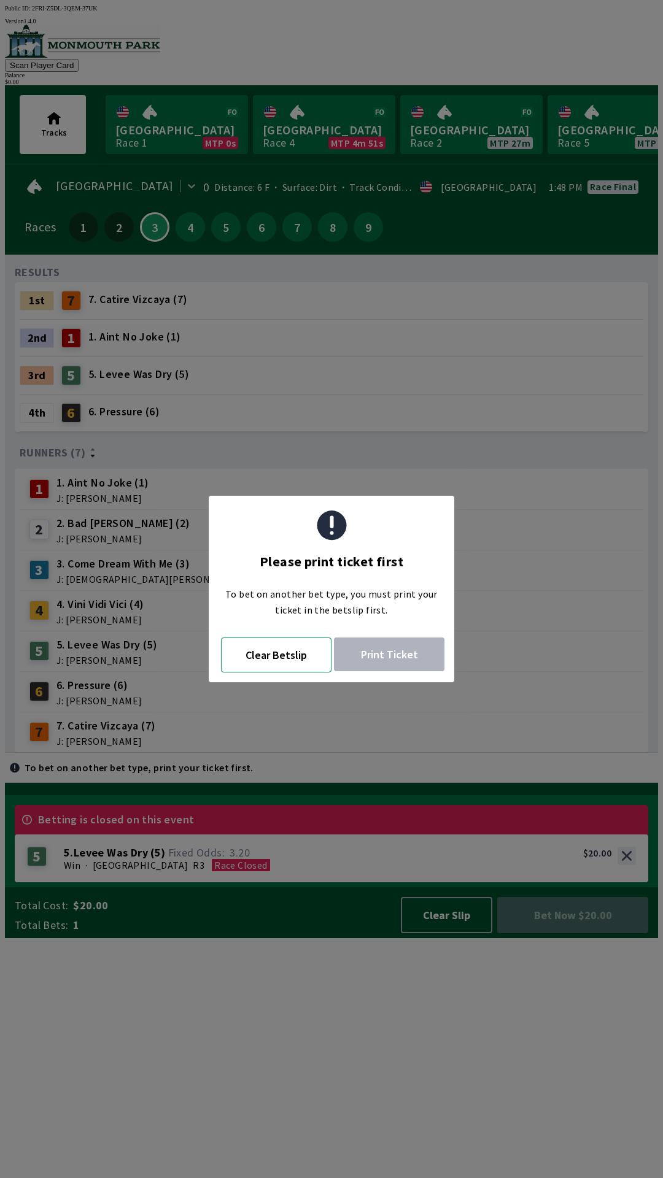
click at [288, 664] on button "Clear Betslip" at bounding box center [276, 654] width 110 height 35
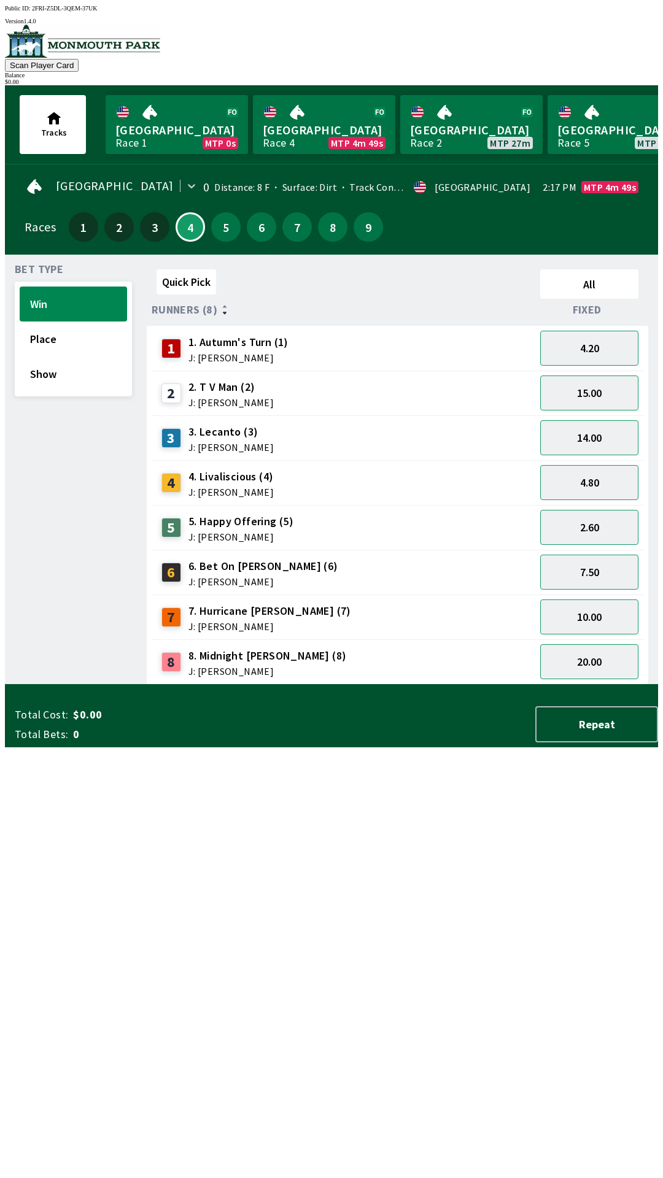
click at [594, 639] on div "20.00" at bounding box center [589, 661] width 108 height 45
click at [593, 614] on button "10.00" at bounding box center [589, 616] width 98 height 35
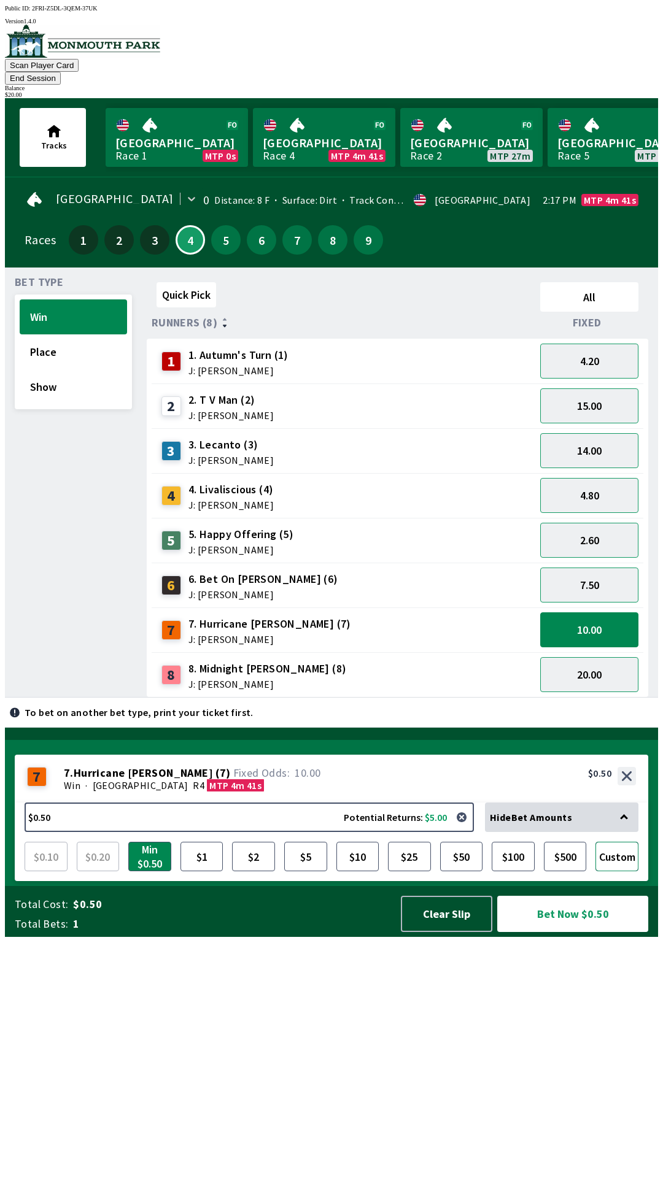
click at [624, 871] on button "Custom" at bounding box center [616, 856] width 43 height 29
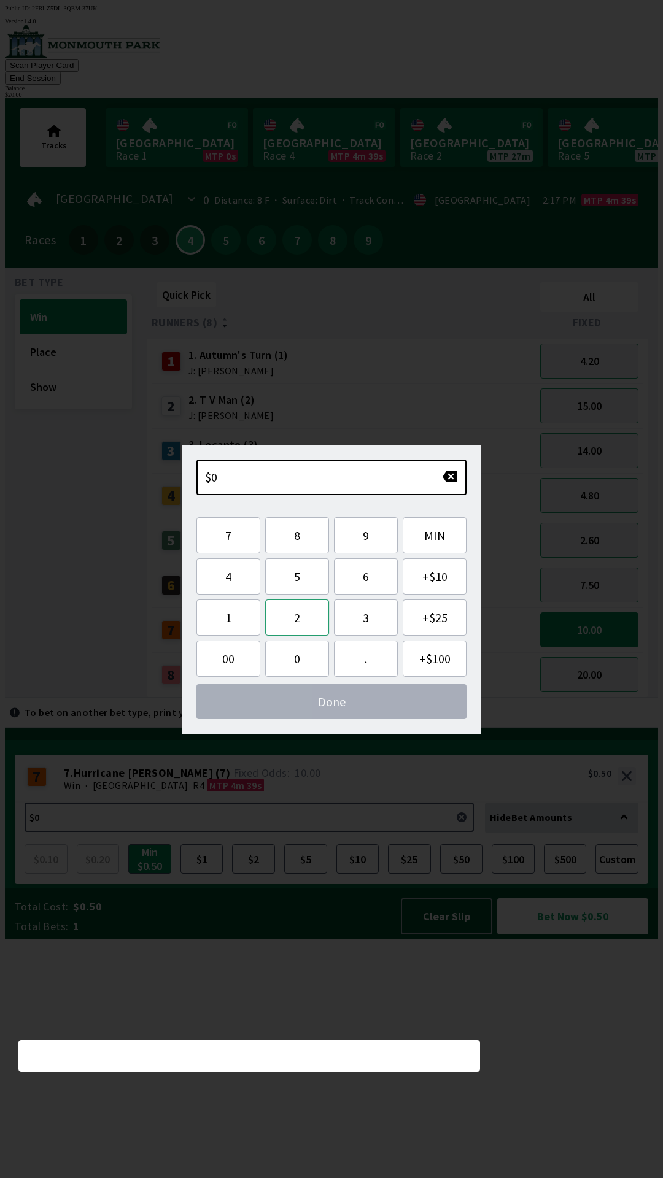
click at [301, 621] on button "2" at bounding box center [297, 617] width 64 height 36
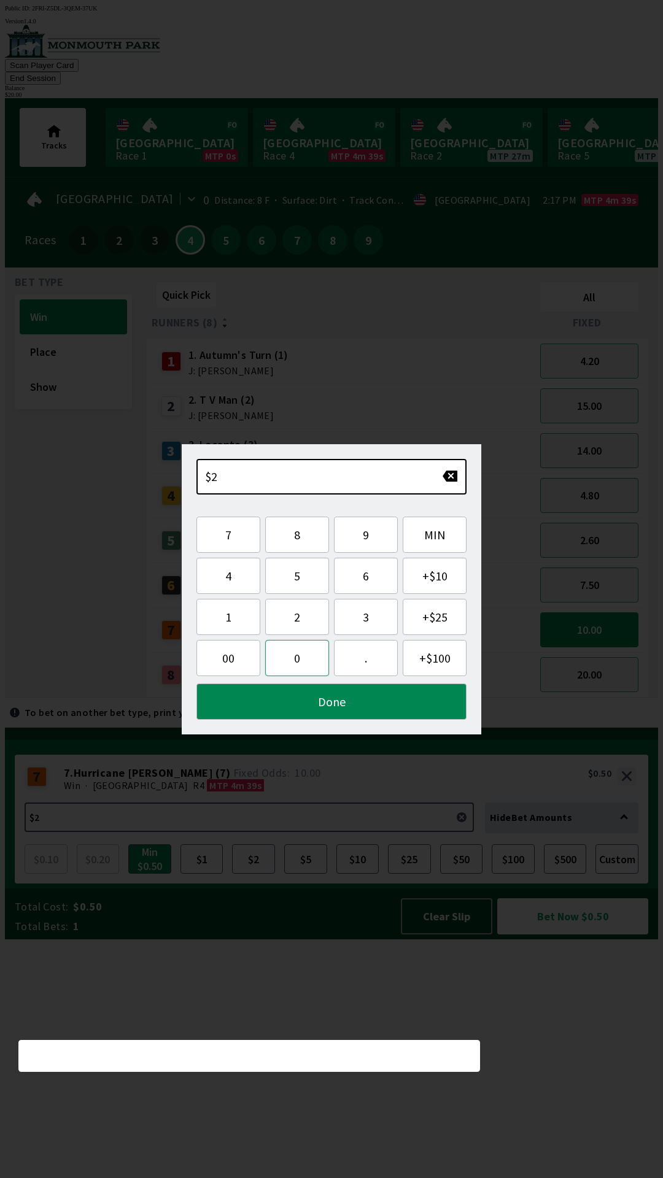
click at [301, 664] on button "0" at bounding box center [297, 658] width 64 height 36
click at [349, 709] on button "Done" at bounding box center [331, 701] width 270 height 36
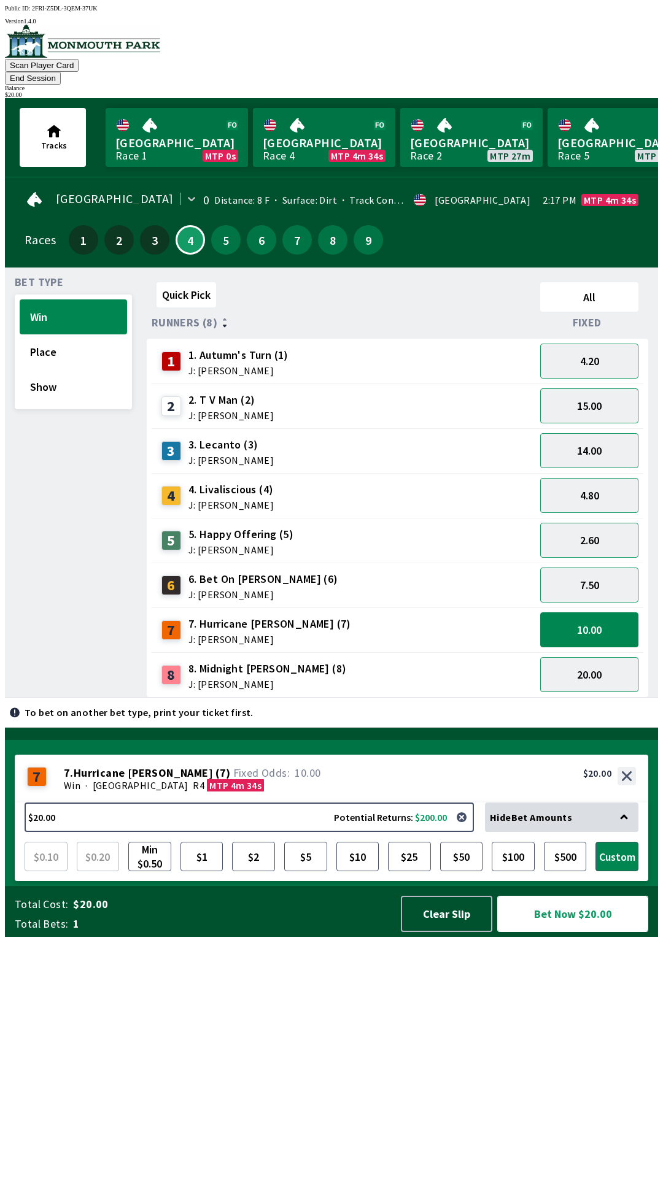
click at [595, 932] on button "Bet Now $20.00" at bounding box center [572, 914] width 151 height 36
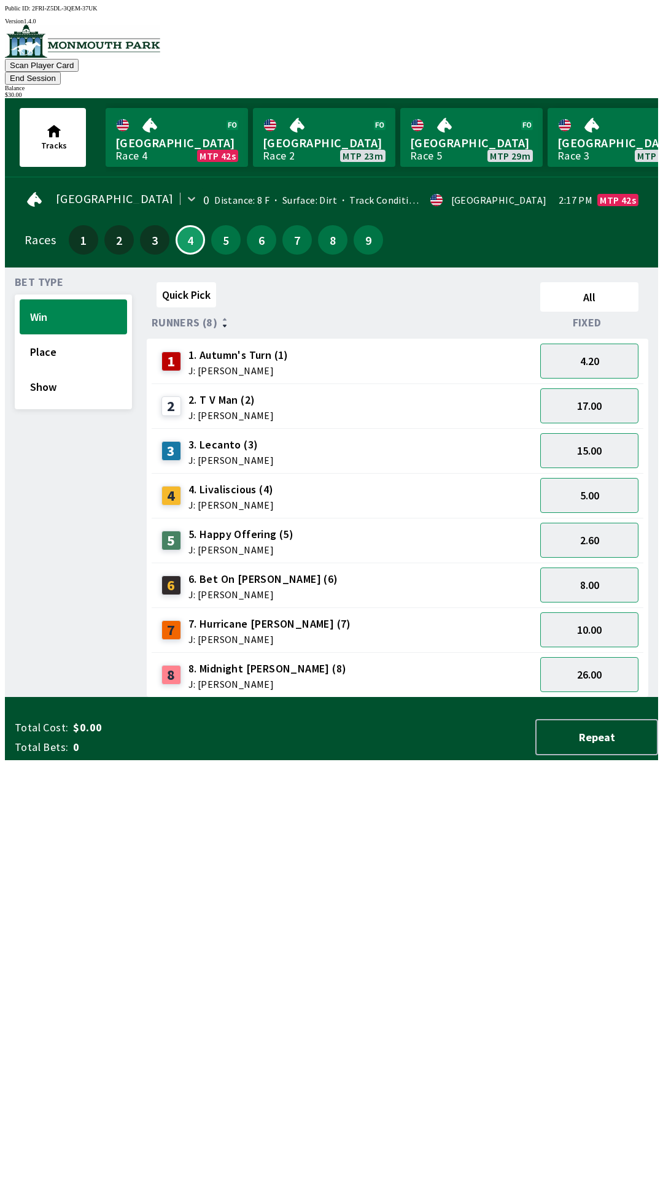
click at [406, 698] on div "Quick Pick All Runners (8) Fixed 1 1. Autumn's Turn (1) J: [PERSON_NAME] 4.20 2…" at bounding box center [402, 487] width 511 height 420
click at [254, 526] on div "5. Happy Offering (5) J: [PERSON_NAME]" at bounding box center [240, 540] width 105 height 28
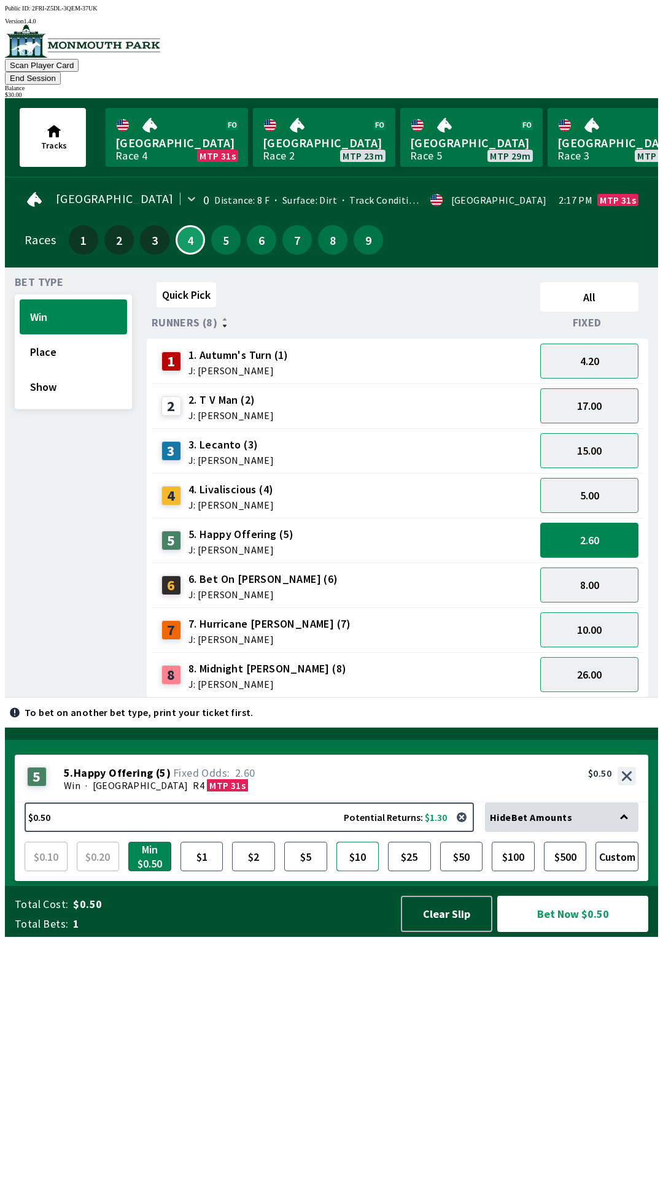
click at [359, 871] on button "$10" at bounding box center [357, 856] width 43 height 29
click at [580, 932] on button "Bet Now $10.00" at bounding box center [572, 914] width 151 height 36
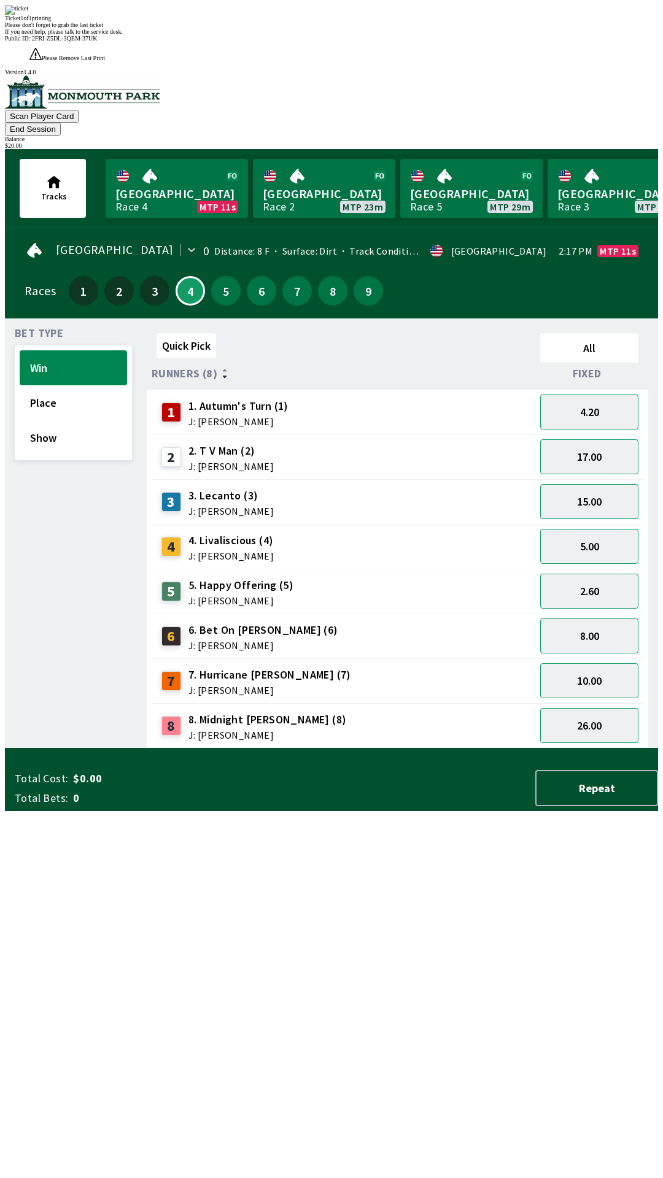
click at [42, 492] on div "Bet Type Win Place Show" at bounding box center [73, 538] width 117 height 420
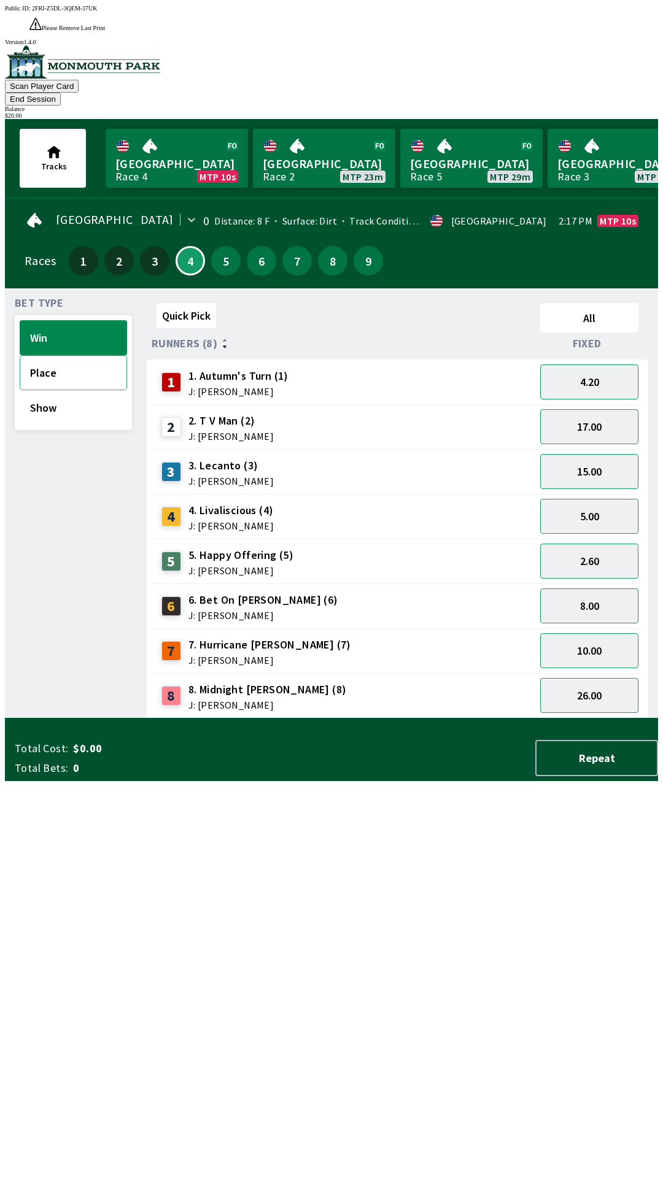
click at [57, 355] on button "Place" at bounding box center [73, 372] width 107 height 35
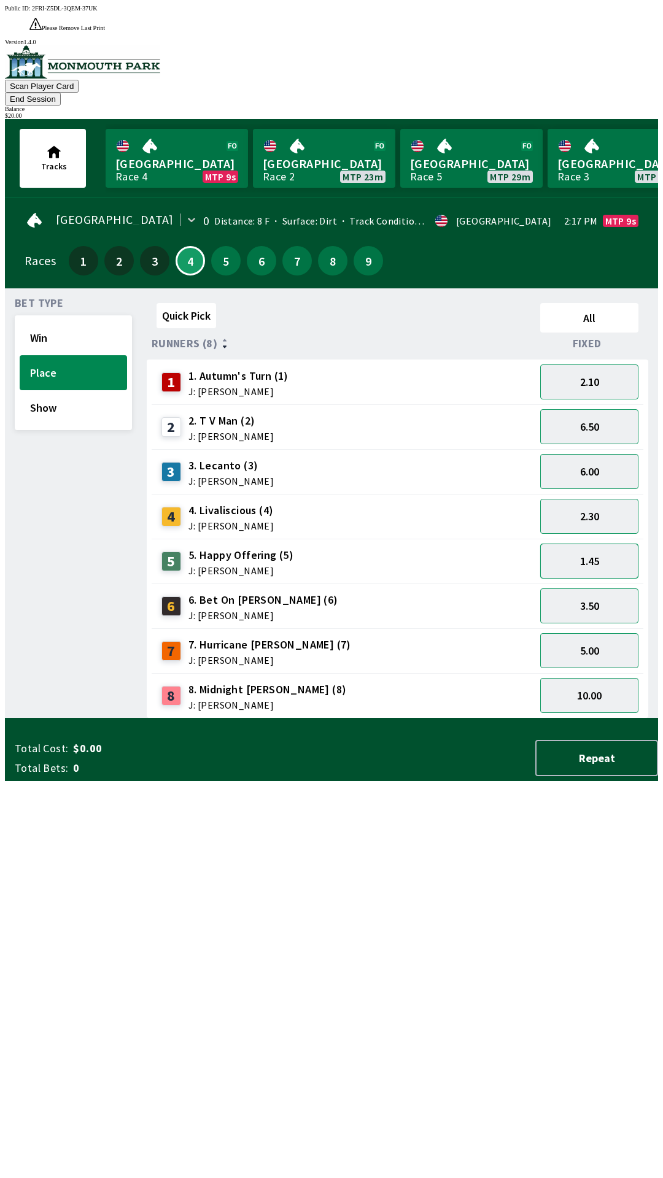
click at [593, 544] on button "1.45" at bounding box center [589, 561] width 98 height 35
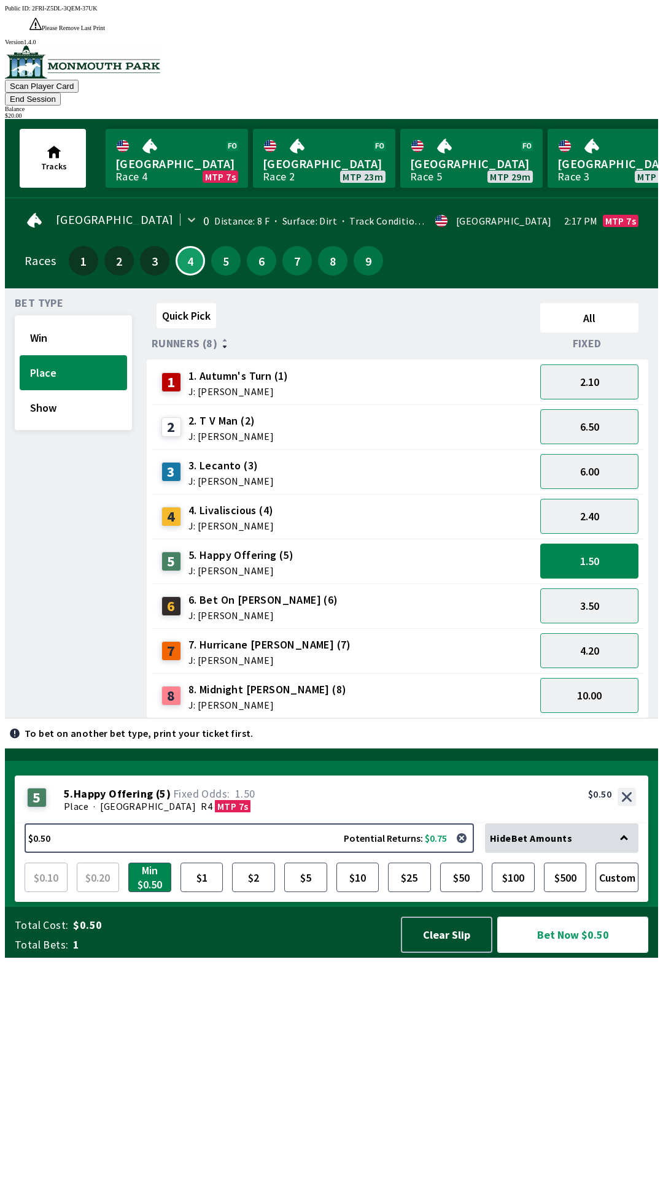
click at [577, 953] on button "Bet Now $0.50" at bounding box center [572, 935] width 151 height 36
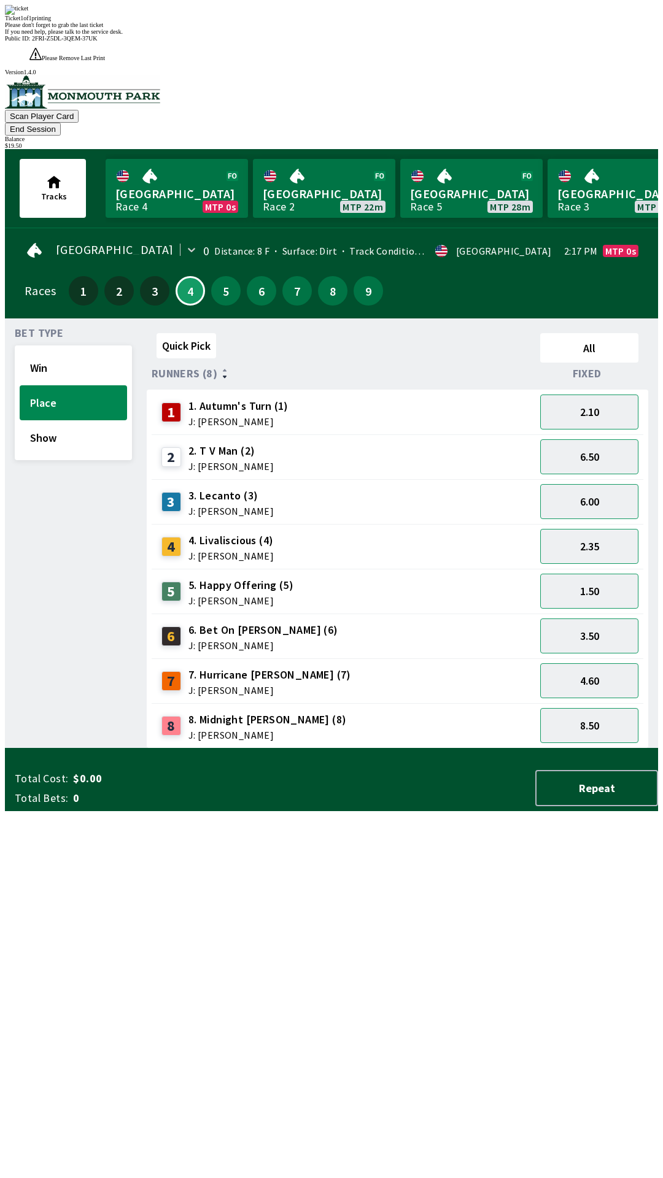
click at [180, 749] on div "Quick Pick All Runners (8) Fixed 1 1. Autumn's Turn (1) J: [PERSON_NAME] 2.10 2…" at bounding box center [402, 538] width 511 height 420
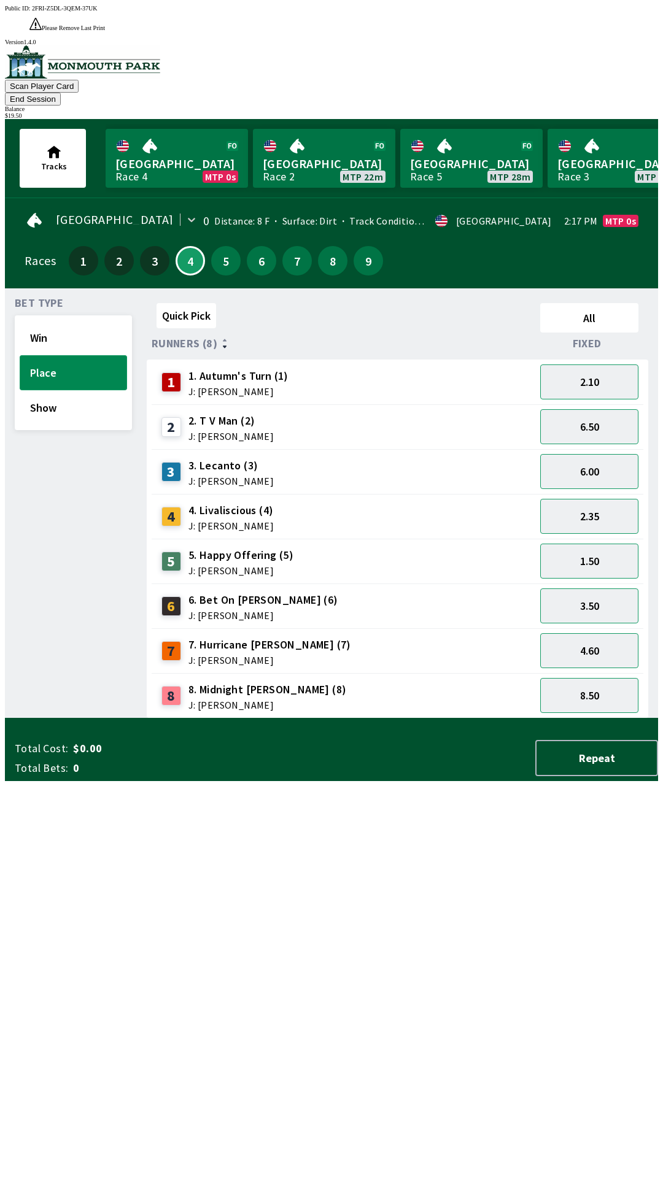
click at [67, 355] on button "Place" at bounding box center [73, 372] width 107 height 35
click at [591, 544] on button "1.50" at bounding box center [589, 561] width 98 height 35
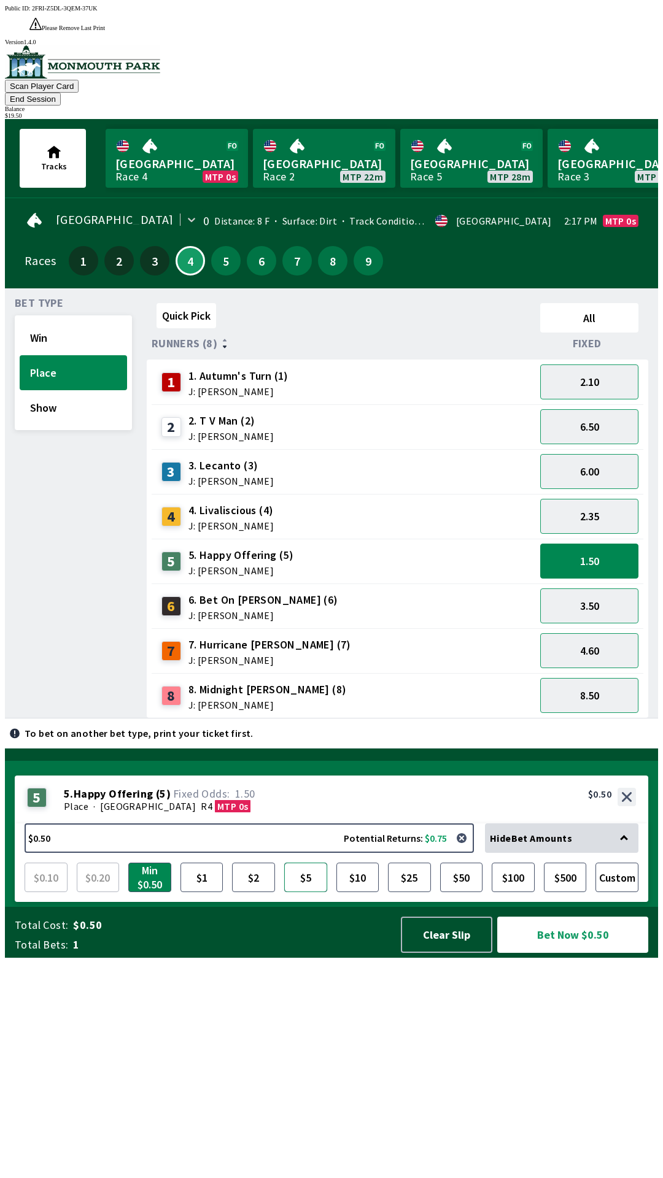
click at [307, 892] on button "$5" at bounding box center [305, 877] width 43 height 29
click at [579, 953] on button "Bet Now $5.00" at bounding box center [572, 935] width 151 height 36
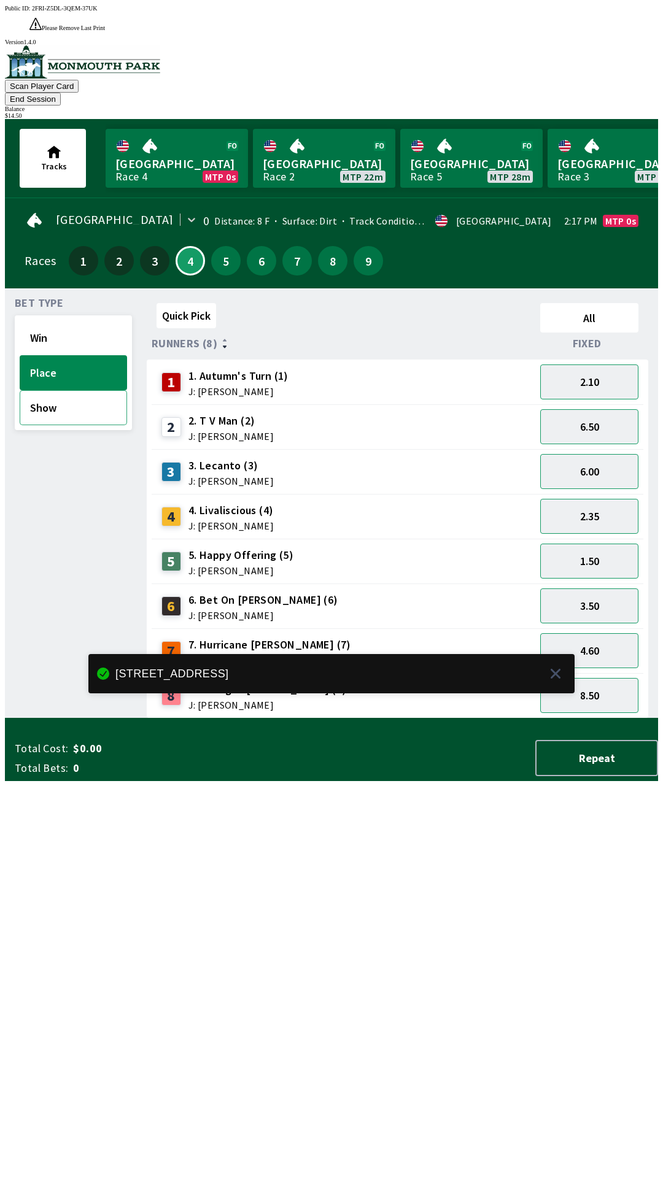
click at [56, 390] on button "Show" at bounding box center [73, 407] width 107 height 35
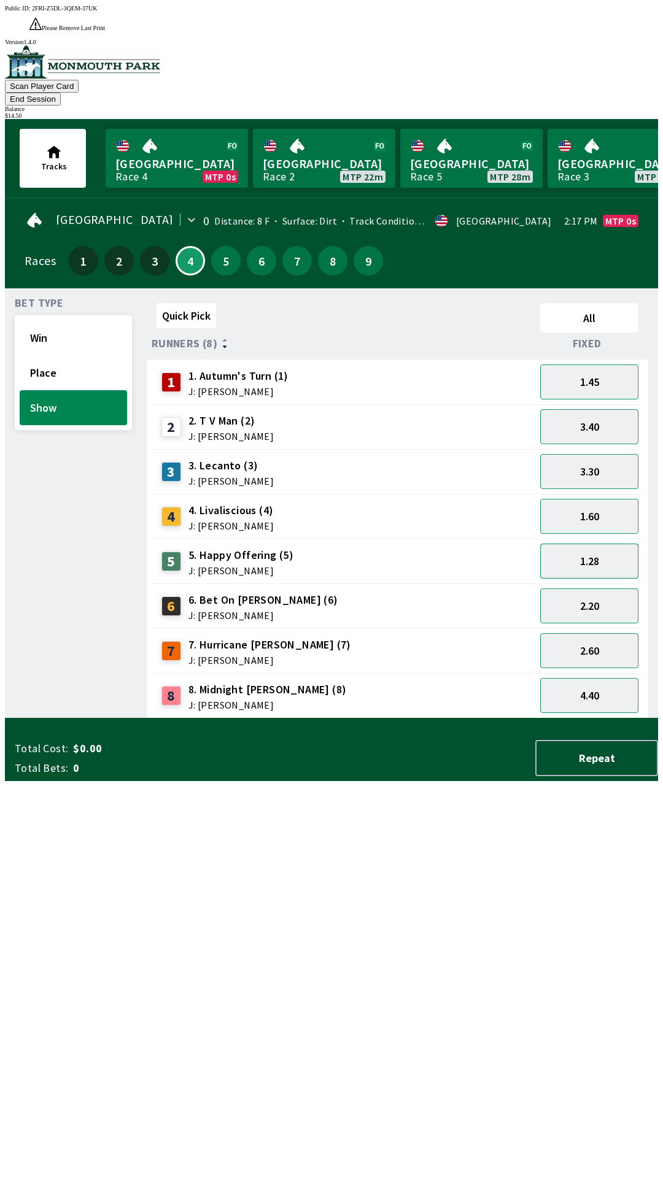
click at [593, 544] on button "1.28" at bounding box center [589, 561] width 98 height 35
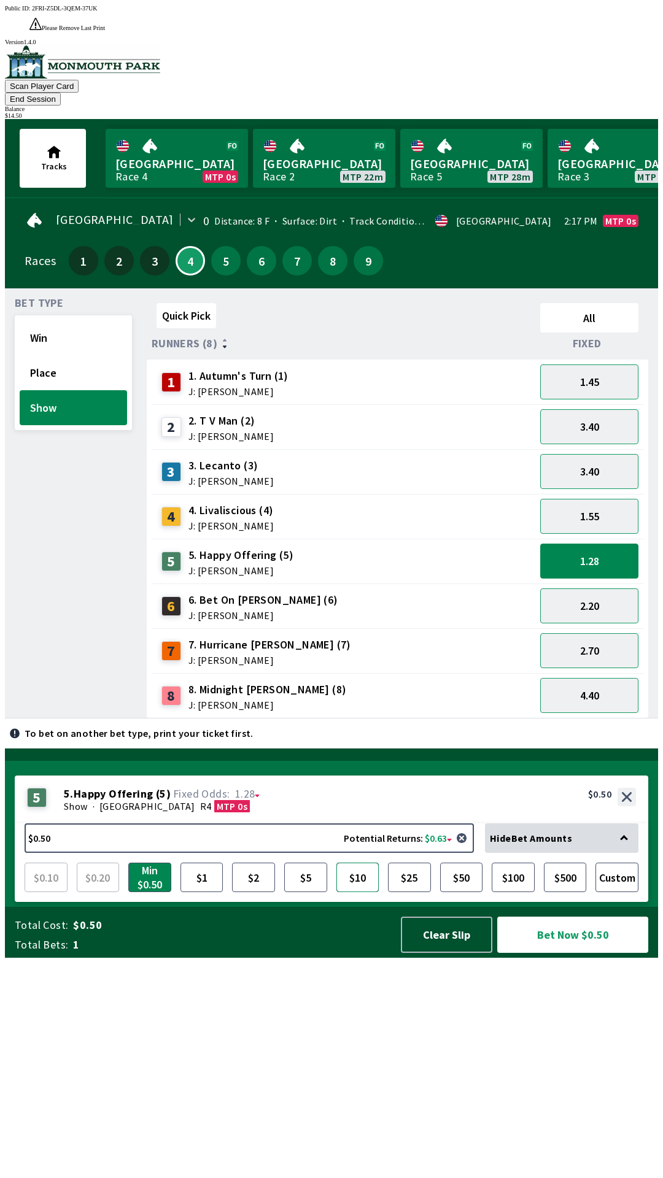
click at [363, 892] on button "$10" at bounding box center [357, 877] width 43 height 29
click at [585, 953] on button "Bet Now $10.00" at bounding box center [572, 935] width 151 height 36
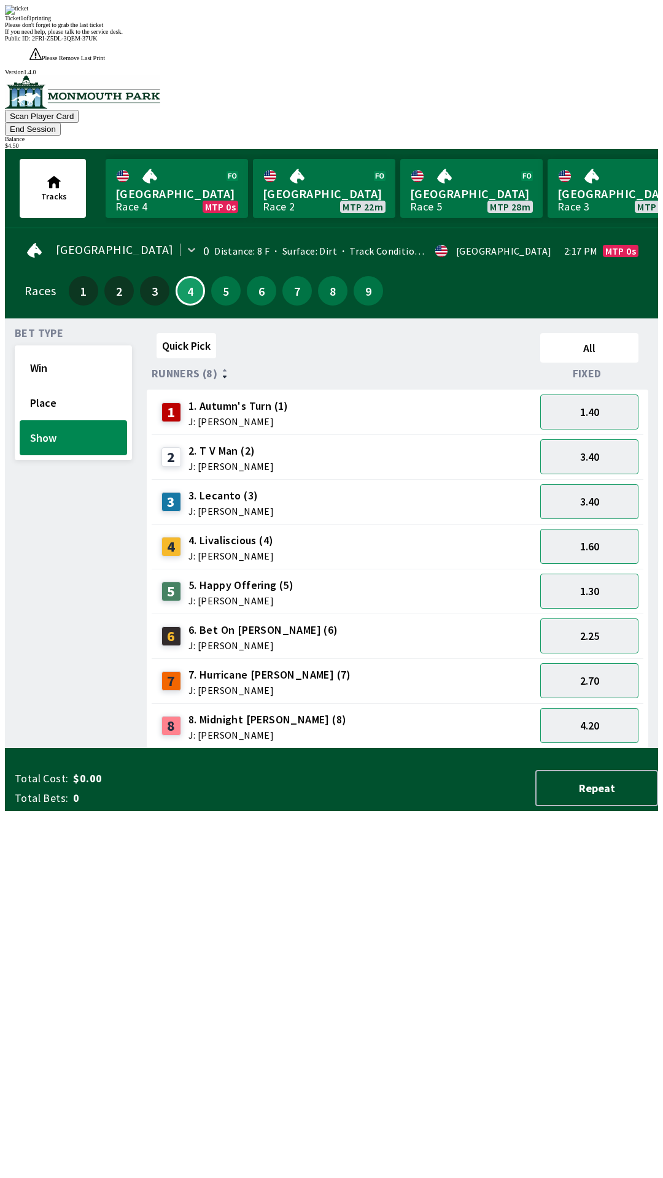
click at [399, 749] on div "Quick Pick All Runners (8) Fixed 1 1. Autumn's Turn (1) J: [PERSON_NAME] 1.40 2…" at bounding box center [402, 538] width 511 height 420
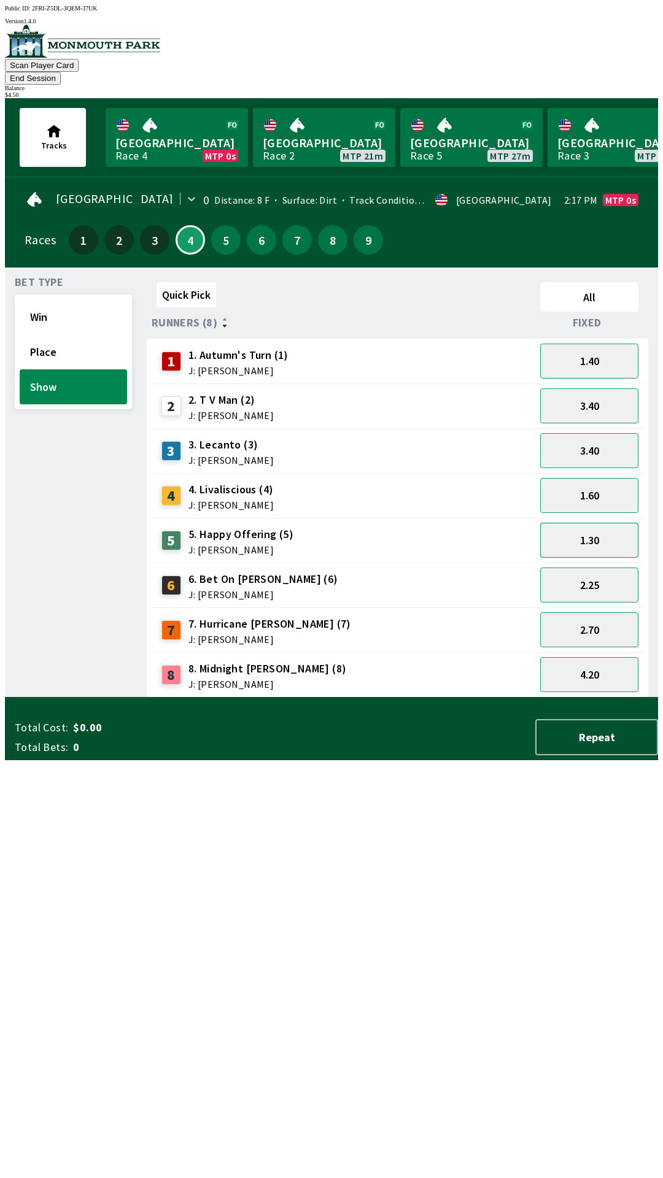
click at [589, 523] on button "1.30" at bounding box center [589, 540] width 98 height 35
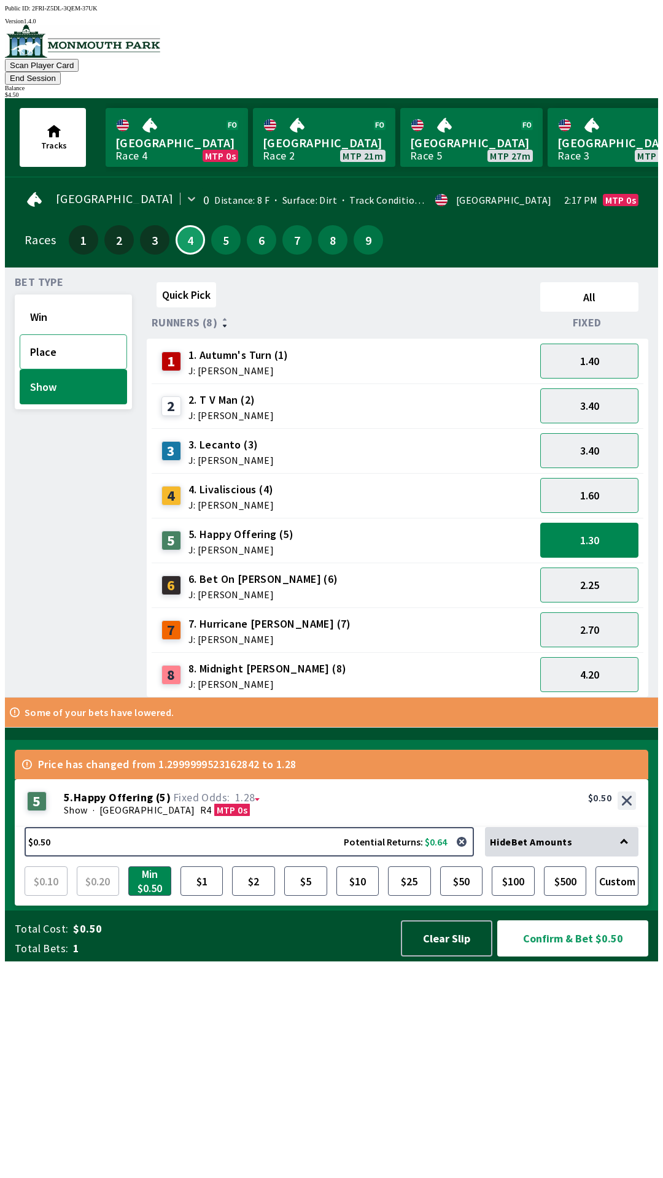
click at [57, 334] on button "Place" at bounding box center [73, 351] width 107 height 35
click at [126, 857] on button "$0.50 Potential Returns: $0.64" at bounding box center [249, 841] width 449 height 29
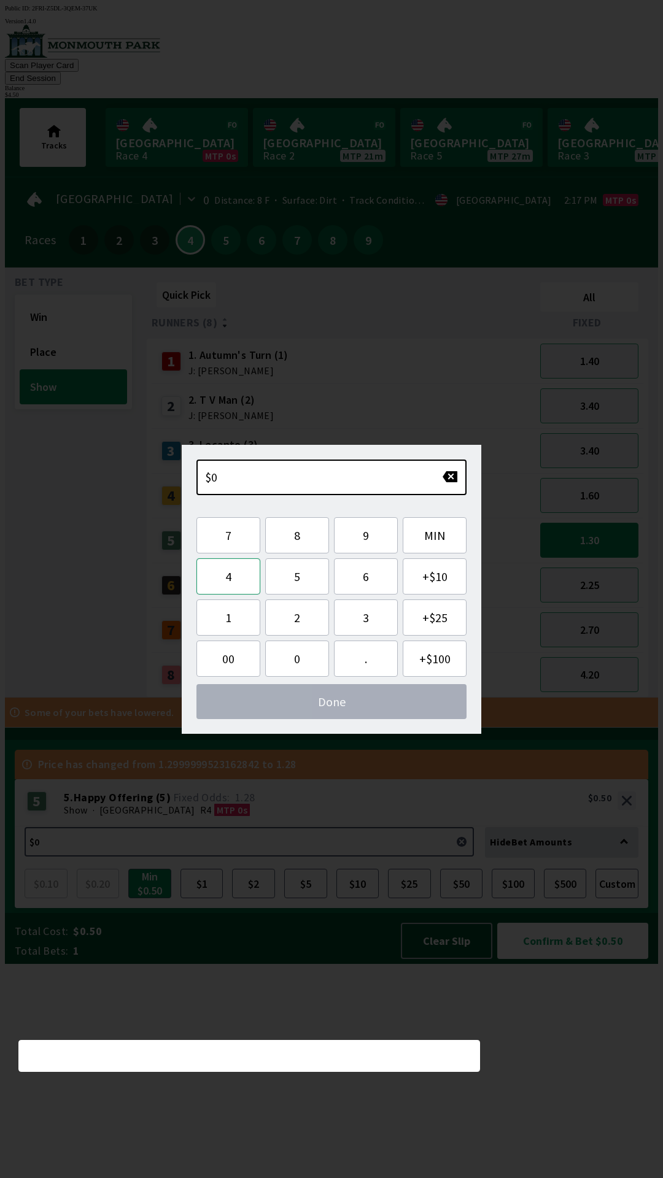
click at [225, 582] on button "4" at bounding box center [228, 576] width 64 height 36
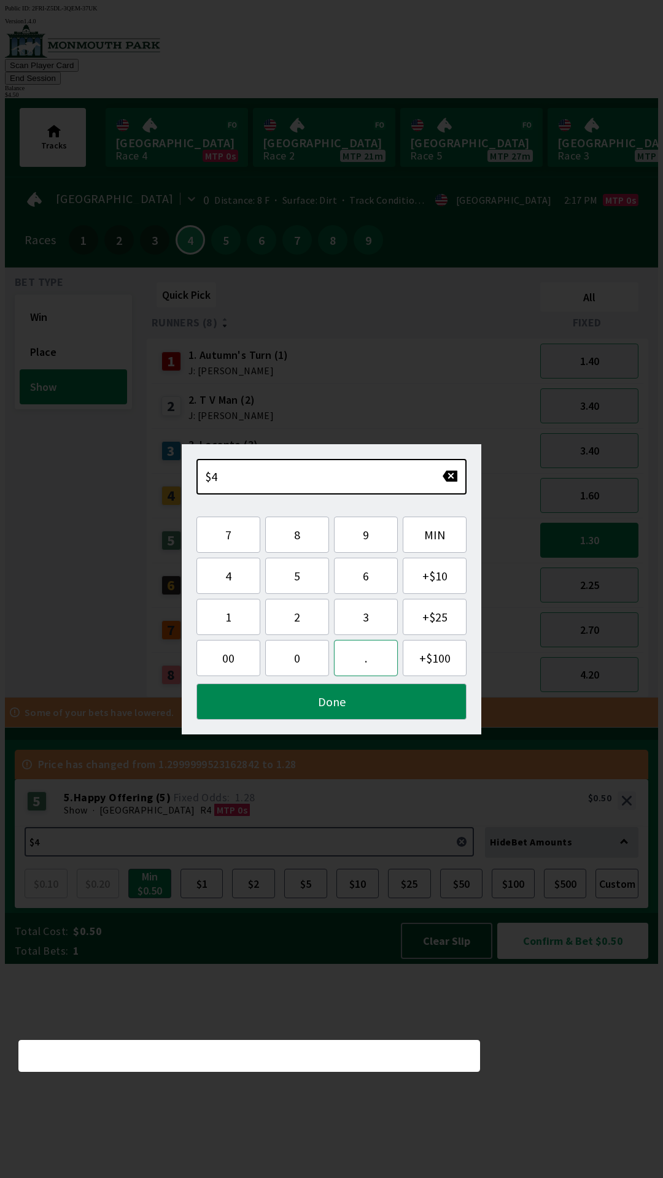
click at [366, 658] on button "." at bounding box center [366, 658] width 64 height 36
click at [297, 579] on button "5" at bounding box center [297, 576] width 64 height 36
click at [291, 662] on button "0" at bounding box center [297, 658] width 64 height 36
click at [334, 705] on button "Done" at bounding box center [331, 701] width 270 height 36
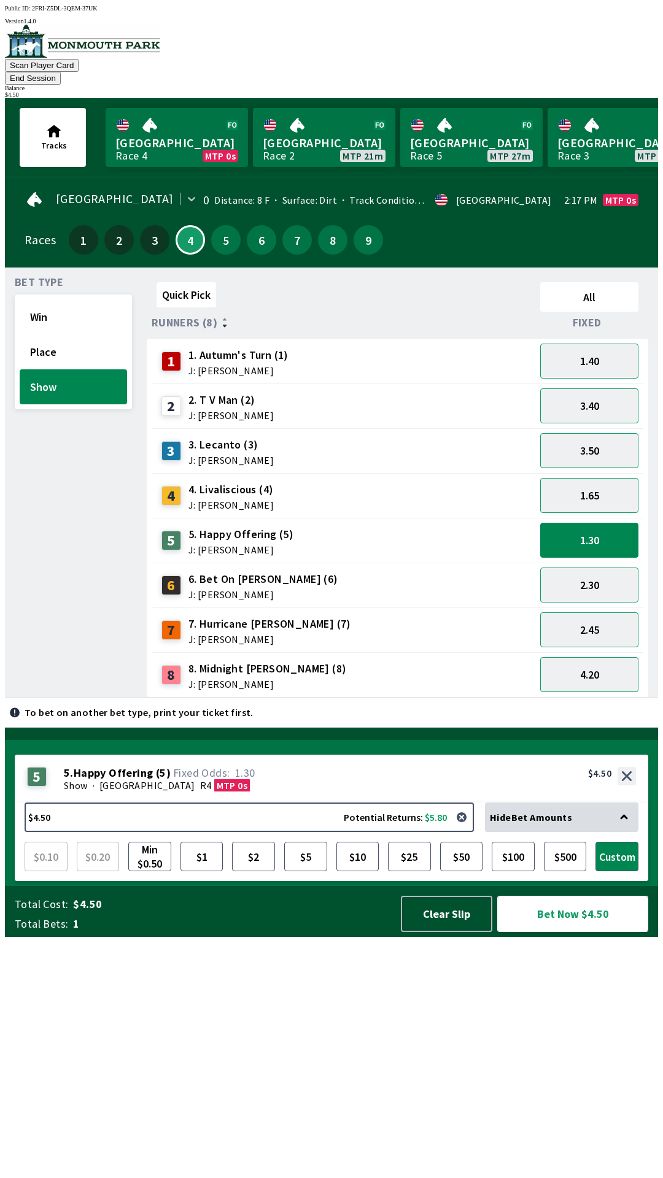
click at [578, 932] on button "Bet Now $4.50" at bounding box center [572, 914] width 151 height 36
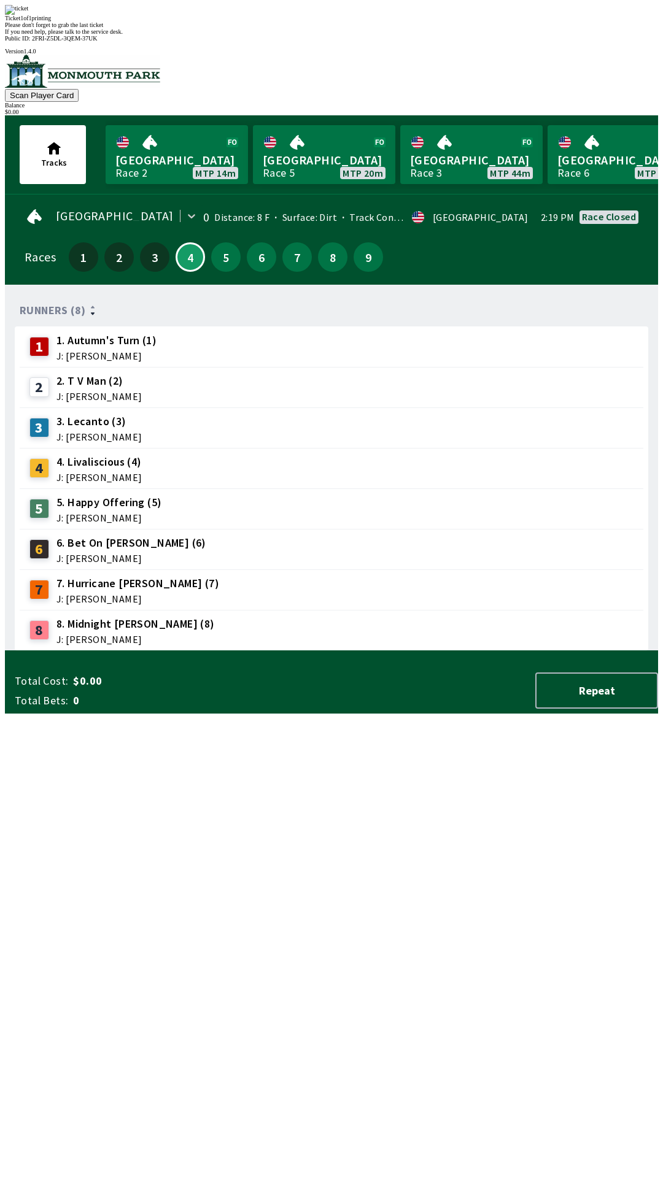
click at [528, 651] on div "Runners (8) 1 1. Autumn's Turn (1) J: [PERSON_NAME] 2 2. T V Man (2) J: [PERSON…" at bounding box center [336, 473] width 643 height 356
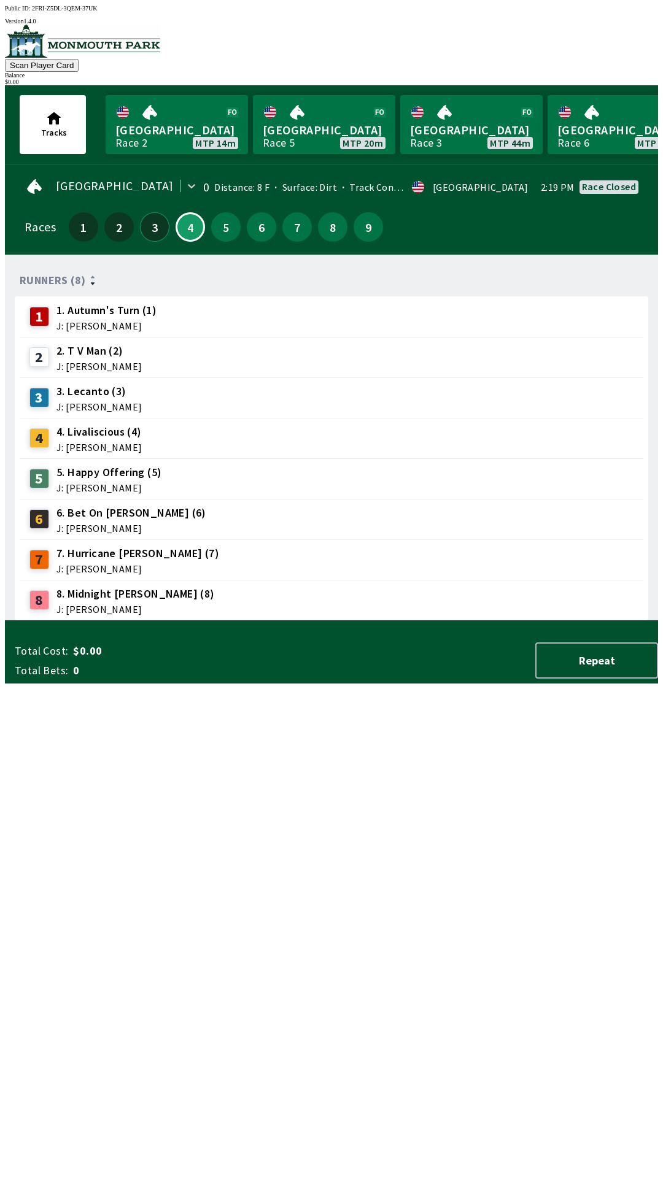
click at [140, 217] on button "3" at bounding box center [154, 226] width 29 height 29
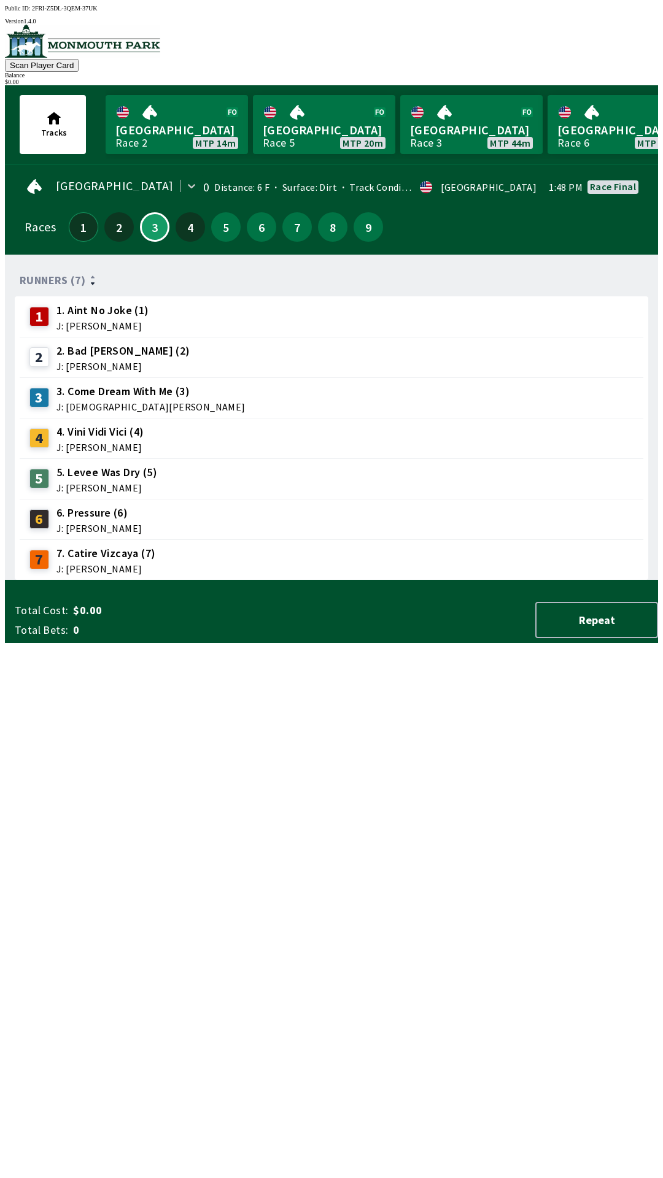
click at [69, 223] on button "1" at bounding box center [83, 226] width 29 height 29
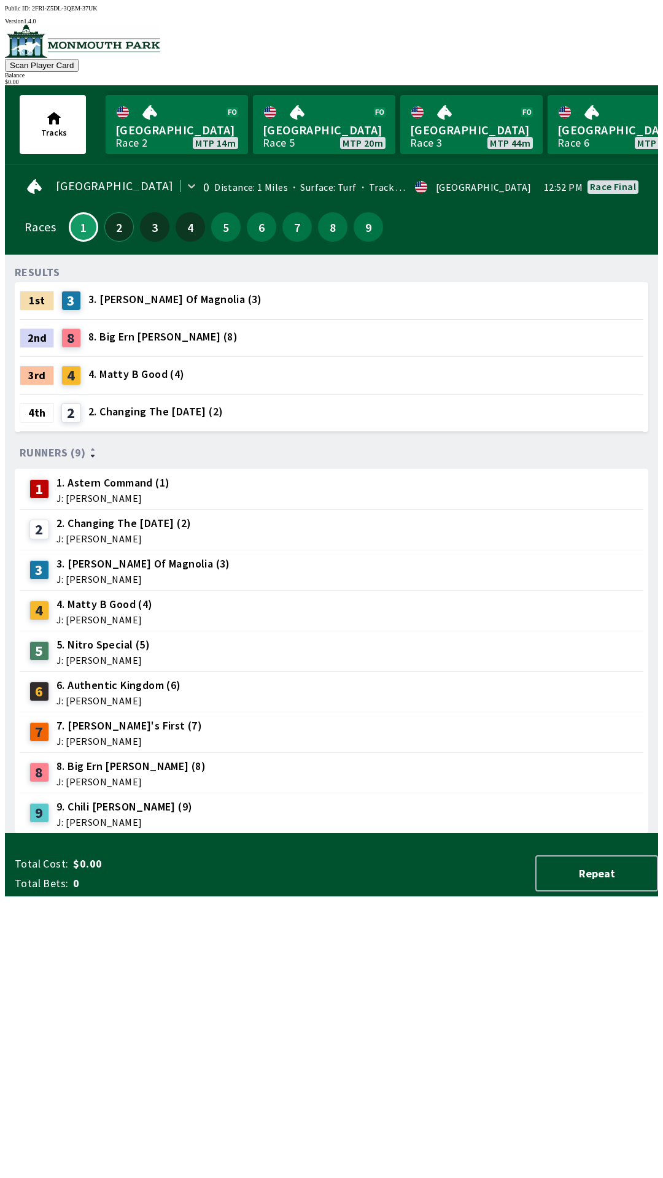
click at [104, 223] on button "2" at bounding box center [118, 226] width 29 height 29
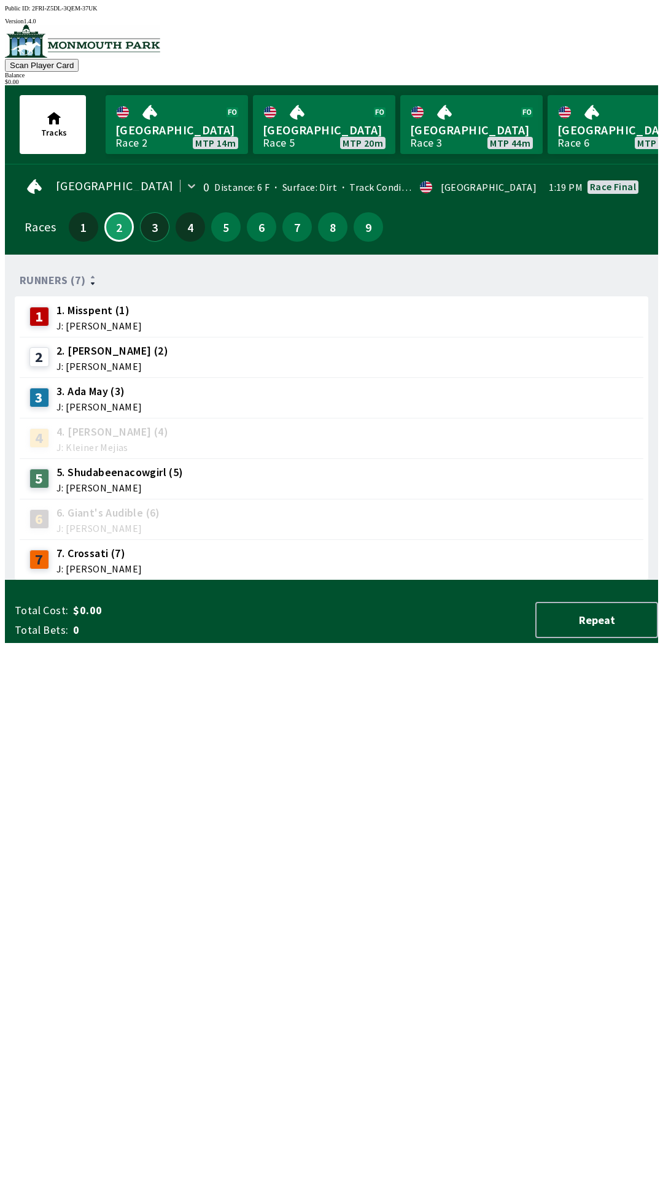
click at [150, 213] on button "3" at bounding box center [154, 226] width 29 height 29
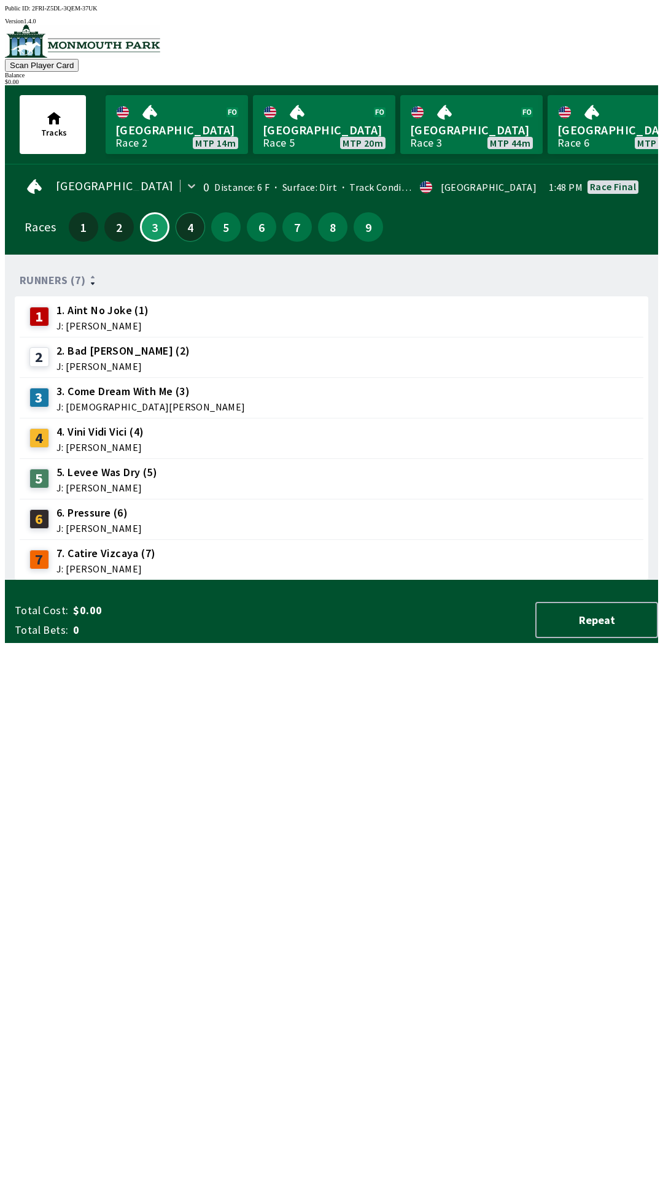
click at [179, 216] on button "4" at bounding box center [189, 226] width 29 height 29
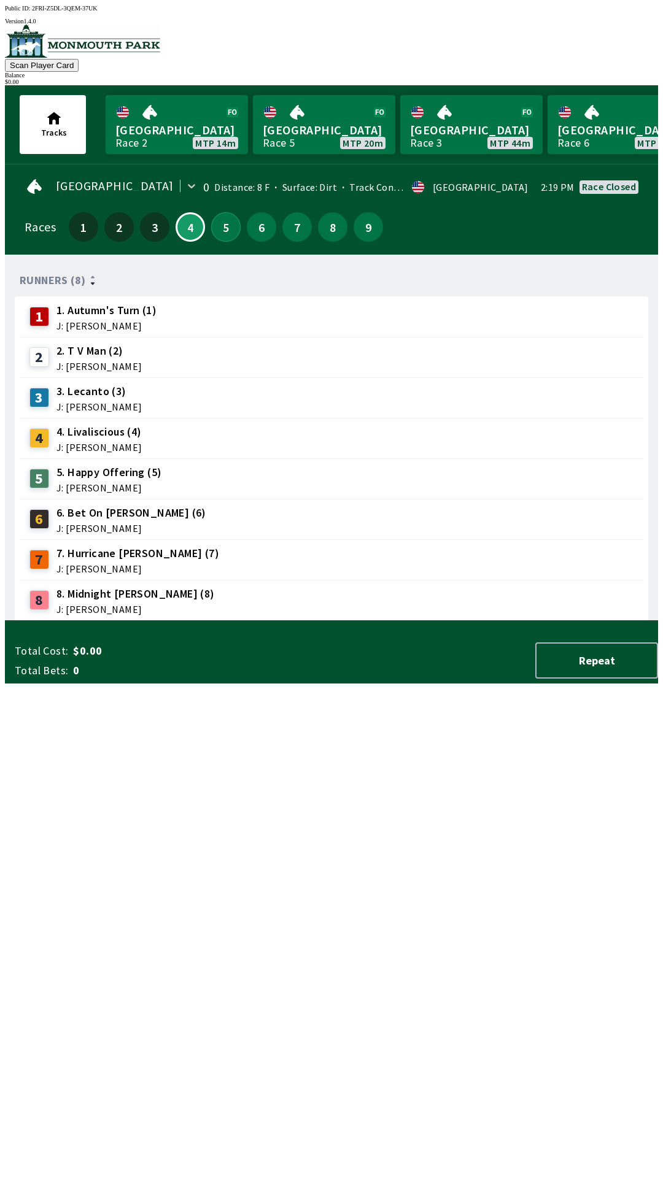
click at [221, 215] on button "5" at bounding box center [225, 226] width 29 height 29
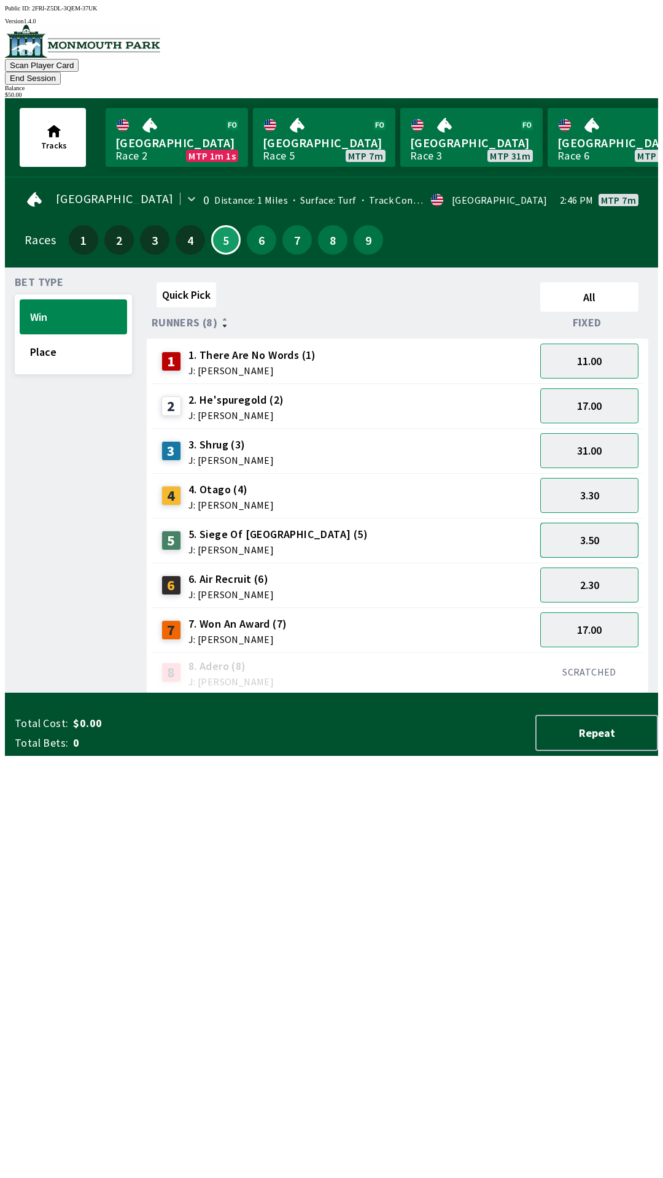
click at [599, 523] on button "3.50" at bounding box center [589, 540] width 98 height 35
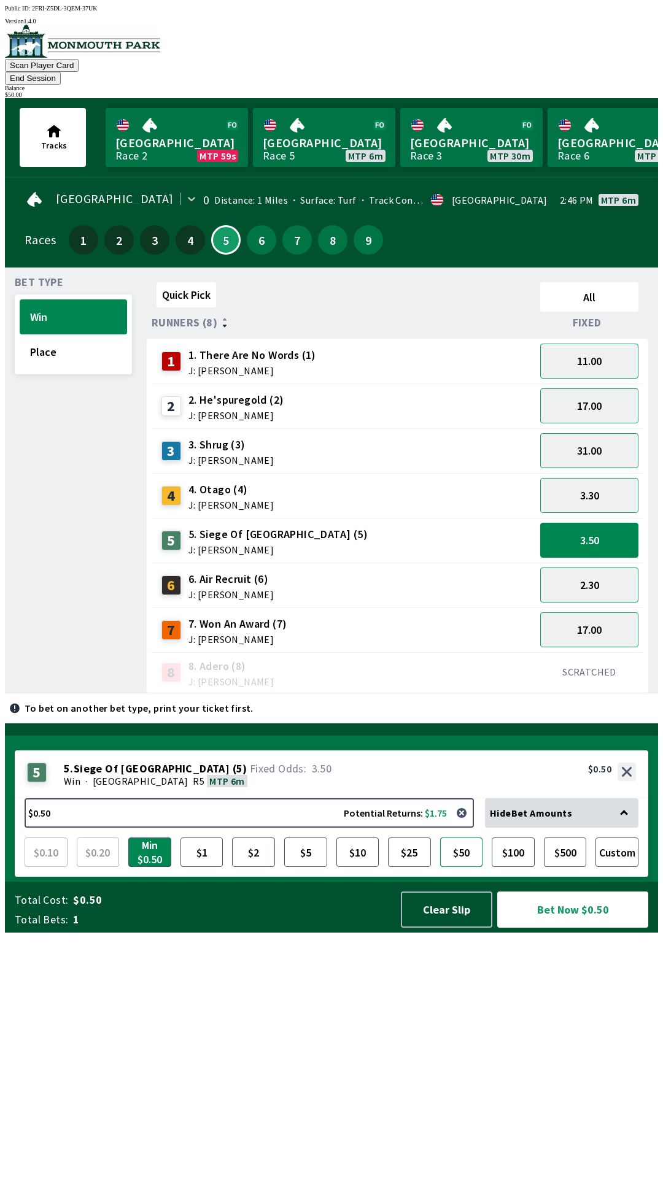
click at [465, 867] on button "$50" at bounding box center [461, 851] width 43 height 29
click at [566, 928] on button "Bet Now $50.00" at bounding box center [572, 909] width 151 height 36
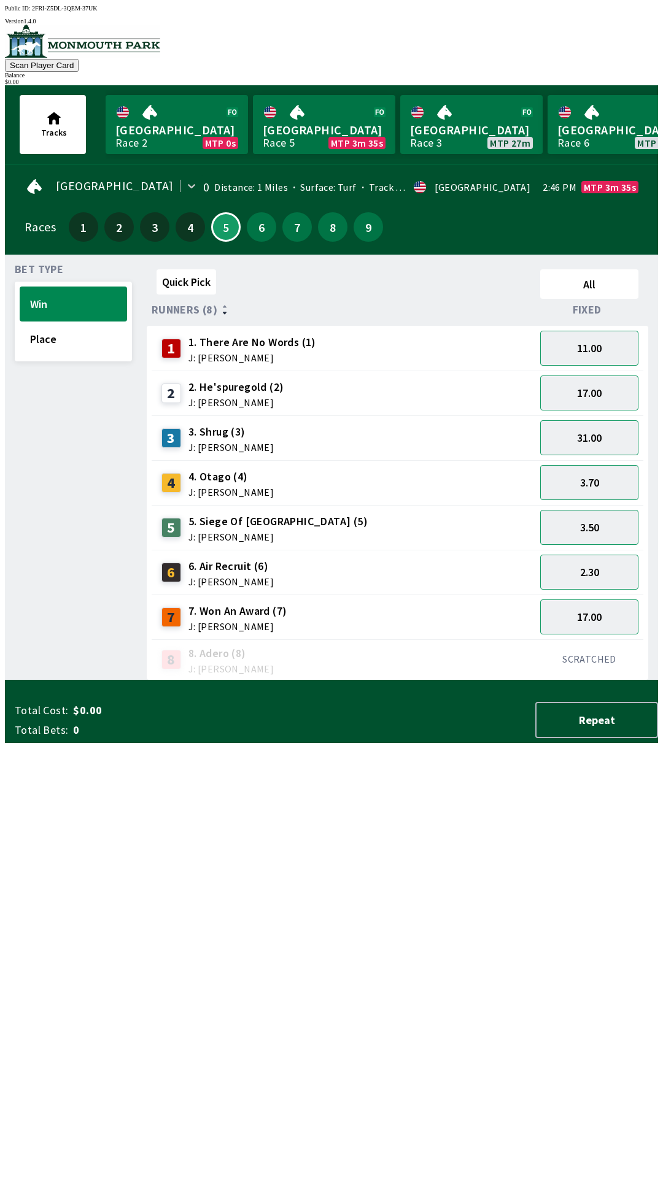
click at [148, 680] on div "Quick Pick All Runners (8) Fixed 1 1. There Are No Words (1) J: [PERSON_NAME] 1…" at bounding box center [402, 472] width 511 height 416
click at [197, 221] on button "4" at bounding box center [189, 226] width 29 height 29
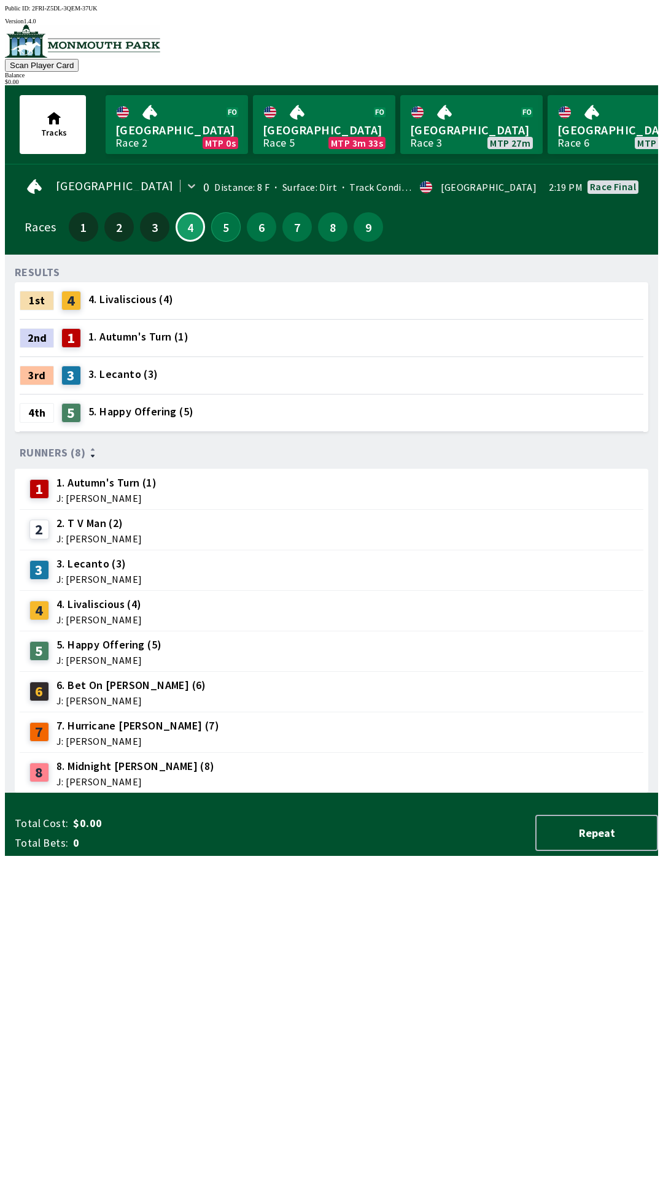
click at [231, 215] on button "5" at bounding box center [225, 226] width 29 height 29
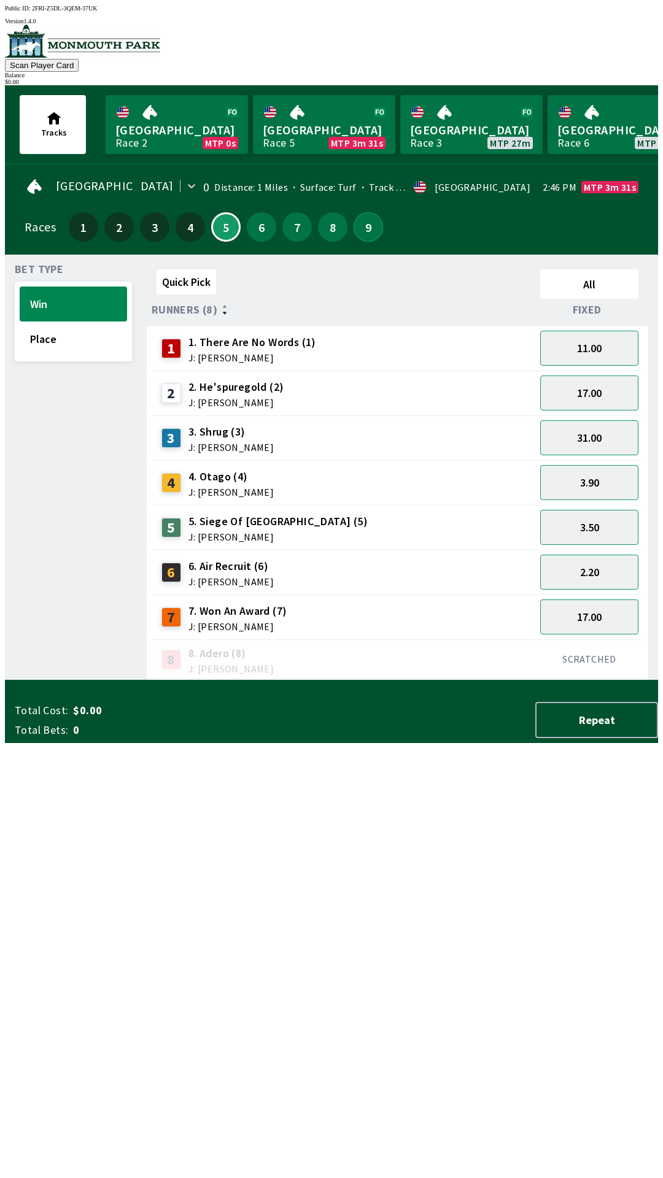
click at [374, 214] on button "9" at bounding box center [367, 226] width 29 height 29
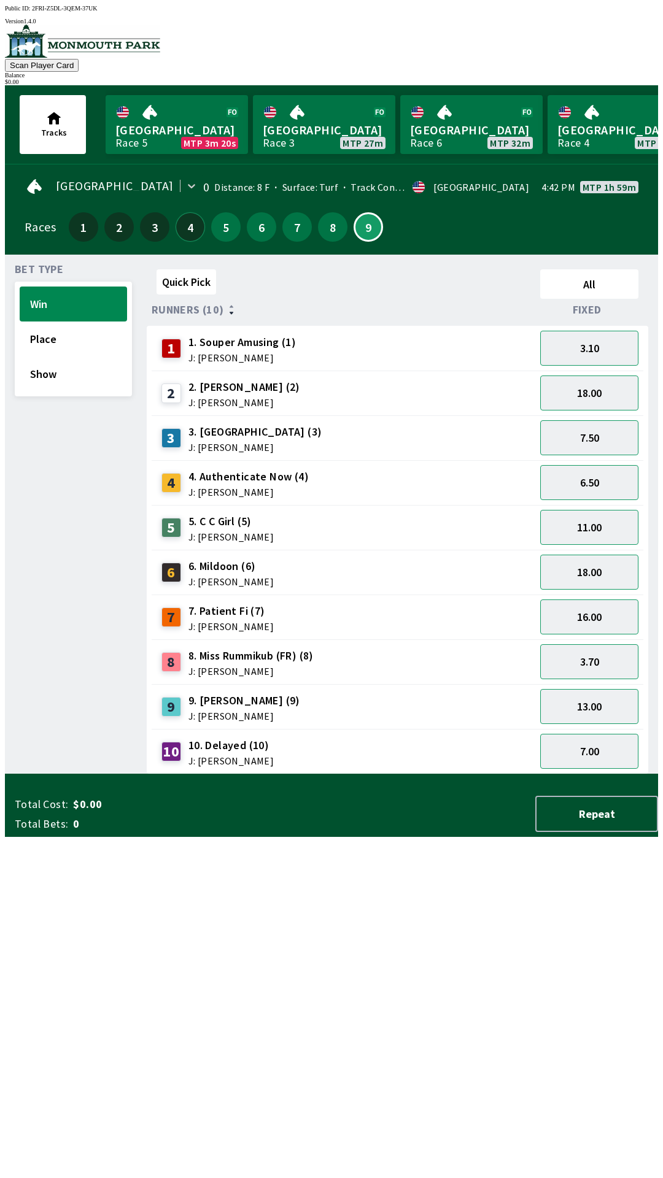
click at [190, 226] on button "4" at bounding box center [189, 226] width 29 height 29
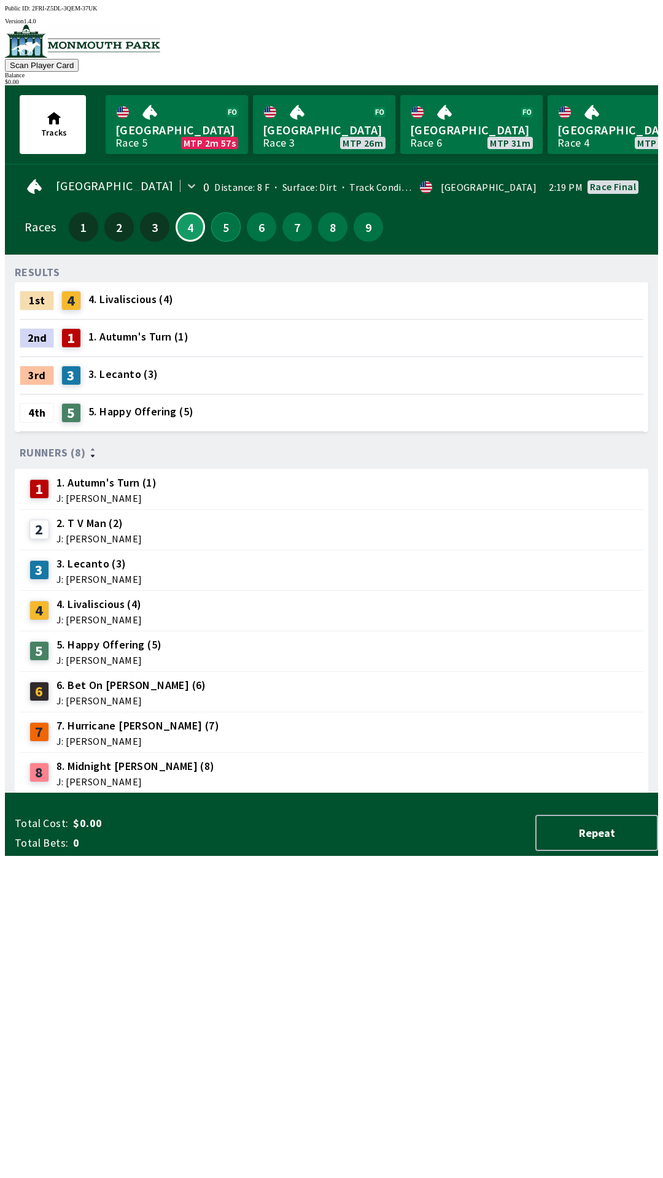
click at [231, 226] on button "5" at bounding box center [225, 226] width 29 height 29
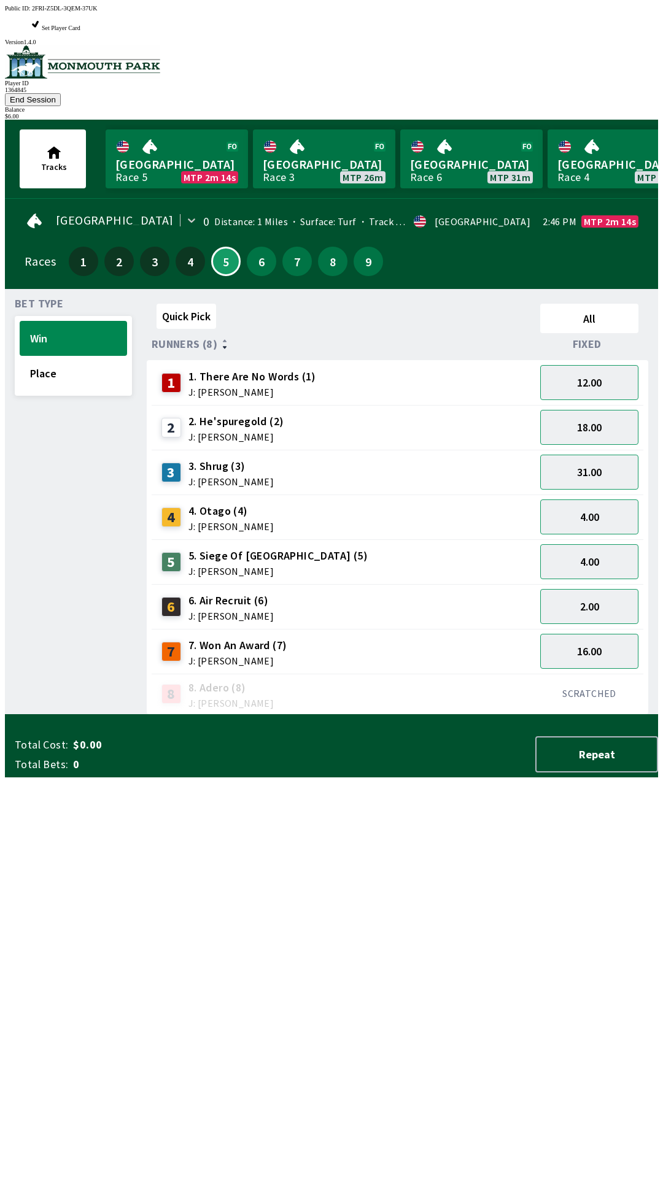
click at [409, 715] on div "Quick Pick All Runners (8) Fixed 1 1. There Are No Words (1) J: [PERSON_NAME] 1…" at bounding box center [402, 507] width 511 height 416
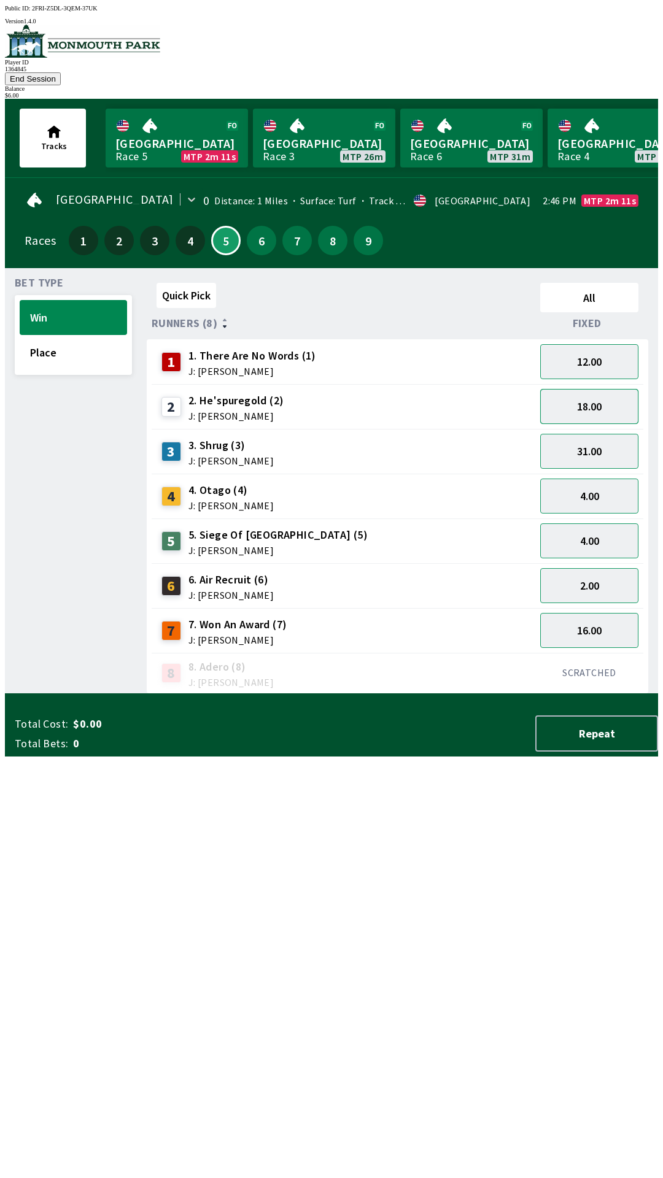
click at [591, 390] on button "18.00" at bounding box center [589, 406] width 98 height 35
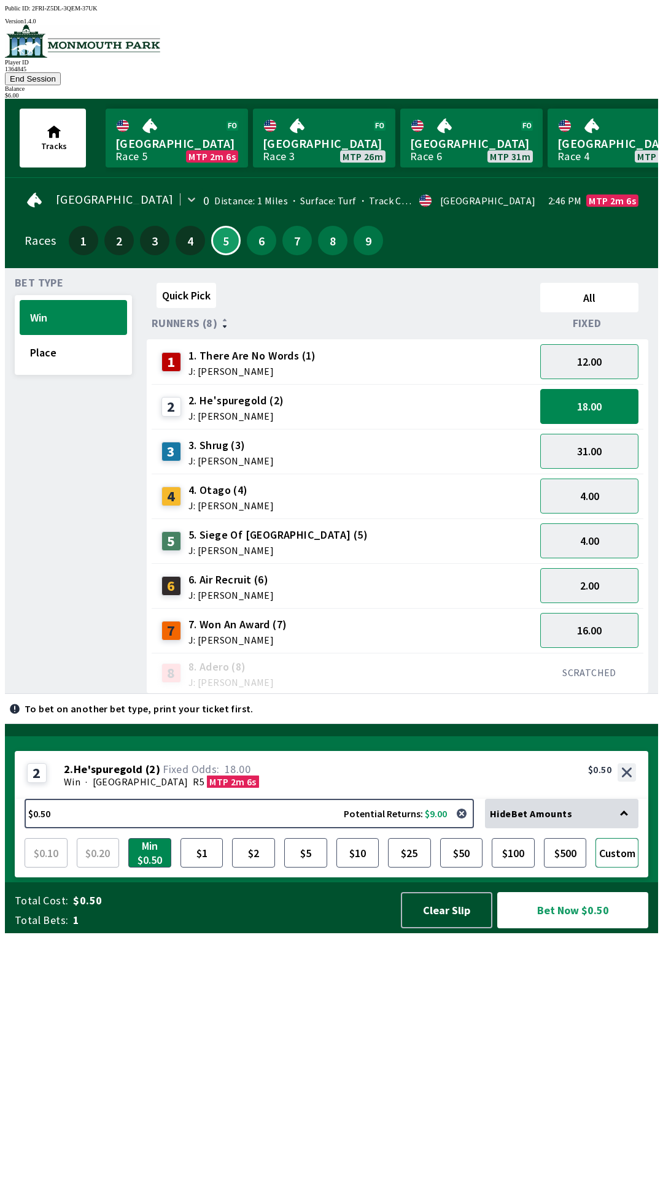
click at [625, 868] on button "Custom" at bounding box center [616, 852] width 43 height 29
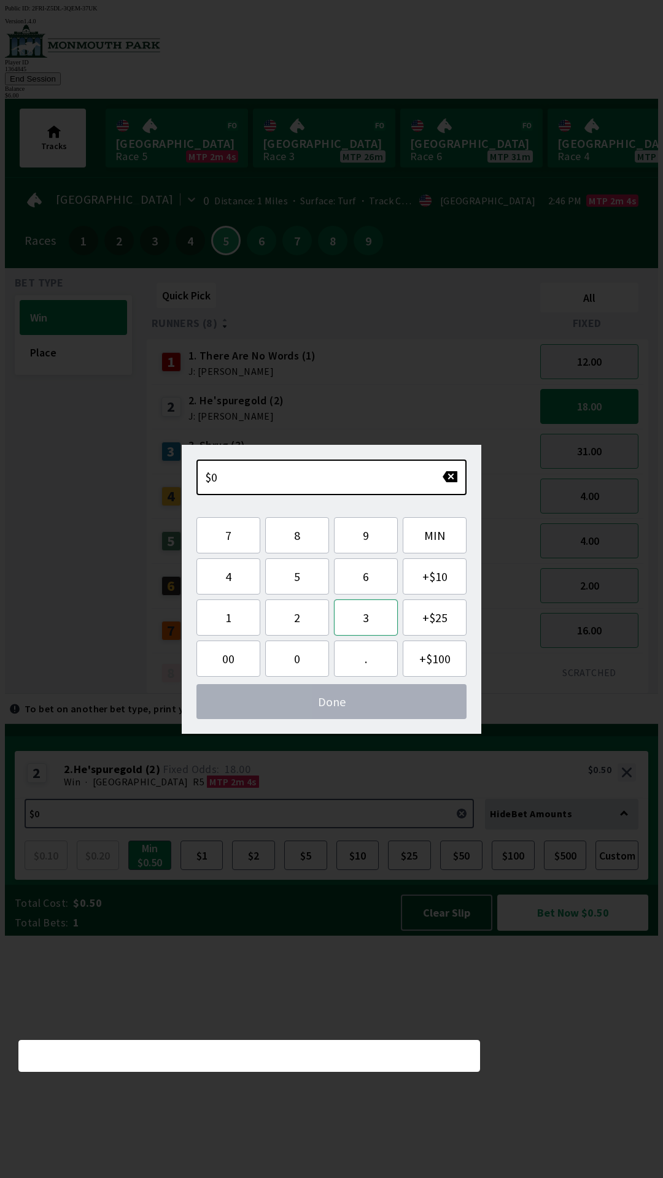
click at [372, 620] on button "3" at bounding box center [366, 617] width 64 height 36
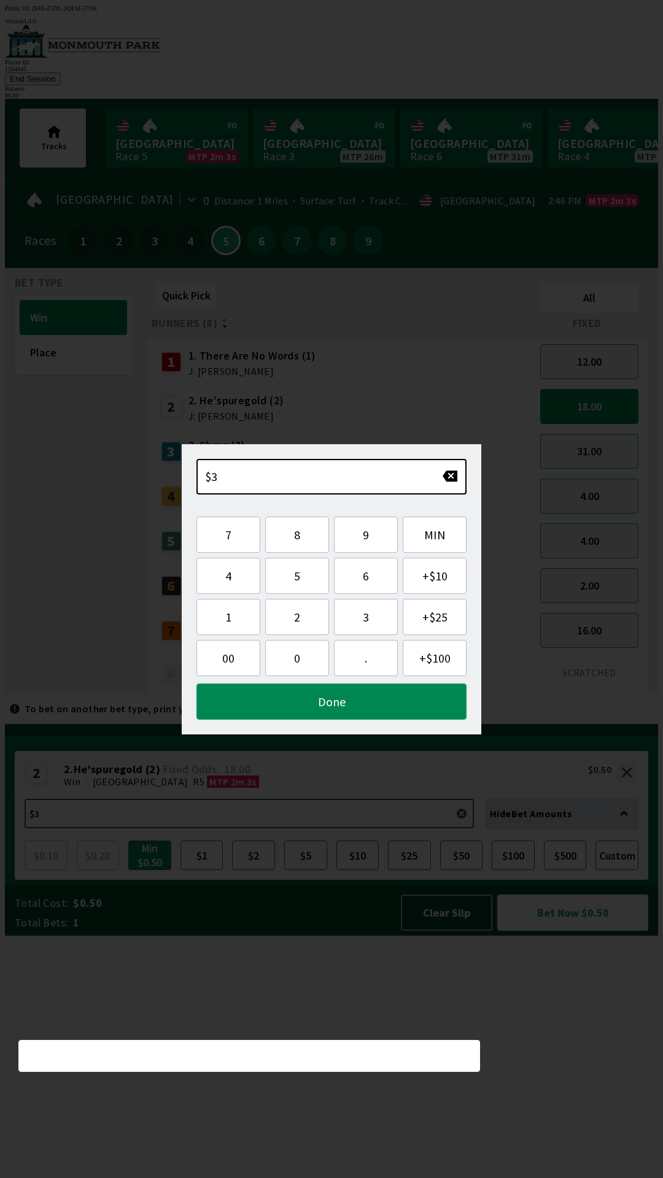
click at [334, 701] on button "Done" at bounding box center [331, 701] width 270 height 36
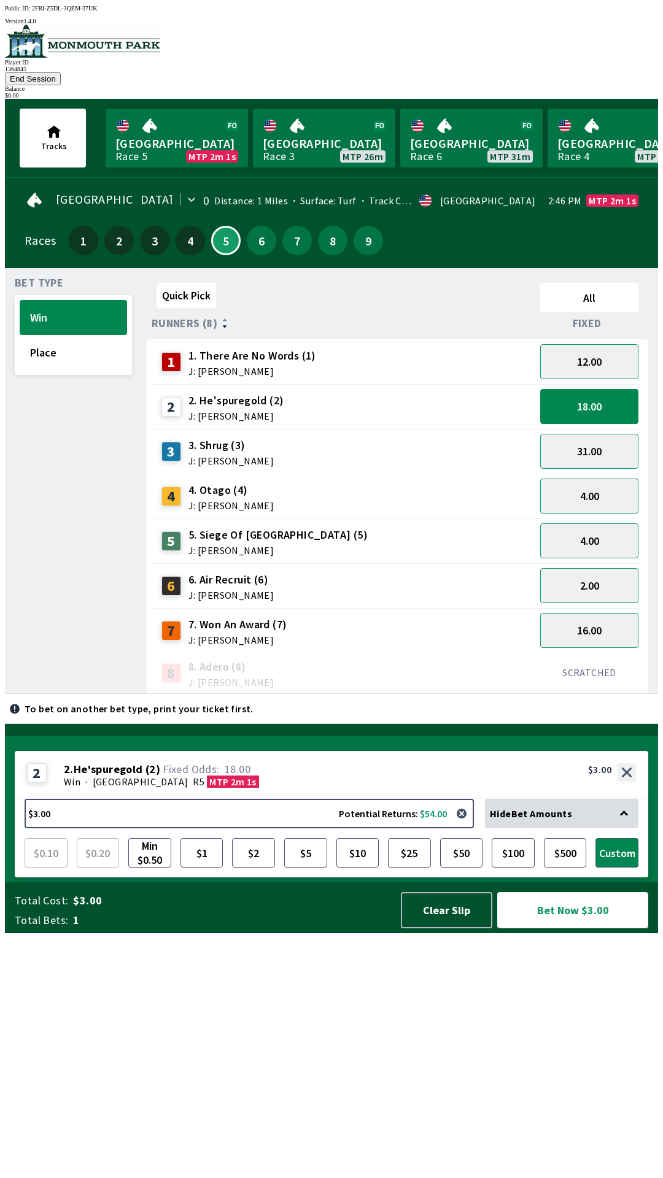
click at [563, 928] on button "Bet Now $3.00" at bounding box center [572, 910] width 151 height 36
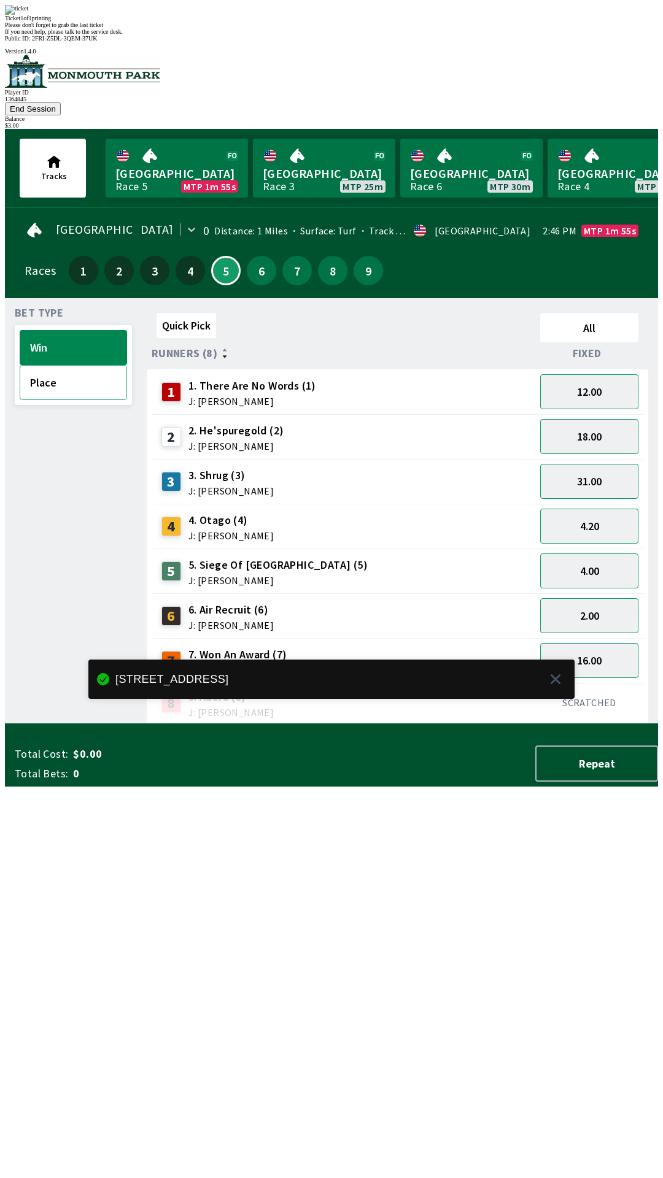
click at [73, 365] on button "Place" at bounding box center [73, 382] width 107 height 35
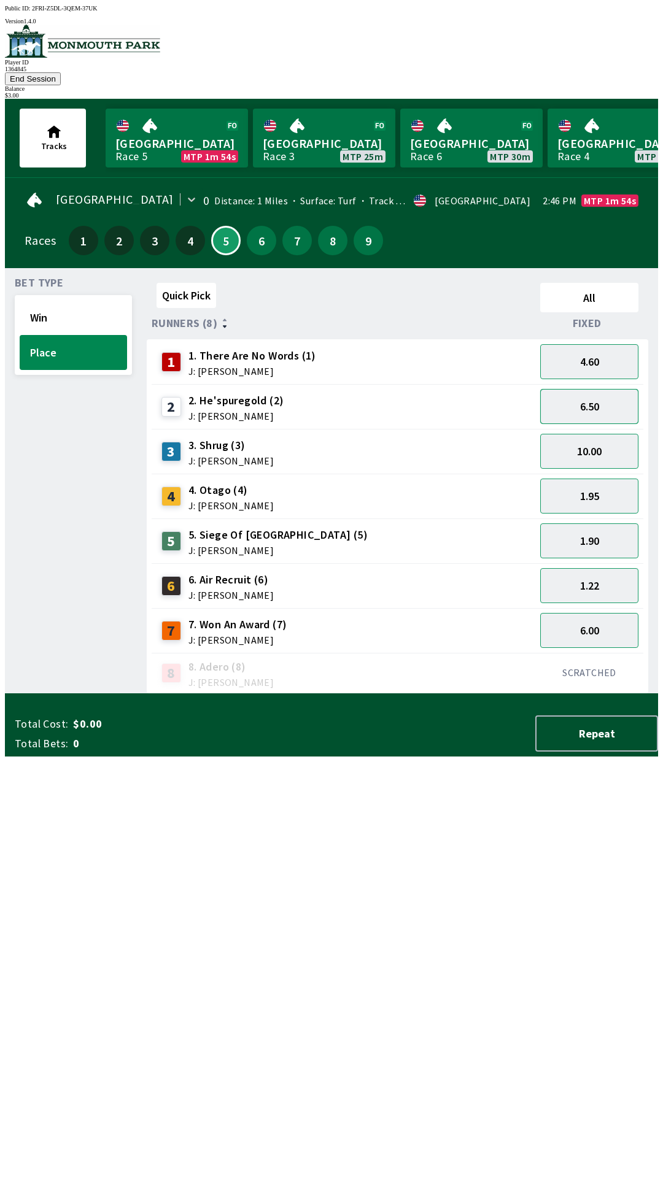
click at [601, 389] on button "6.50" at bounding box center [589, 406] width 98 height 35
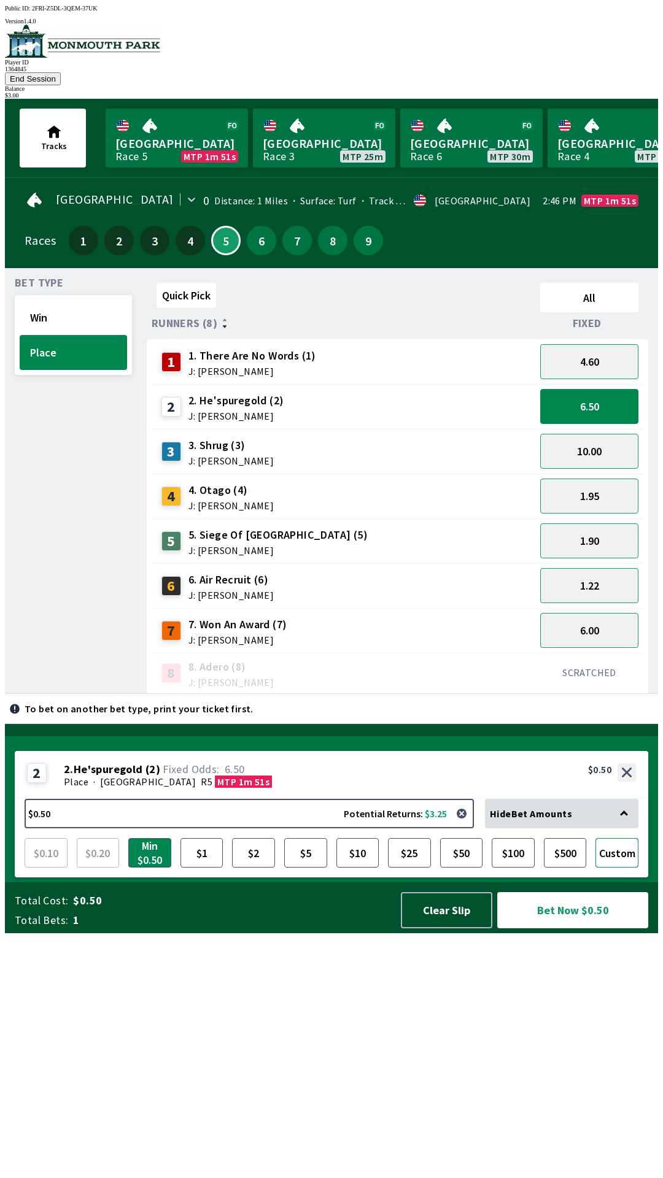
click at [626, 868] on button "Custom" at bounding box center [616, 852] width 43 height 29
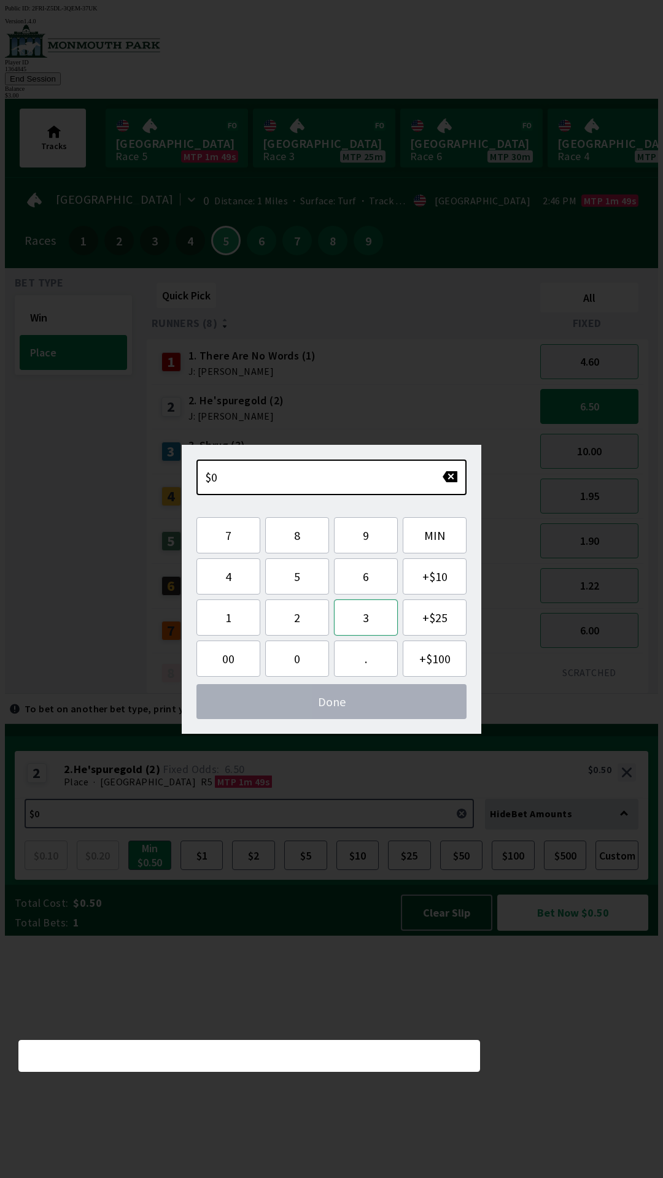
click at [372, 622] on button "3" at bounding box center [366, 617] width 64 height 36
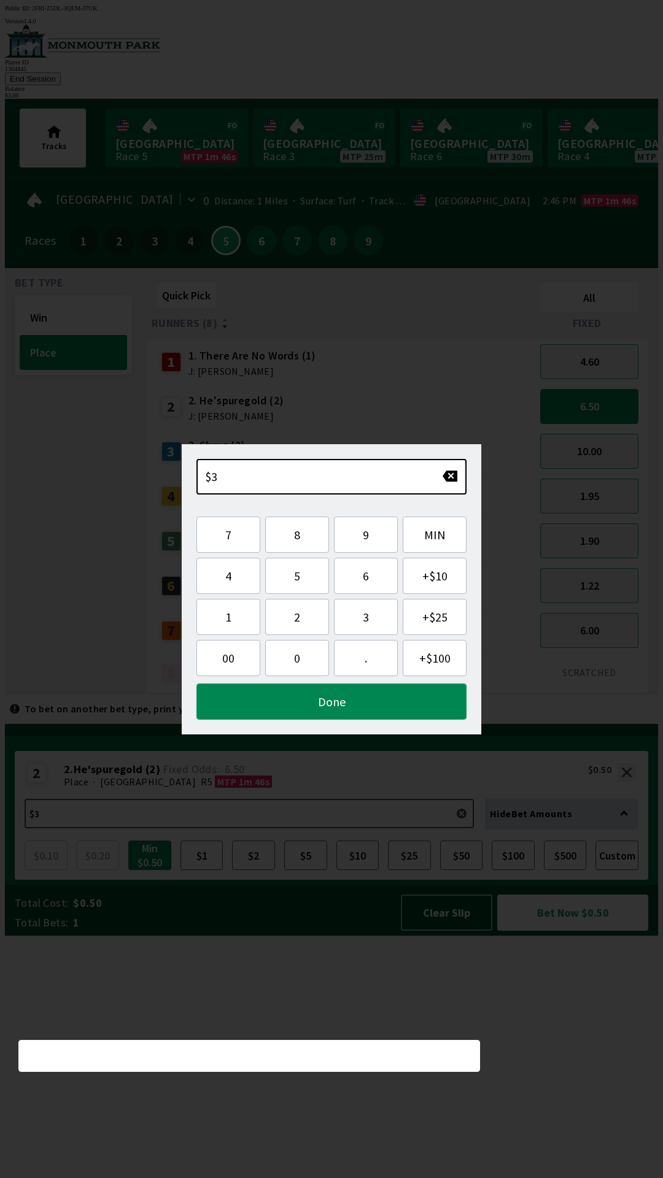
click at [355, 700] on button "Done" at bounding box center [331, 701] width 270 height 36
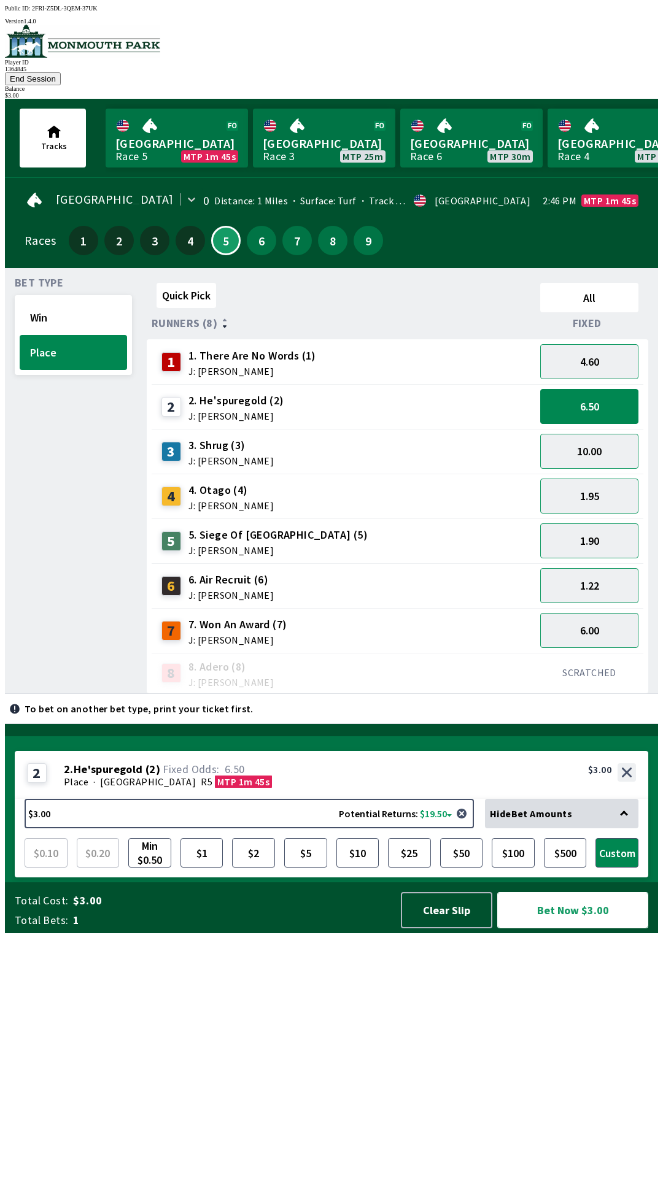
click at [580, 928] on button "Bet Now $3.00" at bounding box center [572, 910] width 151 height 36
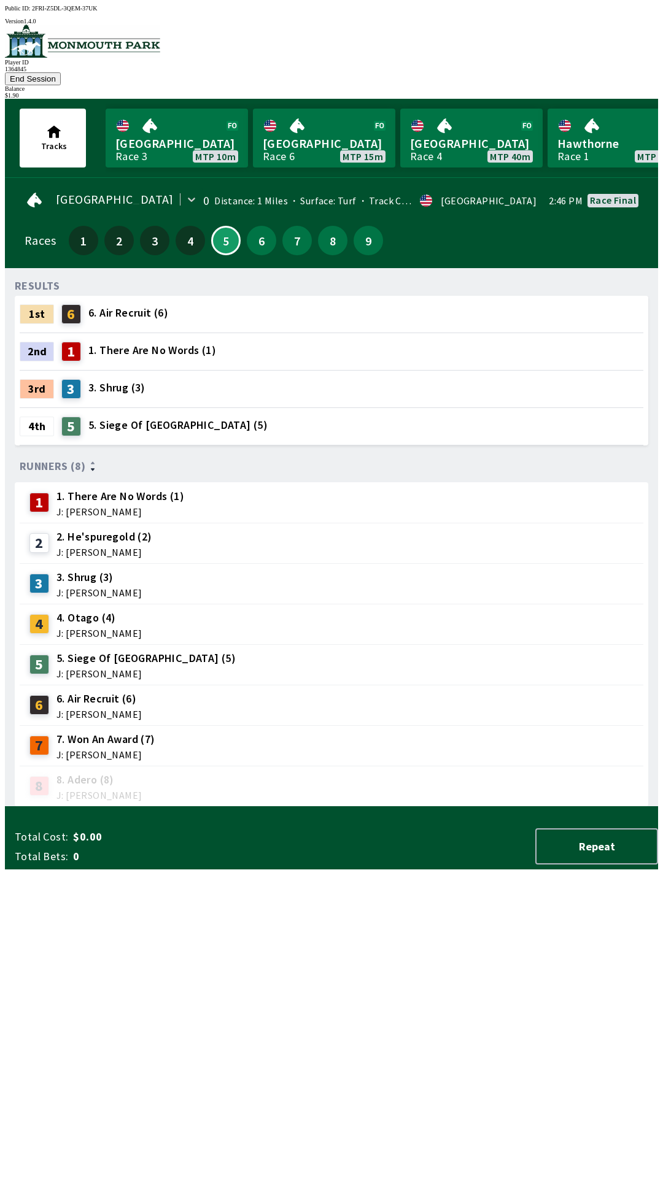
click at [73, 807] on div "RESULTS 1st 6 6. Air Recruit (6) 2nd 1 1. There Are No Words (1) 3rd 3 3. Shrug…" at bounding box center [336, 542] width 643 height 529
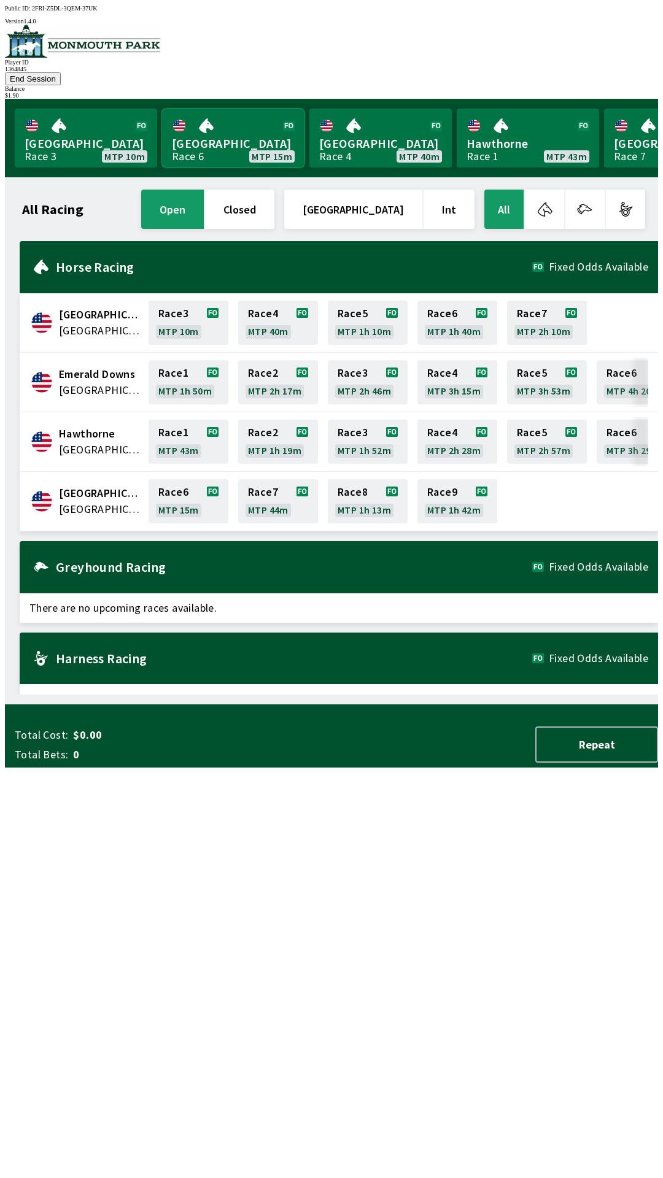
click at [237, 130] on link "[GEOGRAPHIC_DATA] Race 6 MTP 15m" at bounding box center [233, 138] width 142 height 59
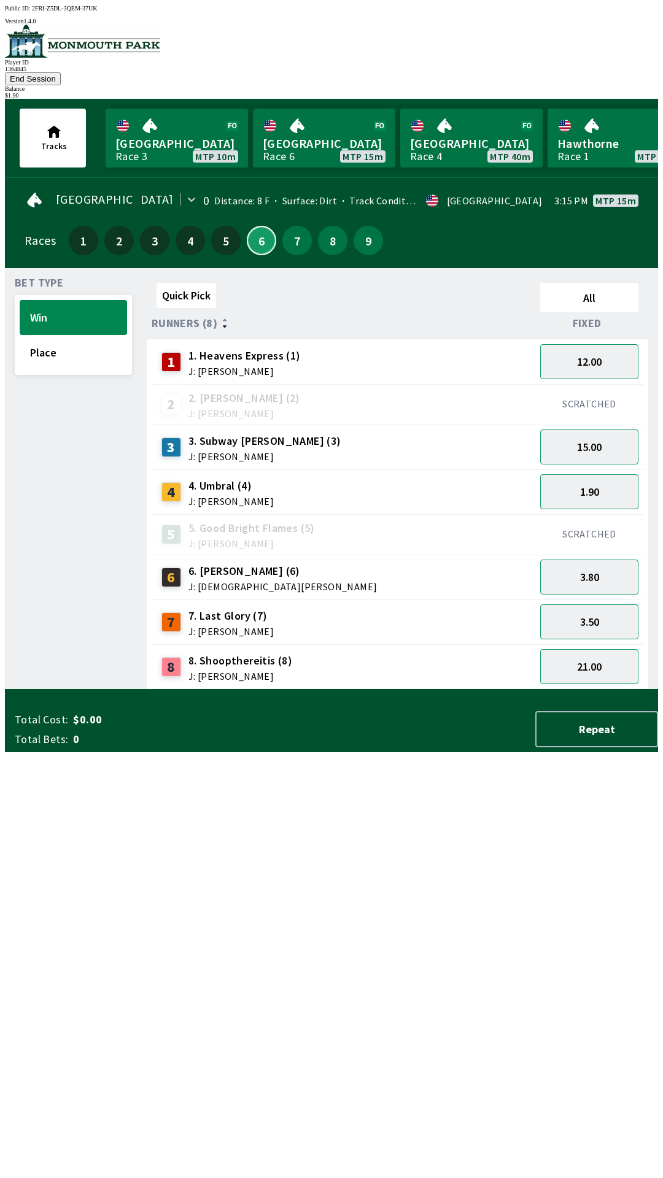
click at [256, 226] on button "6" at bounding box center [261, 240] width 29 height 29
click at [566, 429] on button "15.00" at bounding box center [589, 446] width 98 height 35
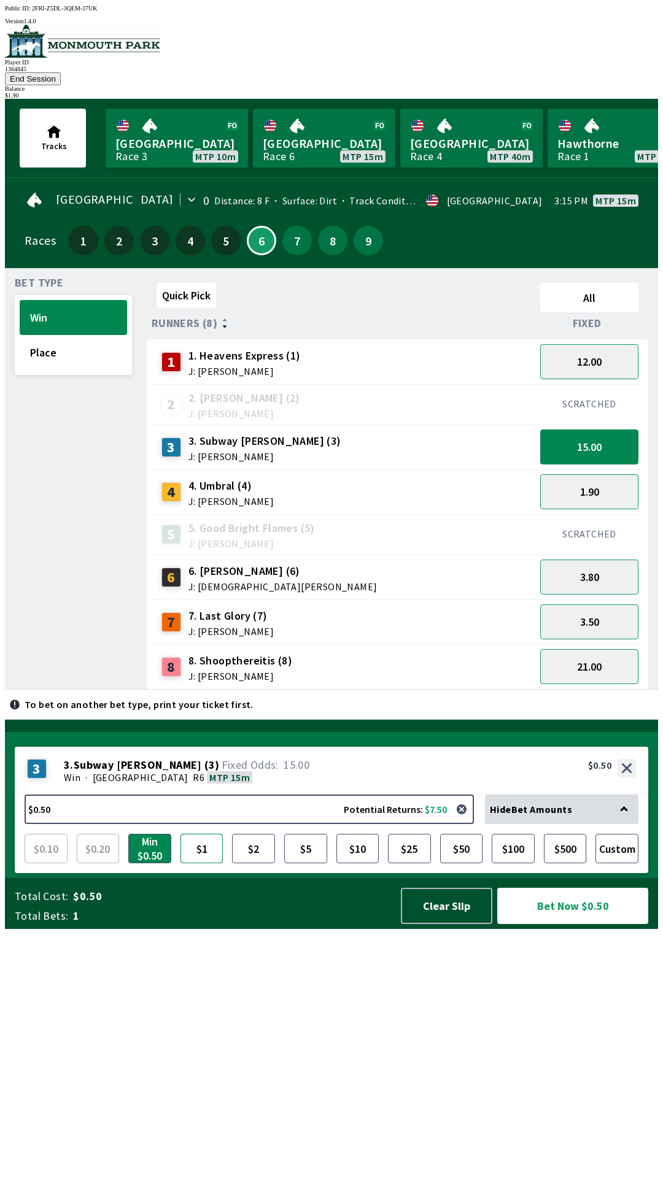
click at [196, 863] on button "$1" at bounding box center [201, 848] width 43 height 29
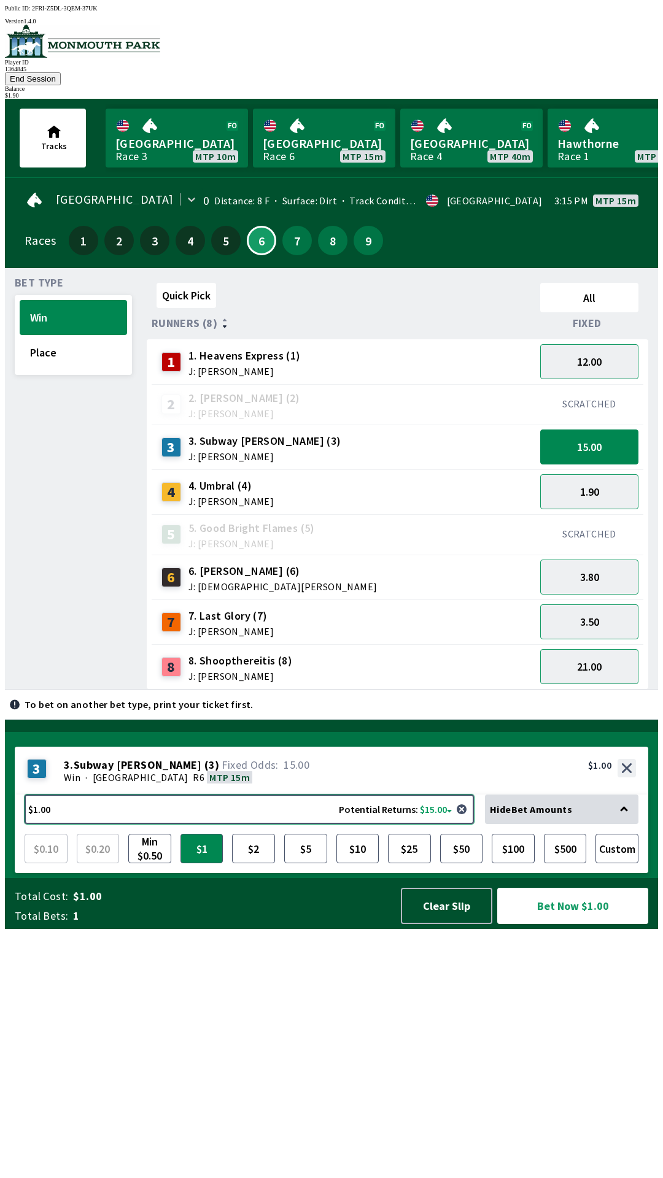
click at [236, 824] on button "$1.00 Potential Returns: $15.00" at bounding box center [249, 809] width 449 height 29
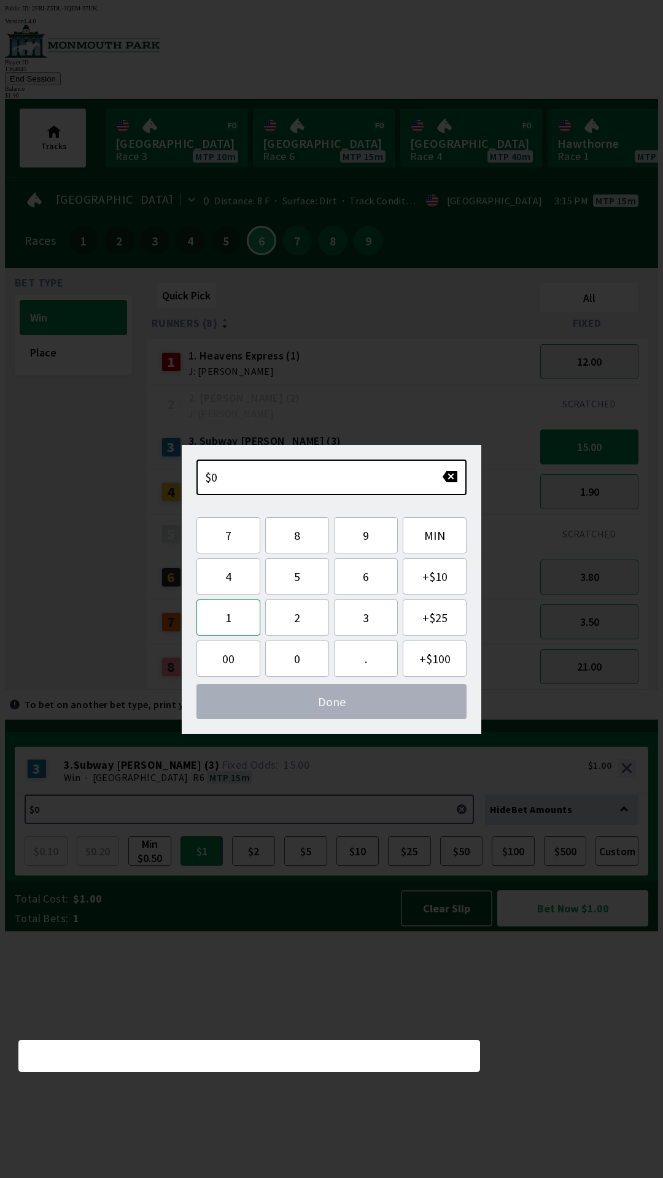
click at [228, 621] on button "1" at bounding box center [228, 617] width 64 height 36
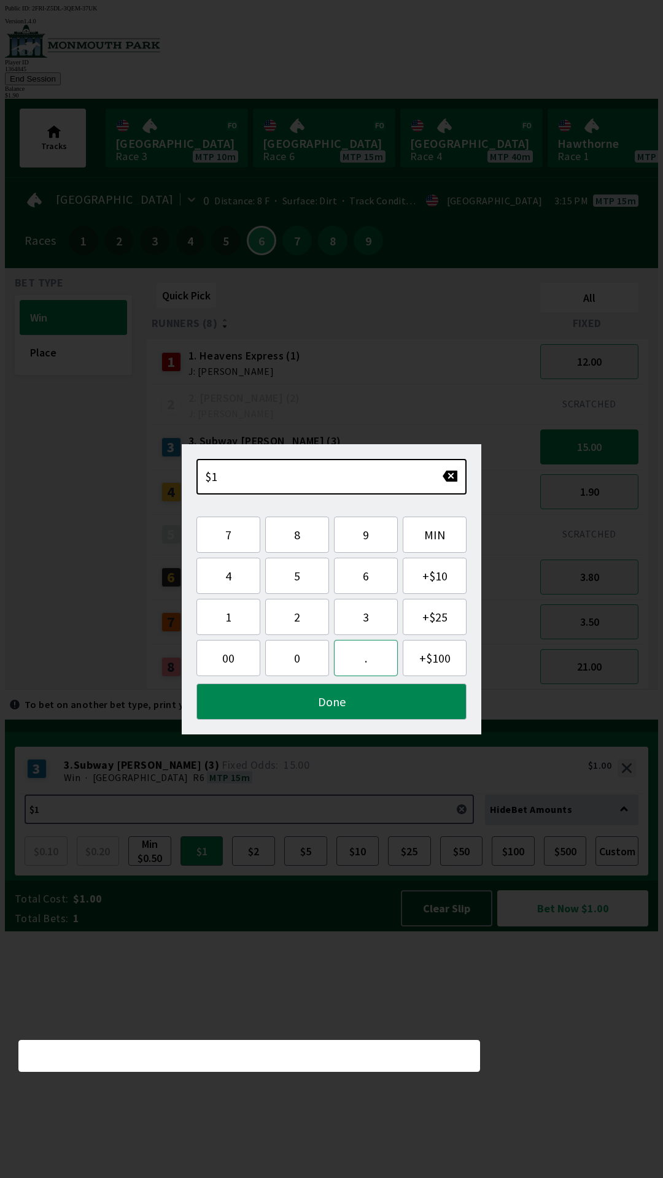
click at [366, 654] on button "." at bounding box center [366, 658] width 64 height 36
click at [349, 533] on button "9" at bounding box center [366, 535] width 64 height 36
click at [283, 701] on button "Done" at bounding box center [331, 701] width 270 height 36
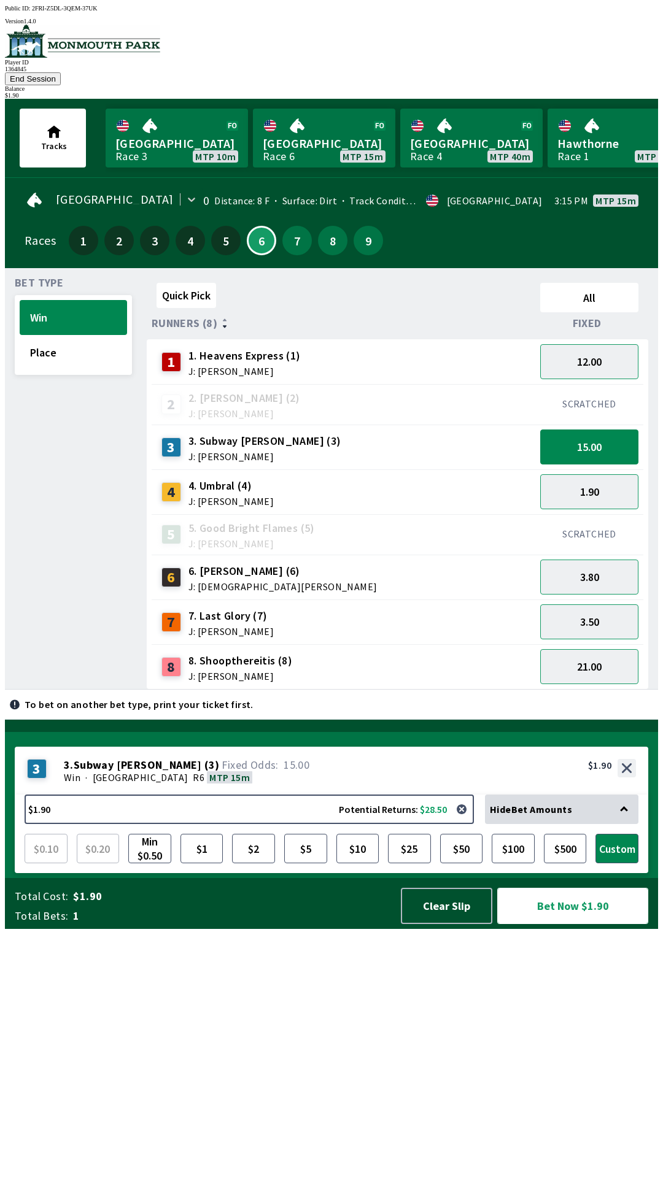
click at [539, 924] on button "Bet Now $1.90" at bounding box center [572, 906] width 151 height 36
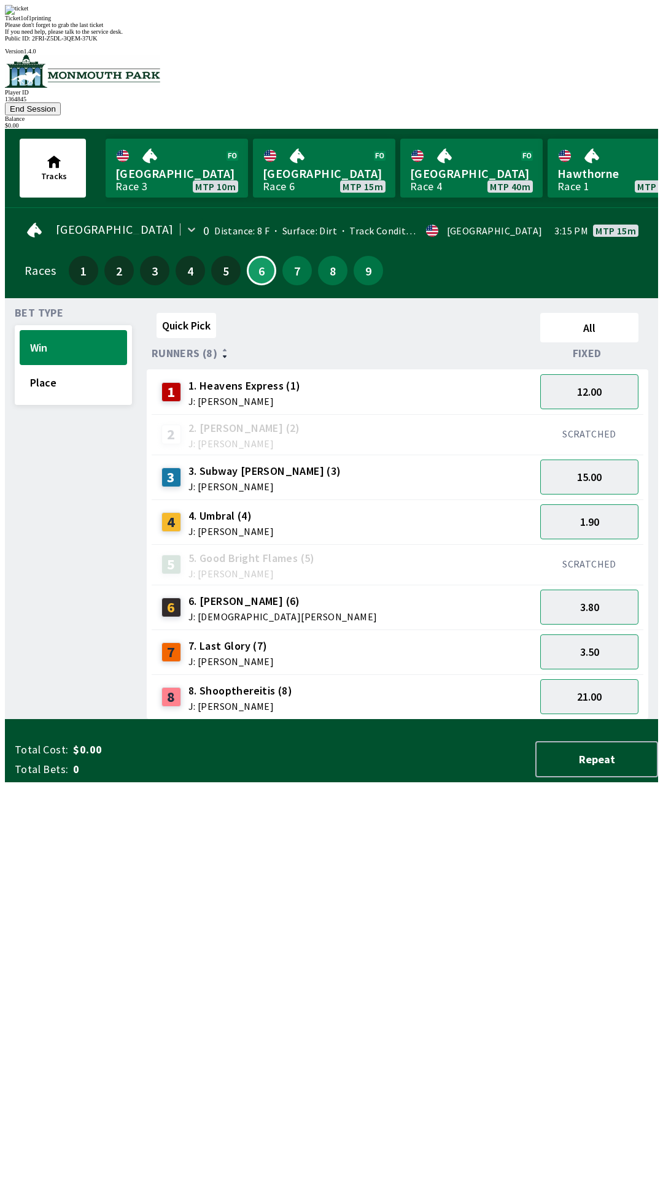
click at [476, 720] on div "Quick Pick All Runners (8) Fixed 1 1. Heavens Express (1) J: [PERSON_NAME] 12.0…" at bounding box center [402, 514] width 511 height 412
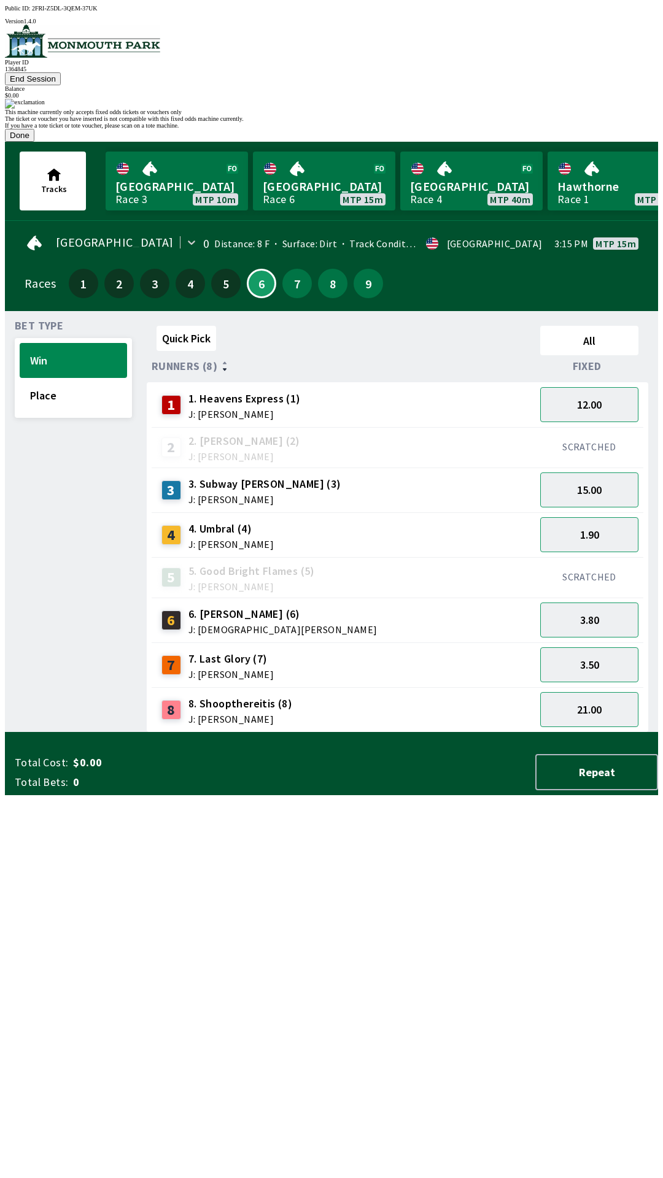
click at [34, 142] on button "Done" at bounding box center [19, 135] width 29 height 13
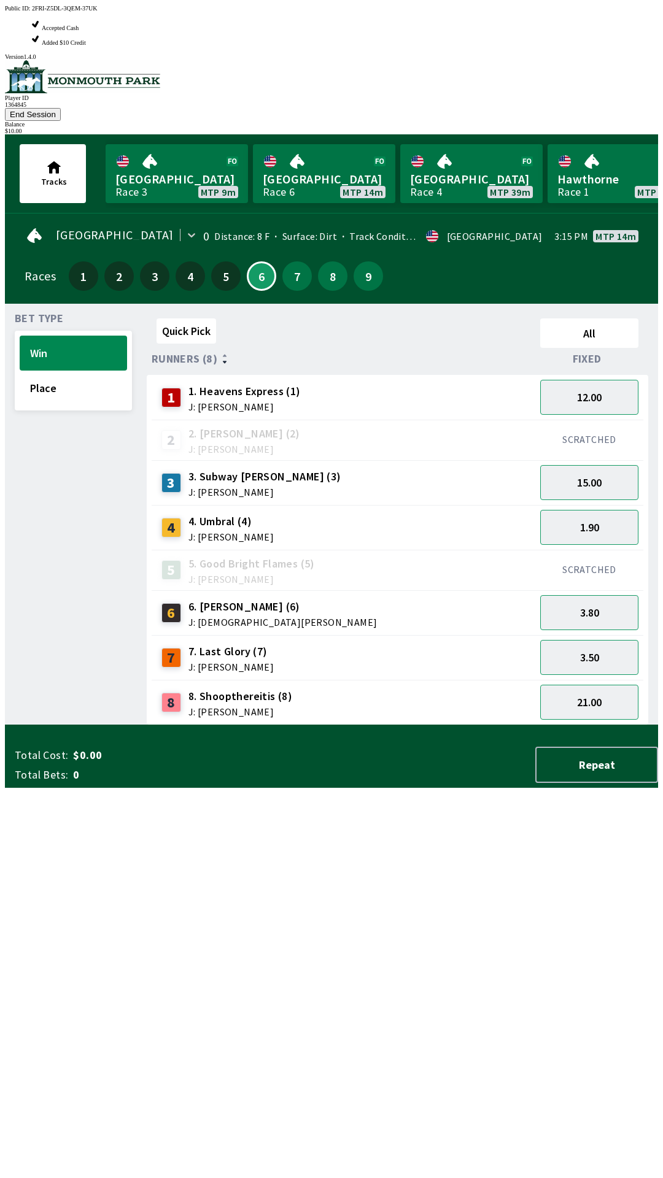
click at [580, 505] on div "1.90" at bounding box center [589, 527] width 108 height 45
click at [583, 465] on button "15.00" at bounding box center [589, 482] width 98 height 35
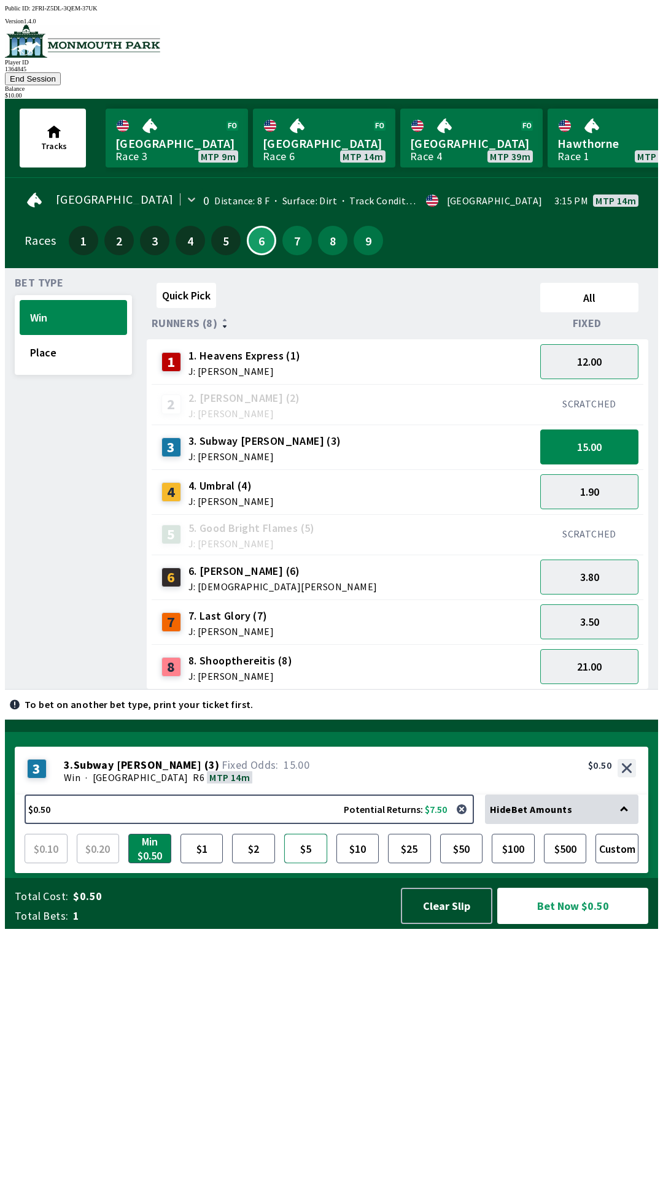
click at [309, 863] on button "$5" at bounding box center [305, 848] width 43 height 29
click at [567, 924] on button "Bet Now $5.00" at bounding box center [572, 906] width 151 height 36
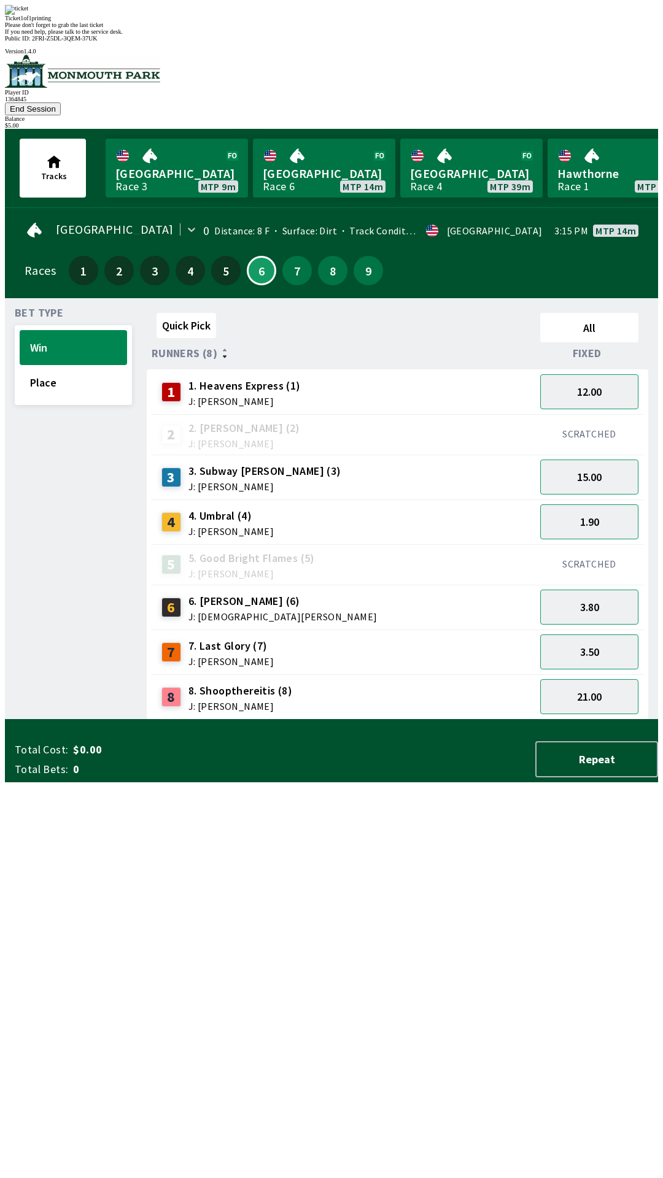
click at [395, 720] on div "Quick Pick All Runners (8) Fixed 1 1. Heavens Express (1) J: [PERSON_NAME] 12.0…" at bounding box center [402, 514] width 511 height 412
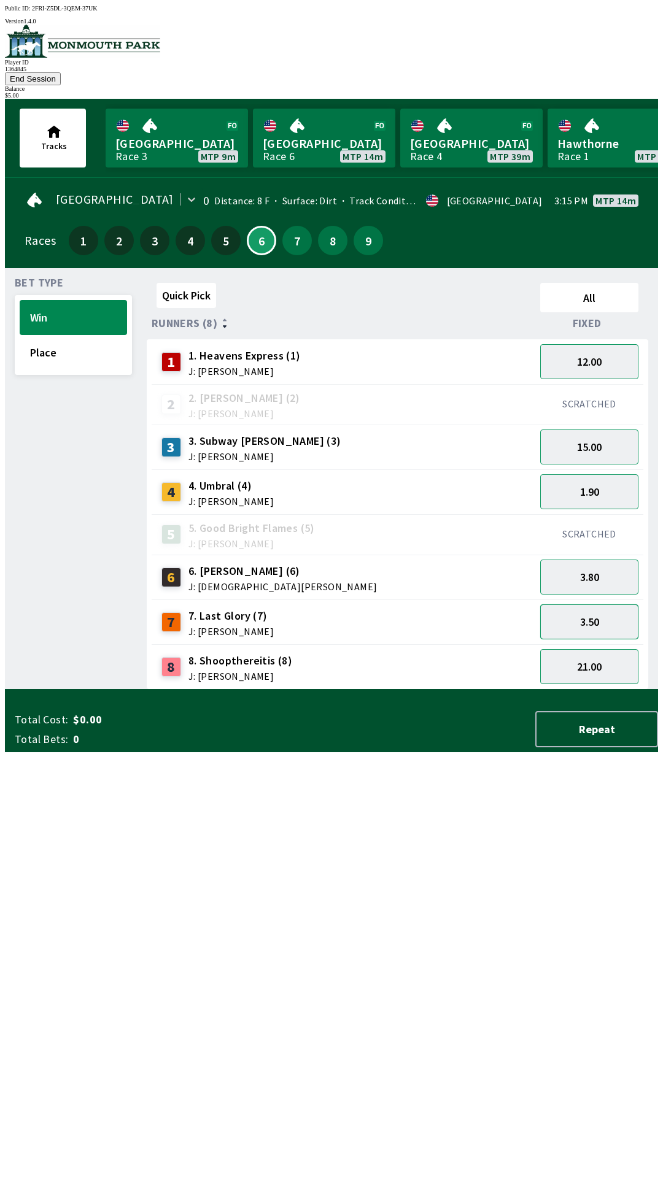
click at [599, 607] on button "3.50" at bounding box center [589, 621] width 98 height 35
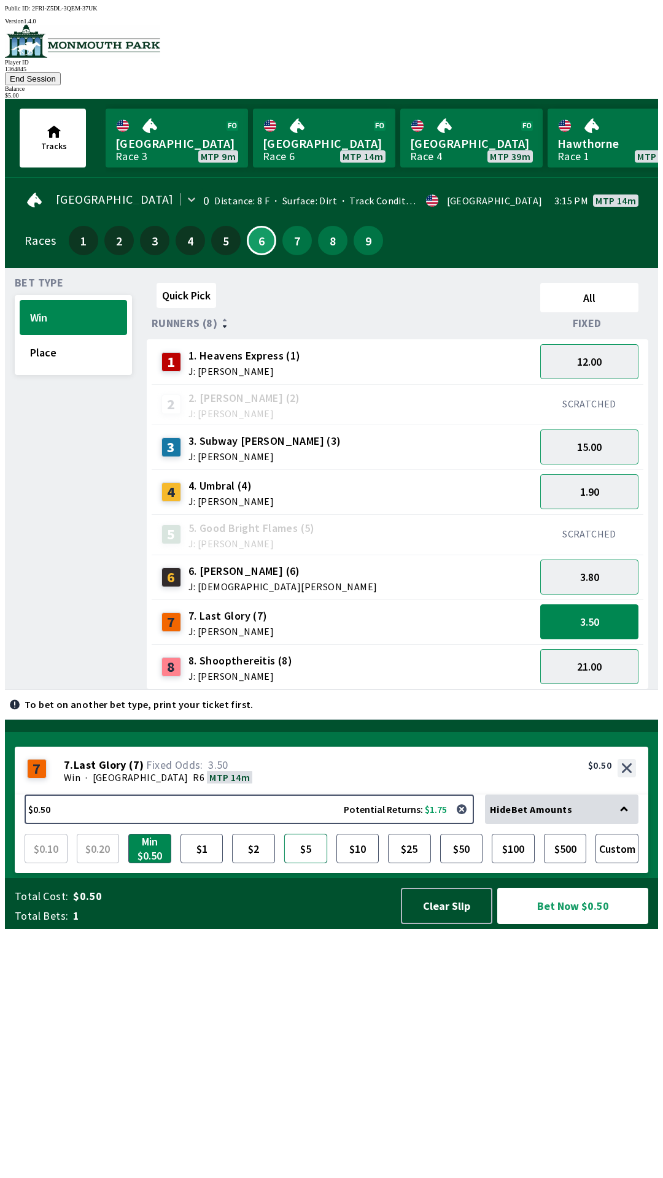
click at [316, 863] on button "$5" at bounding box center [305, 848] width 43 height 29
click at [571, 924] on button "Bet Now $5.00" at bounding box center [572, 906] width 151 height 36
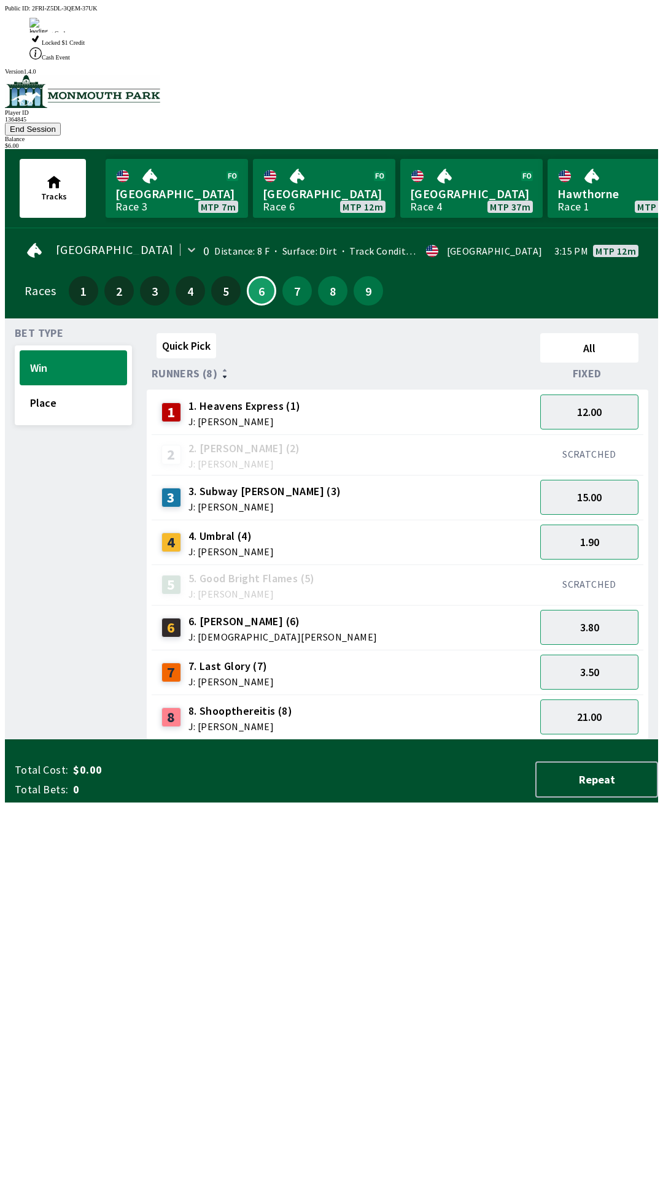
click at [261, 740] on div "Quick Pick All Runners (8) Fixed 1 1. Heavens Express (1) J: [PERSON_NAME] 12.0…" at bounding box center [402, 534] width 511 height 412
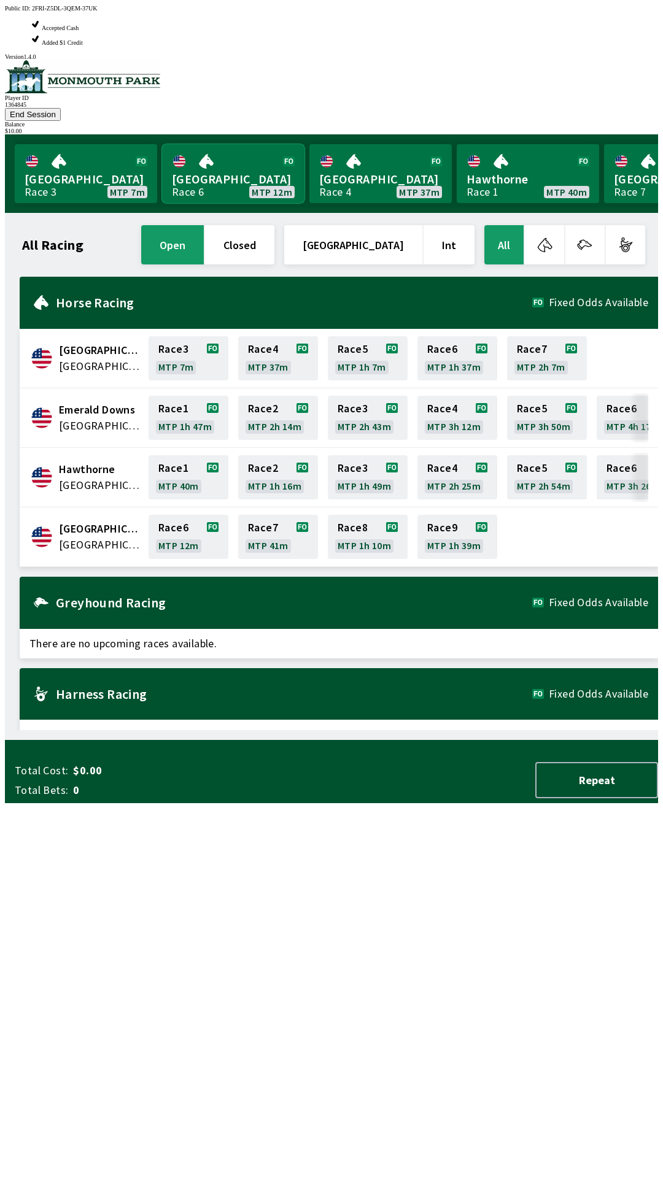
click at [205, 144] on link "[GEOGRAPHIC_DATA] Race 6 MTP 12m" at bounding box center [233, 173] width 142 height 59
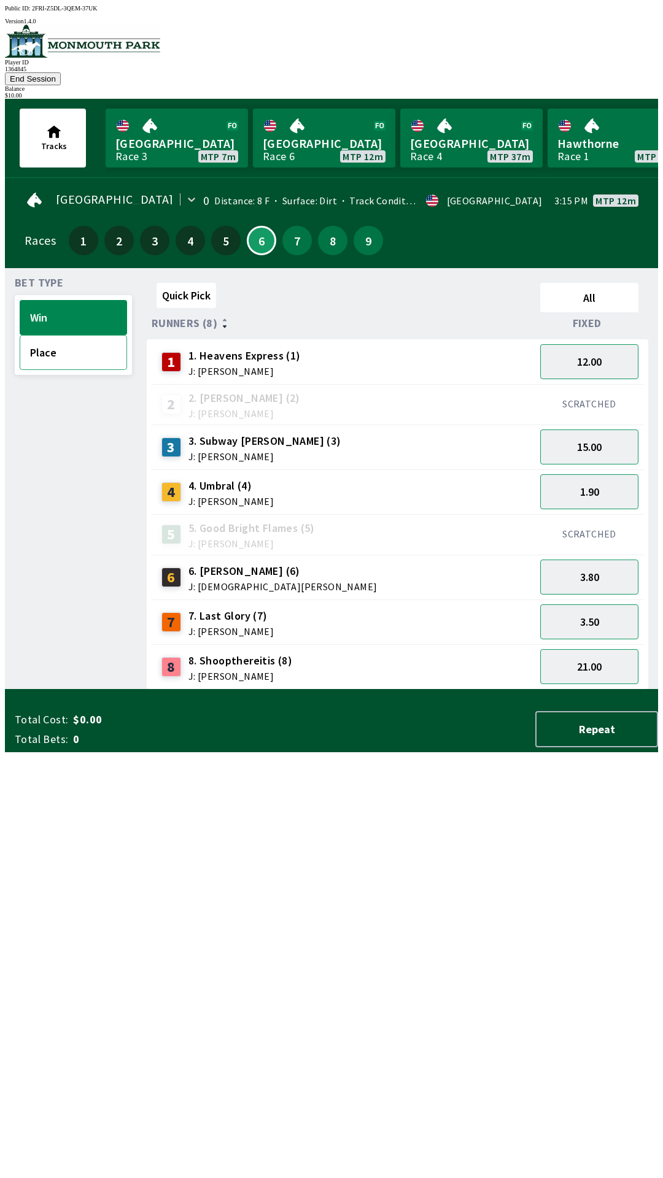
click at [67, 335] on button "Place" at bounding box center [73, 352] width 107 height 35
click at [574, 430] on button "5.50" at bounding box center [589, 446] width 98 height 35
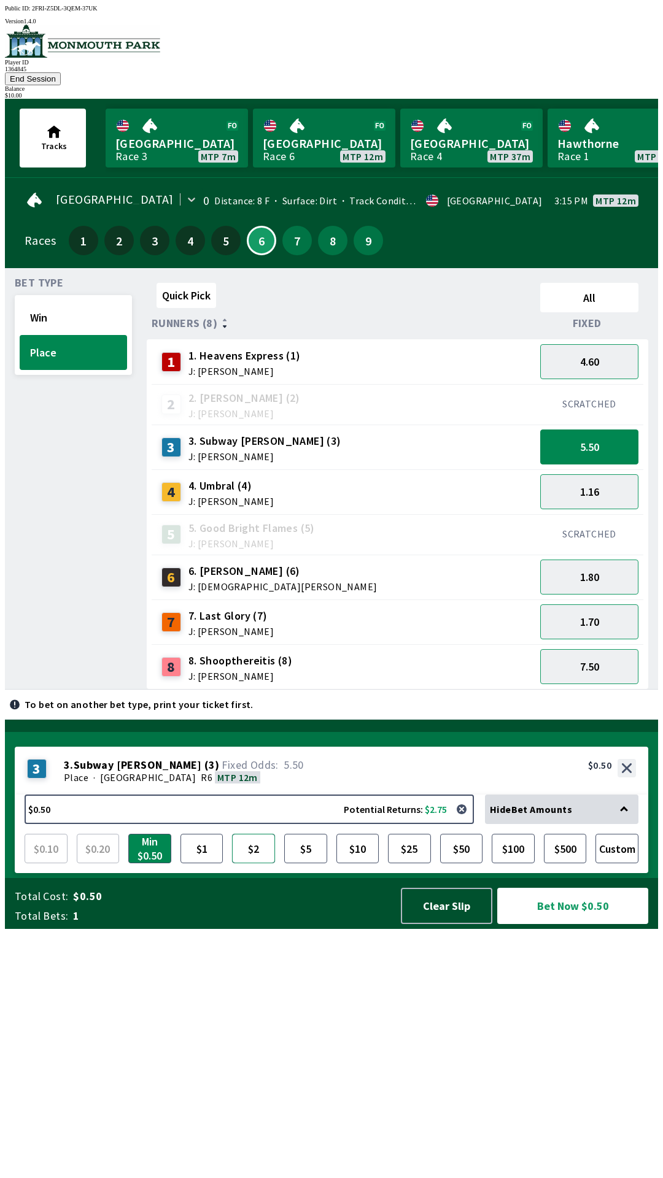
click at [265, 863] on button "$2" at bounding box center [253, 848] width 43 height 29
click at [562, 924] on button "Bet Now $2.00" at bounding box center [572, 906] width 151 height 36
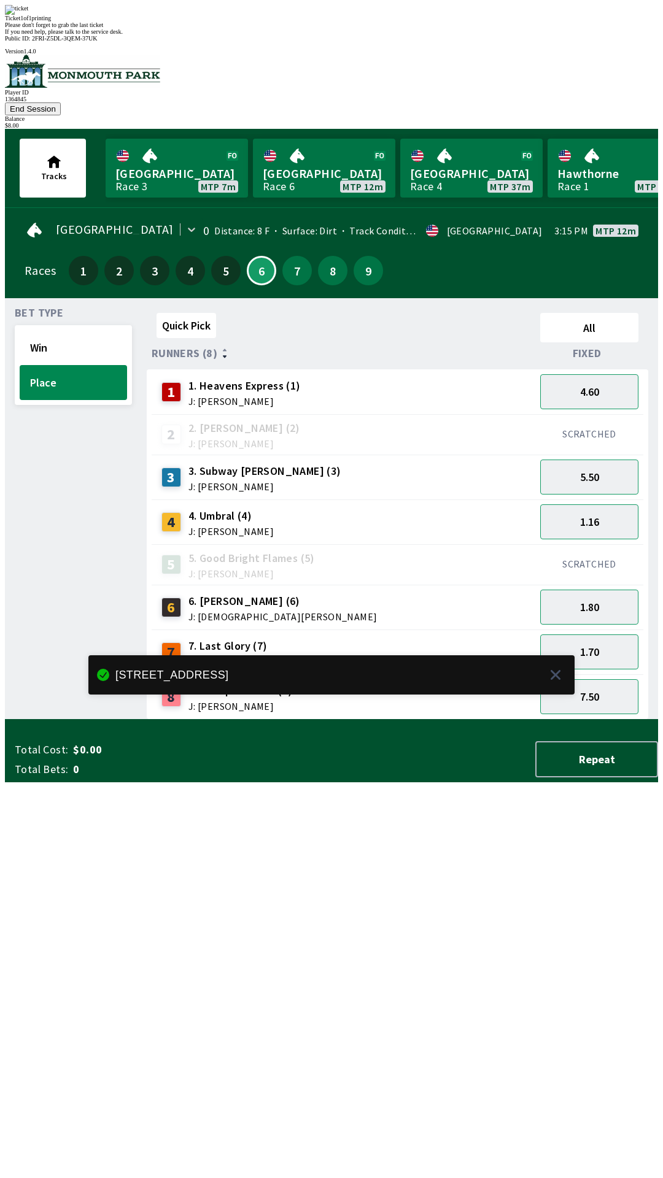
click at [237, 720] on div "Quick Pick All Runners (8) Fixed 1 1. Heavens Express (1) J: [PERSON_NAME] 4.60…" at bounding box center [402, 514] width 511 height 412
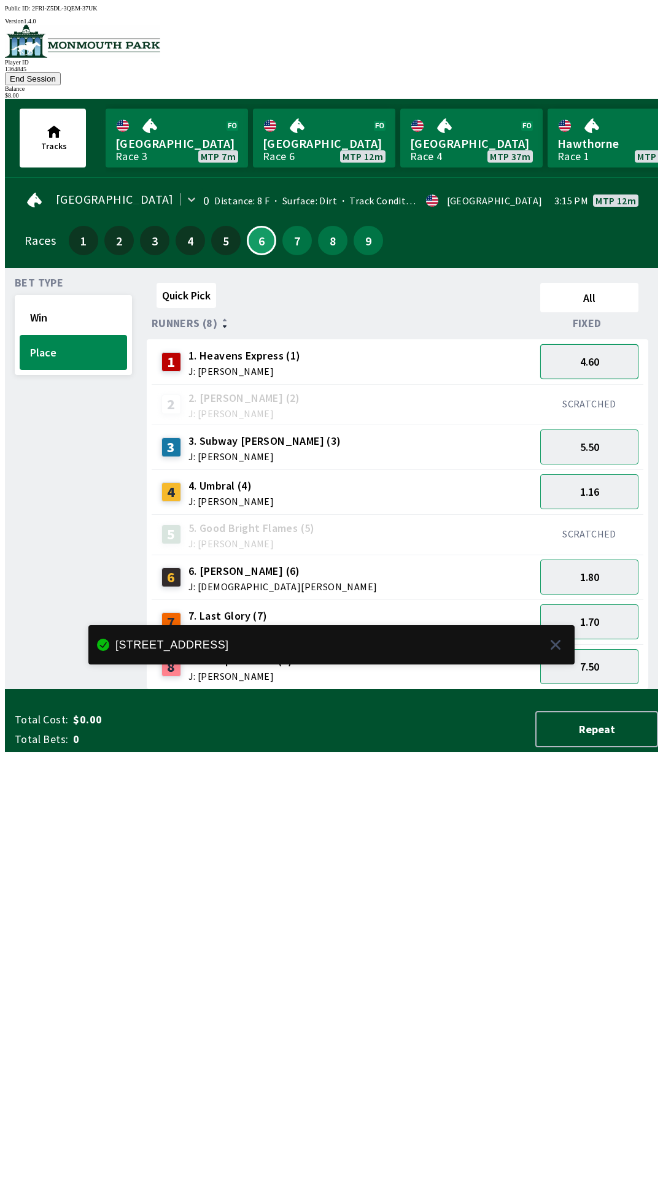
click at [586, 344] on button "4.60" at bounding box center [589, 361] width 98 height 35
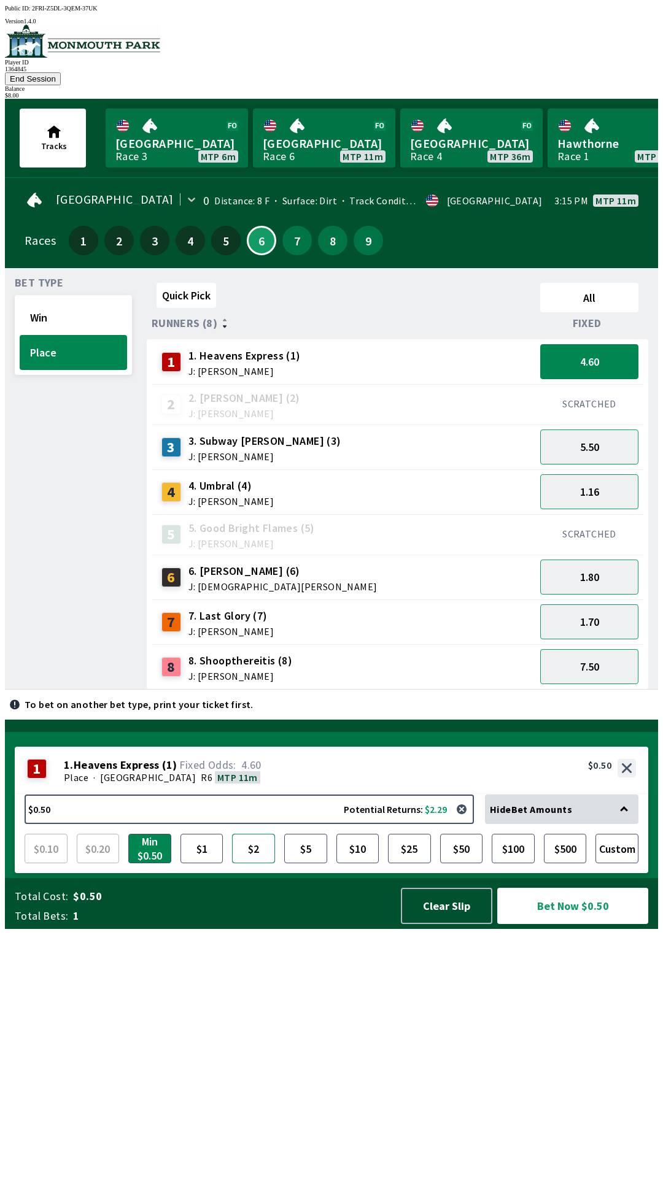
click at [260, 863] on button "$2" at bounding box center [253, 848] width 43 height 29
click at [539, 924] on button "Bet Now $2.00" at bounding box center [572, 906] width 151 height 36
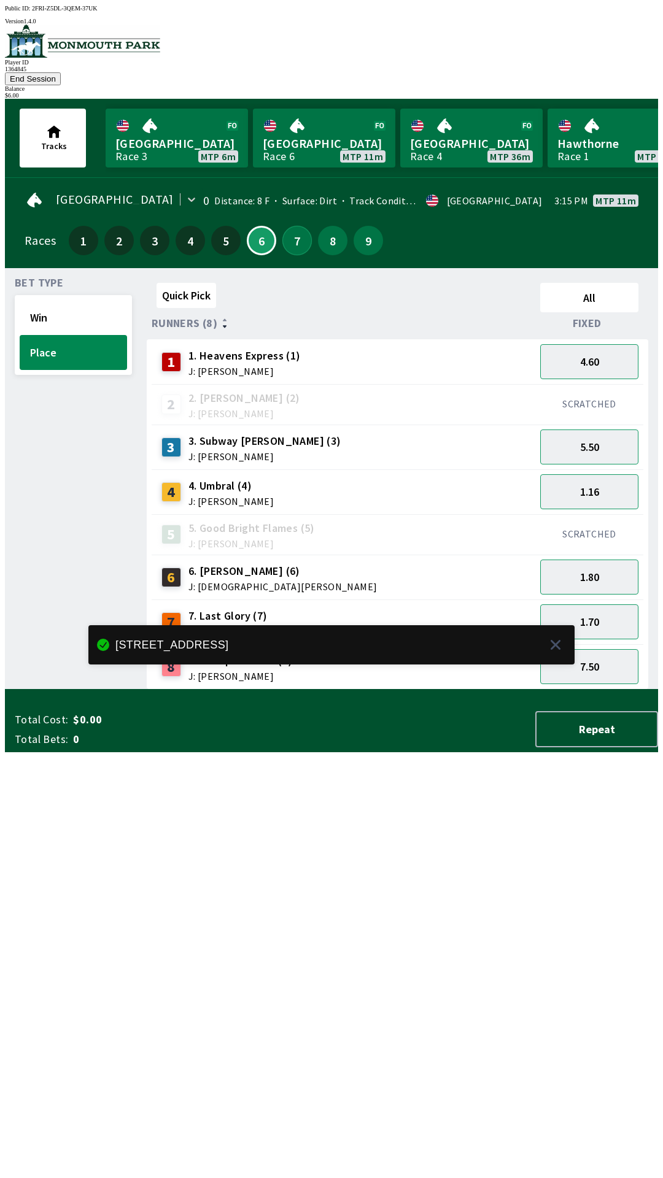
click at [291, 226] on button "7" at bounding box center [296, 240] width 29 height 29
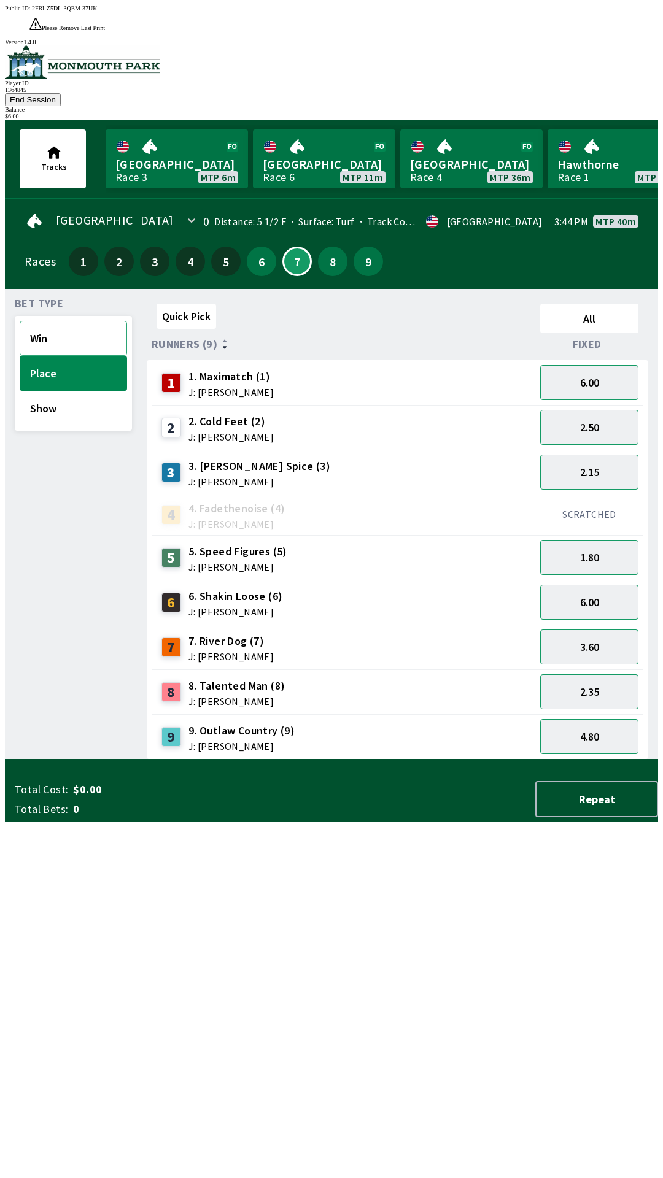
click at [66, 321] on button "Win" at bounding box center [73, 338] width 107 height 35
click at [576, 540] on button "3.00" at bounding box center [589, 557] width 98 height 35
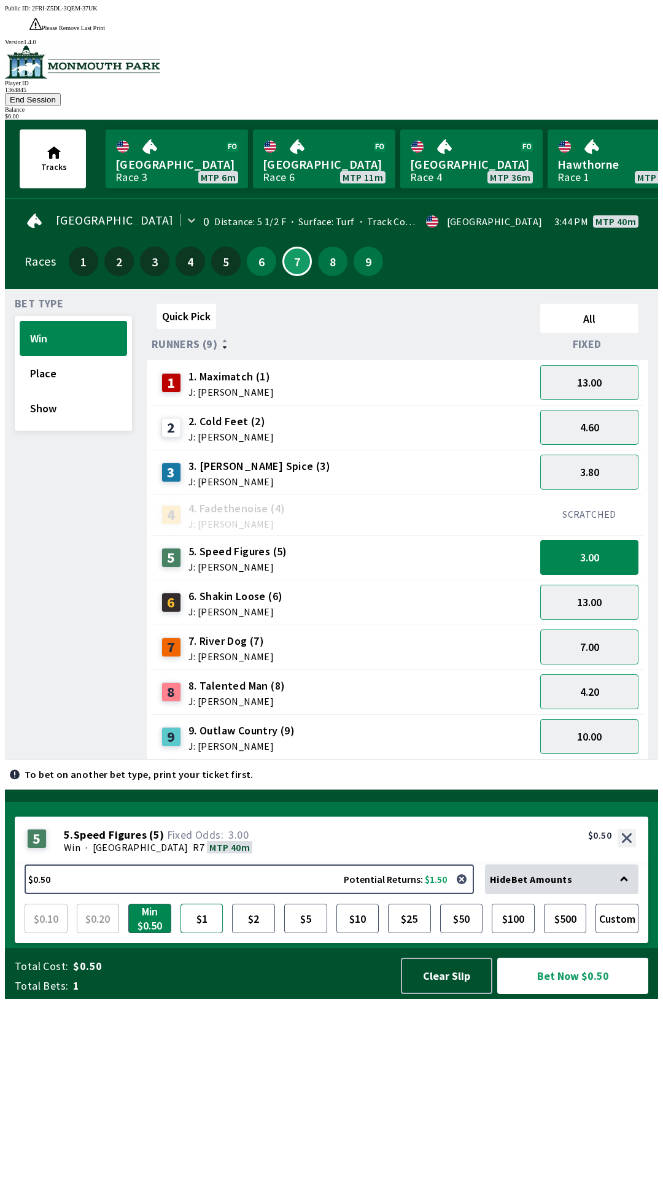
click at [205, 933] on button "$1" at bounding box center [201, 918] width 43 height 29
click at [547, 994] on button "Bet Now $1.00" at bounding box center [572, 976] width 151 height 36
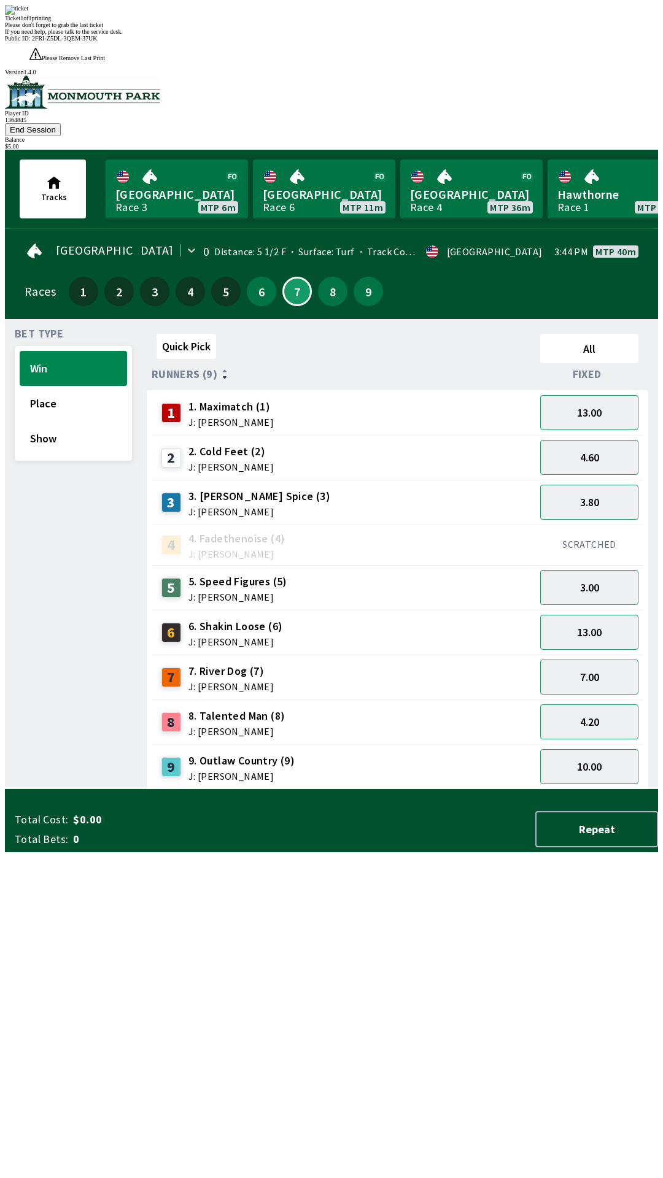
click at [61, 652] on div "Bet Type Win Place Show" at bounding box center [73, 559] width 117 height 461
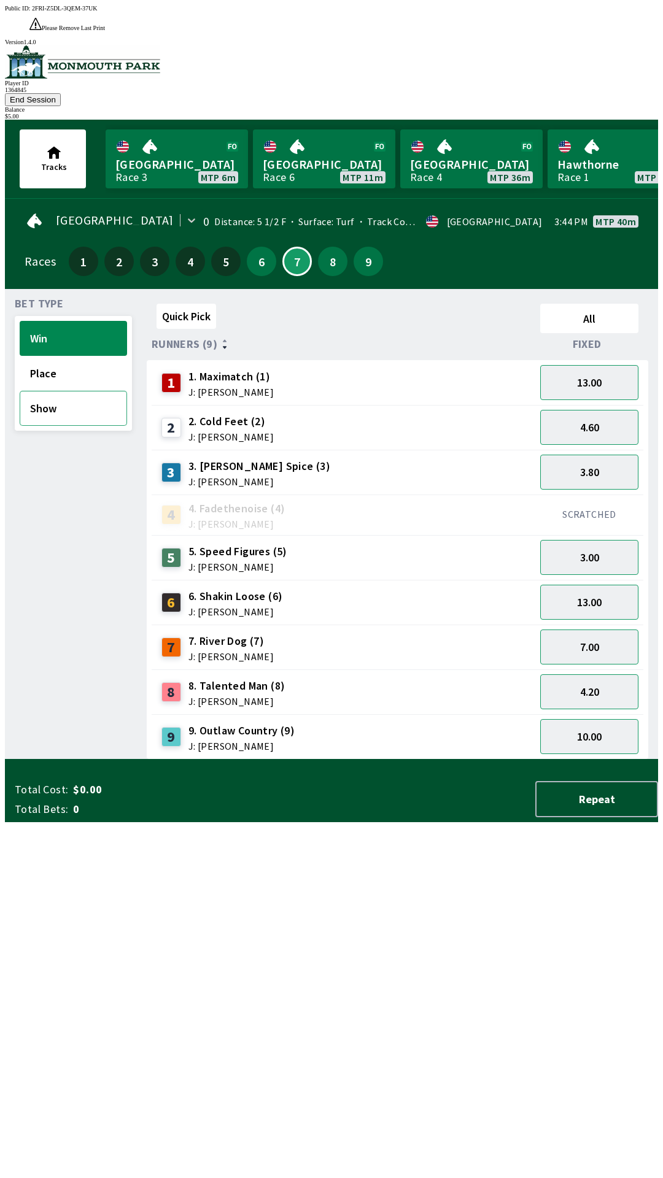
click at [67, 391] on button "Show" at bounding box center [73, 408] width 107 height 35
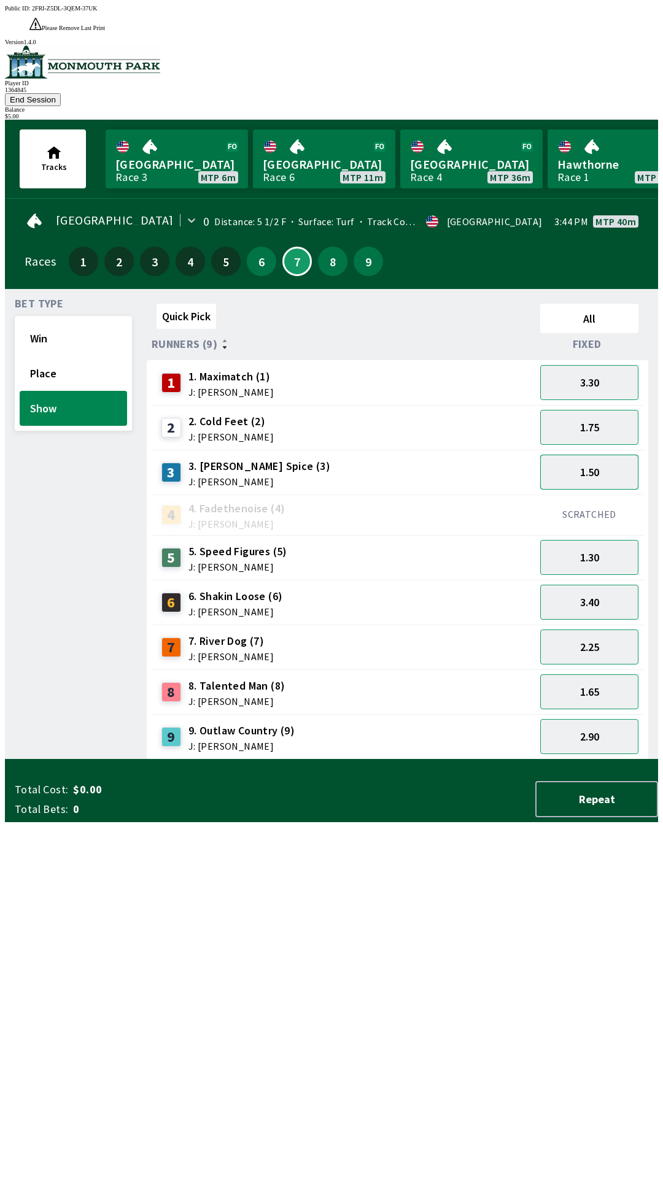
click at [578, 455] on button "1.50" at bounding box center [589, 472] width 98 height 35
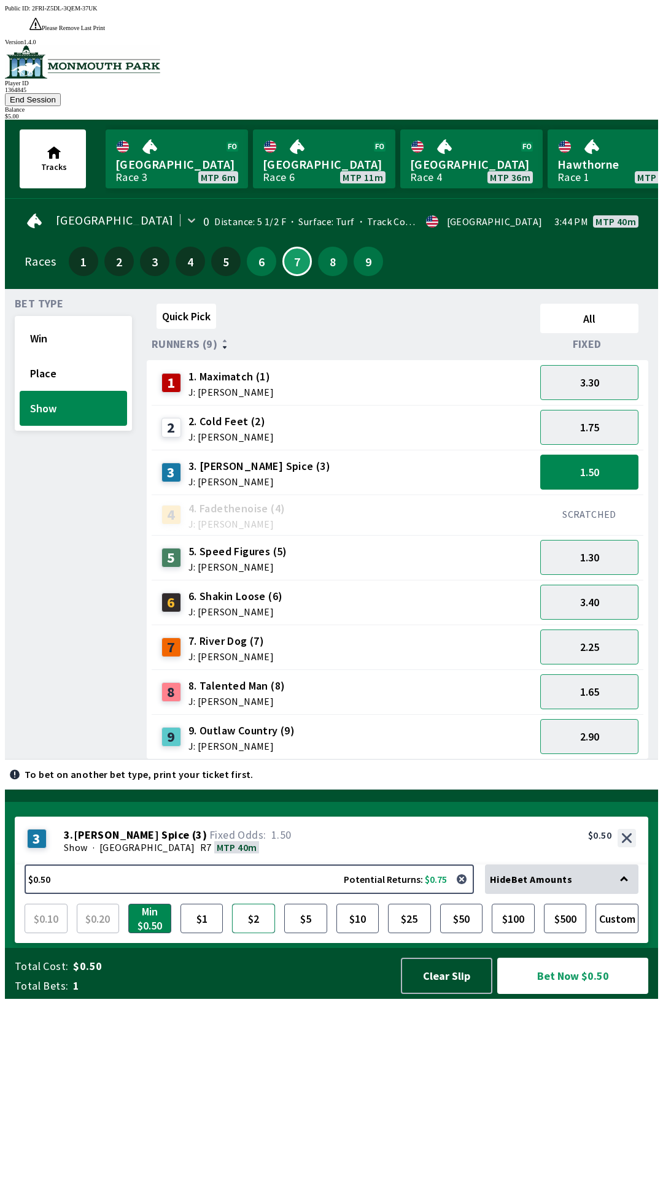
click at [253, 933] on button "$2" at bounding box center [253, 918] width 43 height 29
click at [557, 994] on button "Bet Now $2.00" at bounding box center [572, 976] width 151 height 36
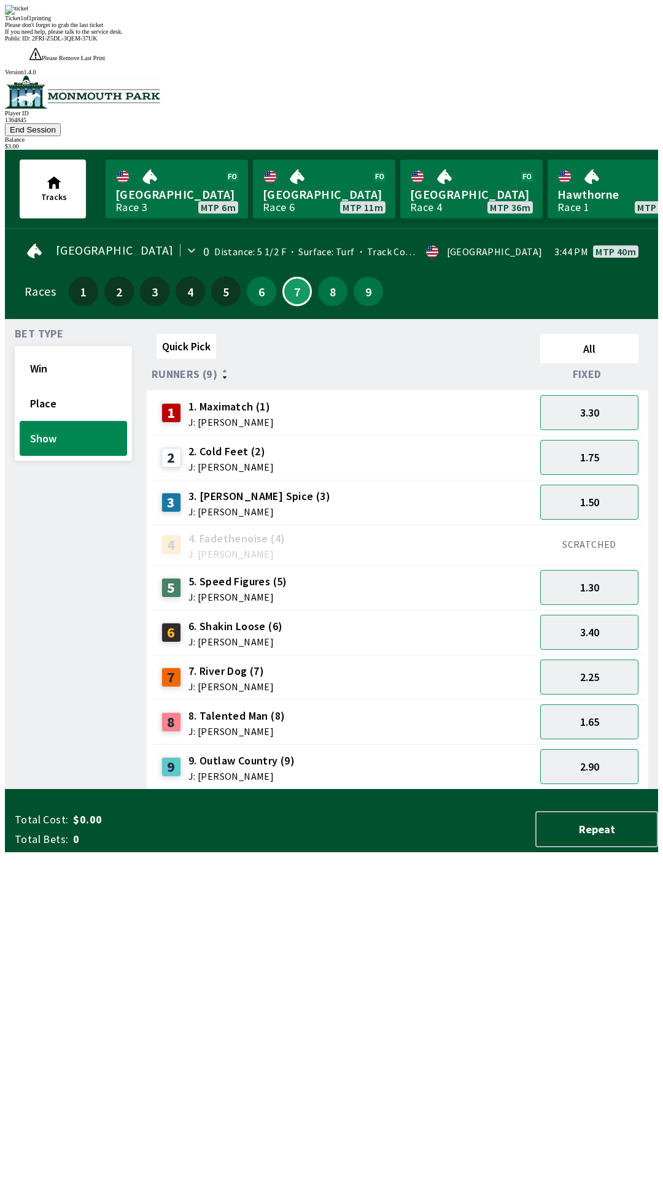
click at [165, 790] on div "Quick Pick All Runners (9) Fixed 1 1. Maximatch (1) J: [PERSON_NAME] 3.30 2 2. …" at bounding box center [402, 559] width 511 height 461
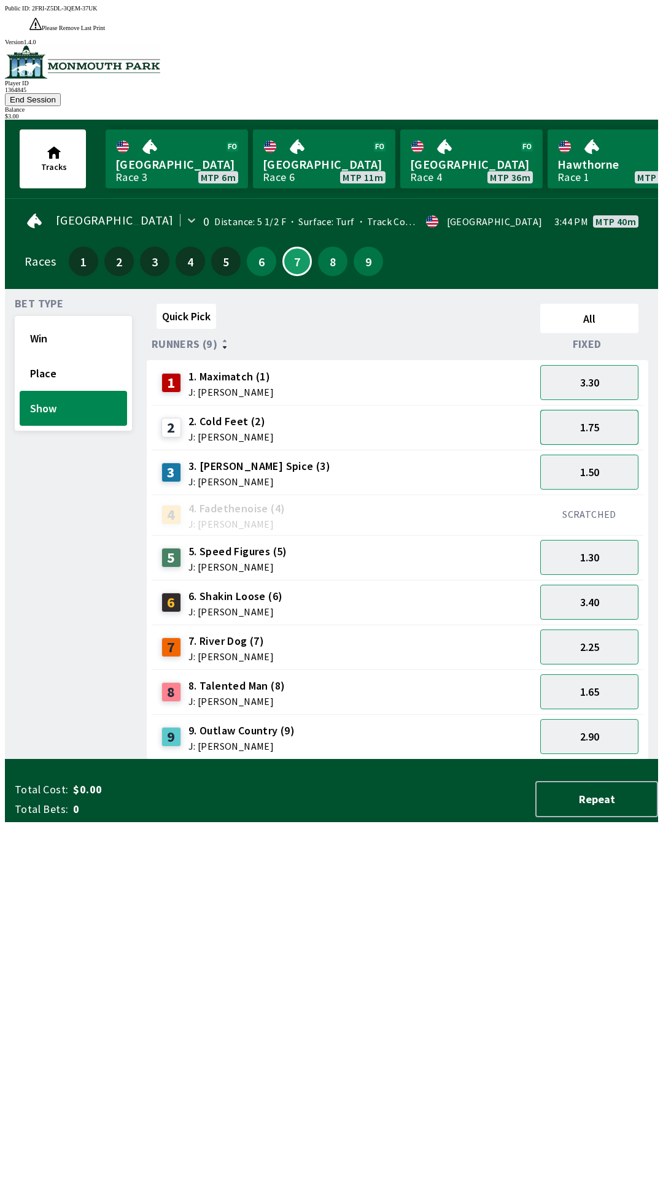
click at [572, 410] on button "1.75" at bounding box center [589, 427] width 98 height 35
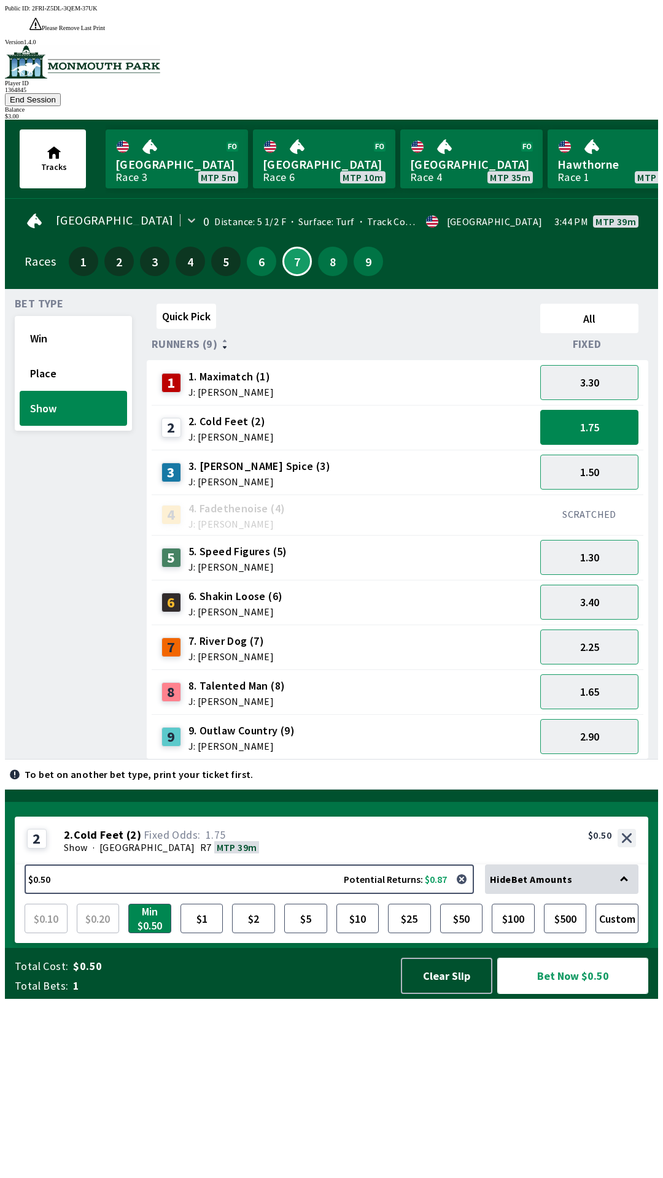
click at [534, 994] on button "Bet Now $0.50" at bounding box center [572, 976] width 151 height 36
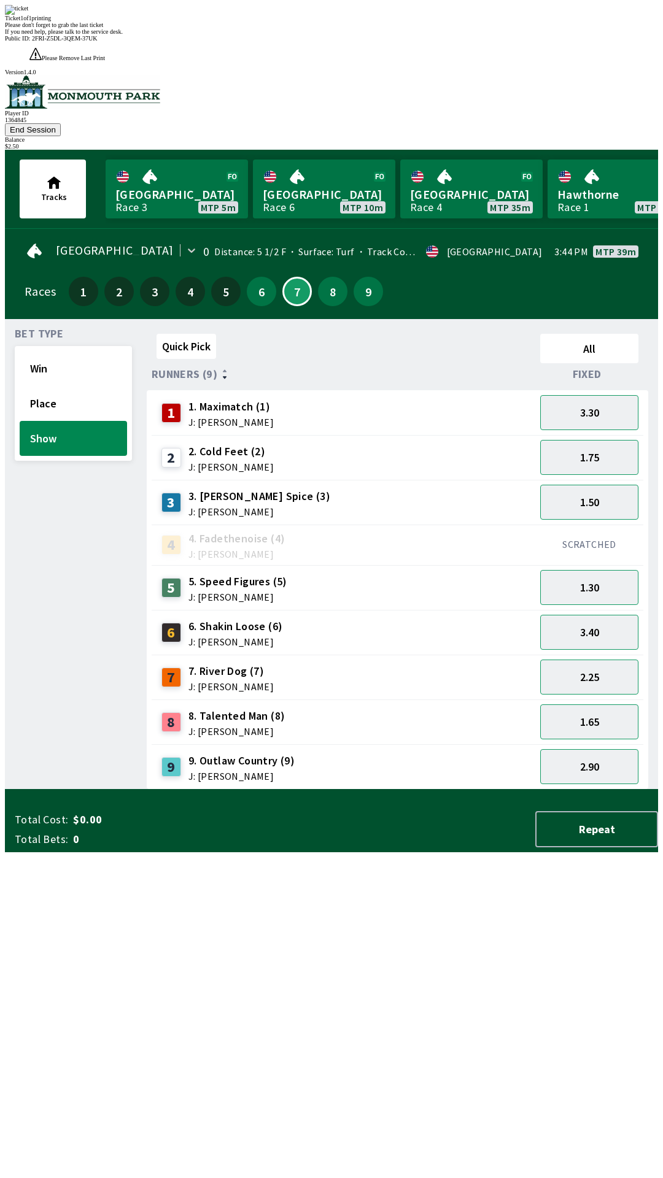
click at [119, 790] on div "Bet Type Win Place Show" at bounding box center [73, 559] width 117 height 461
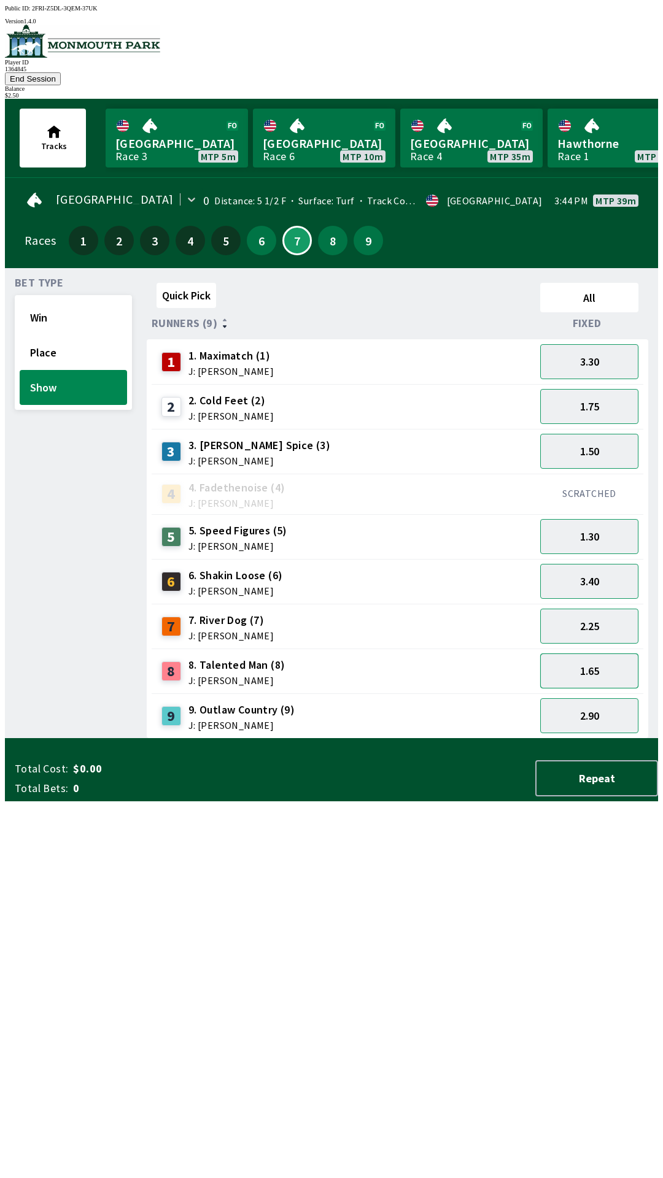
click at [561, 653] on button "1.65" at bounding box center [589, 670] width 98 height 35
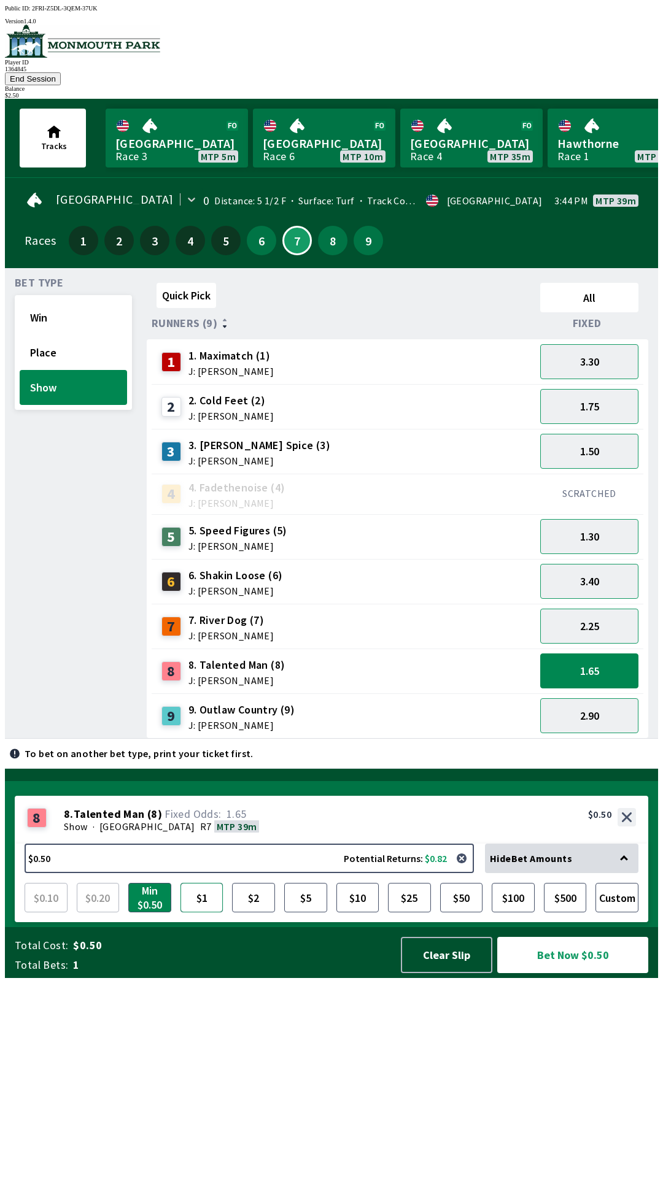
click at [198, 912] on button "$1" at bounding box center [201, 897] width 43 height 29
click at [566, 973] on button "Bet Now $1.00" at bounding box center [572, 955] width 151 height 36
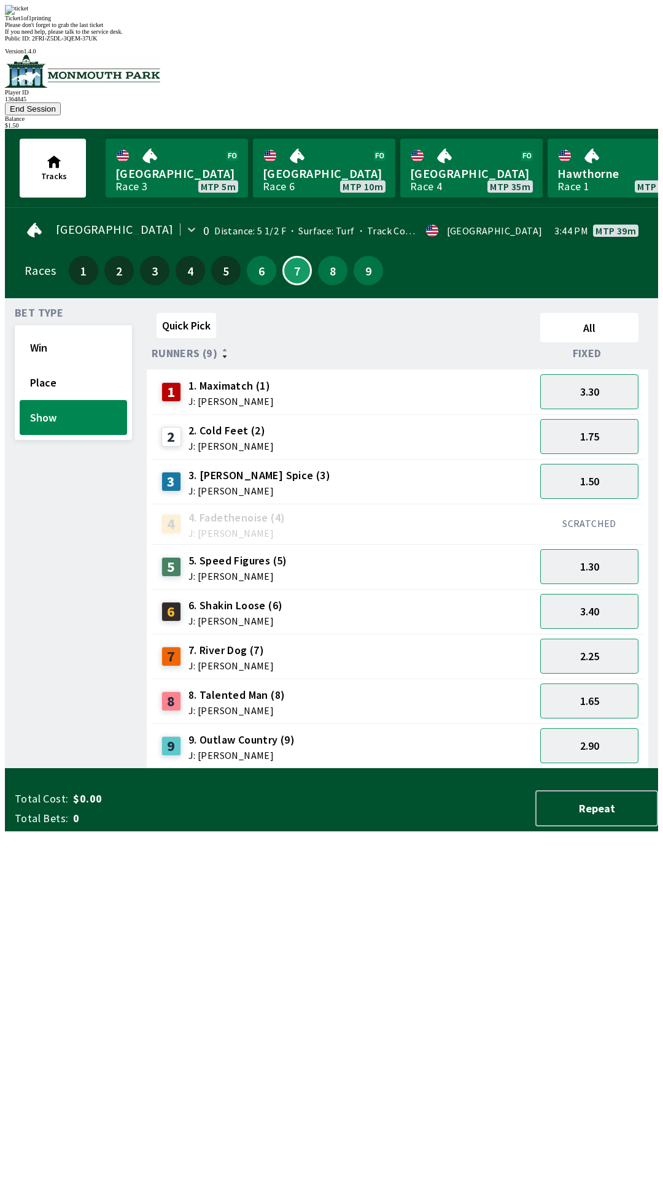
click at [202, 769] on div "Quick Pick All Runners (9) Fixed 1 1. Maximatch (1) J: [PERSON_NAME] 3.30 2 2. …" at bounding box center [402, 538] width 511 height 461
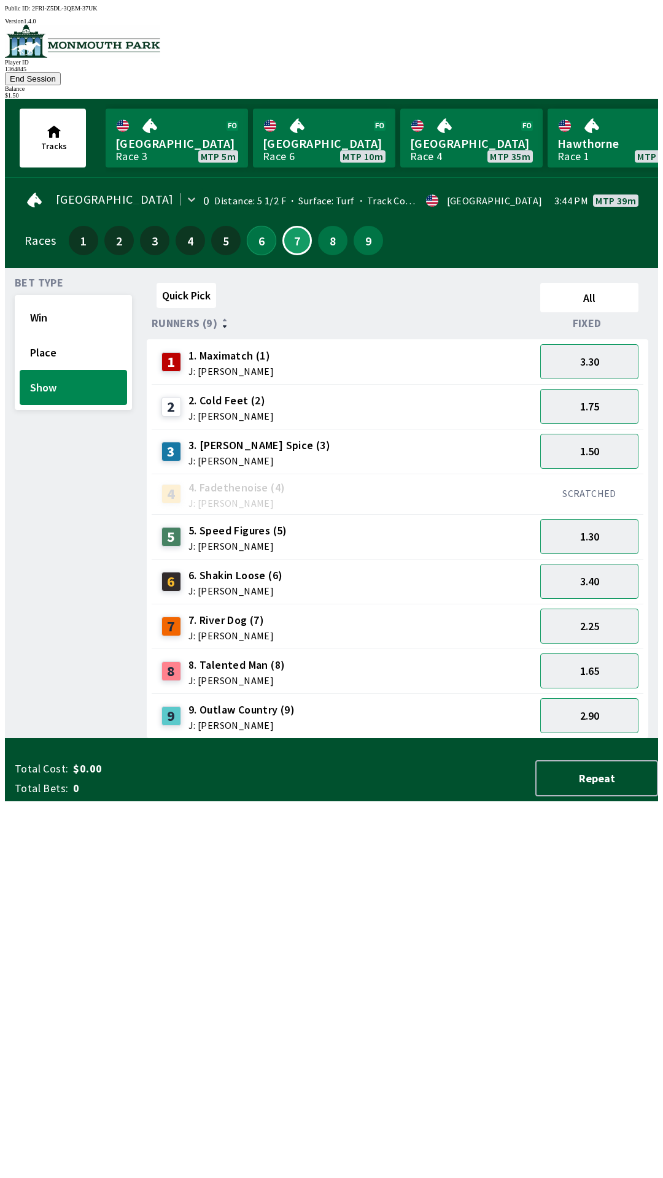
click at [252, 226] on button "6" at bounding box center [261, 240] width 29 height 29
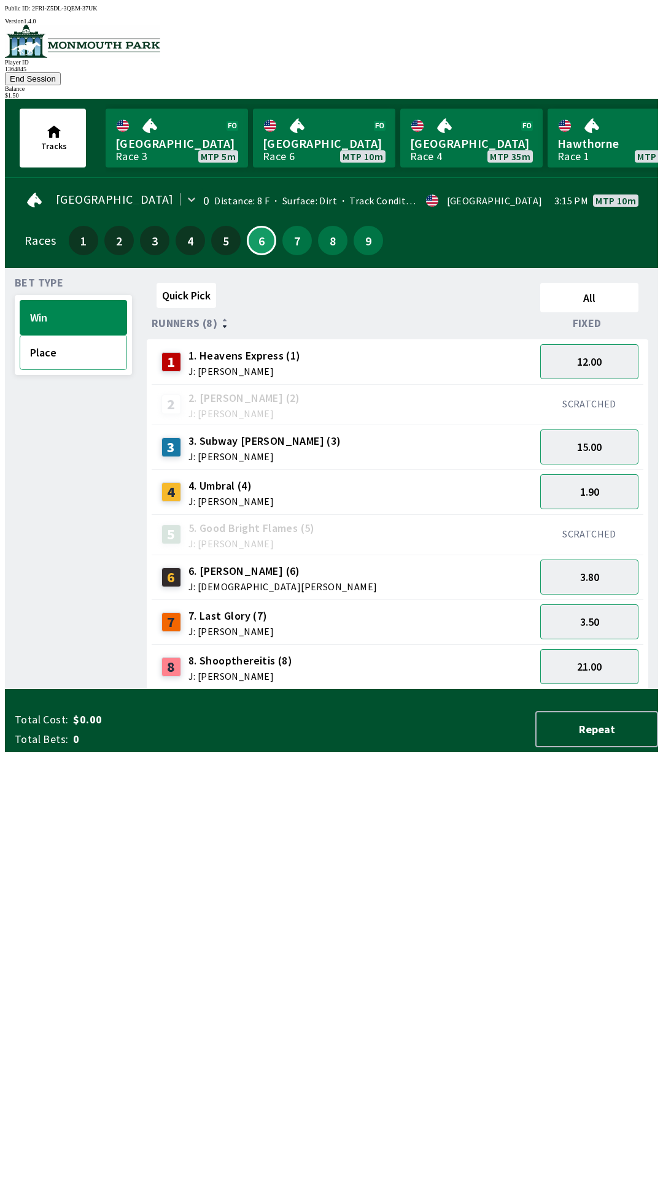
click at [42, 335] on button "Place" at bounding box center [73, 352] width 107 height 35
click at [590, 476] on button "1.16" at bounding box center [589, 491] width 98 height 35
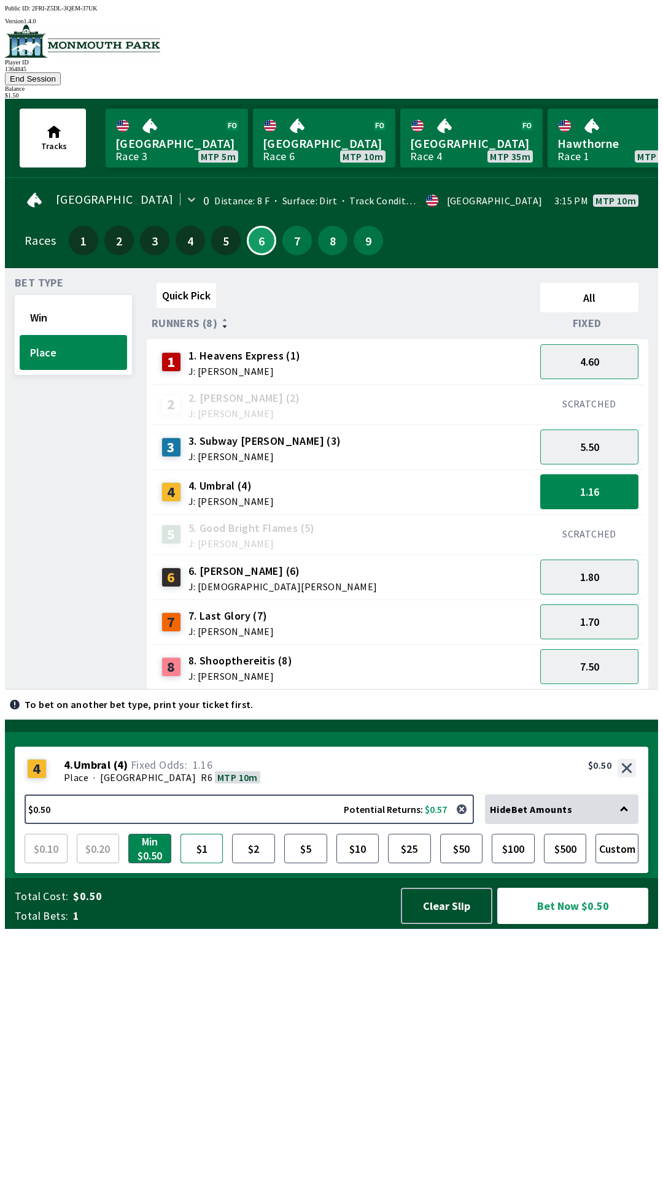
click at [199, 863] on button "$1" at bounding box center [201, 848] width 43 height 29
click at [542, 924] on button "Bet Now $1.00" at bounding box center [572, 906] width 151 height 36
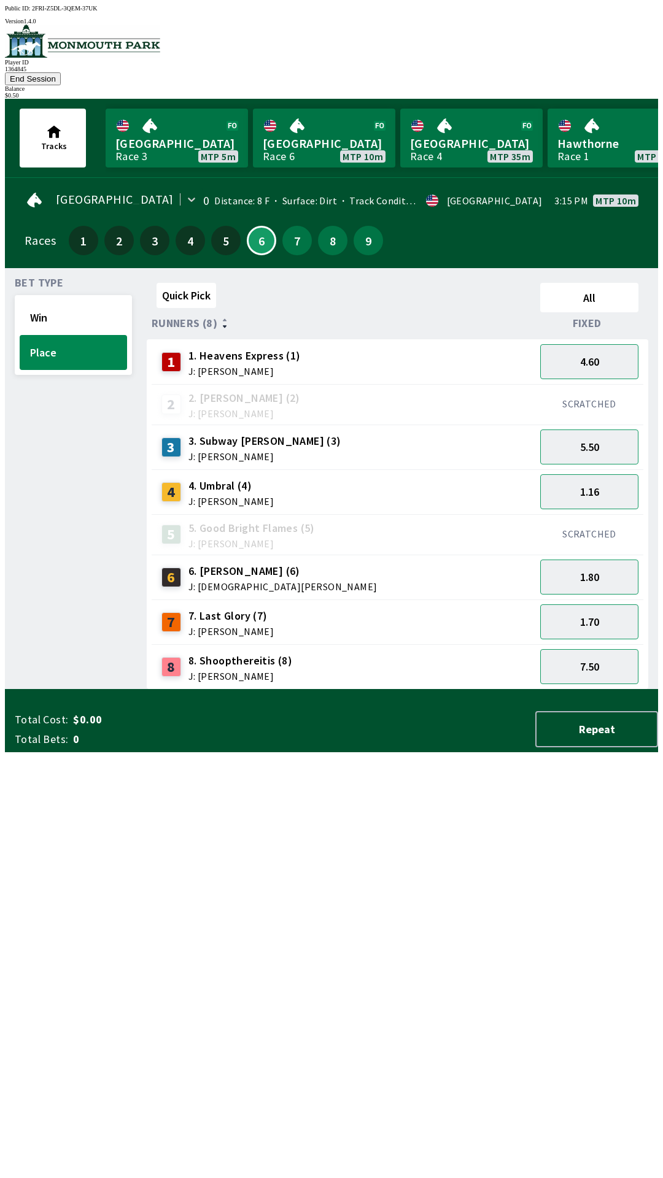
click at [295, 690] on div "Quick Pick All Runners (8) Fixed 1 1. Heavens Express (1) J: [PERSON_NAME] 4.60…" at bounding box center [402, 484] width 511 height 412
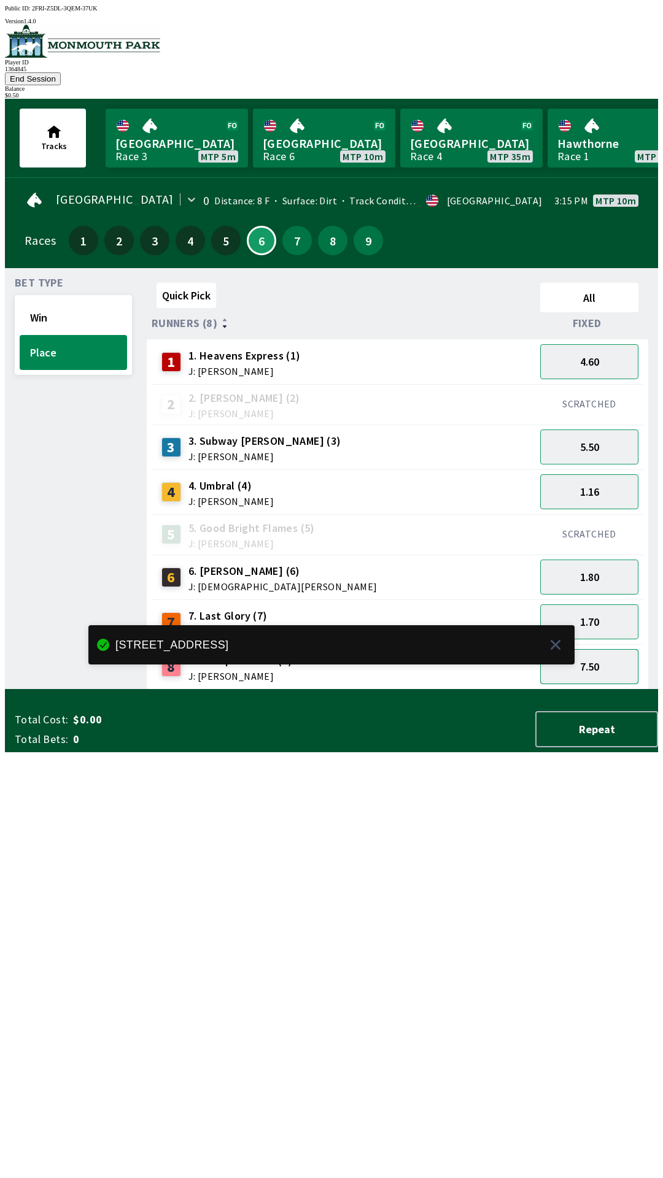
click at [574, 649] on button "7.50" at bounding box center [589, 666] width 98 height 35
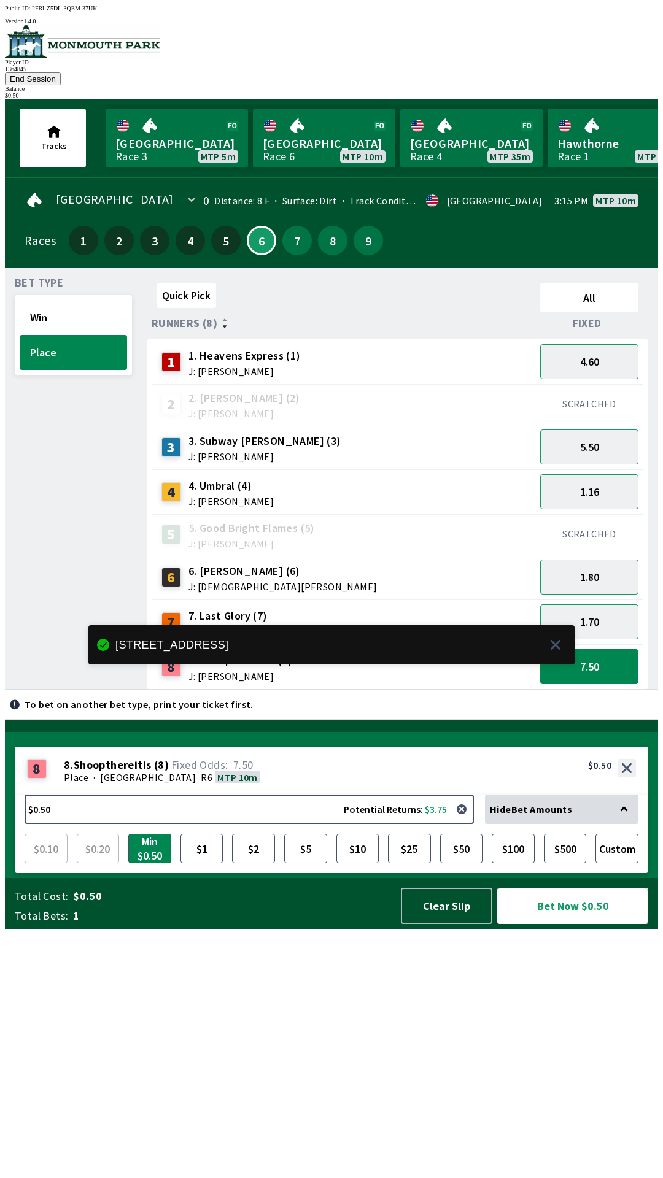
click at [571, 924] on button "Bet Now $0.50" at bounding box center [572, 906] width 151 height 36
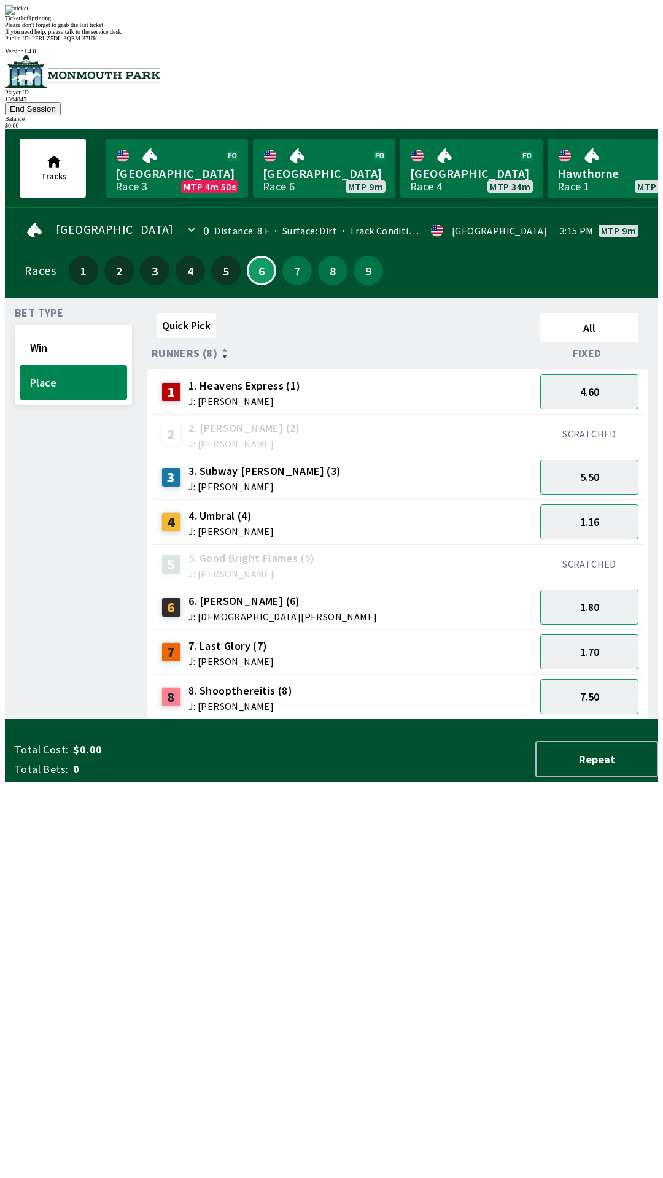
click at [375, 720] on div "Quick Pick All Runners (8) Fixed 1 1. Heavens Express (1) J: [PERSON_NAME] 4.60…" at bounding box center [402, 514] width 511 height 412
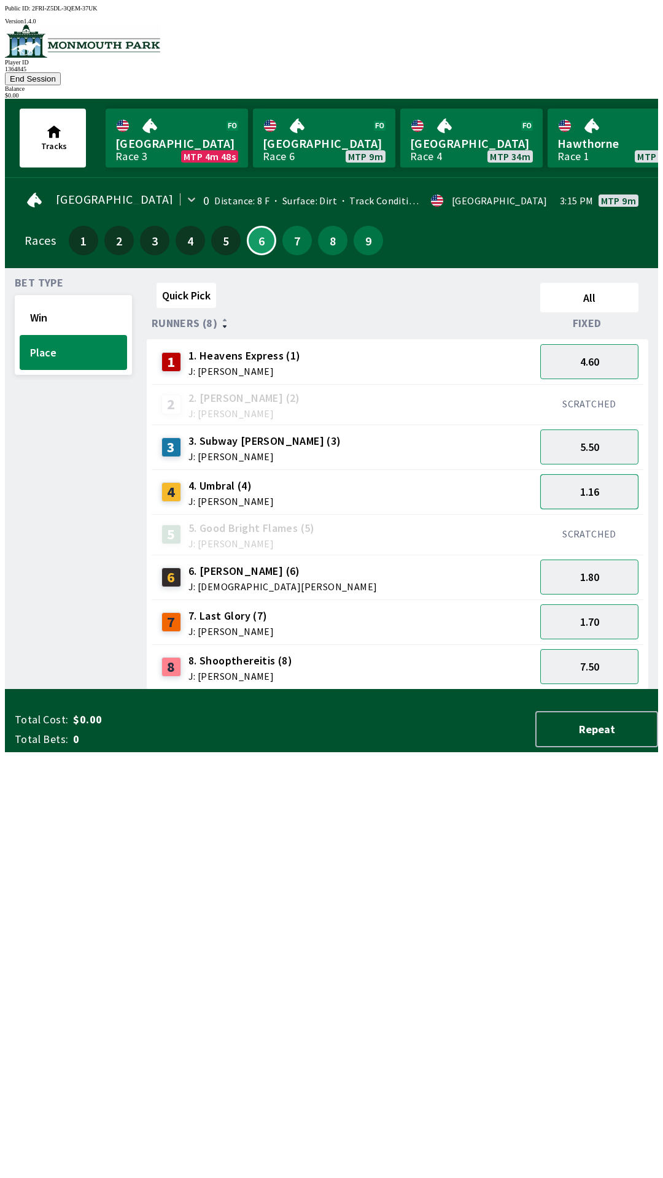
click at [597, 480] on button "1.16" at bounding box center [589, 491] width 98 height 35
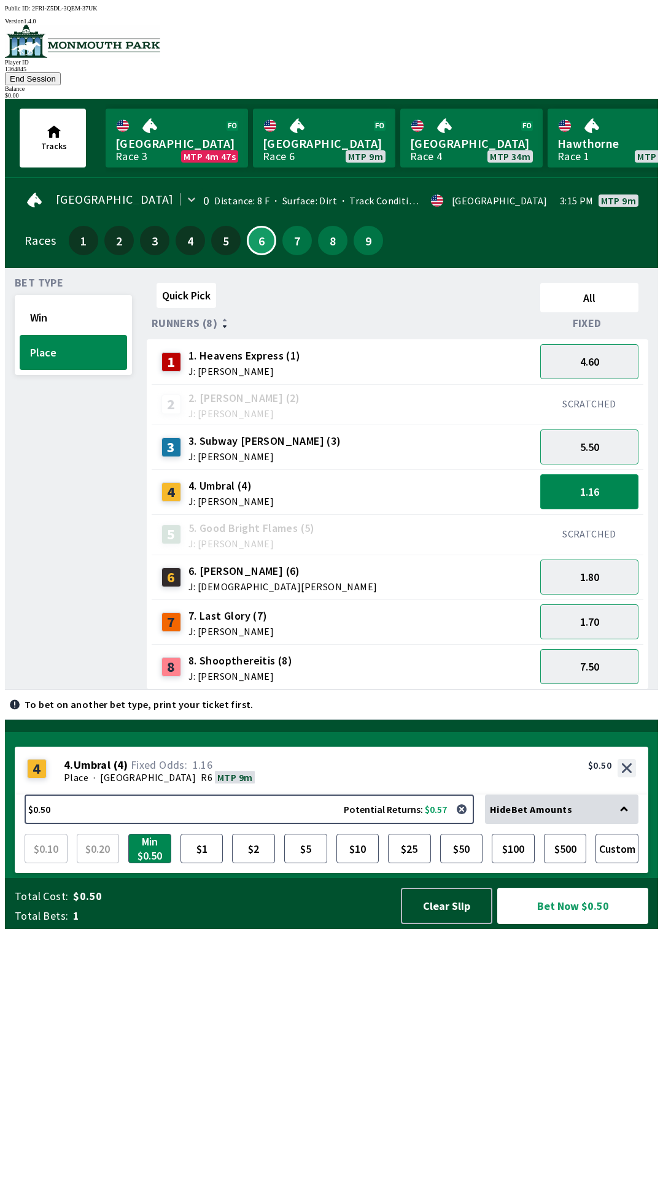
click at [599, 481] on button "1.16" at bounding box center [589, 491] width 98 height 35
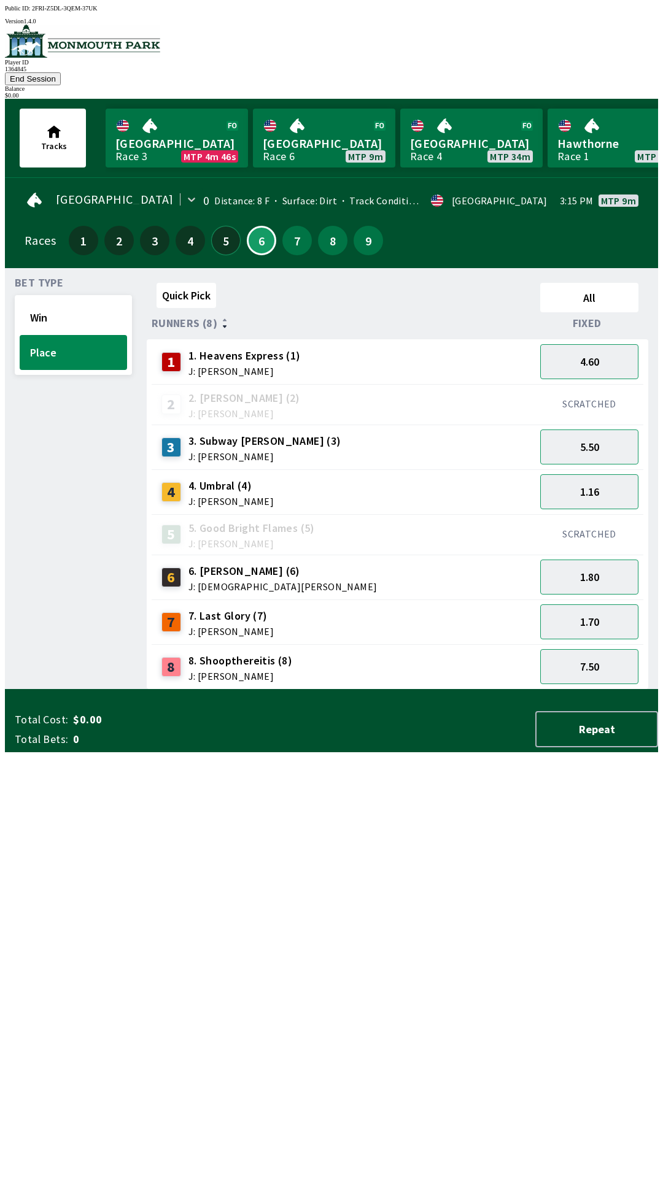
click at [233, 226] on button "5" at bounding box center [225, 240] width 29 height 29
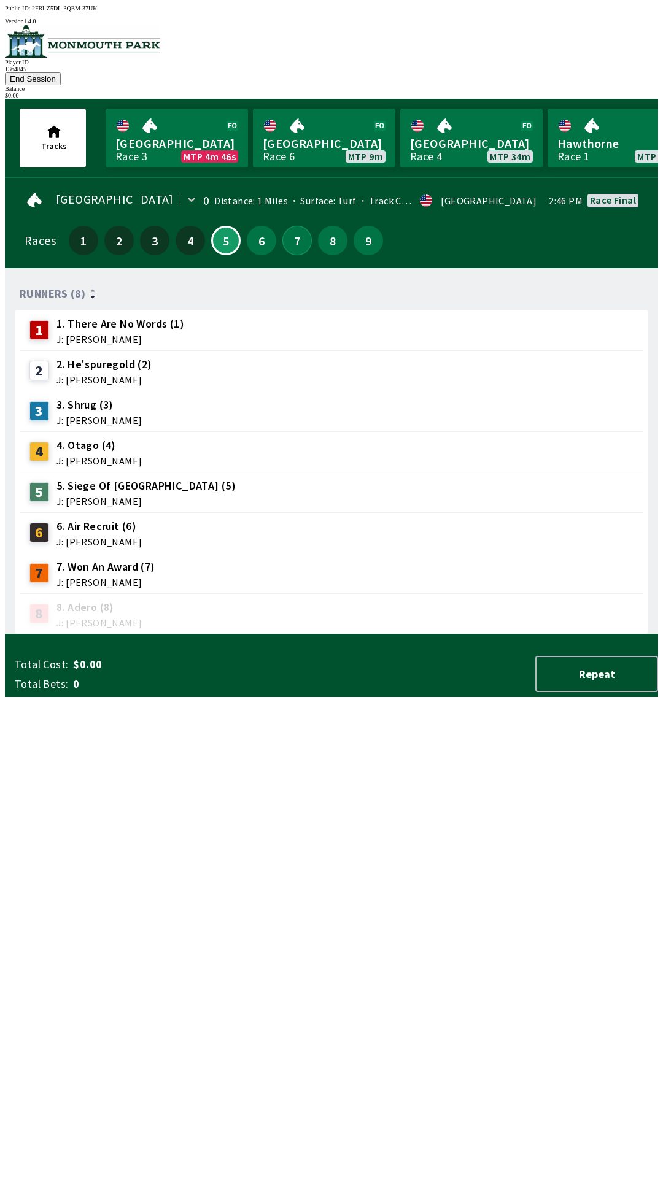
click at [282, 226] on button "7" at bounding box center [296, 240] width 29 height 29
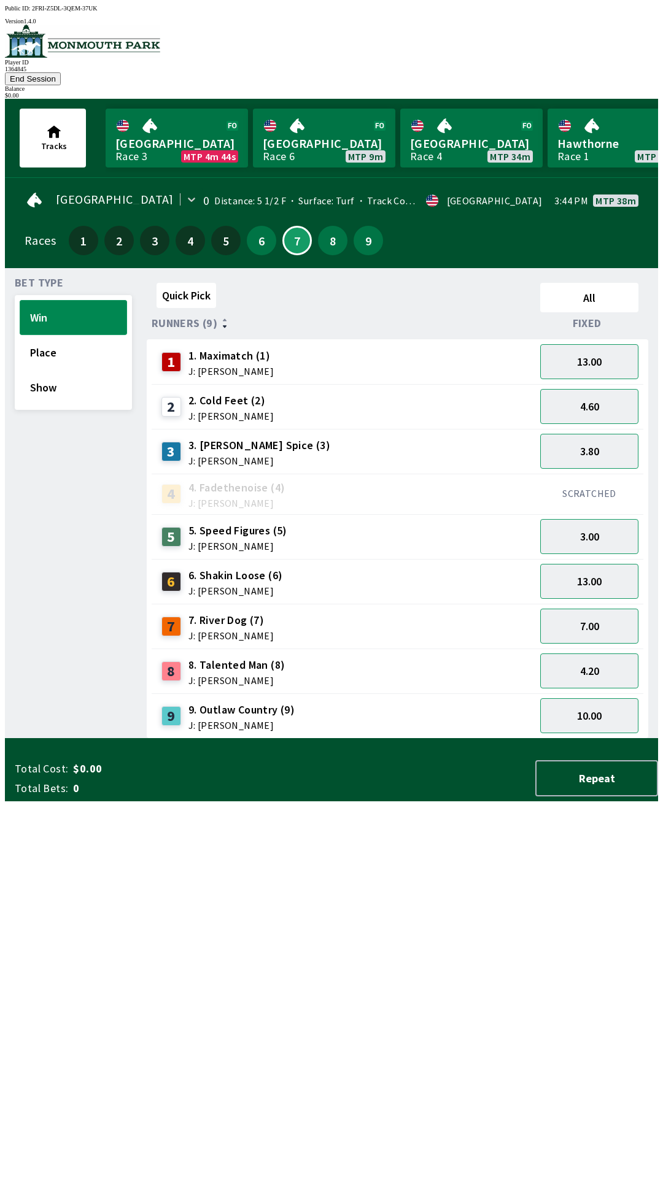
click at [68, 300] on button "Win" at bounding box center [73, 317] width 107 height 35
click at [264, 226] on button "6" at bounding box center [261, 240] width 29 height 29
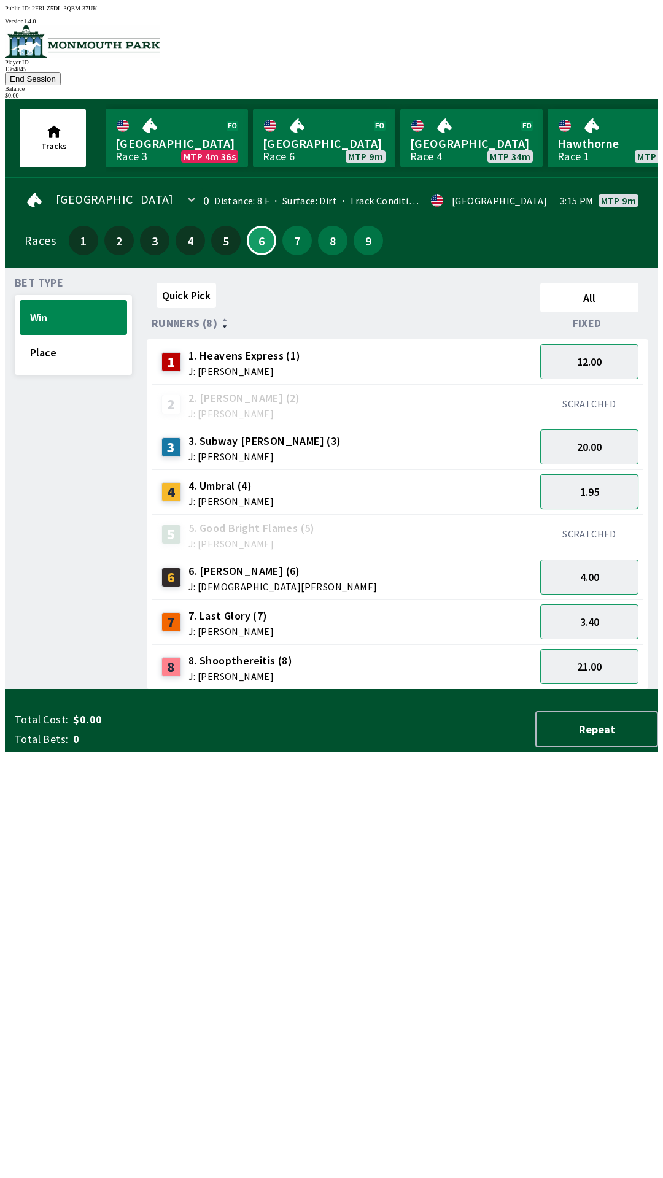
click at [590, 474] on button "1.95" at bounding box center [589, 491] width 98 height 35
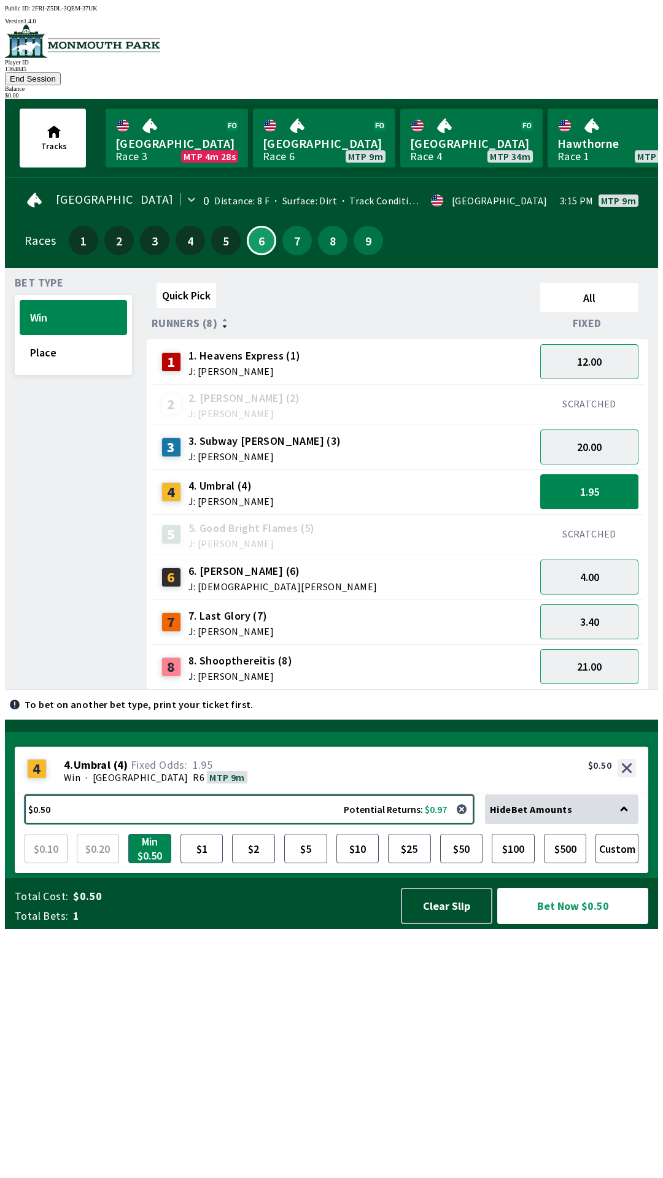
click at [328, 824] on button "$0.50 Potential Returns: $0.97" at bounding box center [249, 809] width 449 height 29
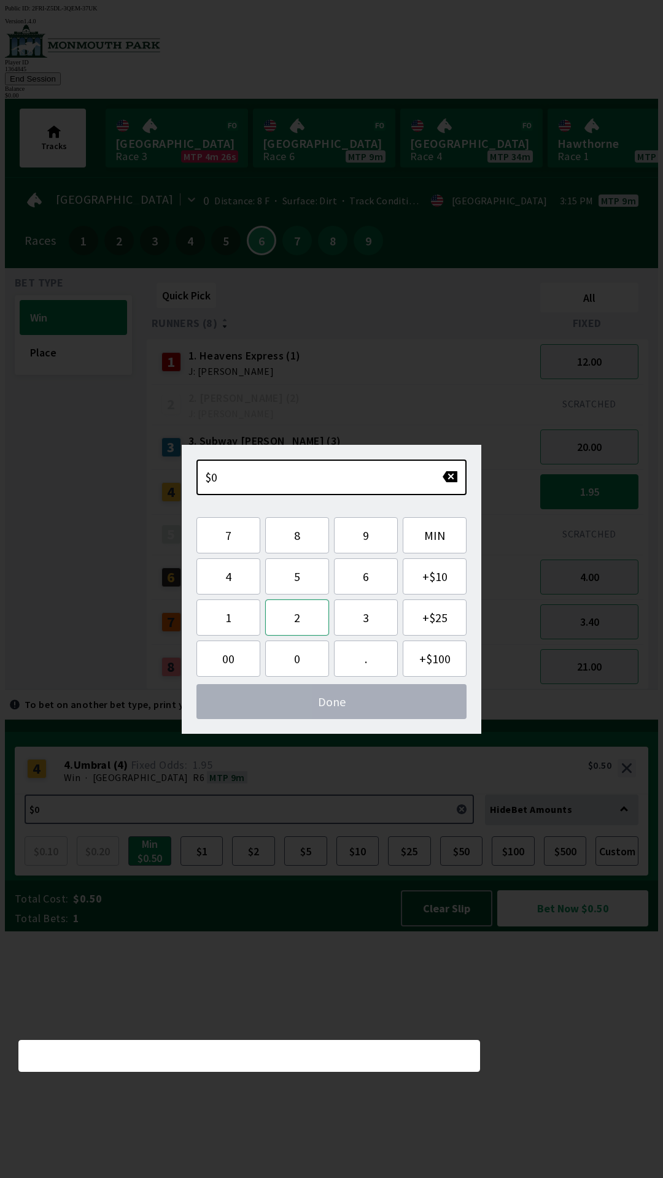
click at [297, 617] on button "2" at bounding box center [297, 617] width 64 height 36
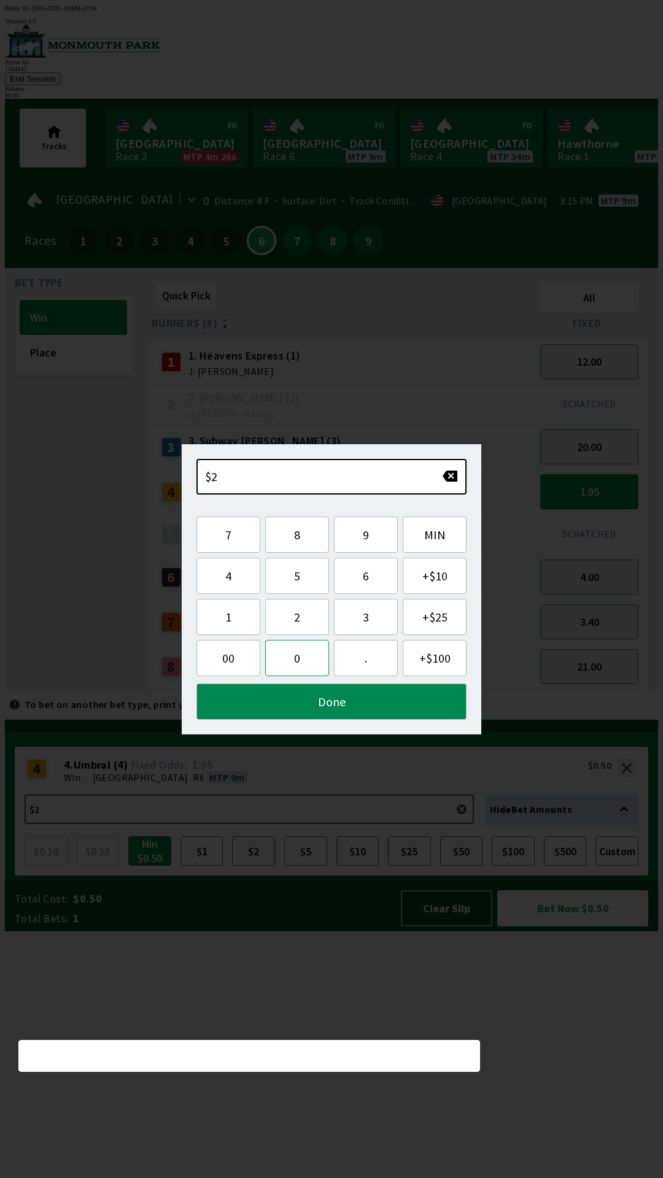
click at [303, 651] on button "0" at bounding box center [297, 658] width 64 height 36
click at [300, 683] on button "Done" at bounding box center [331, 701] width 270 height 36
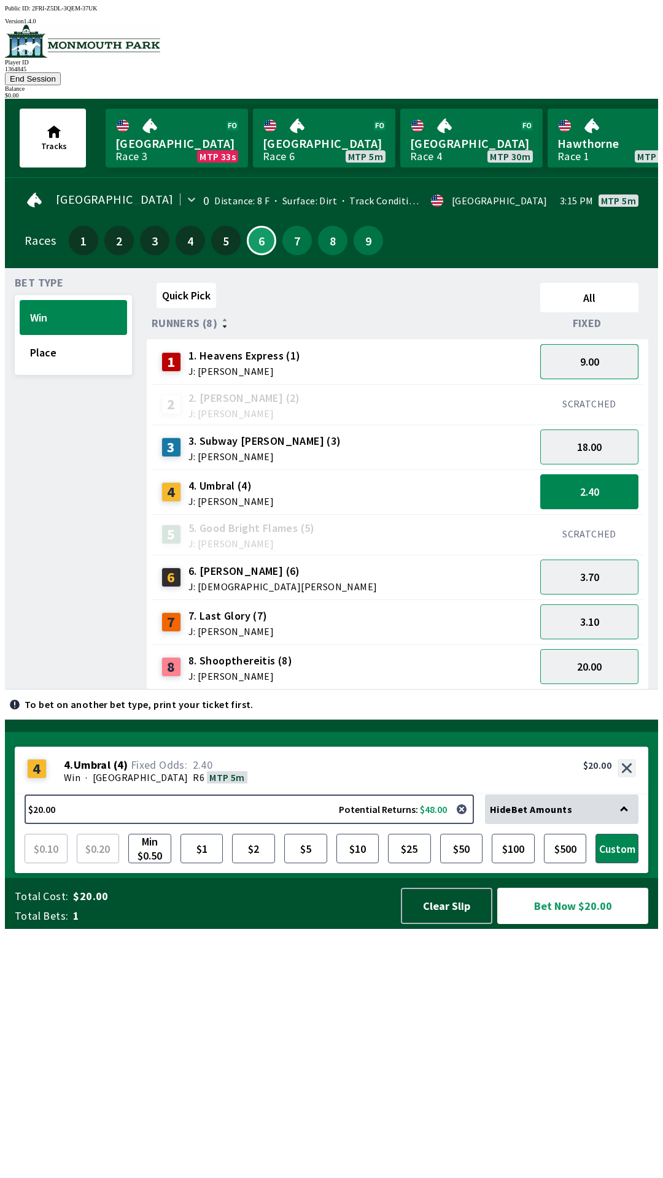
click at [599, 344] on button "9.00" at bounding box center [589, 361] width 98 height 35
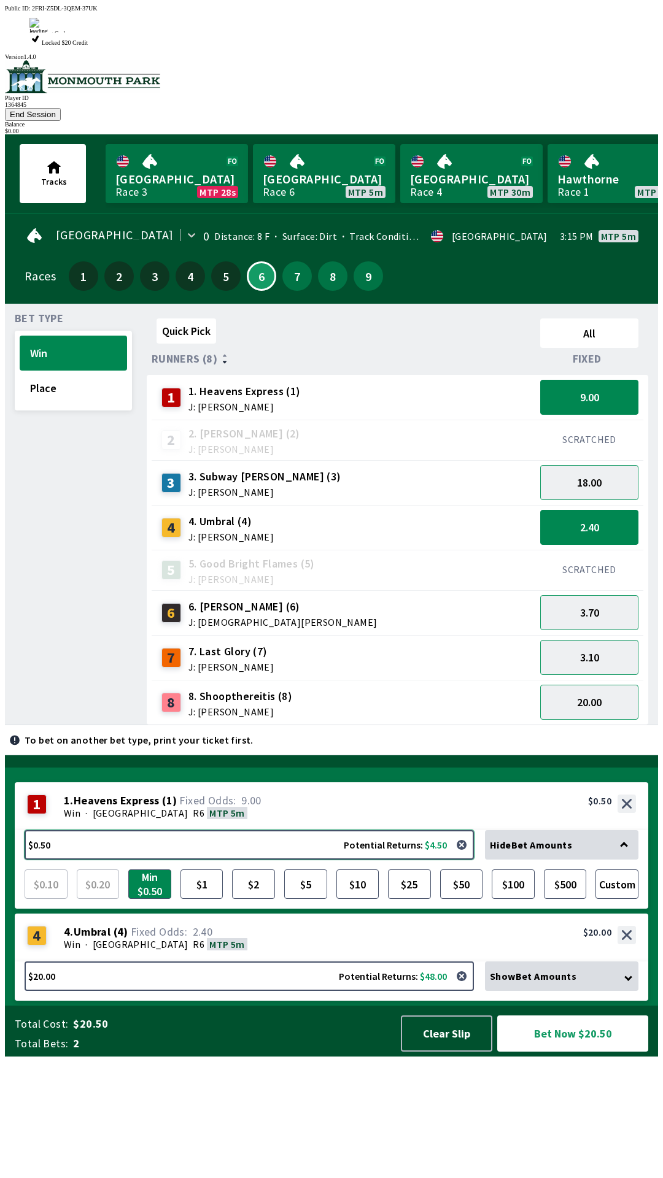
click at [313, 860] on button "$0.50 Potential Returns: $4.50" at bounding box center [249, 844] width 449 height 29
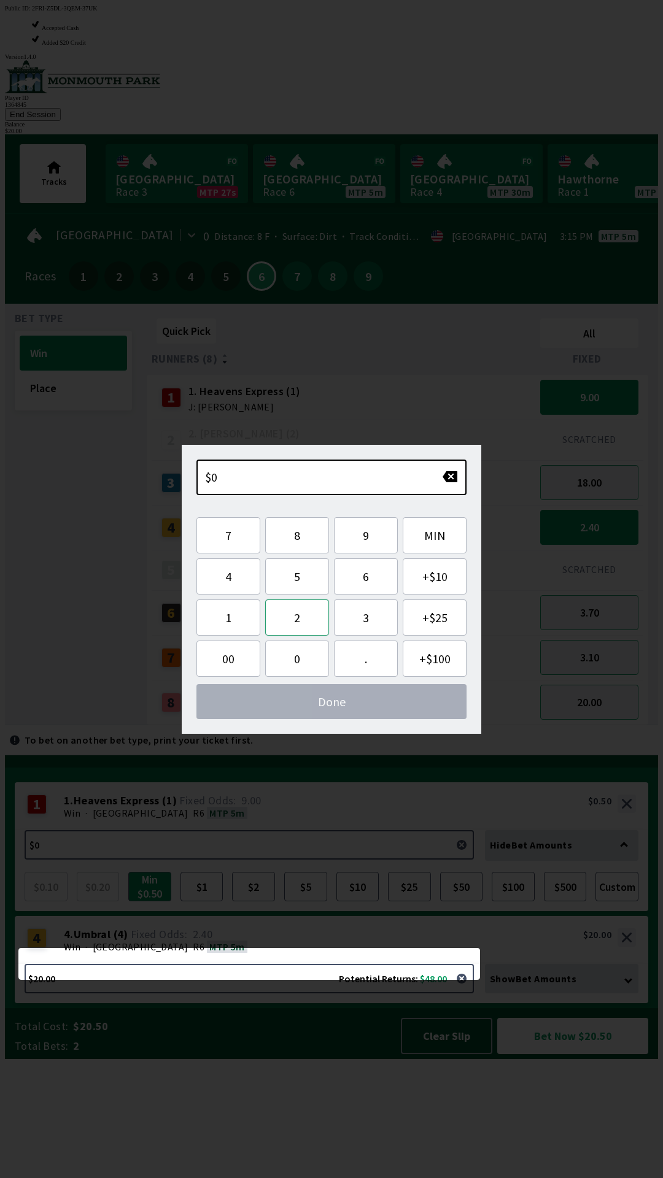
click at [295, 628] on button "2" at bounding box center [297, 617] width 64 height 36
click at [293, 656] on button "0" at bounding box center [297, 659] width 64 height 36
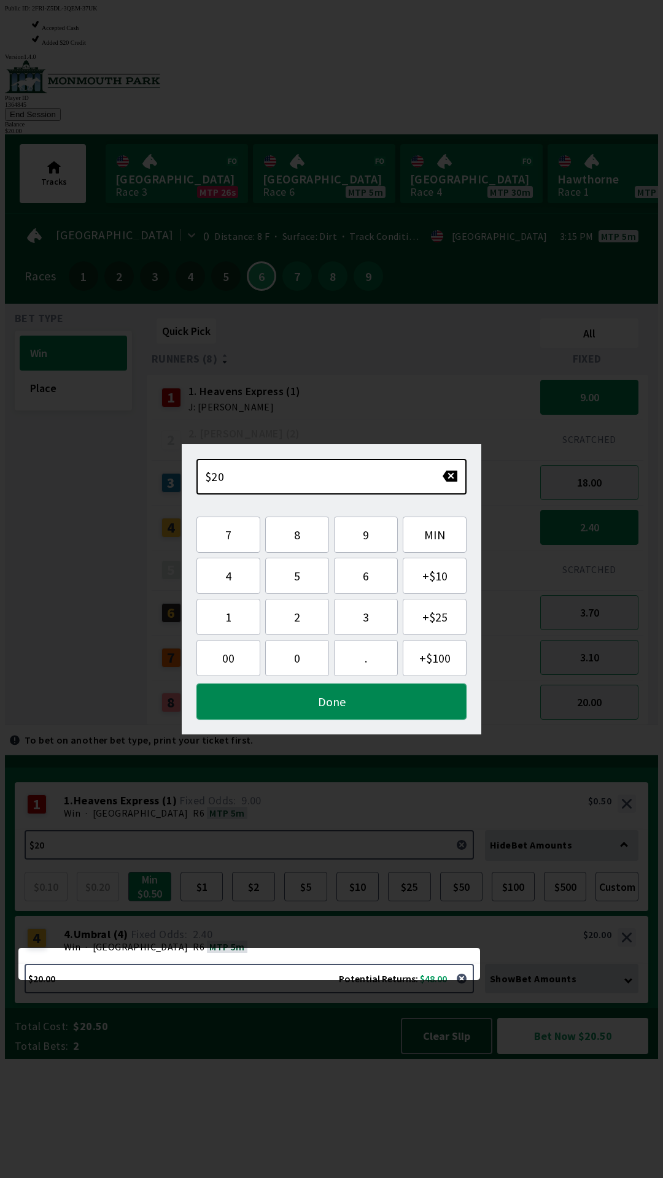
click at [305, 702] on button "Done" at bounding box center [331, 701] width 270 height 36
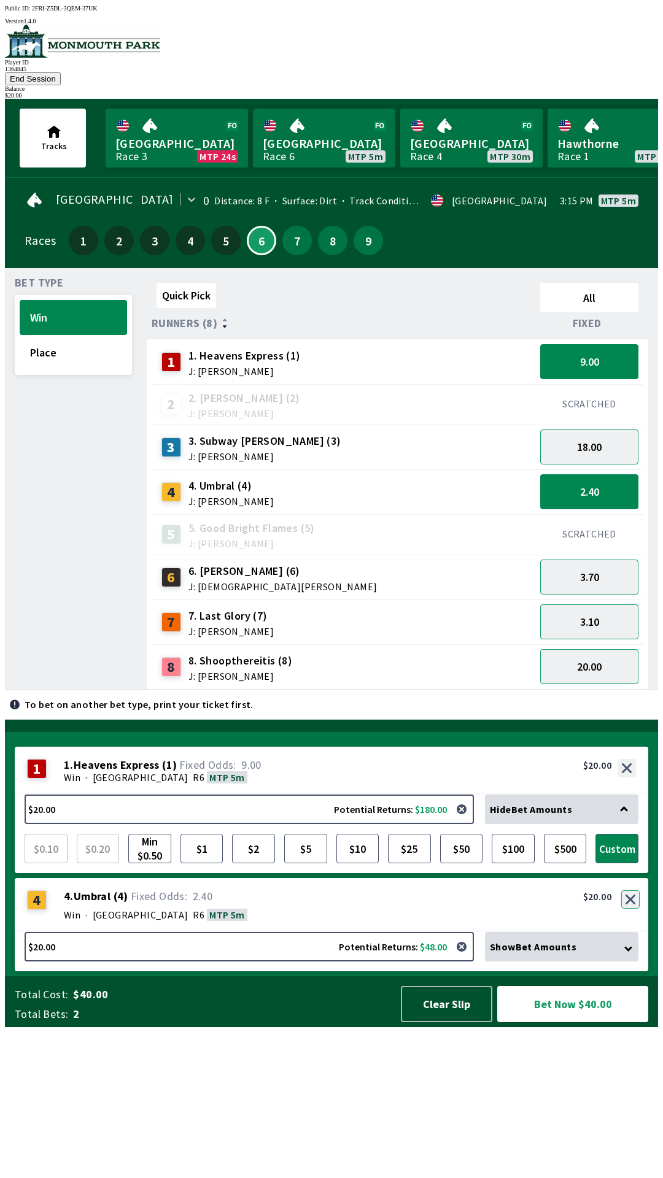
click at [630, 909] on button "button" at bounding box center [630, 899] width 18 height 18
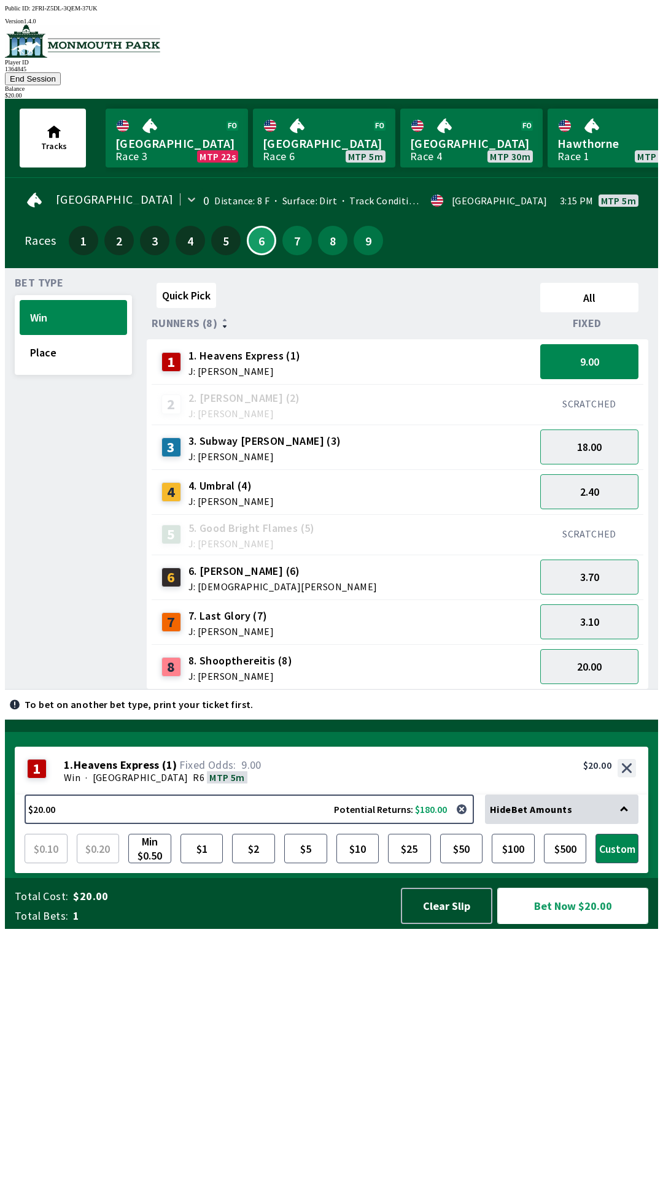
click at [560, 924] on button "Bet Now $20.00" at bounding box center [572, 906] width 151 height 36
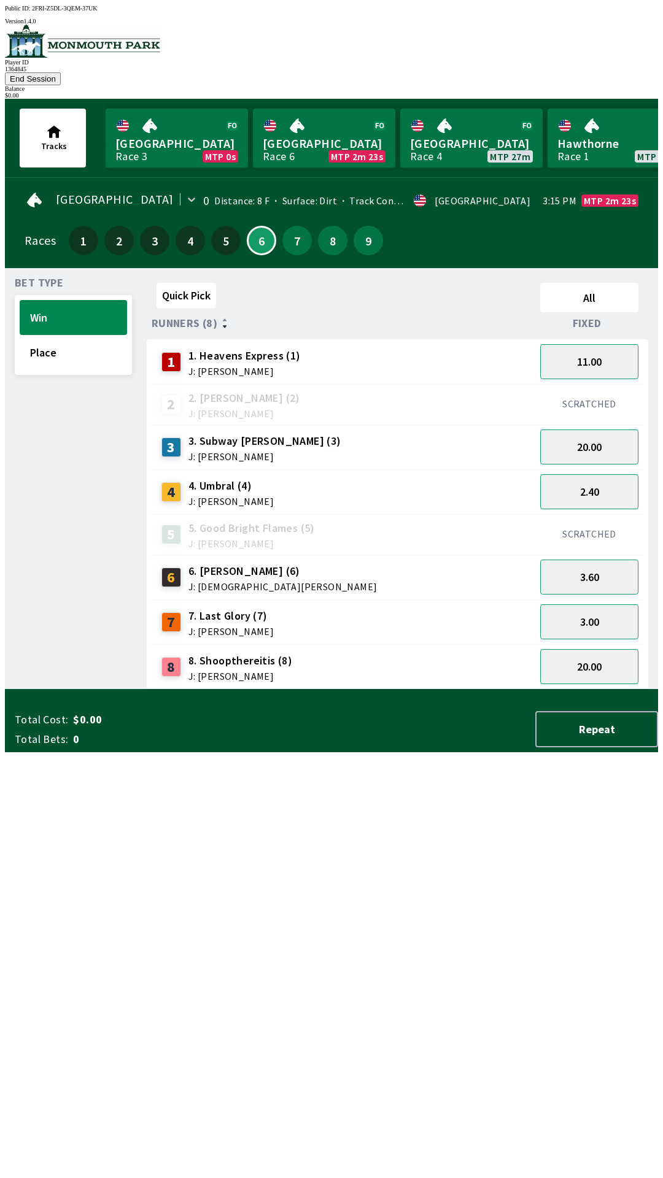
click at [408, 690] on div "Quick Pick All Runners (8) Fixed 1 1. Heavens Express (1) J: [PERSON_NAME] 11.0…" at bounding box center [402, 484] width 511 height 412
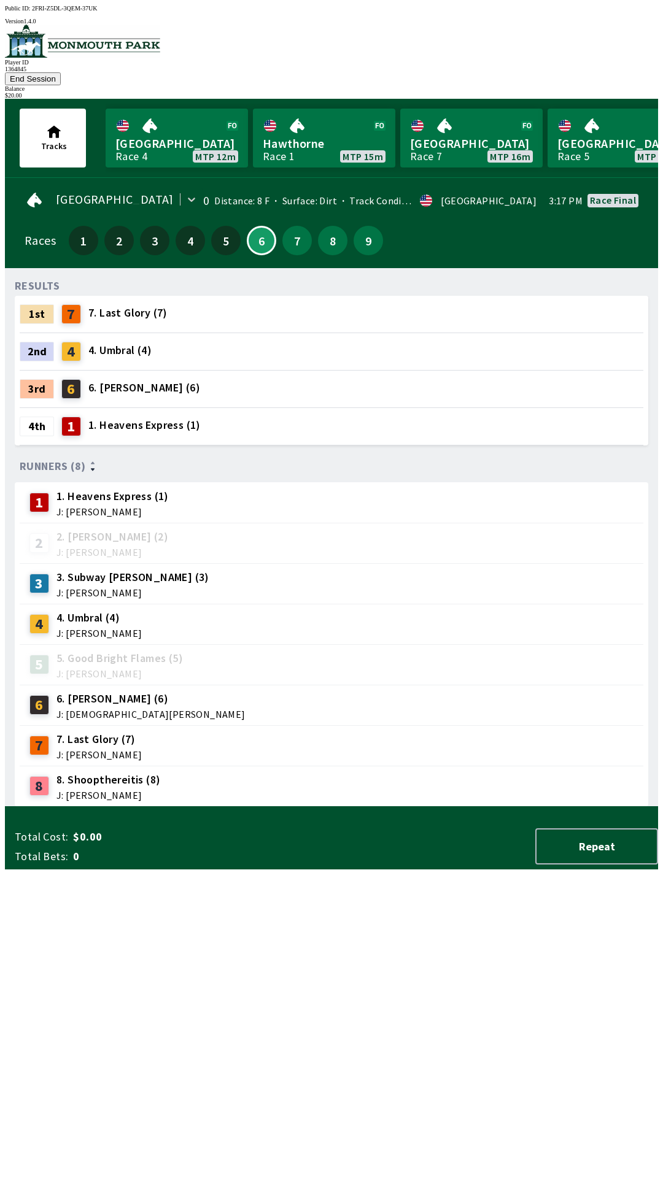
click at [61, 72] on button "End Session" at bounding box center [33, 78] width 56 height 13
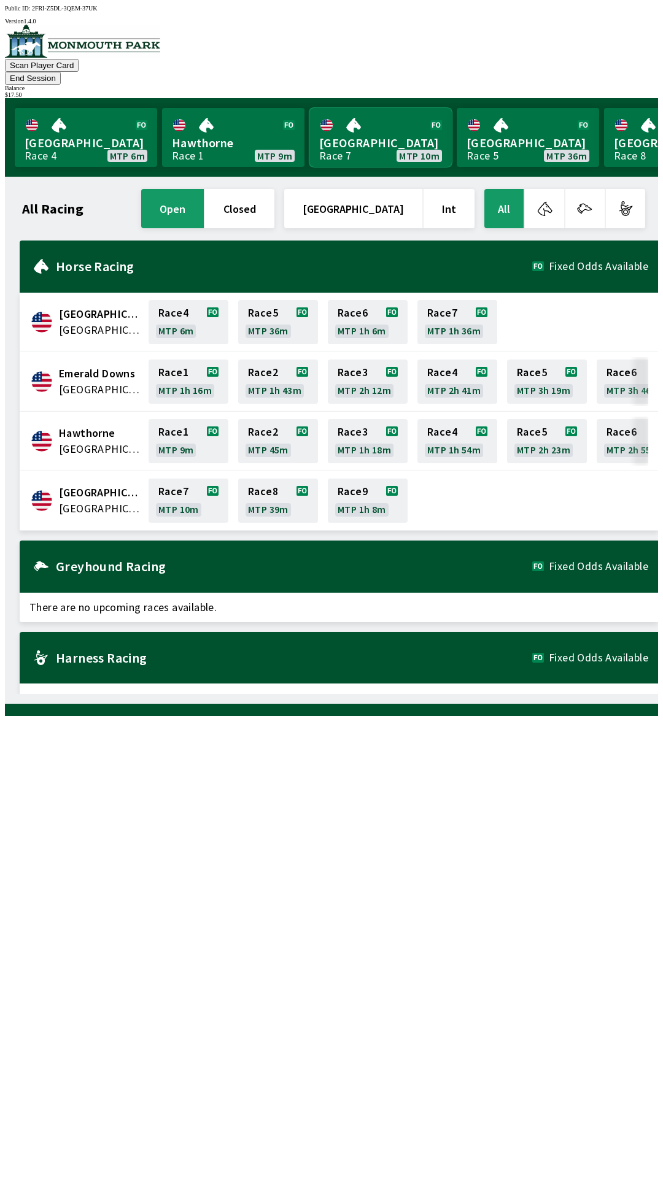
click at [383, 121] on link "[GEOGRAPHIC_DATA] Race 7 MTP 10m" at bounding box center [380, 137] width 142 height 59
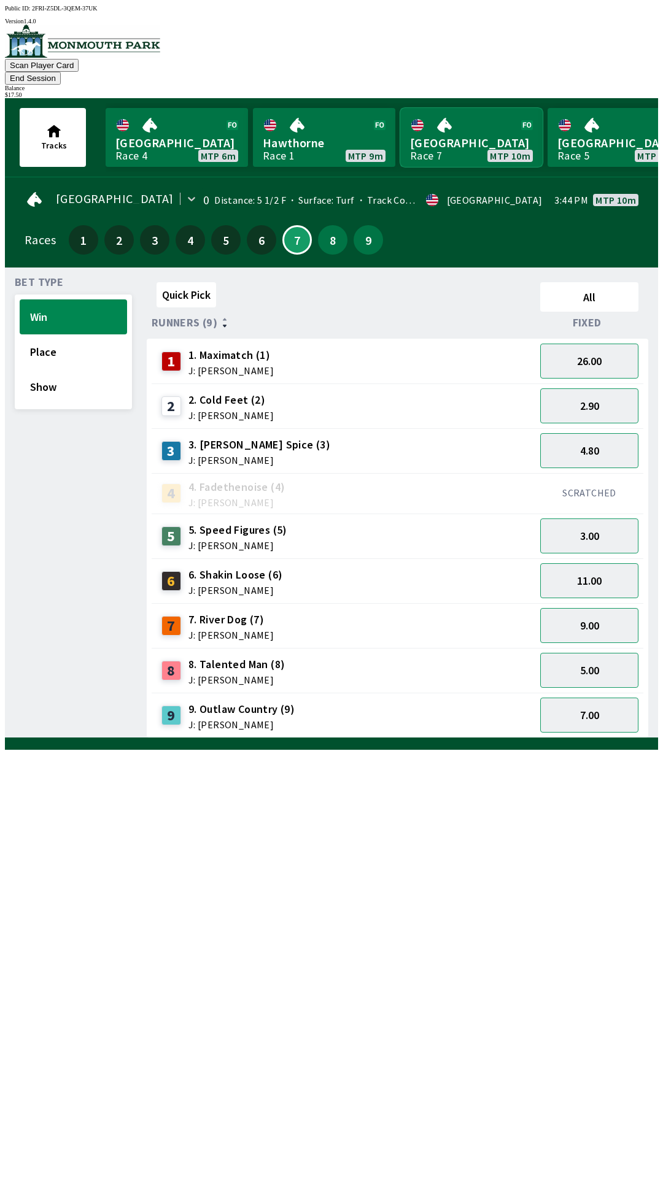
scroll to position [1, 0]
click at [61, 307] on button "Win" at bounding box center [73, 316] width 107 height 35
click at [579, 701] on button "7.00" at bounding box center [589, 714] width 98 height 35
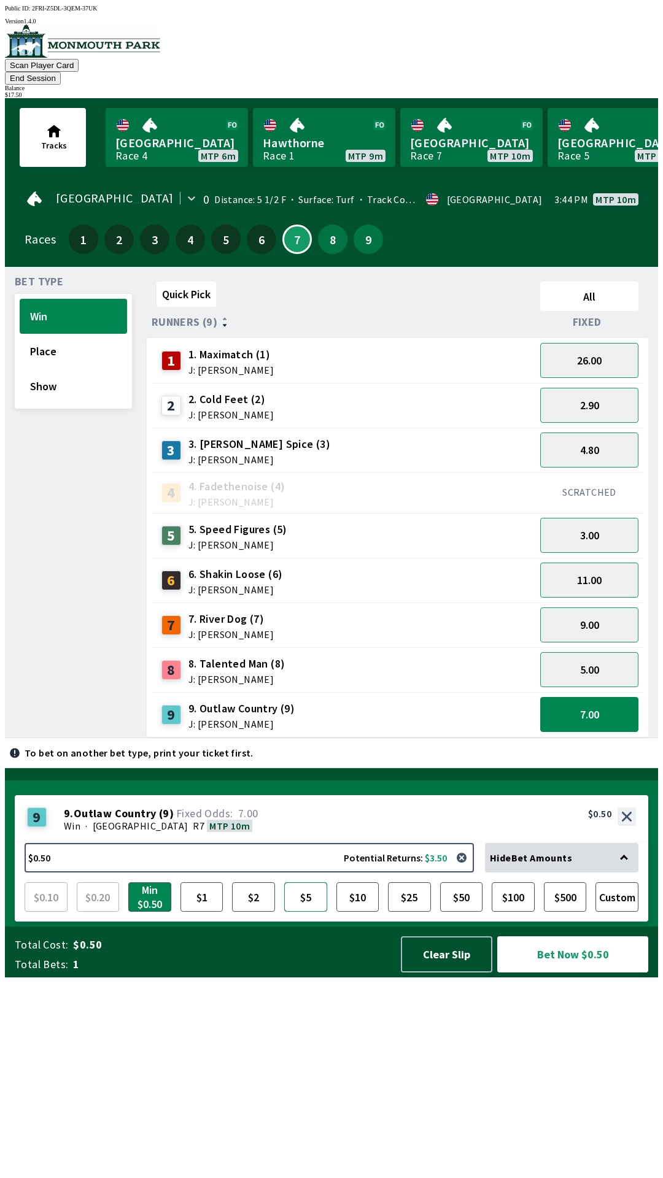
click at [310, 912] on button "$5" at bounding box center [305, 896] width 43 height 29
click at [563, 972] on button "Bet Now $5.00" at bounding box center [572, 954] width 151 height 36
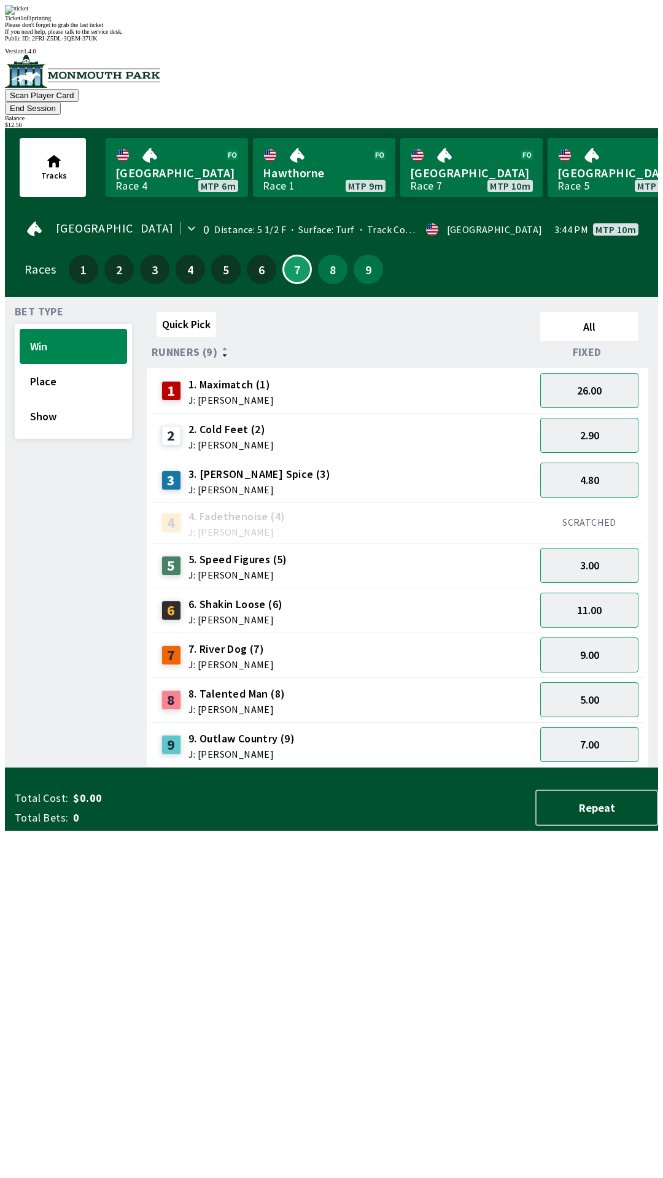
click at [91, 768] on div "Bet Type Win Place Show" at bounding box center [73, 537] width 117 height 461
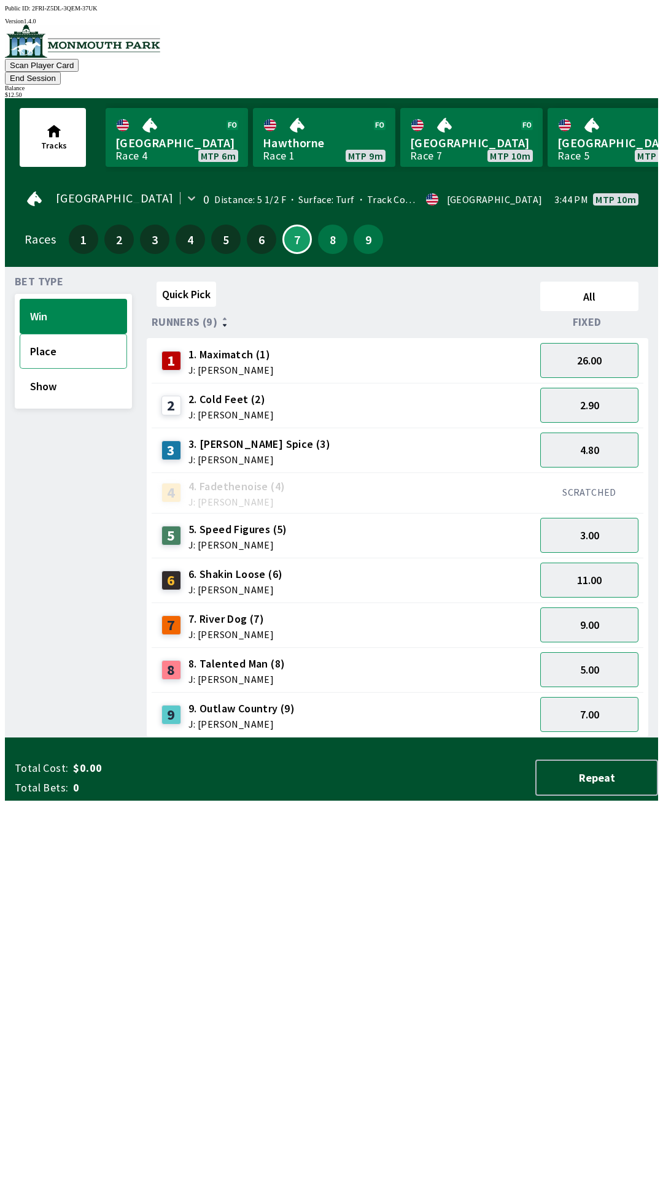
click at [38, 339] on button "Place" at bounding box center [73, 351] width 107 height 35
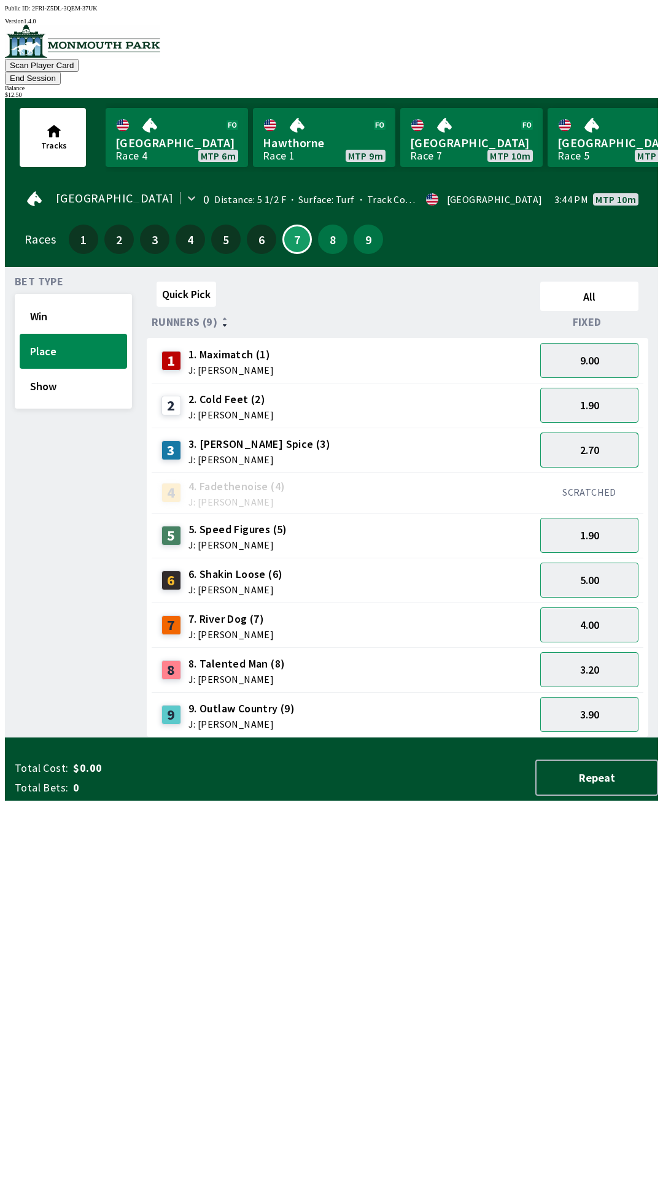
click at [603, 438] on button "2.70" at bounding box center [589, 450] width 98 height 35
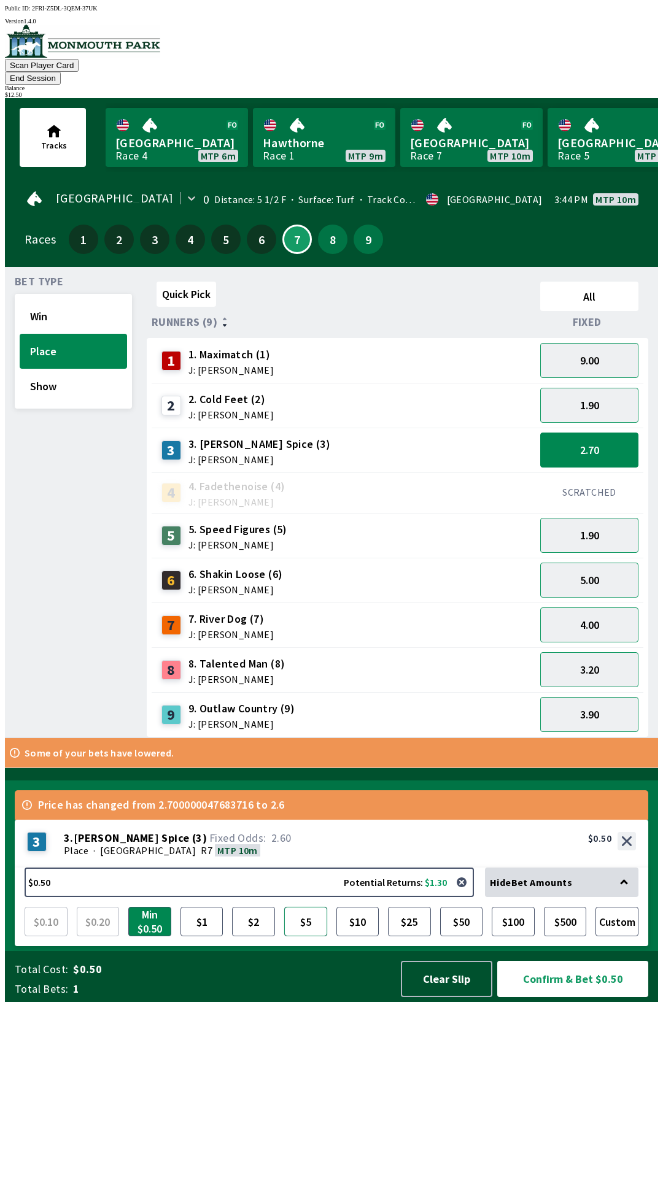
click at [312, 936] on button "$5" at bounding box center [305, 921] width 43 height 29
click at [593, 997] on button "Confirm & Bet $5.00" at bounding box center [572, 979] width 151 height 36
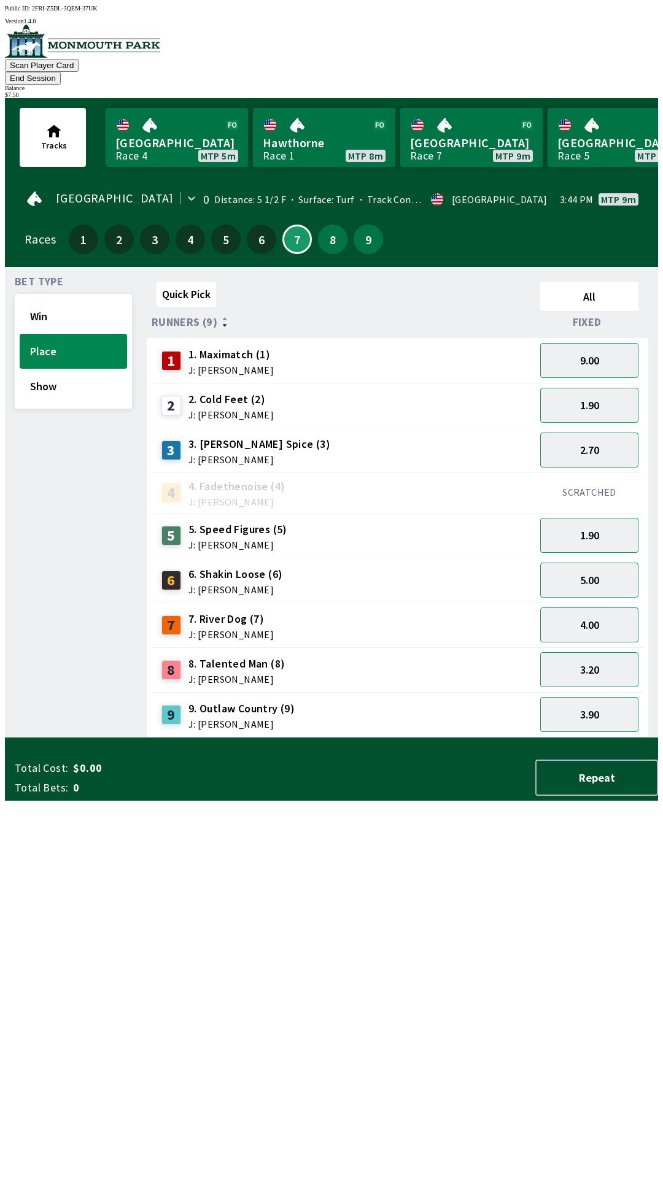
click at [187, 737] on div "Quick Pick All Runners (9) Fixed 1 1. Maximatch (1) J: [PERSON_NAME] 9.00 2 2. …" at bounding box center [402, 507] width 511 height 461
click at [578, 573] on button "5.00" at bounding box center [589, 580] width 98 height 35
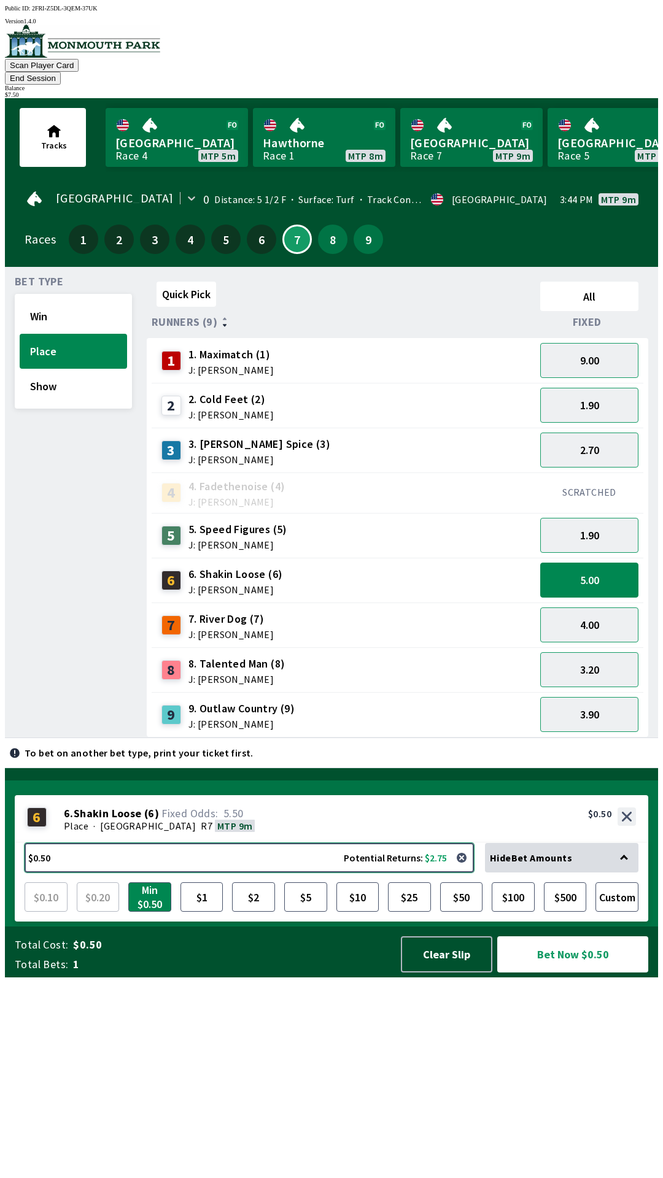
click at [165, 872] on button "$0.50 Potential Returns: $2.75" at bounding box center [249, 857] width 449 height 29
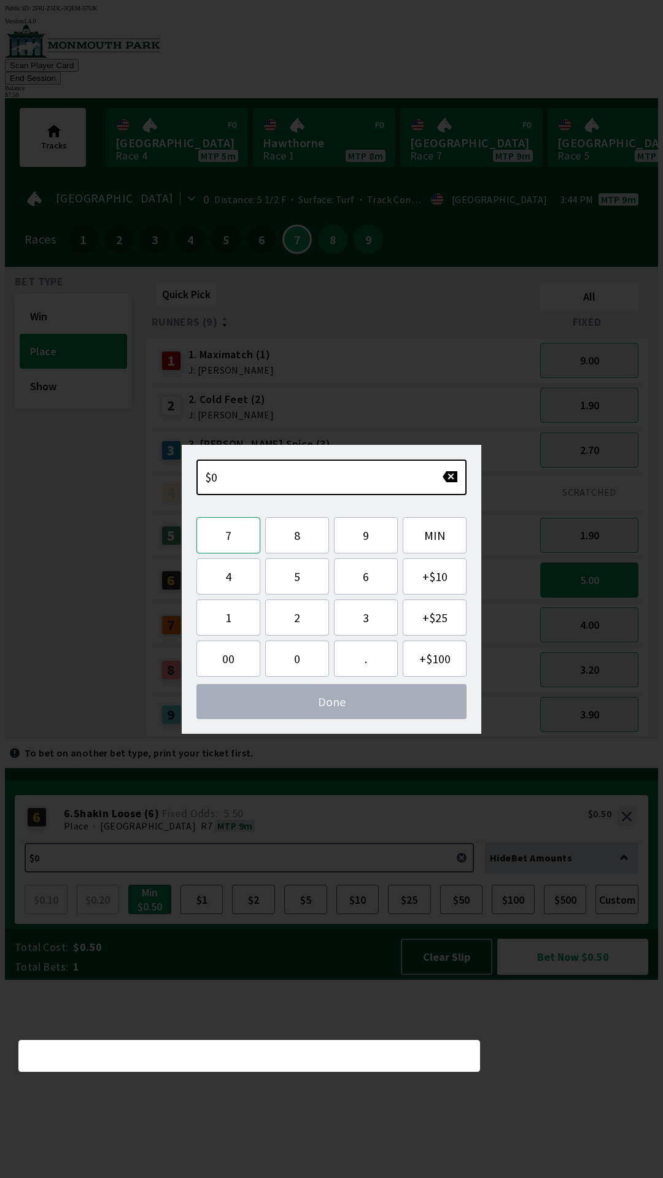
click at [239, 523] on button "7" at bounding box center [228, 535] width 64 height 36
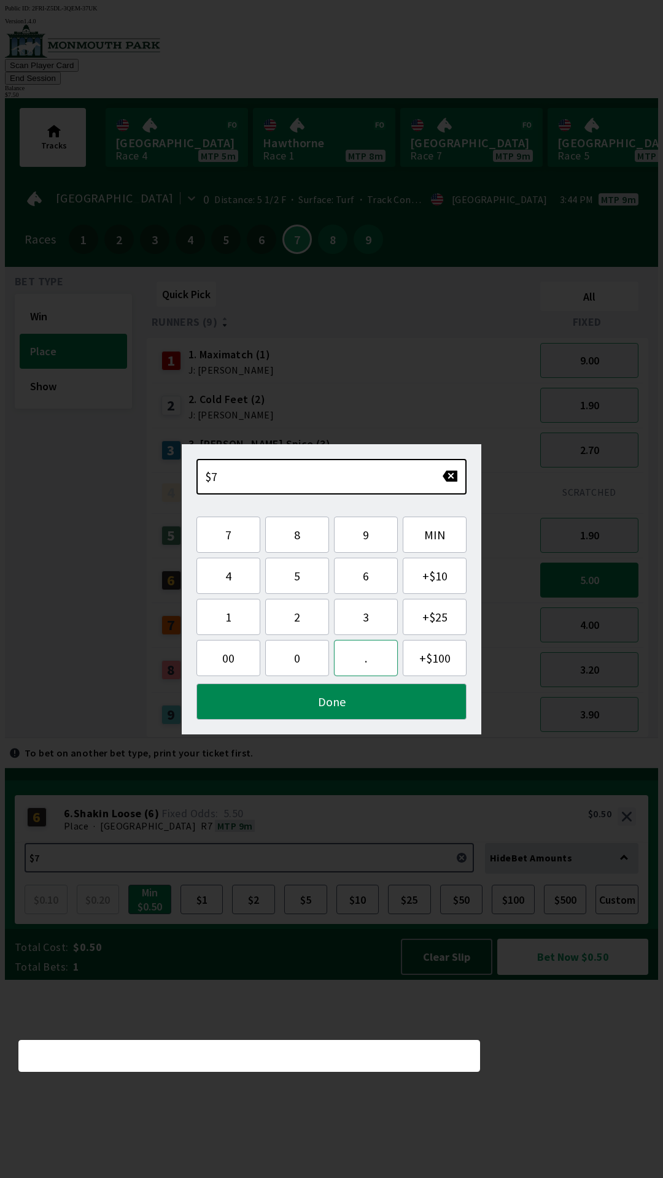
click at [364, 650] on button "." at bounding box center [366, 658] width 64 height 36
click at [305, 565] on button "5" at bounding box center [297, 576] width 64 height 36
click at [302, 650] on button "0" at bounding box center [297, 658] width 64 height 36
click at [327, 703] on button "Done" at bounding box center [331, 701] width 270 height 36
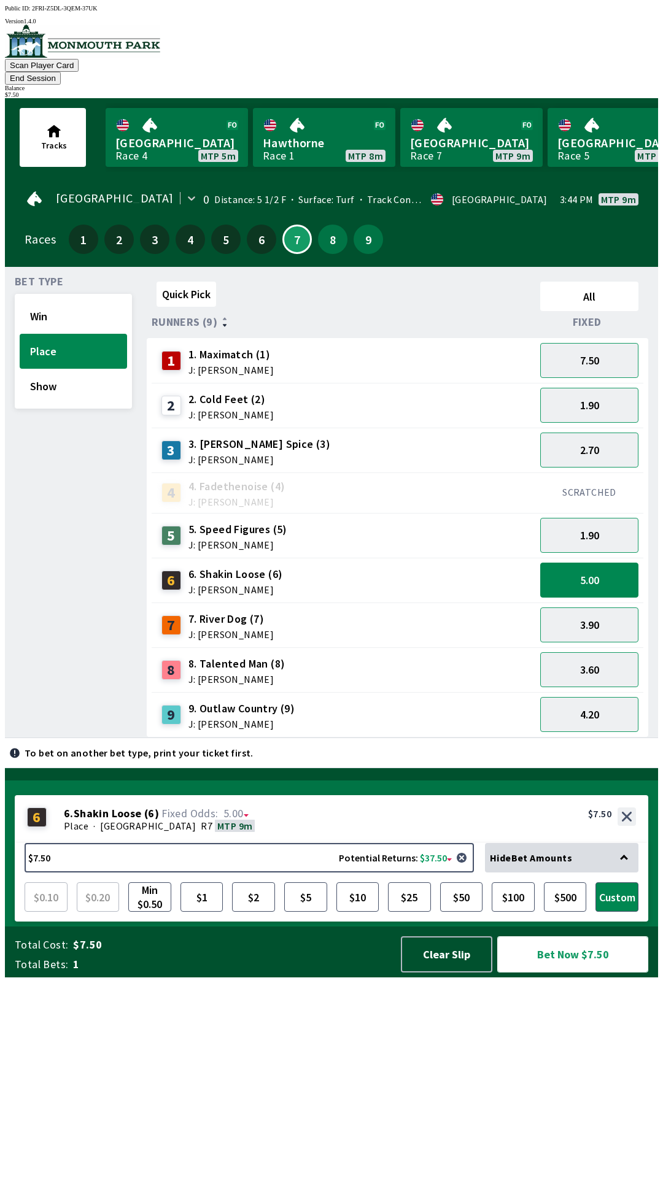
click at [561, 972] on button "Bet Now $7.50" at bounding box center [572, 954] width 151 height 36
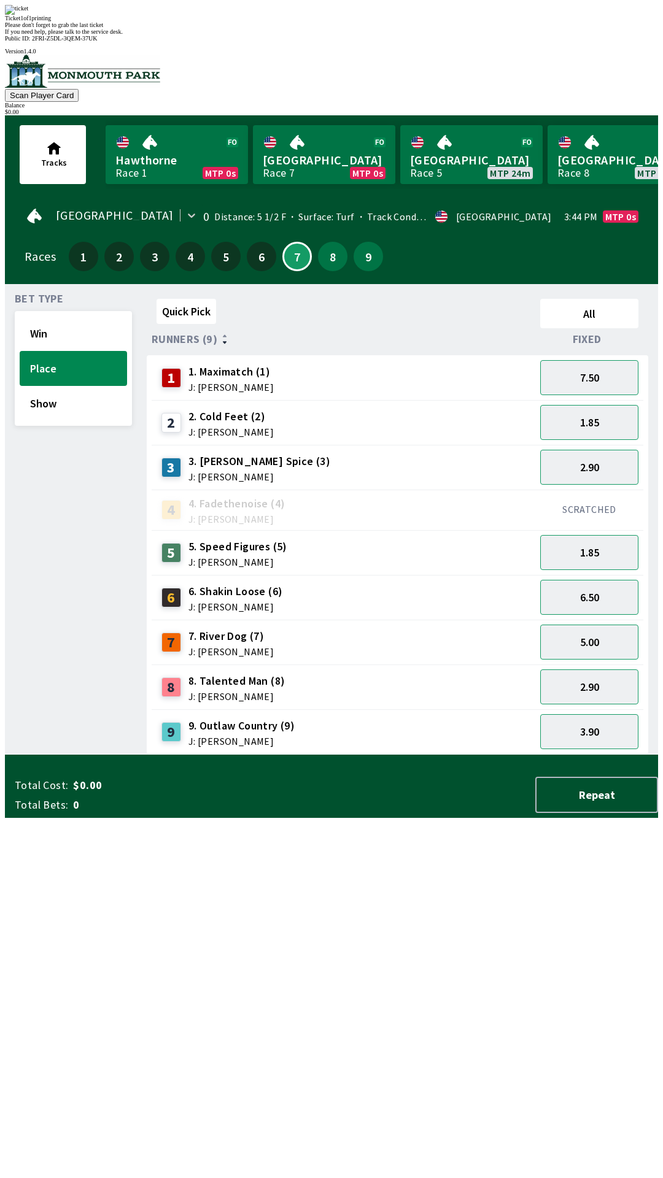
click at [432, 755] on div "Quick Pick All Runners (9) Fixed 1 1. Maximatch (1) J: [PERSON_NAME] 7.50 2 2. …" at bounding box center [402, 524] width 511 height 461
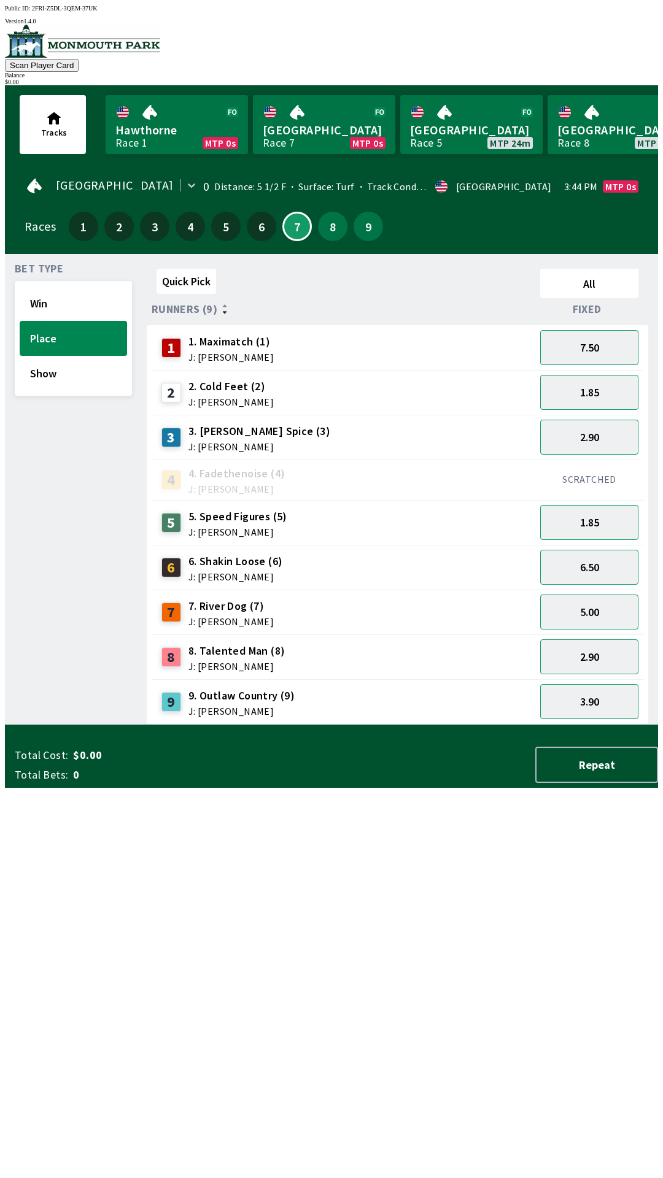
scroll to position [0, 0]
click at [62, 298] on button "Win" at bounding box center [73, 304] width 107 height 35
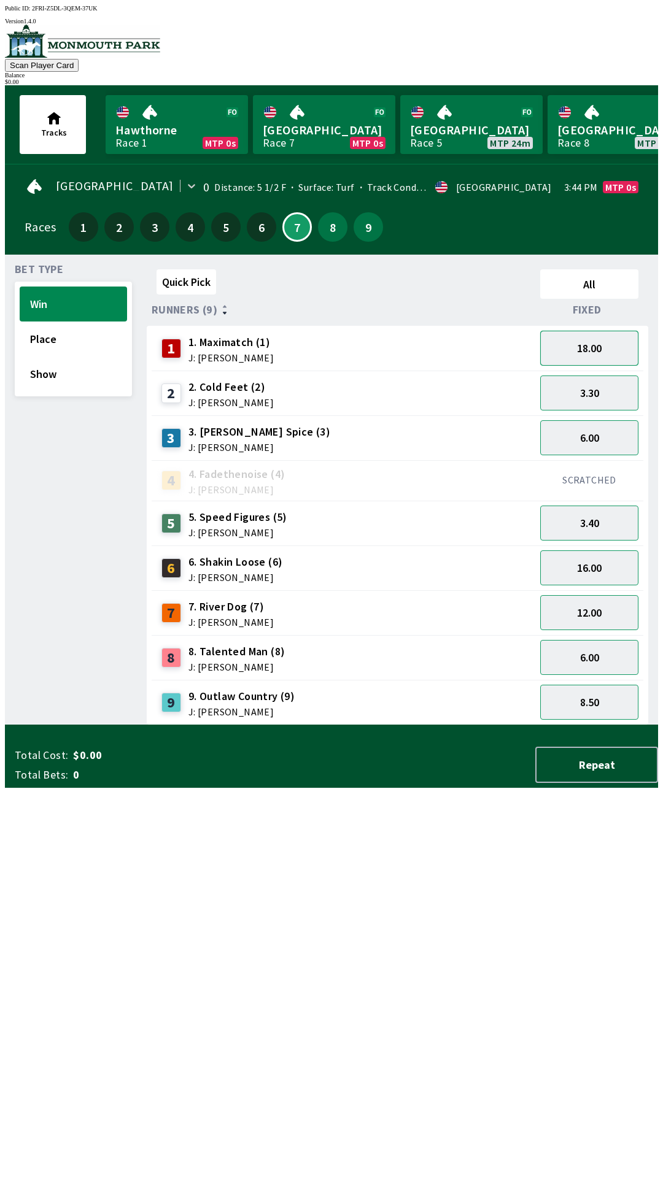
click at [599, 347] on button "18.00" at bounding box center [589, 348] width 98 height 35
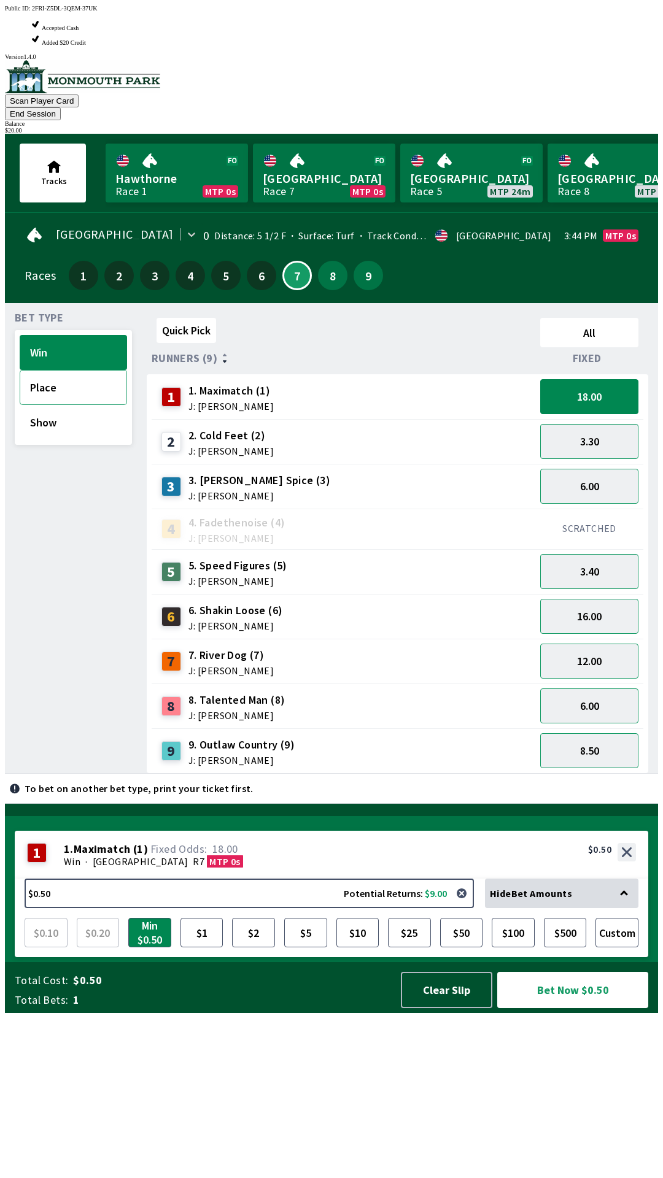
click at [75, 370] on button "Place" at bounding box center [73, 387] width 107 height 35
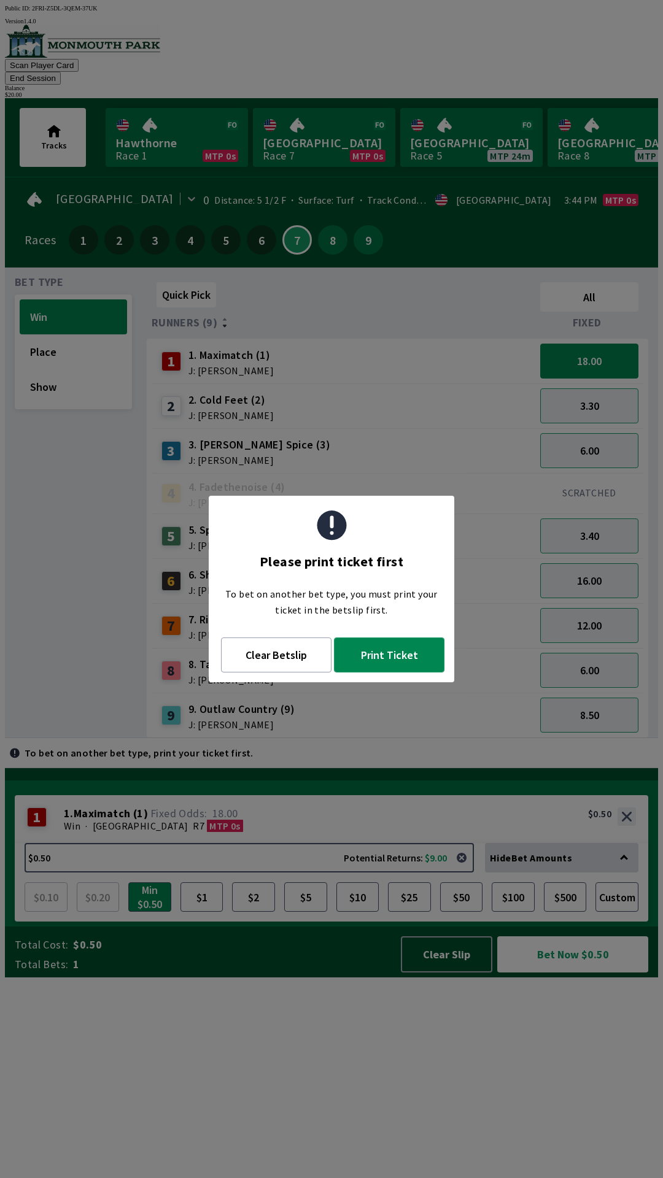
click at [403, 659] on button "Print Ticket" at bounding box center [389, 654] width 110 height 35
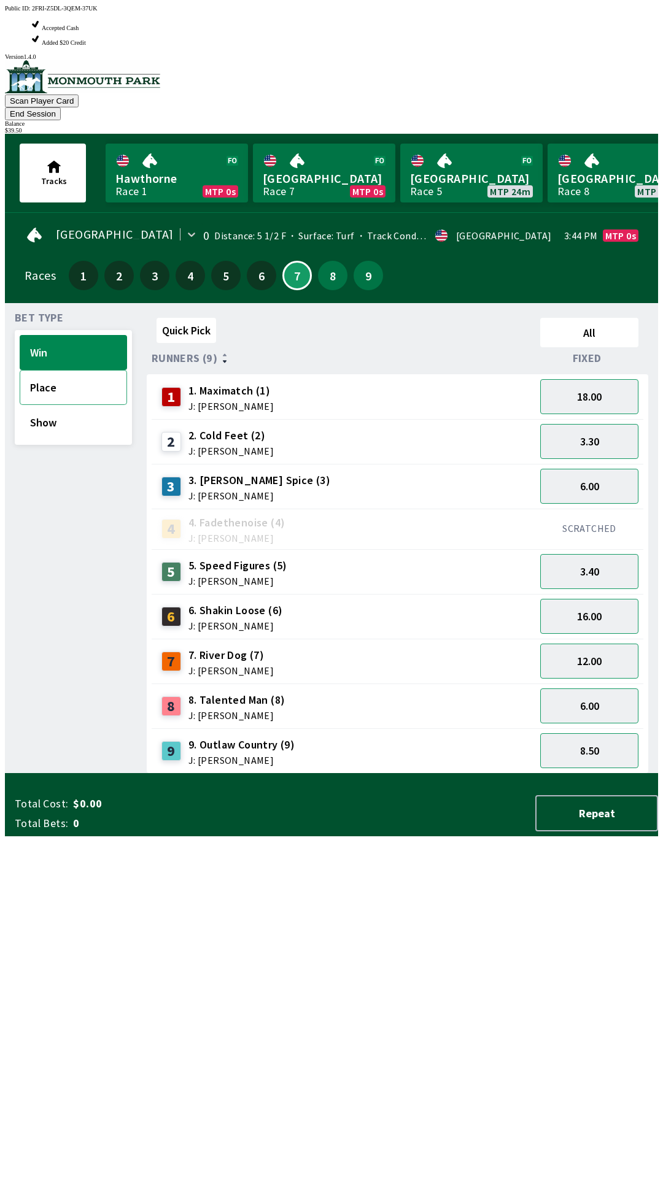
click at [64, 370] on button "Place" at bounding box center [73, 387] width 107 height 35
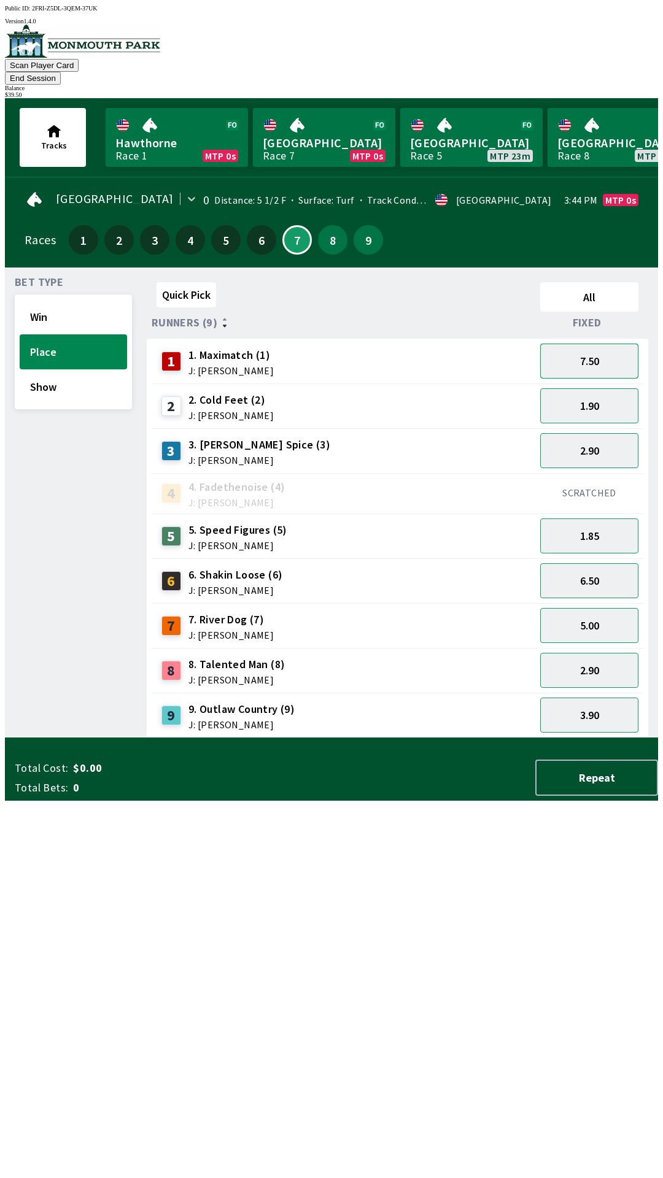
click at [610, 348] on button "7.50" at bounding box center [589, 361] width 98 height 35
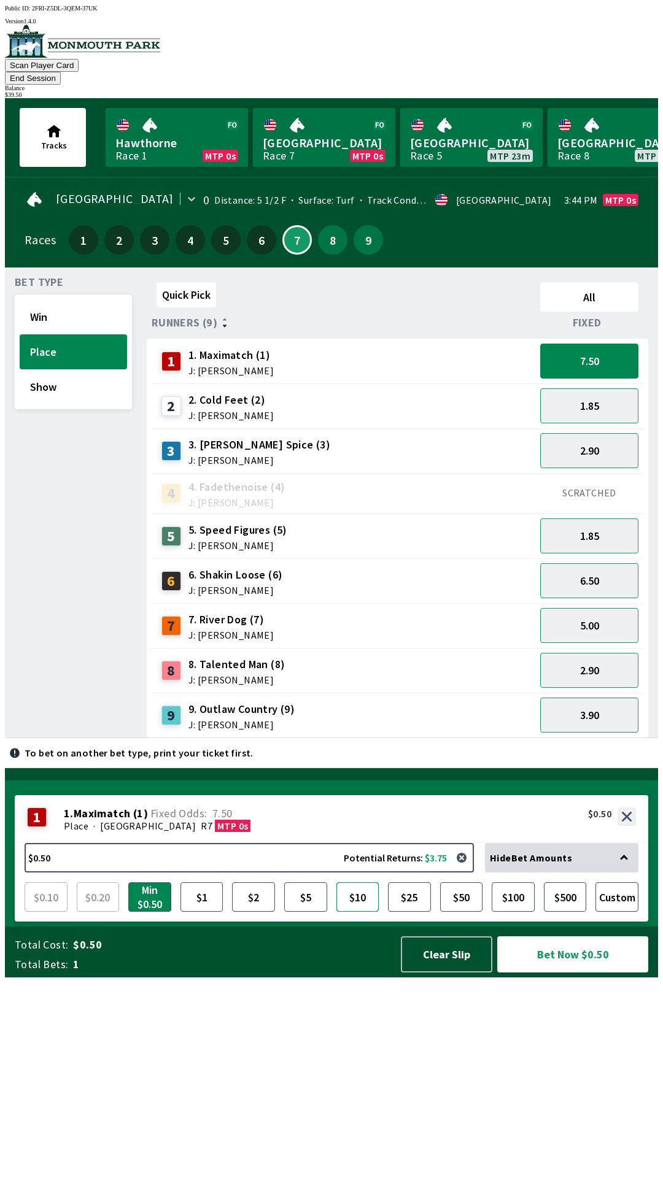
click at [355, 912] on button "$10" at bounding box center [357, 896] width 43 height 29
click at [590, 972] on button "Bet Now $10.00" at bounding box center [572, 954] width 151 height 36
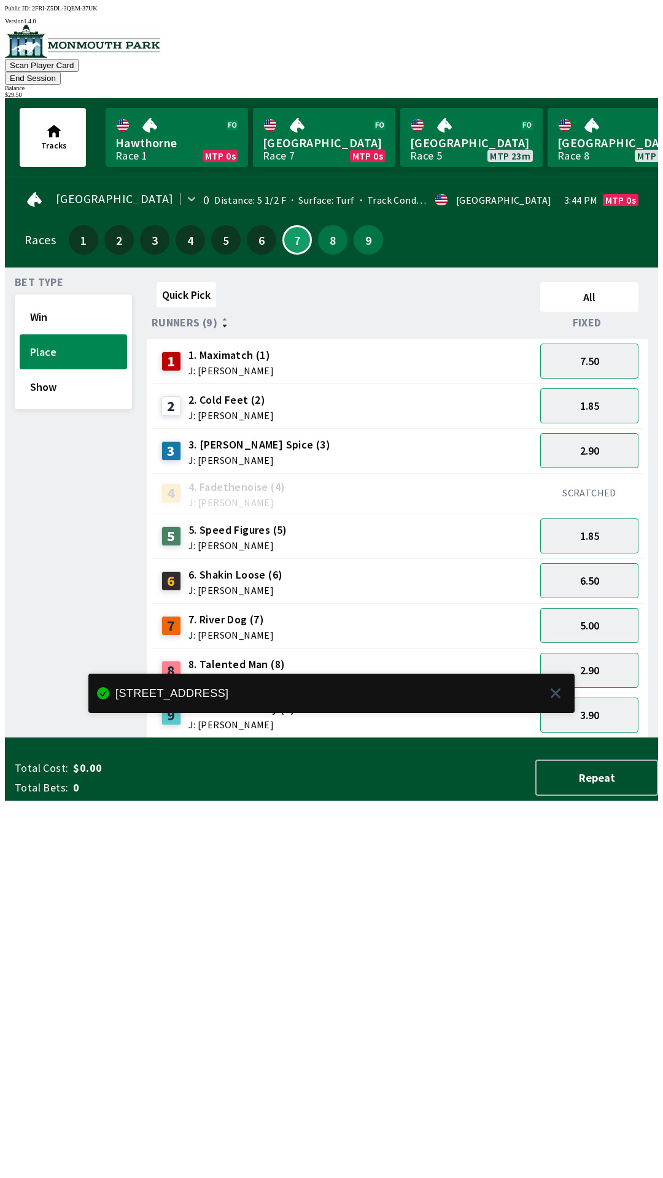
click at [345, 738] on div "Quick Pick All Runners (9) Fixed 1 1. Maximatch (1) J: [PERSON_NAME] 7.50 2 2. …" at bounding box center [402, 507] width 511 height 461
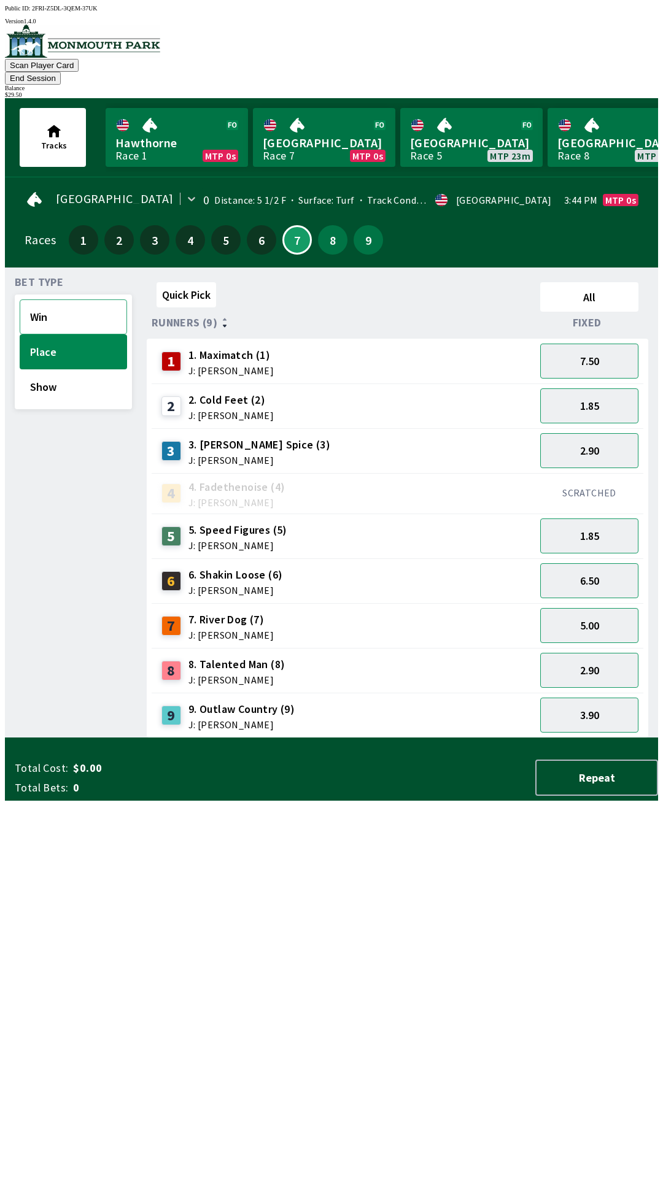
click at [70, 302] on button "Win" at bounding box center [73, 316] width 107 height 35
click at [598, 352] on button "18.00" at bounding box center [589, 361] width 98 height 35
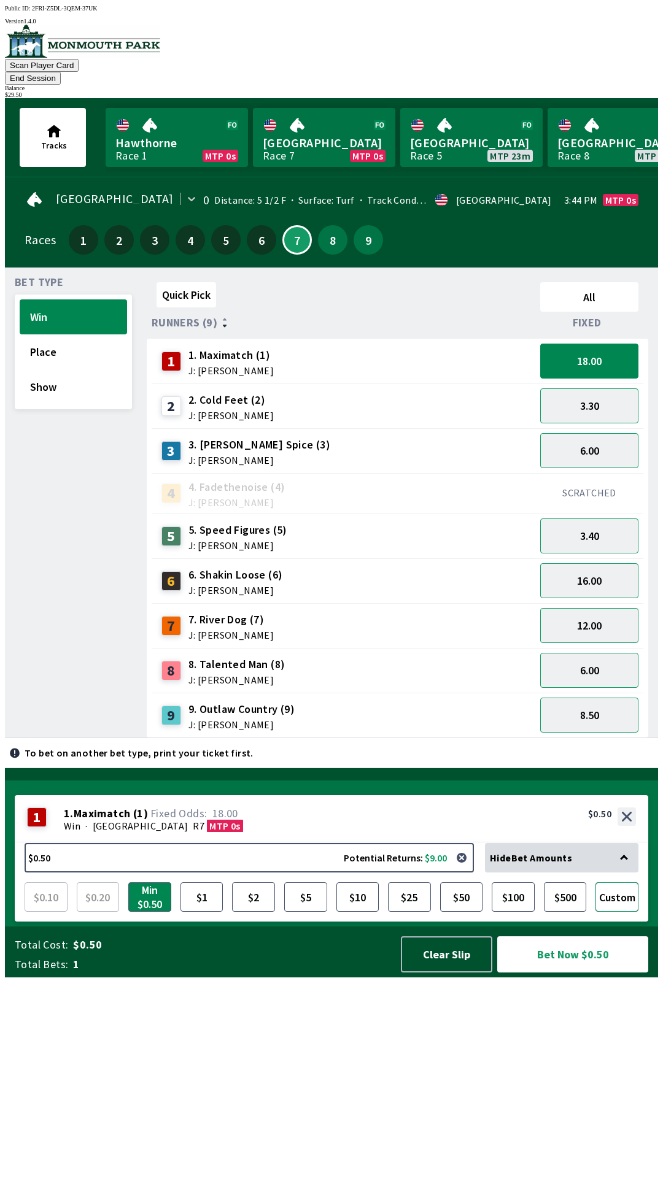
click at [623, 912] on button "Custom" at bounding box center [616, 896] width 43 height 29
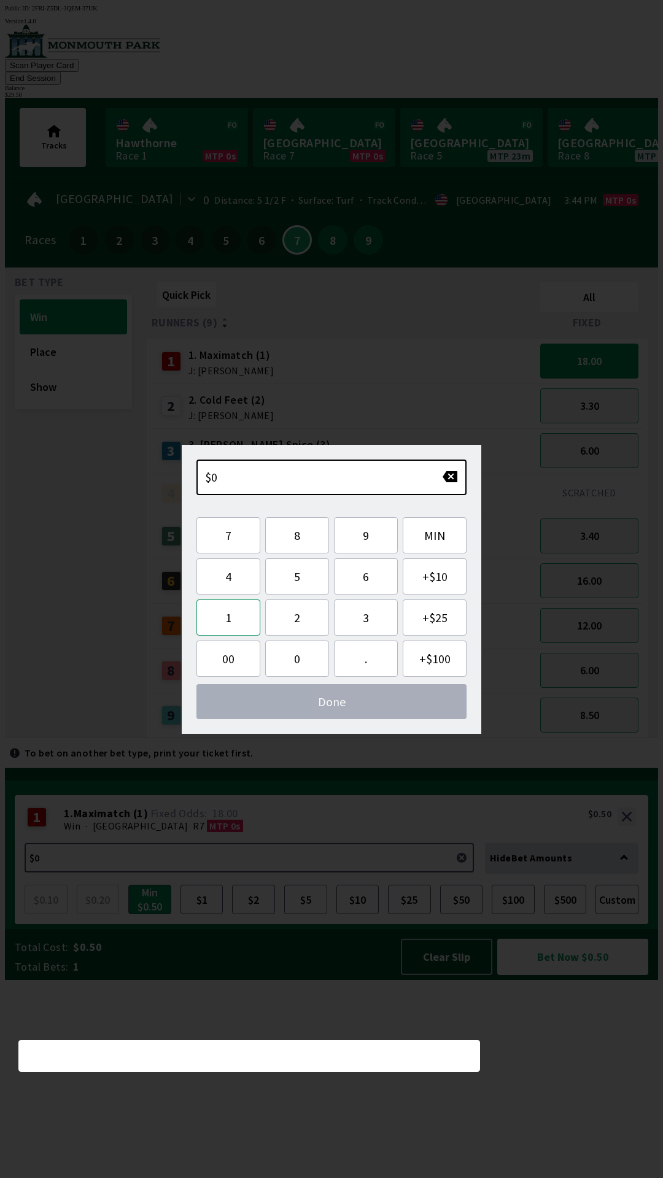
click at [239, 629] on button "1" at bounding box center [228, 617] width 64 height 36
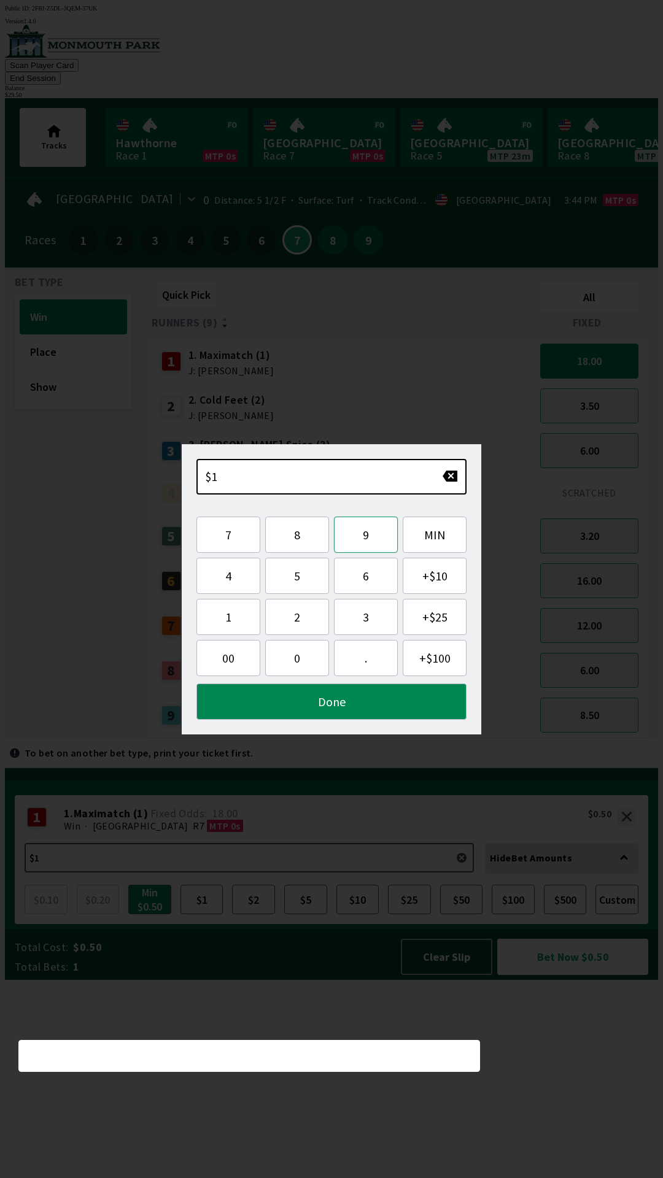
click at [377, 539] on button "9" at bounding box center [366, 535] width 64 height 36
click at [352, 717] on button "Done" at bounding box center [331, 701] width 270 height 36
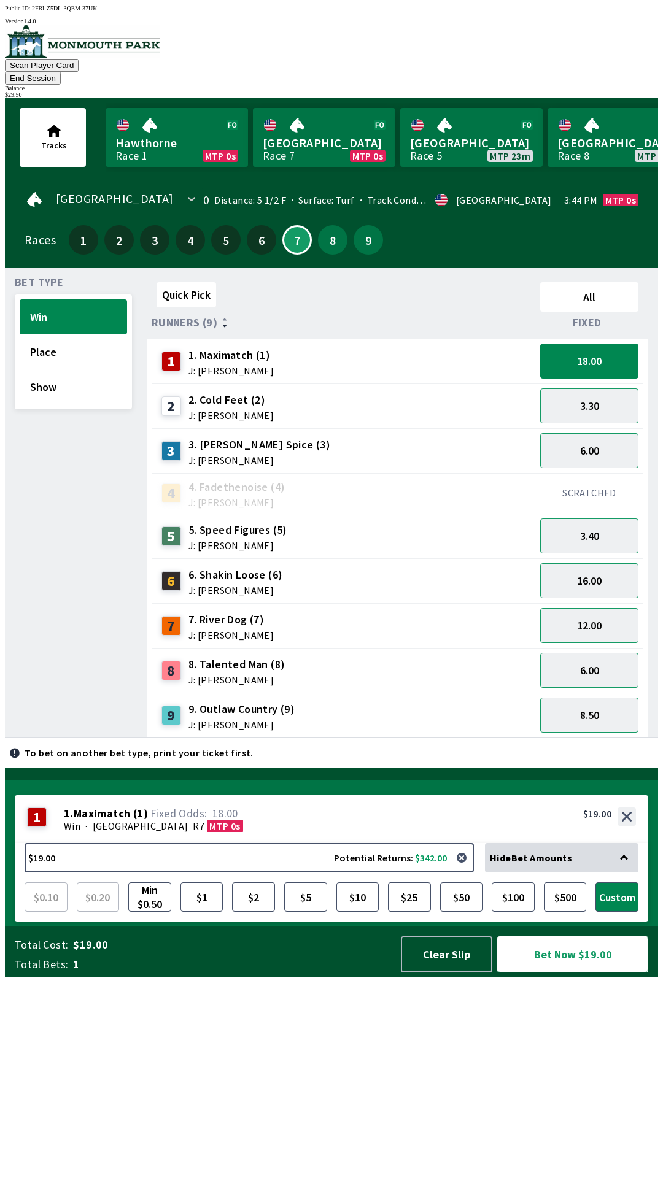
click at [581, 972] on button "Bet Now $19.00" at bounding box center [572, 954] width 151 height 36
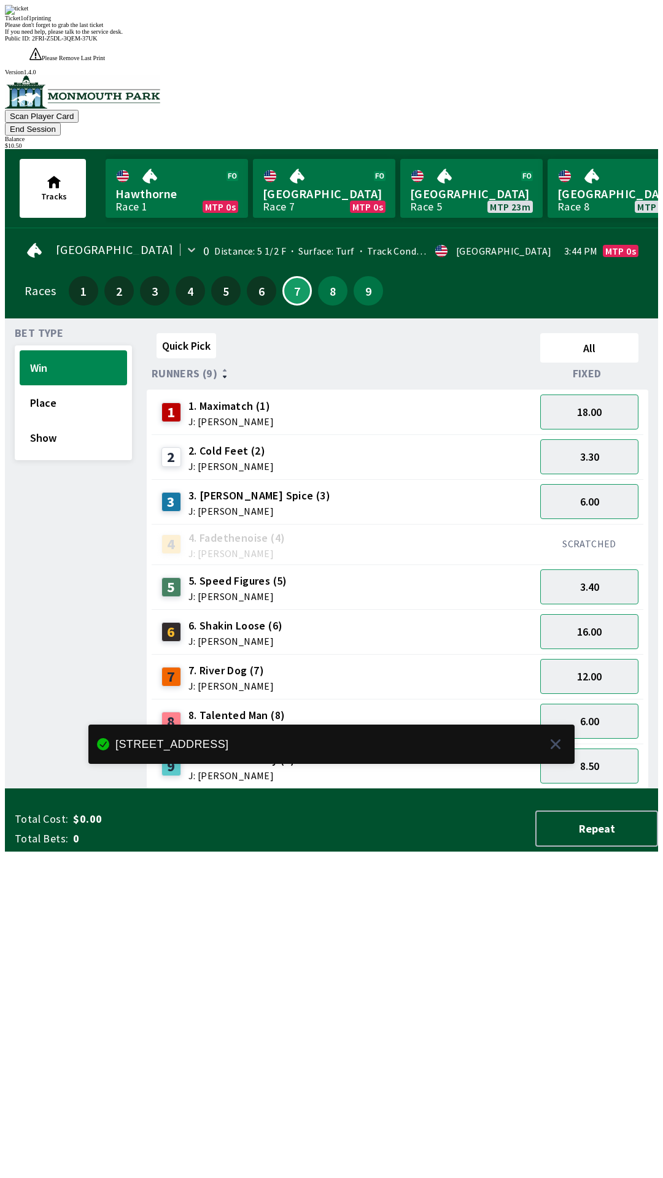
click at [355, 780] on div "Quick Pick All Runners (9) Fixed 1 1. Maximatch (1) J: [PERSON_NAME] 18.00 2 2.…" at bounding box center [402, 558] width 511 height 461
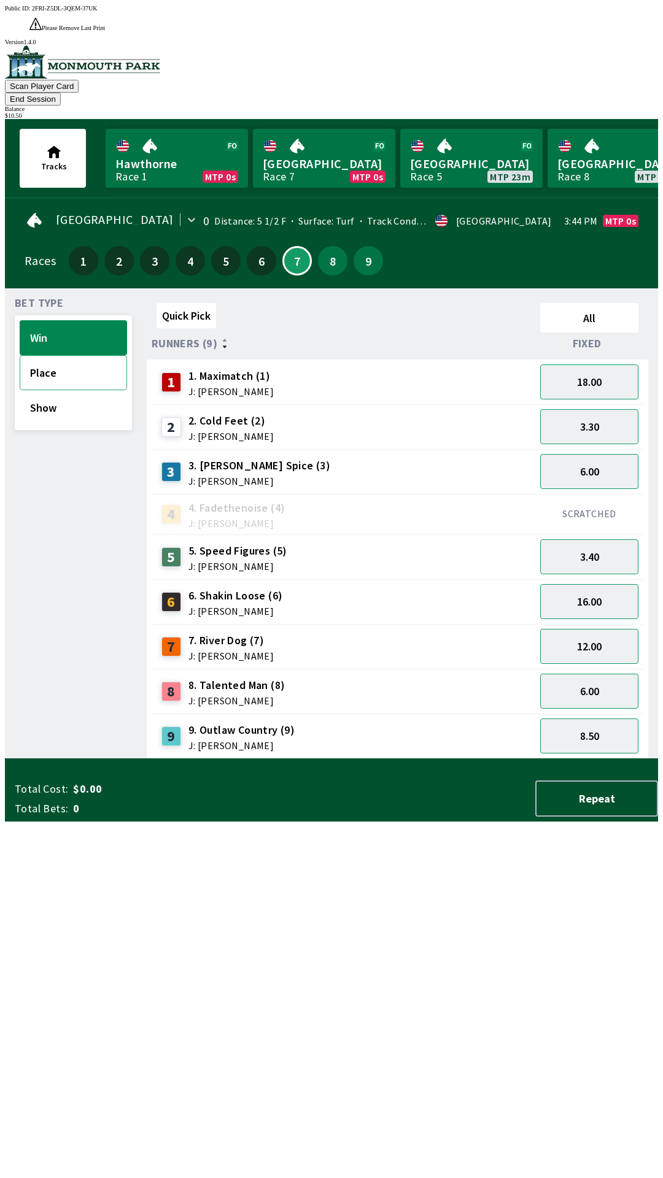
click at [60, 355] on button "Place" at bounding box center [73, 372] width 107 height 35
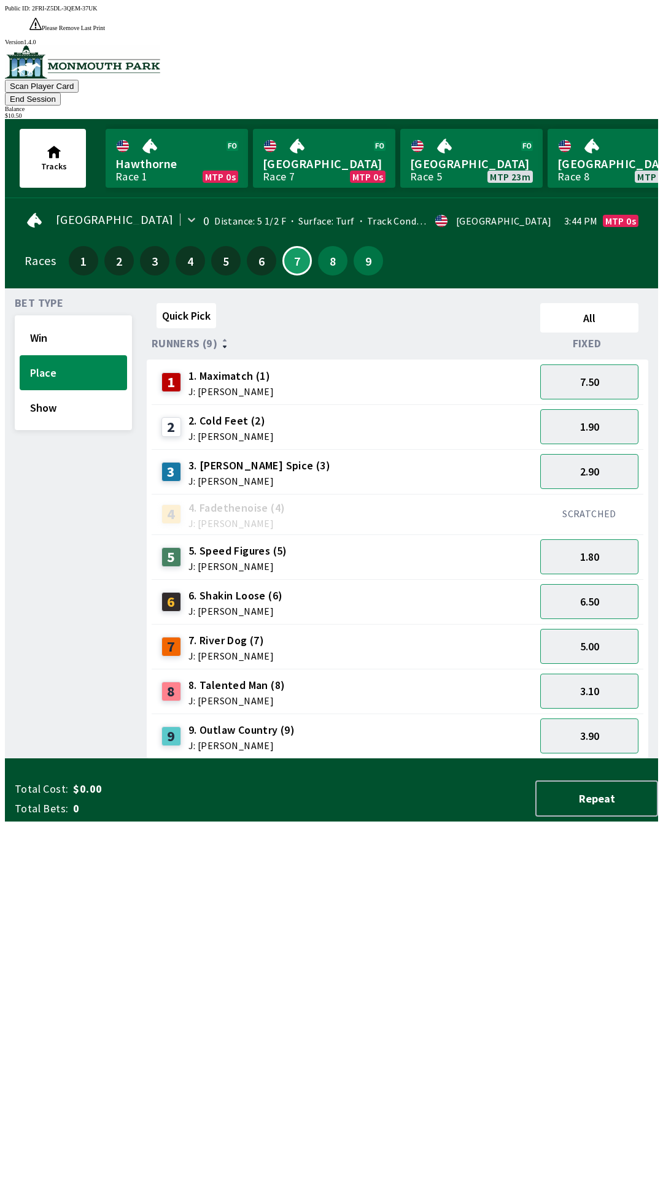
click at [597, 404] on div "1.90" at bounding box center [589, 426] width 108 height 45
click at [607, 364] on button "7.50" at bounding box center [589, 381] width 98 height 35
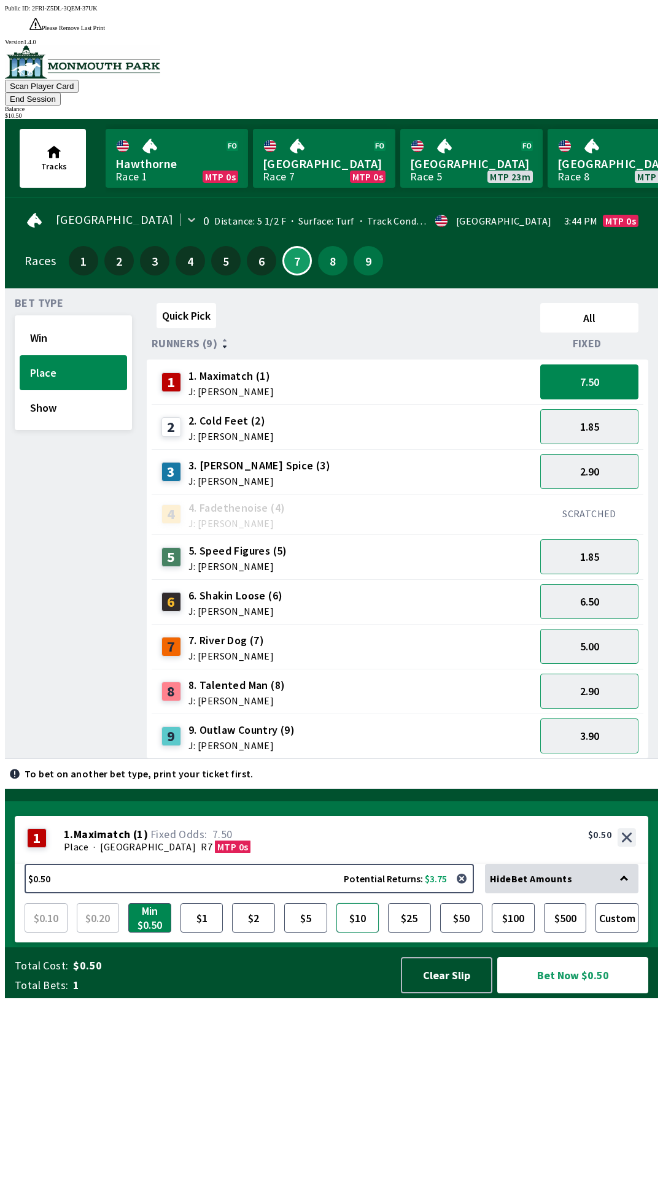
click at [361, 933] on button "$10" at bounding box center [357, 917] width 43 height 29
click at [593, 993] on button "Bet Now $10.00" at bounding box center [572, 975] width 151 height 36
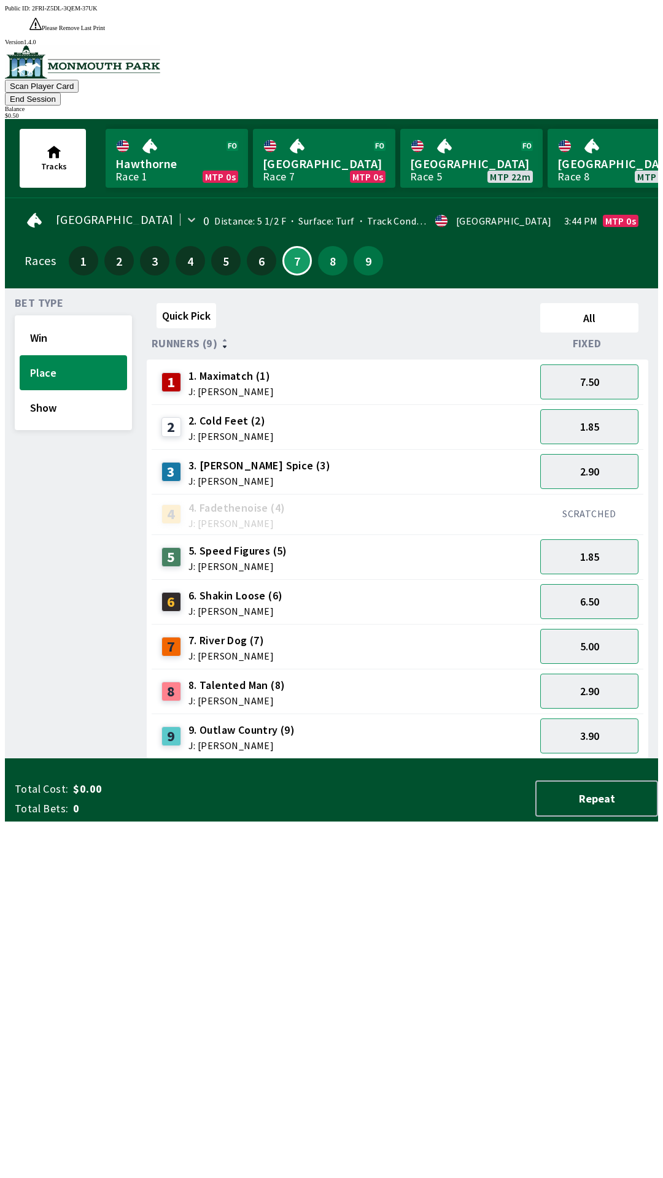
click at [591, 759] on div "Quick Pick All Runners (9) Fixed 1 1. Maximatch (1) J: [PERSON_NAME] 7.50 2 2. …" at bounding box center [402, 528] width 511 height 461
click at [605, 409] on button "1.85" at bounding box center [589, 426] width 98 height 35
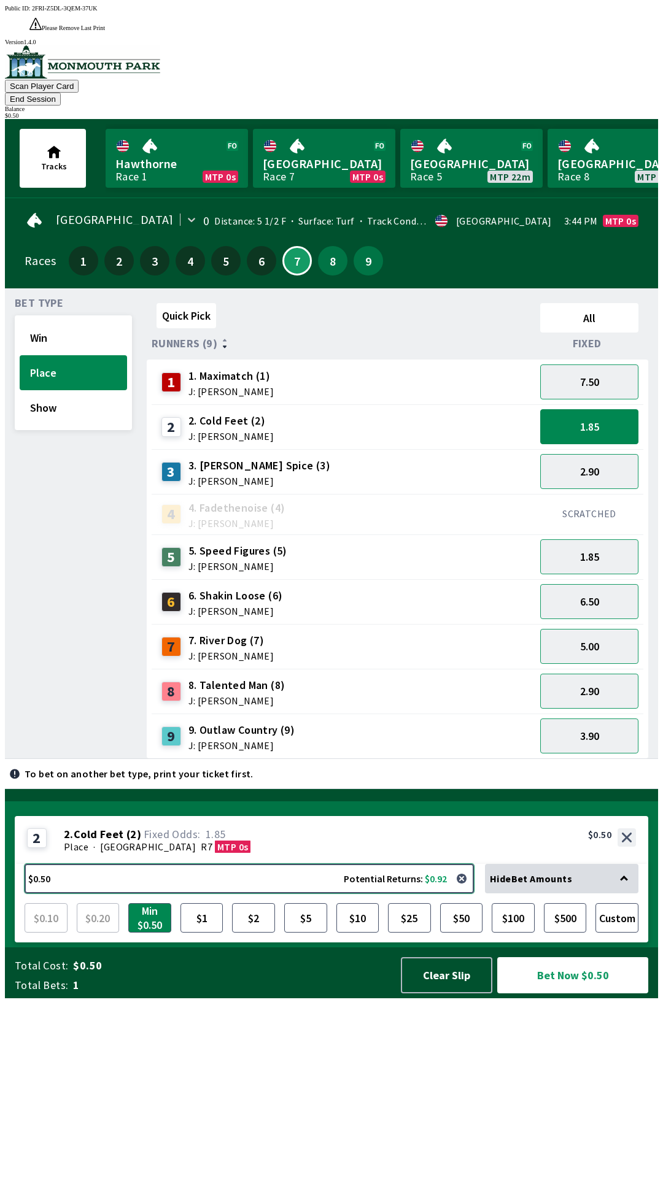
click at [361, 893] on button "$0.50 Potential Returns: $0.92" at bounding box center [249, 878] width 449 height 29
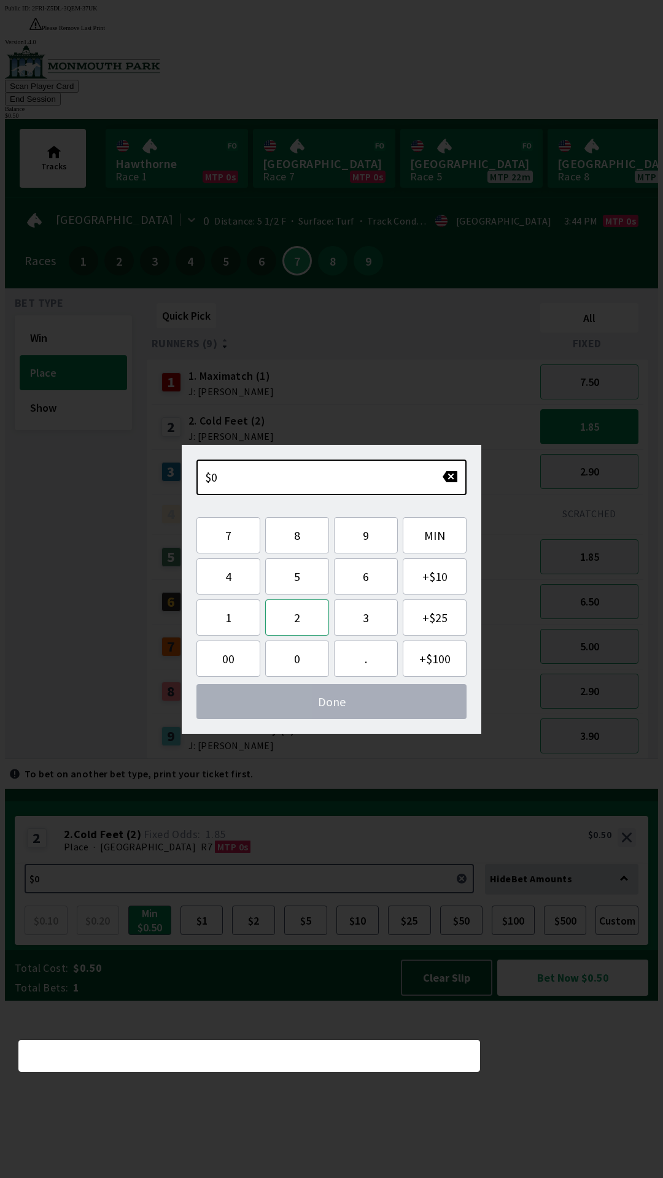
click at [299, 613] on button "2" at bounding box center [297, 617] width 64 height 36
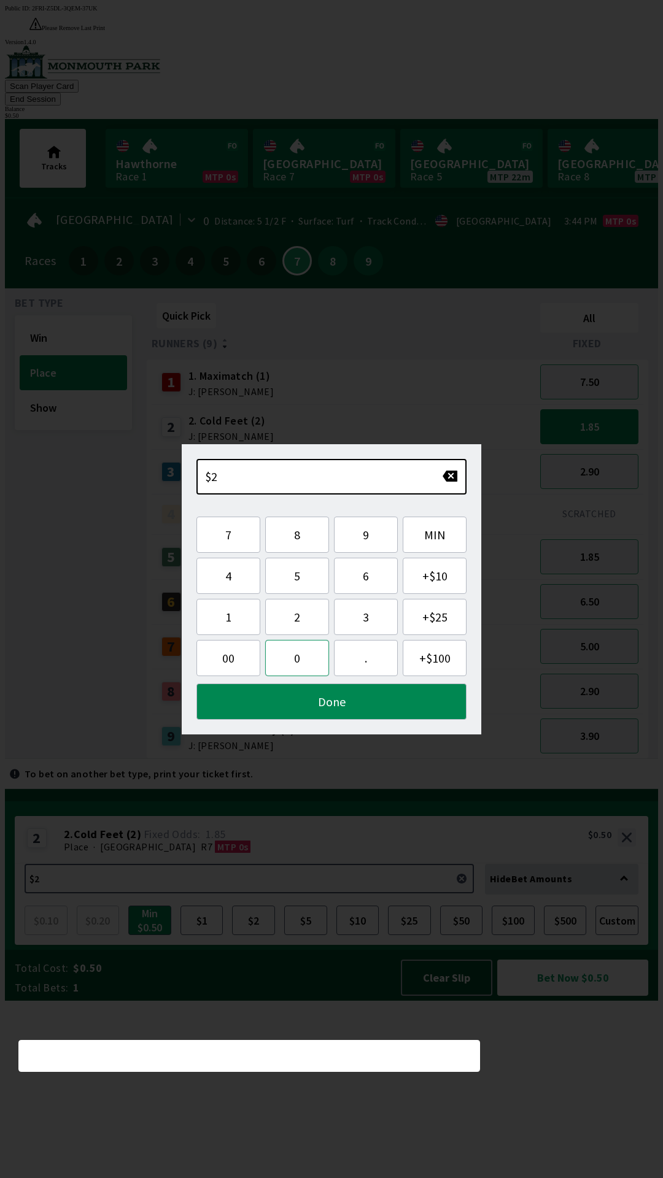
click at [281, 662] on button "0" at bounding box center [297, 658] width 64 height 36
click at [304, 706] on button "Done" at bounding box center [331, 701] width 270 height 36
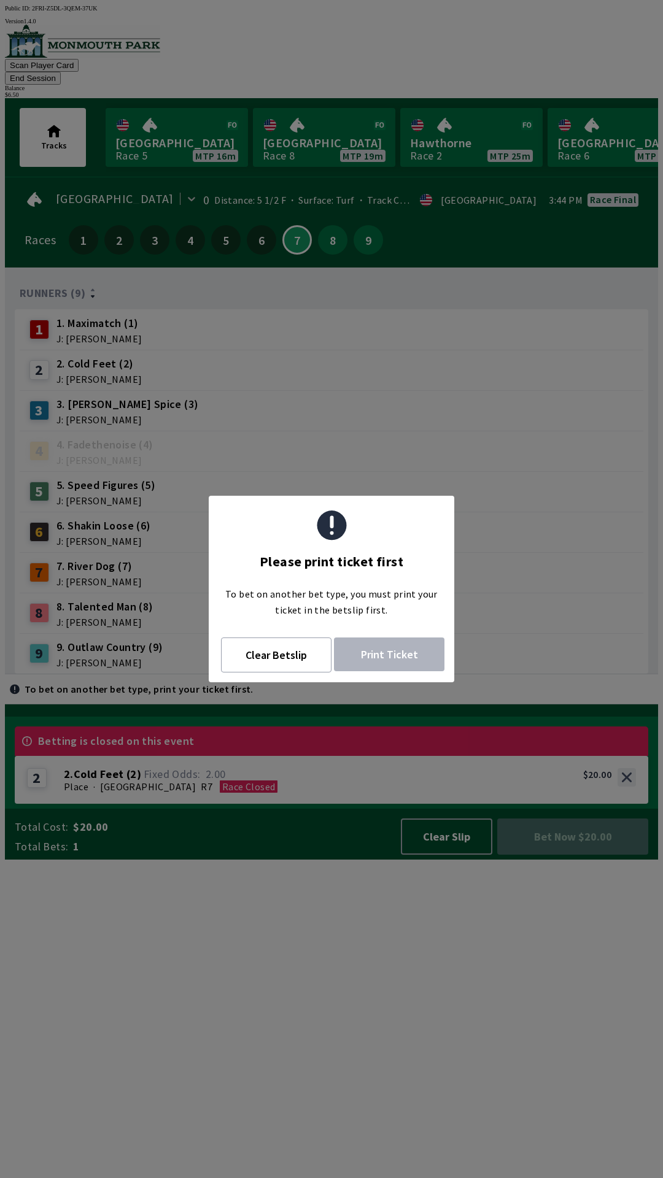
click at [37, 190] on icon at bounding box center [35, 200] width 20 height 20
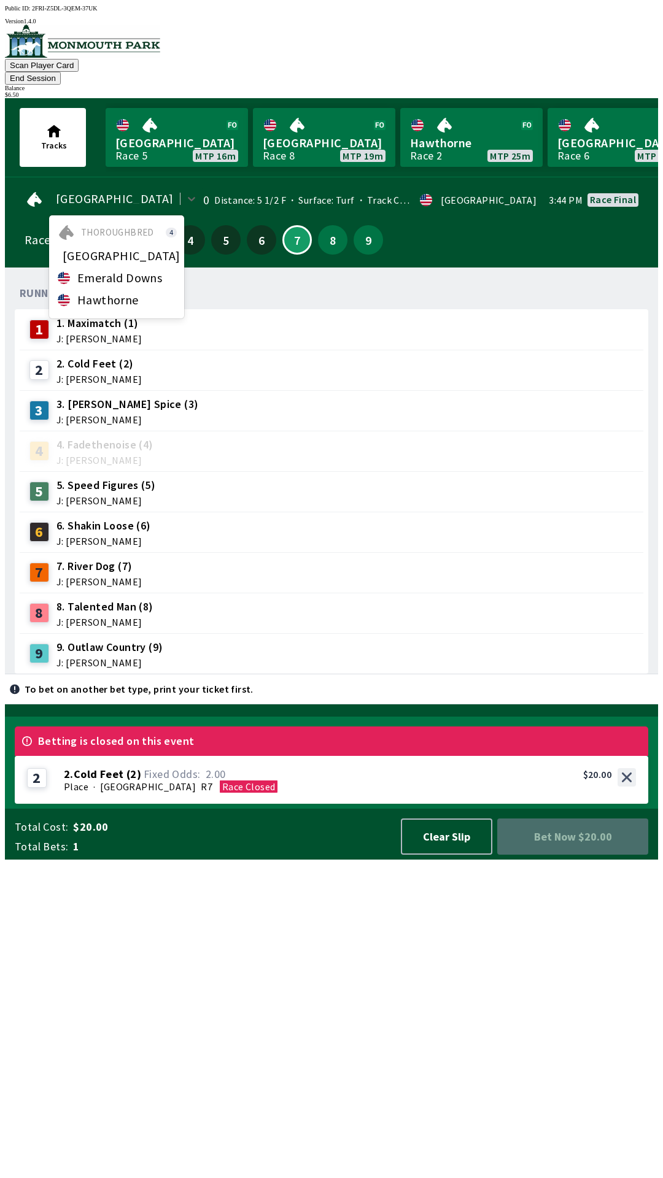
click at [29, 192] on icon at bounding box center [34, 199] width 15 height 15
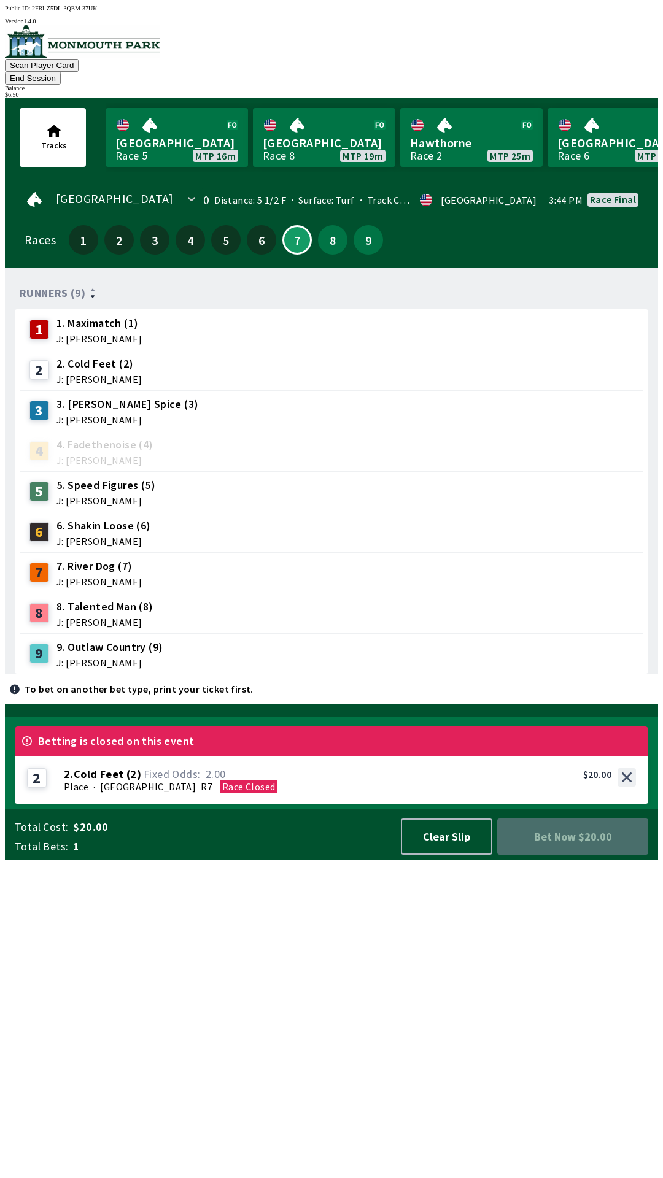
click at [25, 190] on icon at bounding box center [35, 200] width 20 height 20
click at [282, 225] on button "7" at bounding box center [296, 239] width 29 height 29
click at [332, 225] on button "8" at bounding box center [332, 239] width 29 height 29
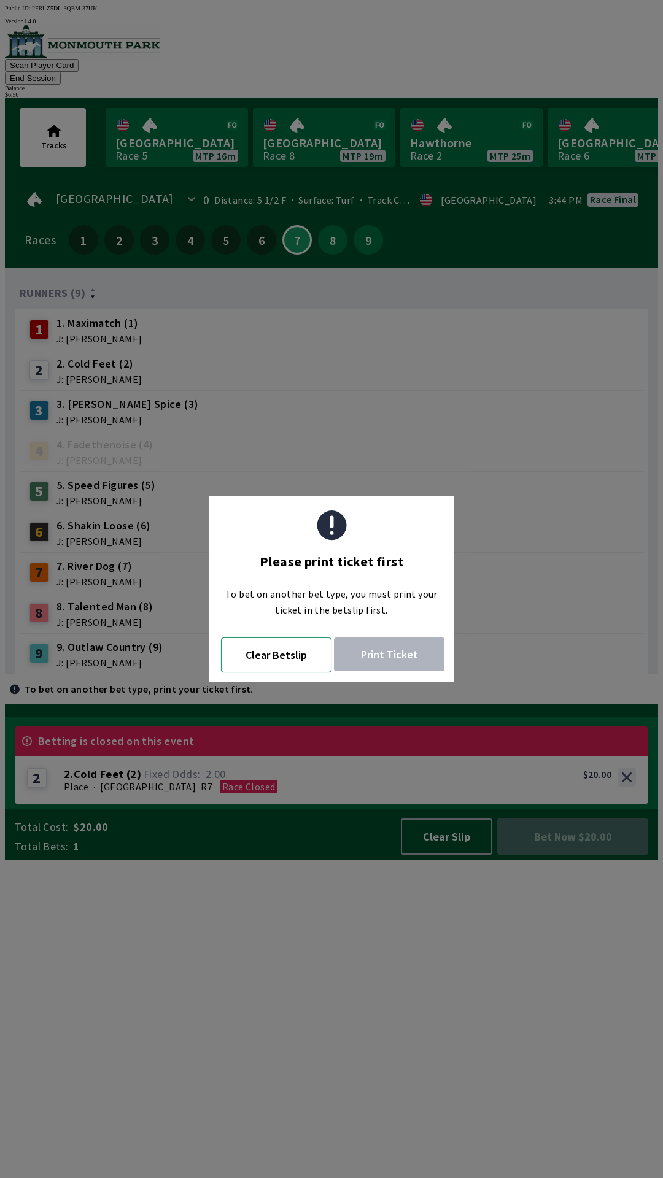
click at [263, 660] on button "Clear Betslip" at bounding box center [276, 654] width 110 height 35
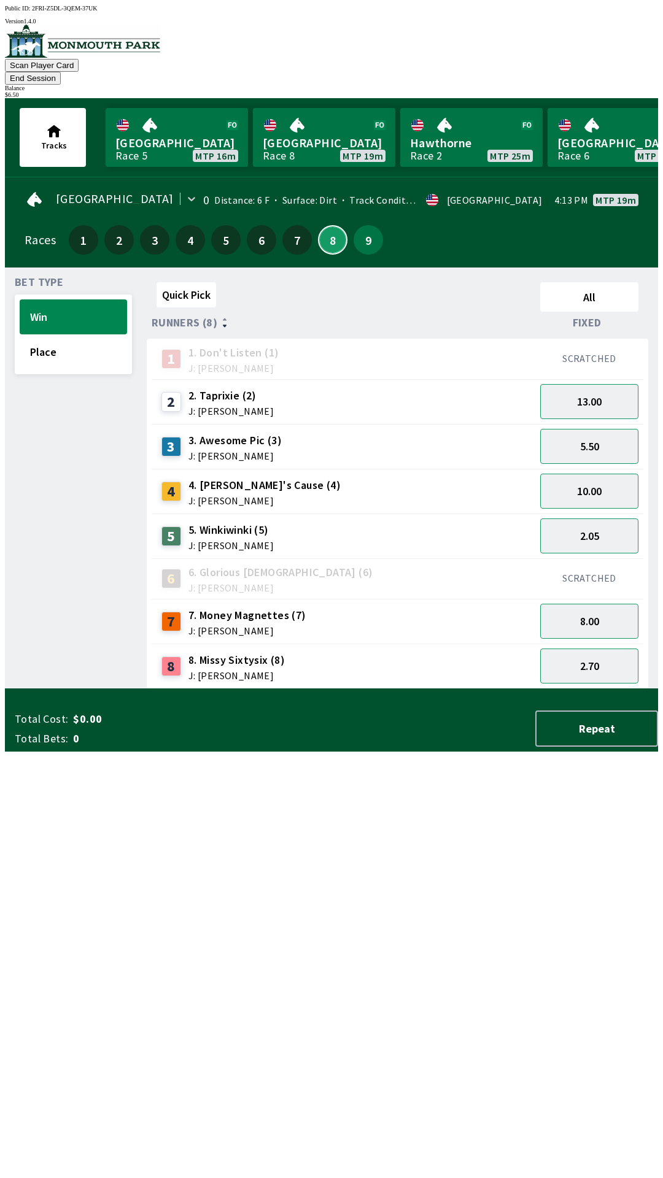
click at [326, 225] on button "8" at bounding box center [332, 239] width 29 height 29
click at [568, 474] on button "10.00" at bounding box center [589, 491] width 98 height 35
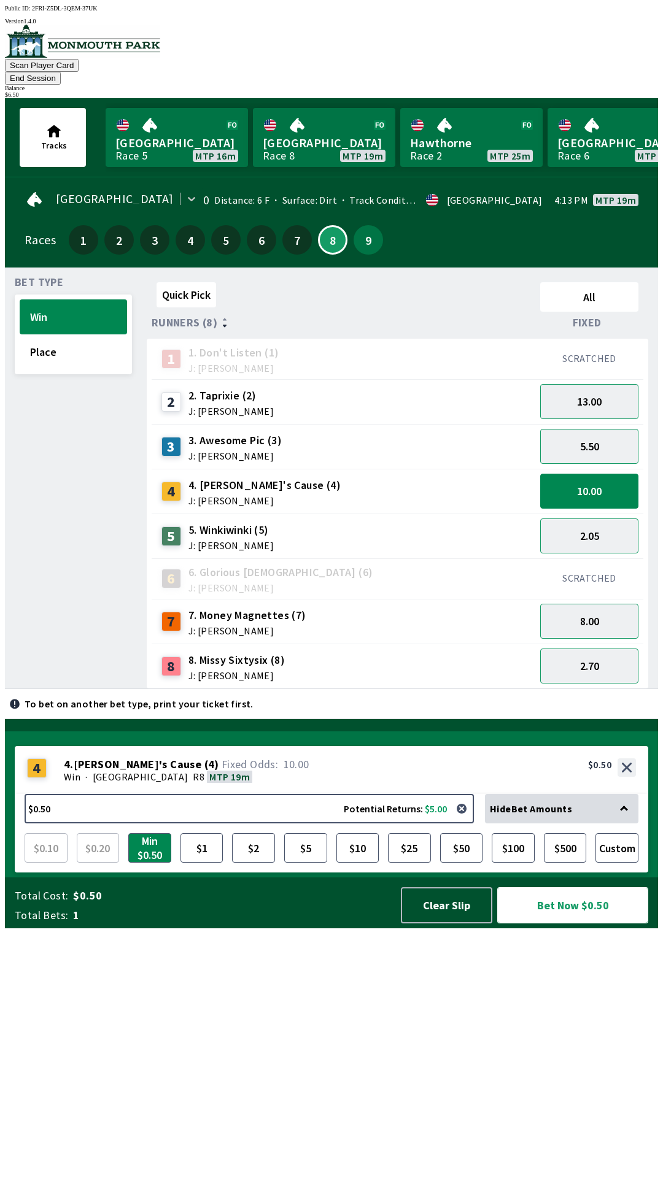
click at [541, 923] on button "Bet Now $0.50" at bounding box center [572, 905] width 151 height 36
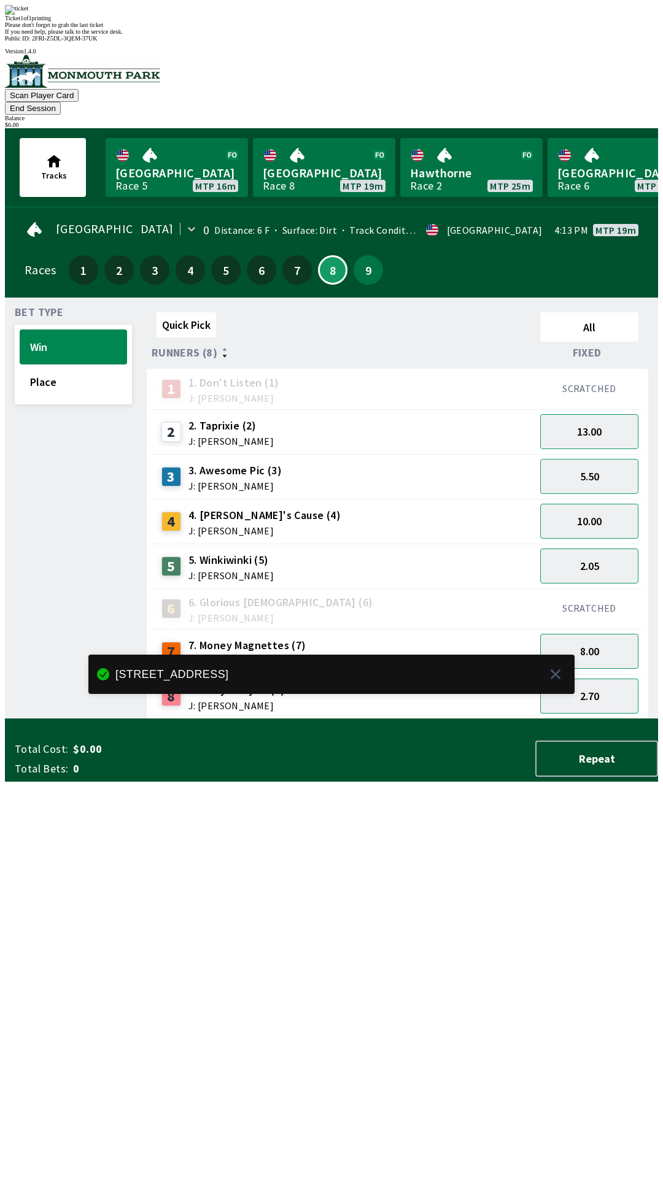
click at [79, 353] on div "Win Place" at bounding box center [73, 365] width 117 height 80
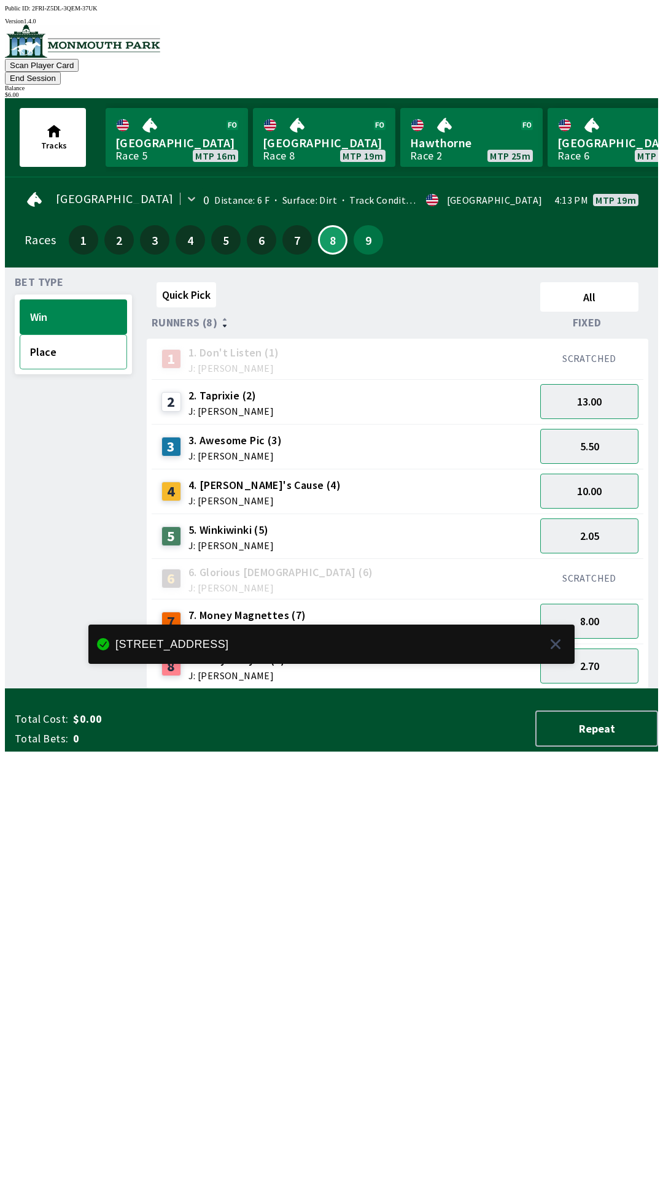
click at [43, 339] on button "Place" at bounding box center [73, 351] width 107 height 35
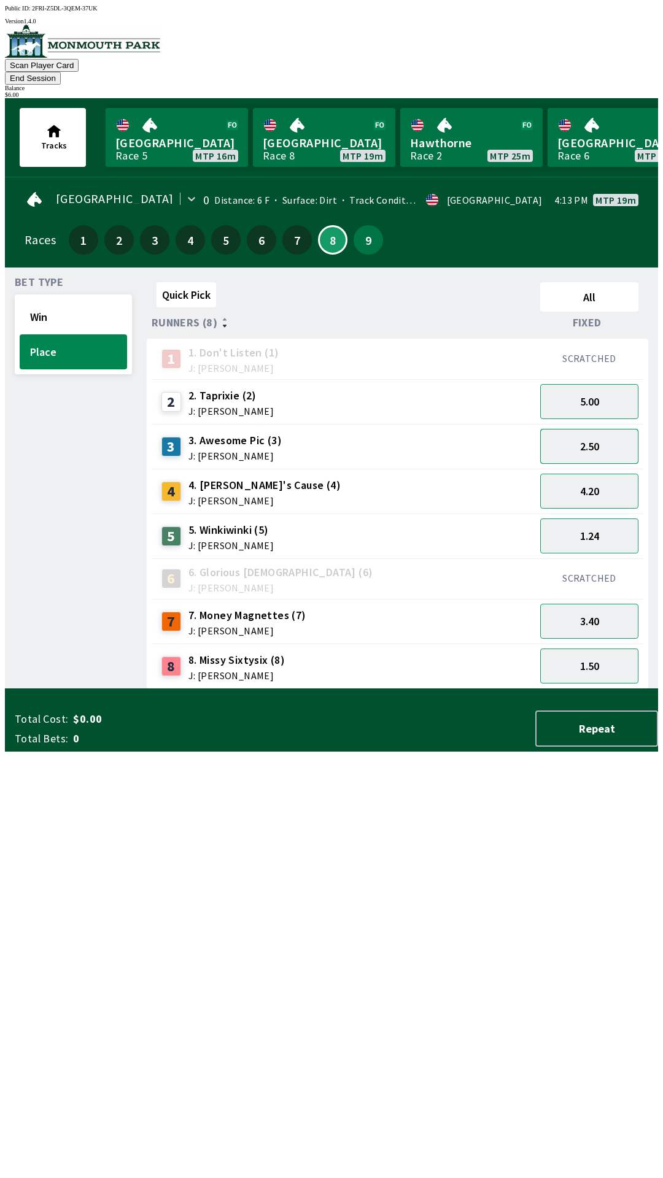
click at [589, 429] on button "2.50" at bounding box center [589, 446] width 98 height 35
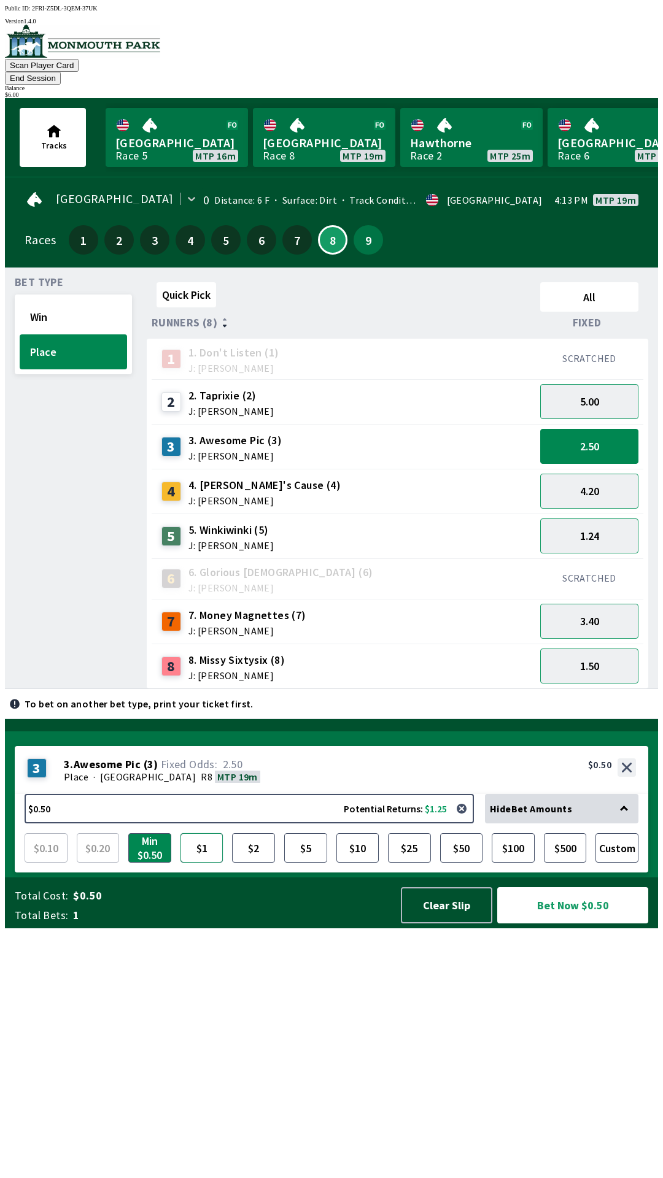
click at [191, 863] on button "$1" at bounding box center [201, 847] width 43 height 29
click at [445, 923] on button "Clear Slip" at bounding box center [446, 905] width 91 height 36
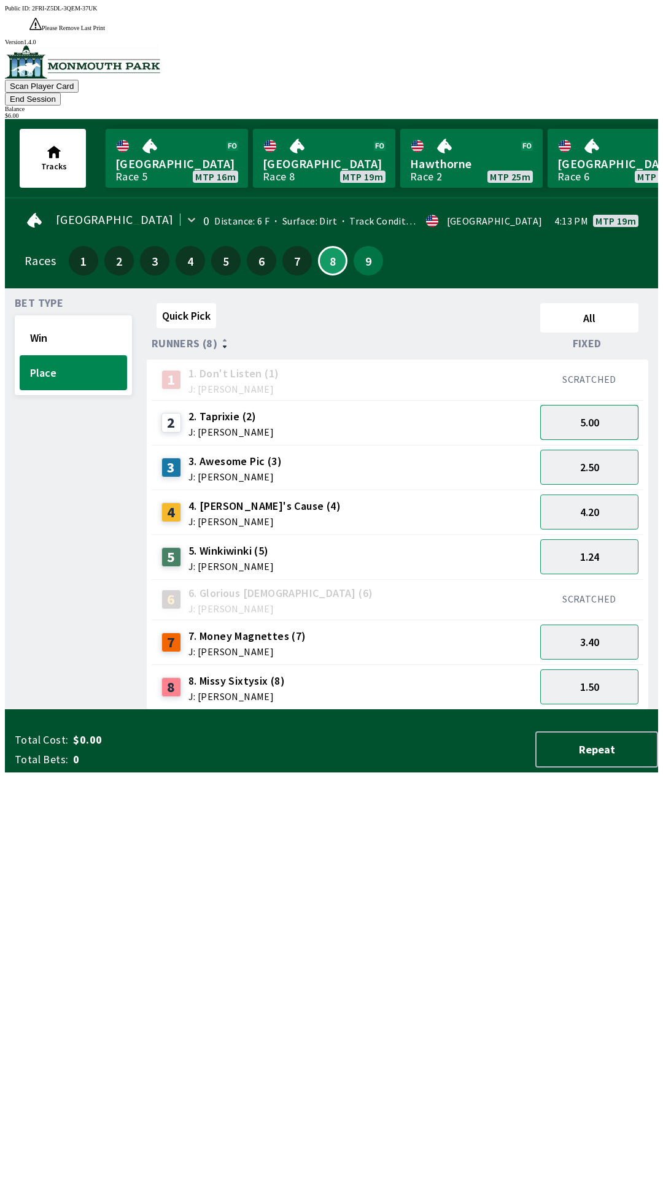
click at [610, 405] on button "5.00" at bounding box center [589, 422] width 98 height 35
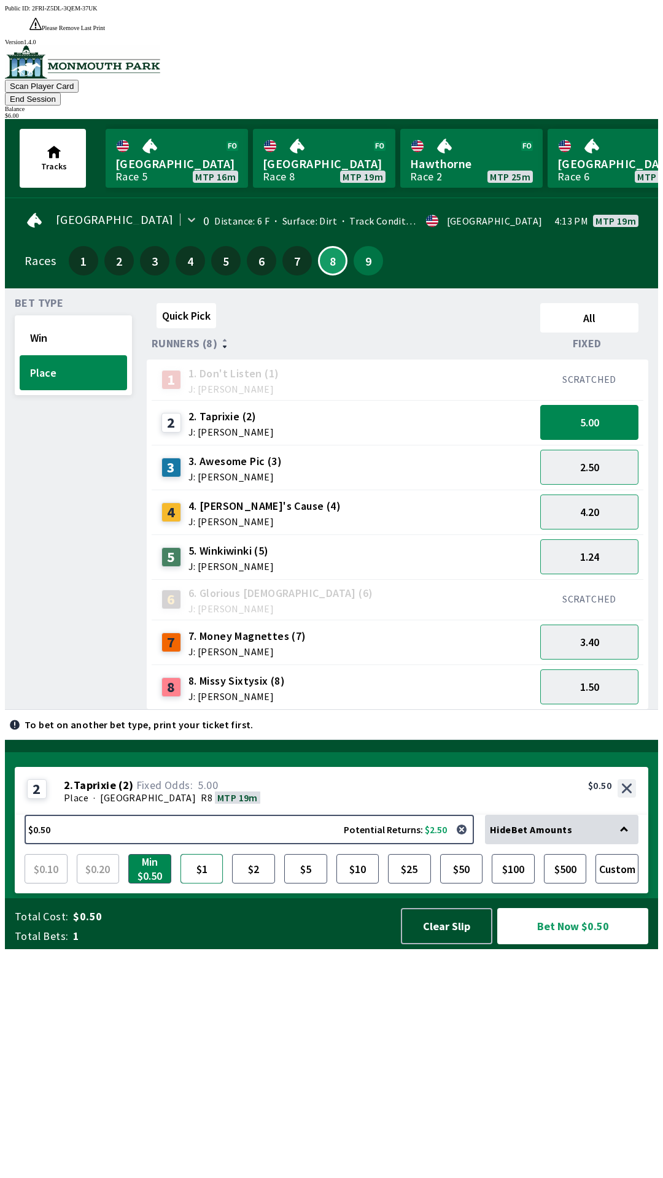
click at [202, 884] on button "$1" at bounding box center [201, 868] width 43 height 29
click at [572, 944] on button "Bet Now $1.00" at bounding box center [572, 926] width 151 height 36
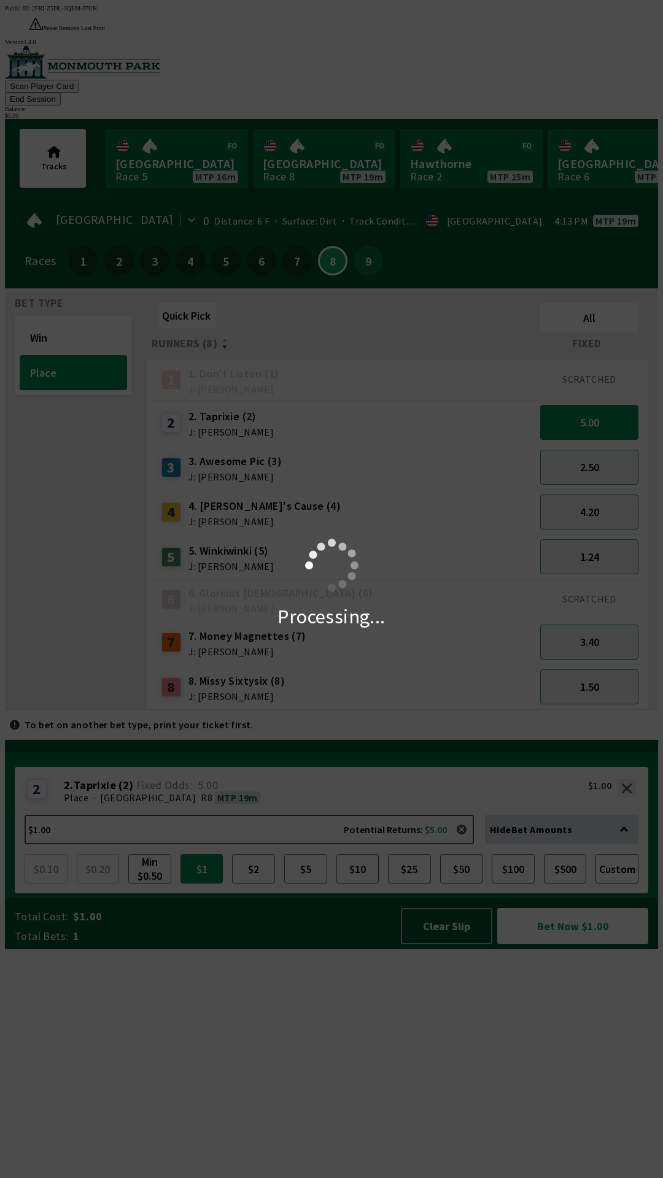
click at [553, 517] on div "Processing..." at bounding box center [331, 589] width 663 height 1178
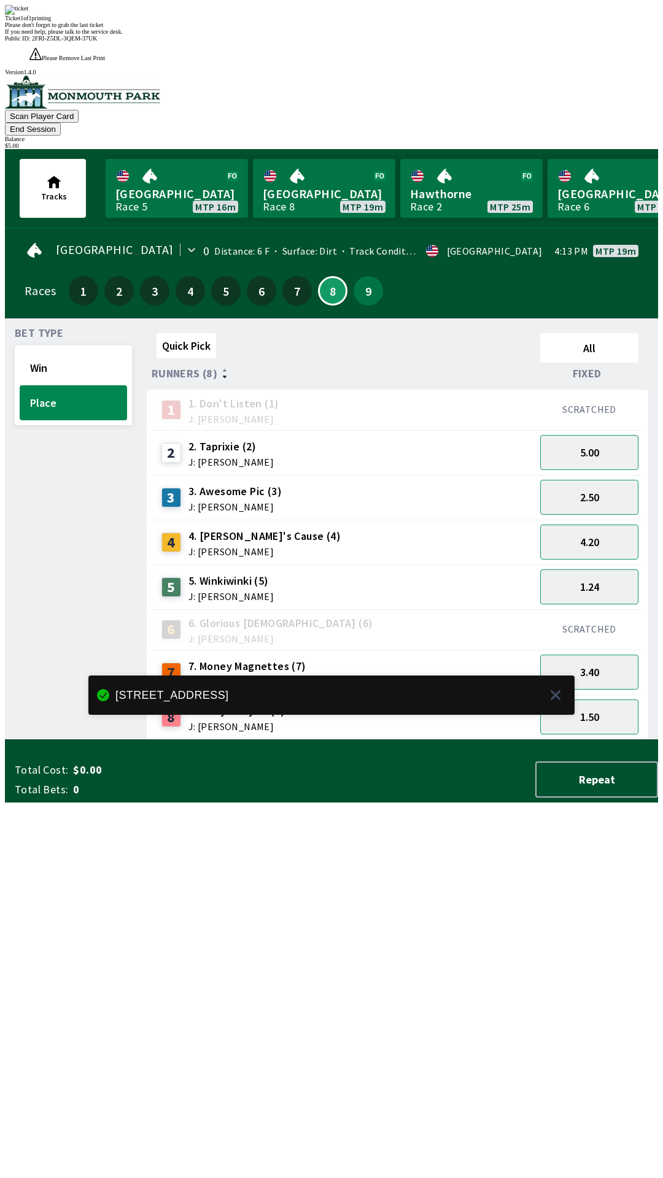
click at [444, 740] on div "Quick Pick All Runners (8) Fixed 1 1. Don't Listen (1) J: [PERSON_NAME] SCRATCH…" at bounding box center [402, 534] width 511 height 412
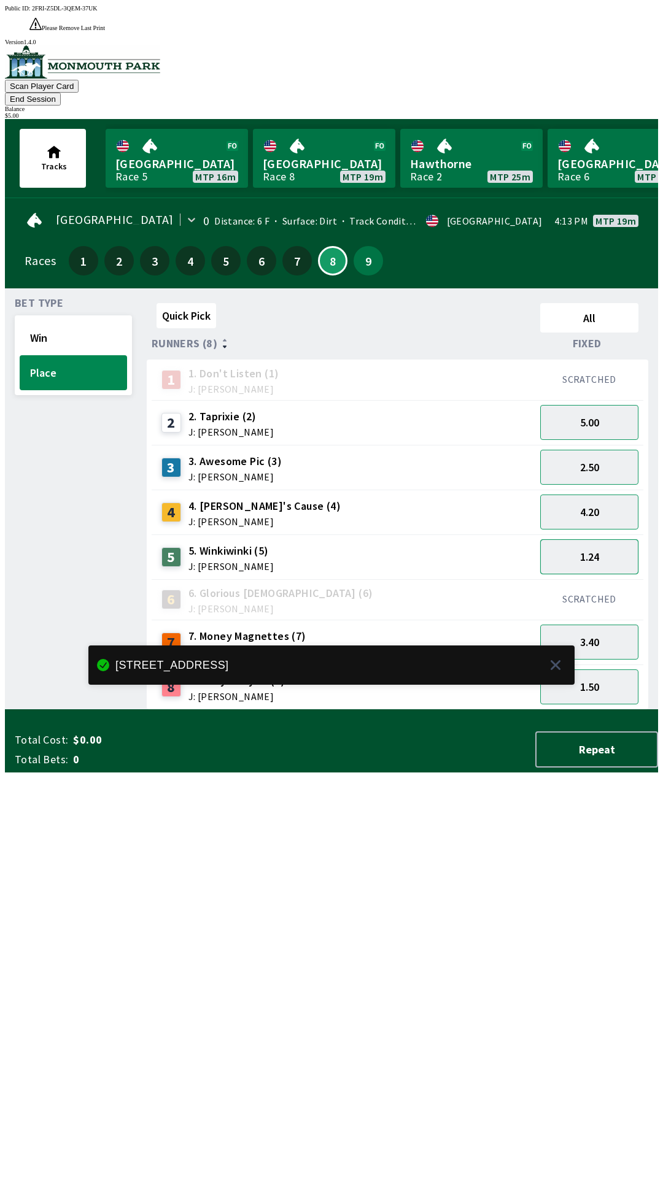
click at [580, 539] on button "1.24" at bounding box center [589, 556] width 98 height 35
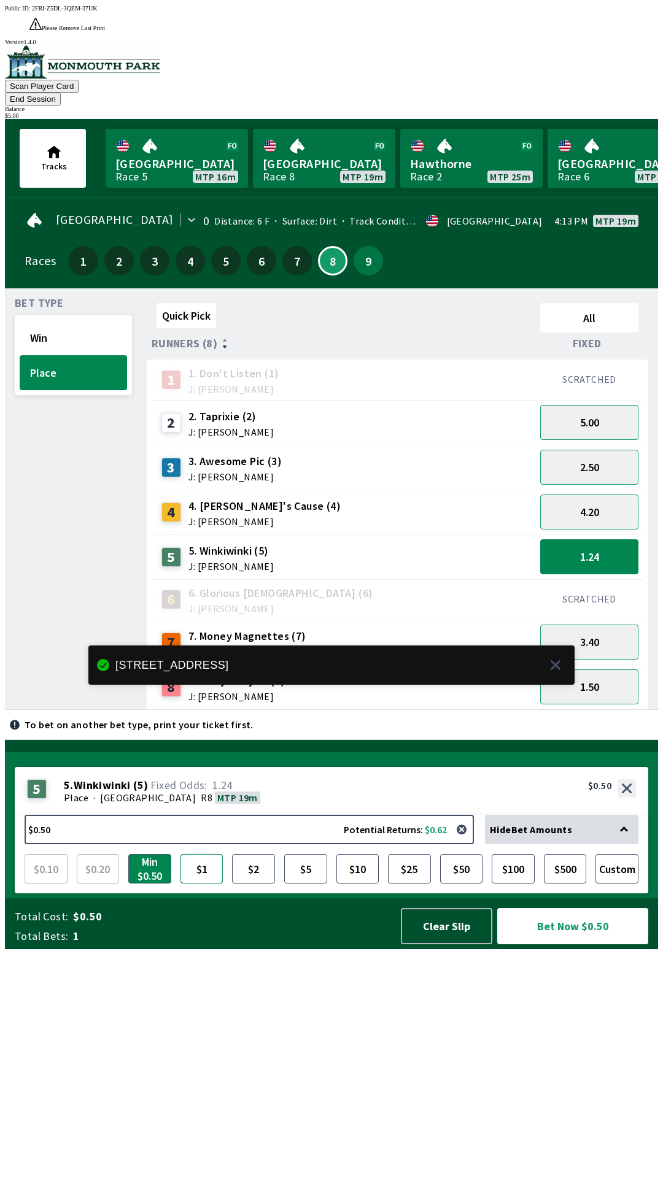
click at [191, 884] on button "$1" at bounding box center [201, 868] width 43 height 29
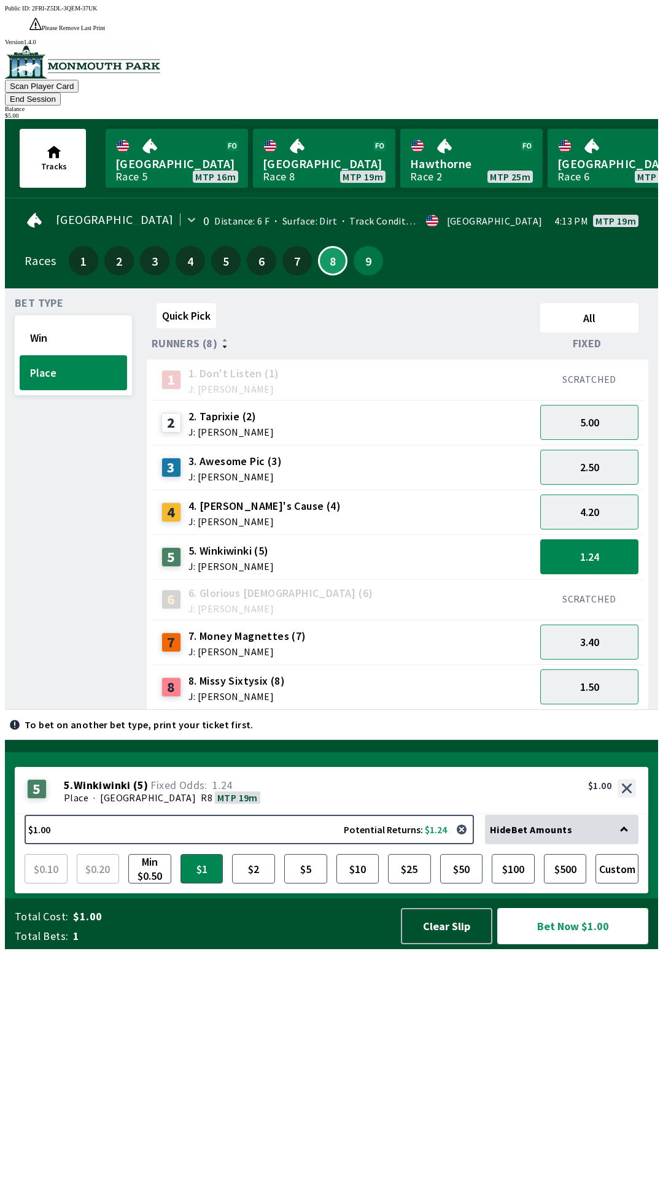
click at [538, 944] on button "Bet Now $1.00" at bounding box center [572, 926] width 151 height 36
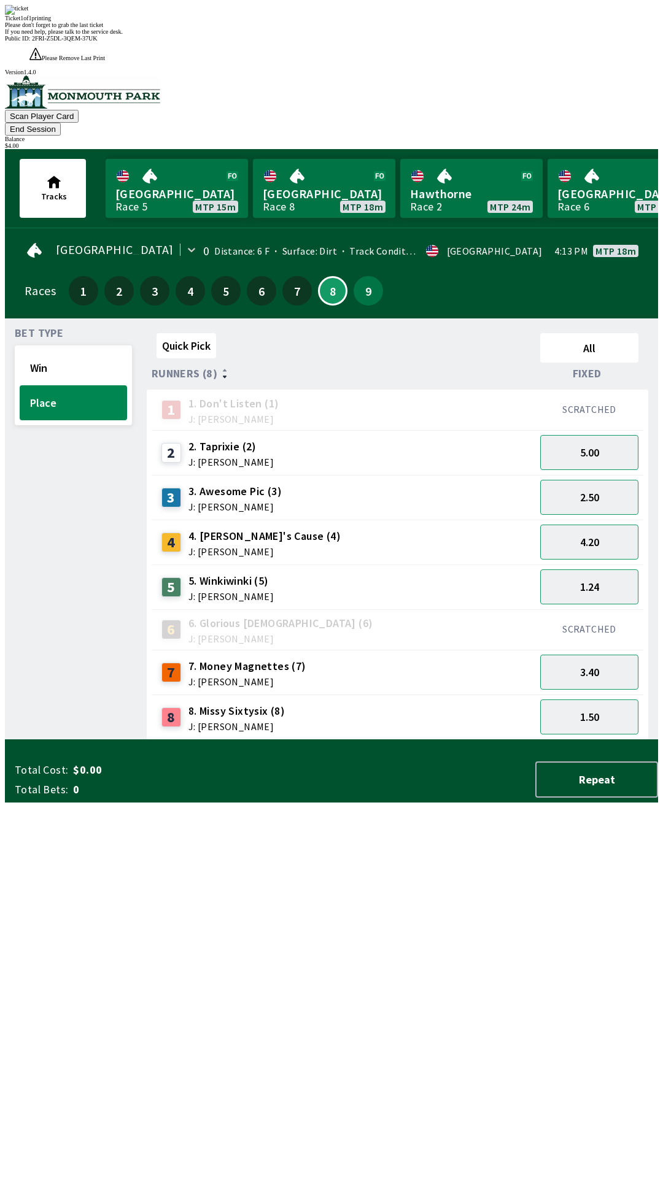
click at [195, 740] on div "Quick Pick All Runners (8) Fixed 1 1. Don't Listen (1) J: [PERSON_NAME] SCRATCH…" at bounding box center [402, 534] width 511 height 412
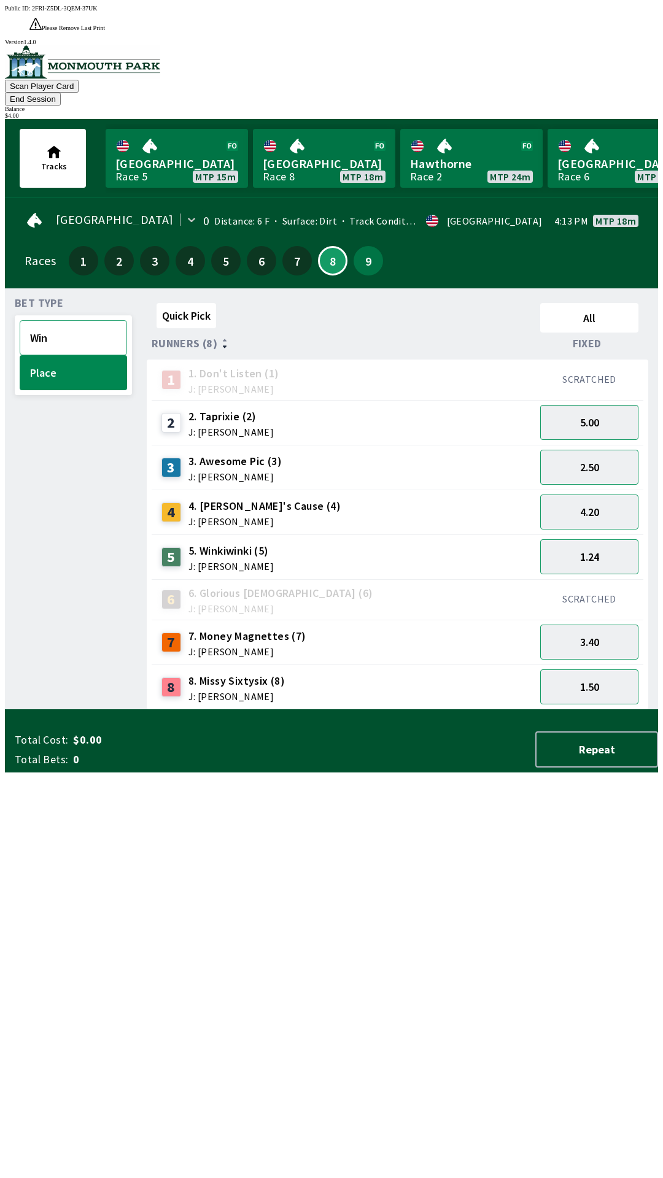
click at [55, 320] on button "Win" at bounding box center [73, 337] width 107 height 35
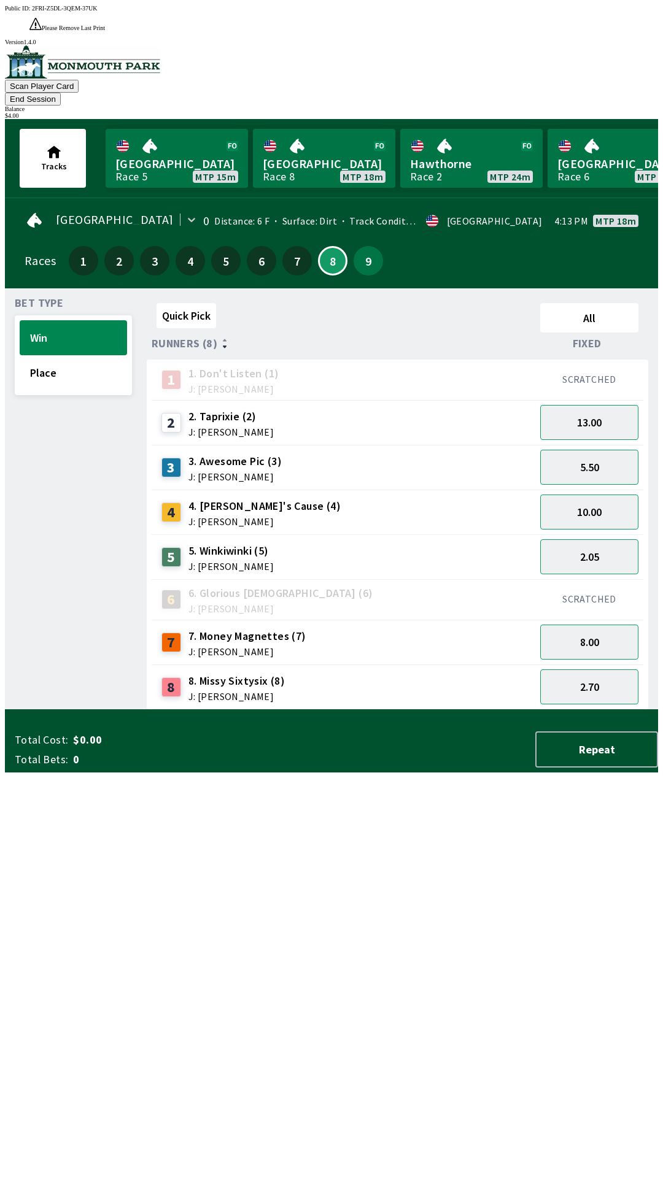
click at [377, 246] on div "9" at bounding box center [367, 260] width 29 height 29
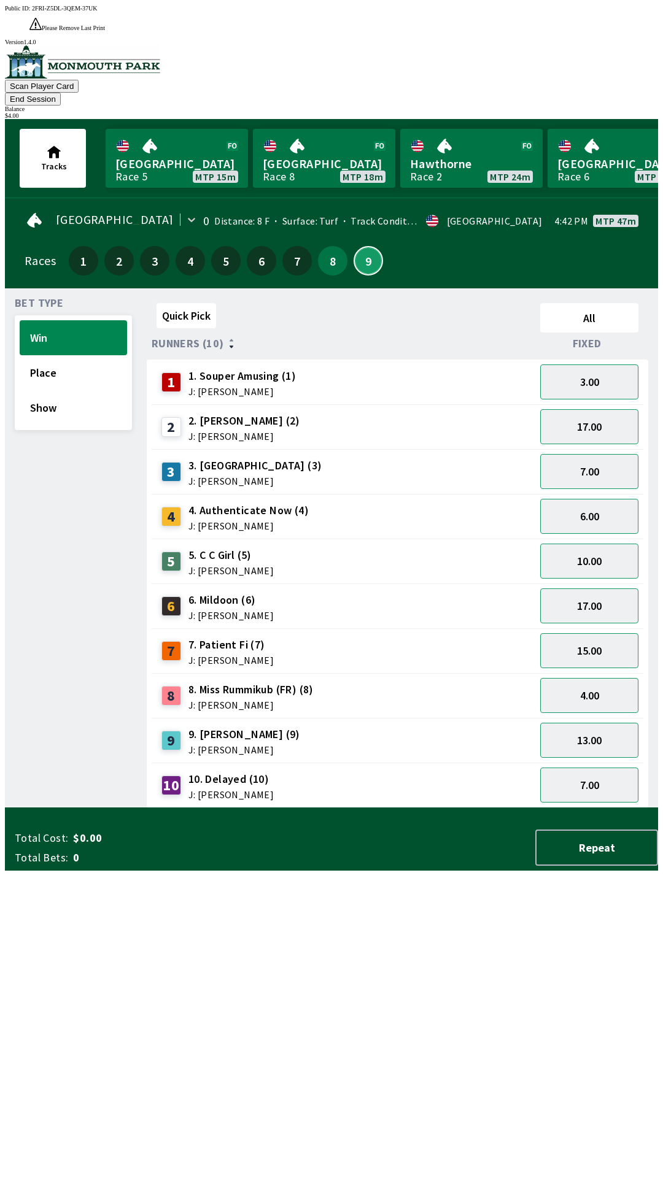
click at [357, 246] on button "9" at bounding box center [367, 260] width 29 height 29
click at [573, 454] on button "7.00" at bounding box center [589, 471] width 98 height 35
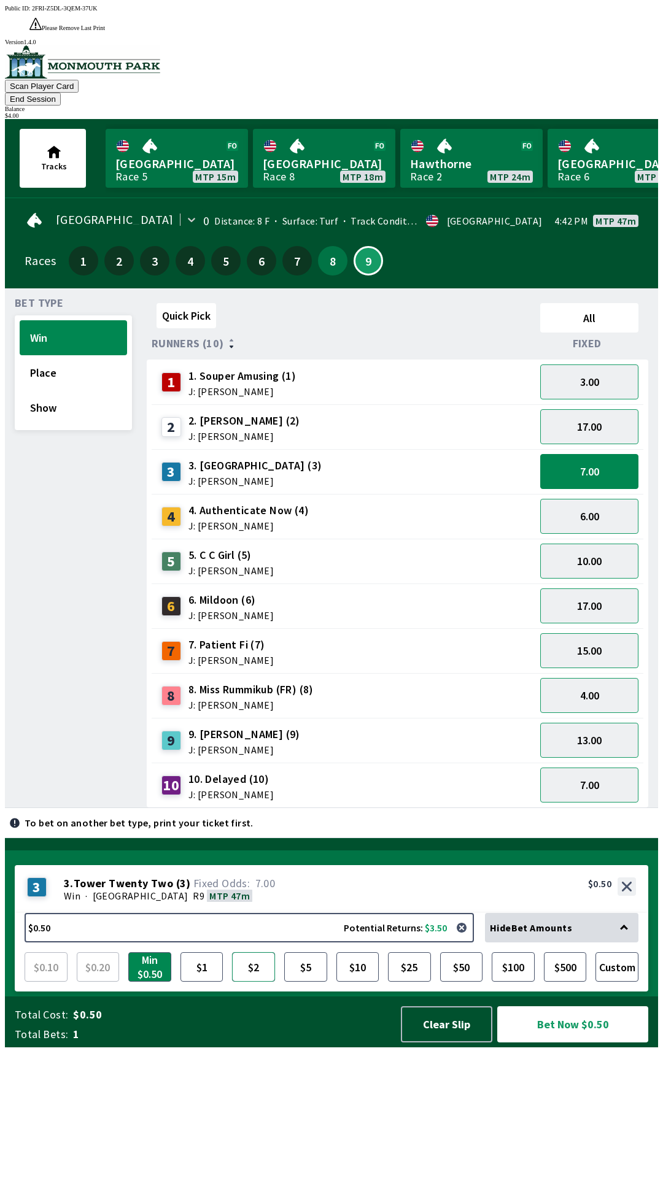
click at [266, 982] on button "$2" at bounding box center [253, 966] width 43 height 29
click at [536, 1042] on button "Bet Now $2.00" at bounding box center [572, 1024] width 151 height 36
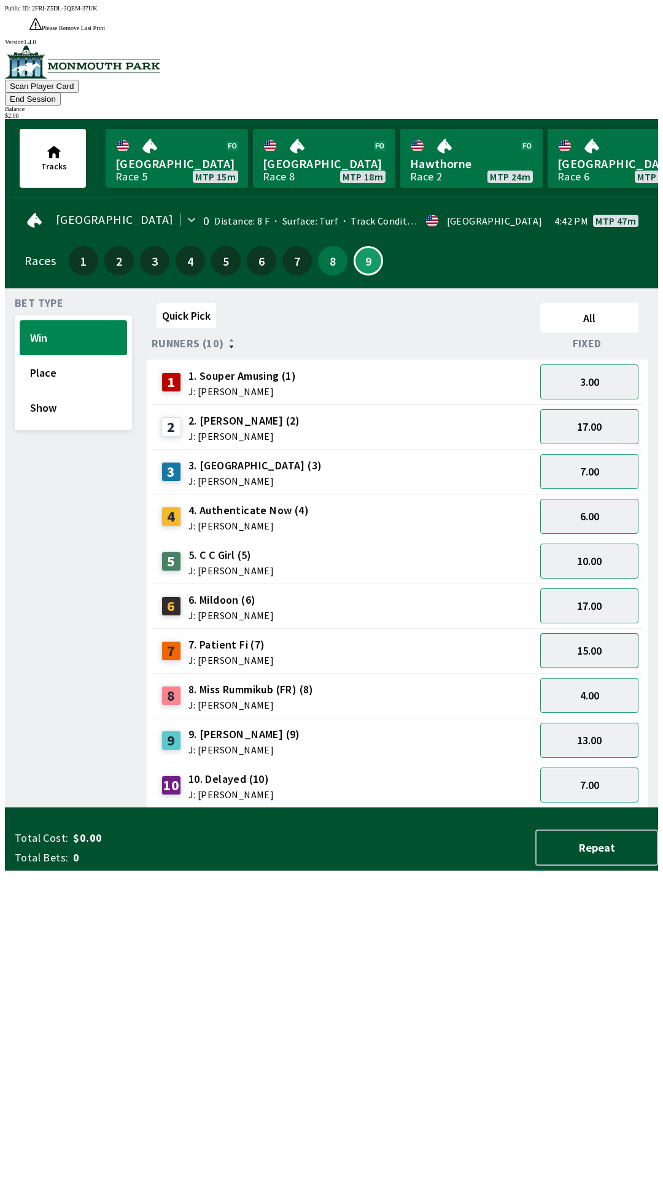
click at [610, 633] on button "15.00" at bounding box center [589, 650] width 98 height 35
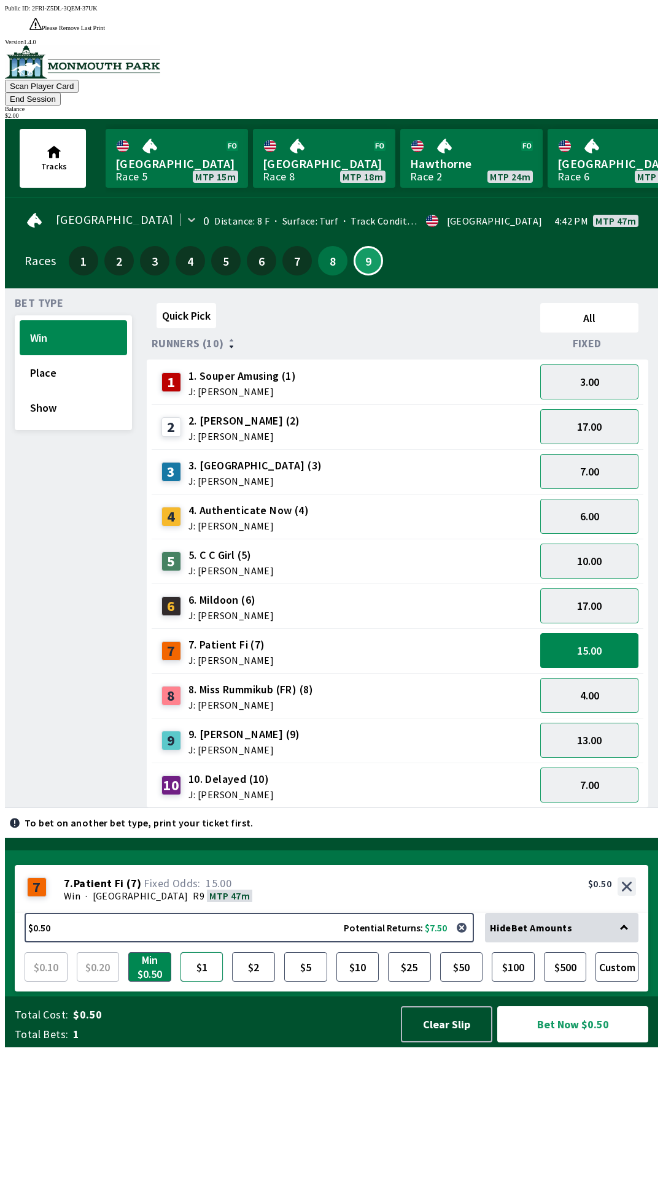
click at [197, 982] on button "$1" at bounding box center [201, 966] width 43 height 29
click at [550, 1042] on button "Bet Now $1.00" at bounding box center [572, 1024] width 151 height 36
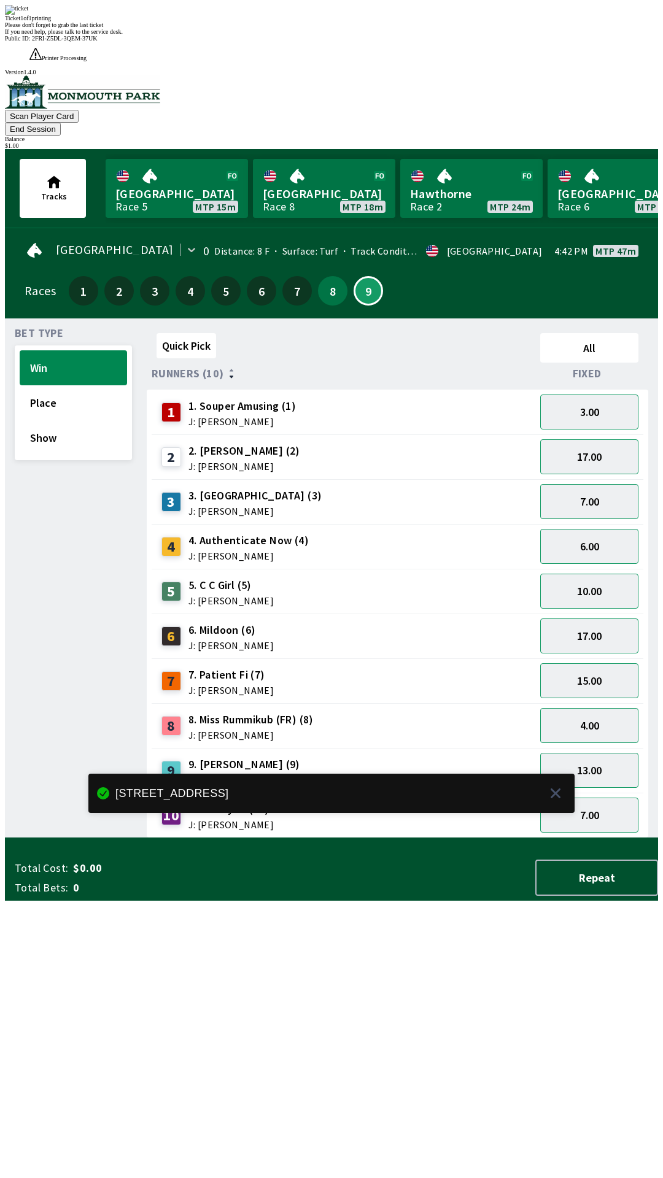
click at [192, 838] on div "Quick Pick All Runners (10) Fixed 1 1. Souper Amusing (1) J: [PERSON_NAME] 3.00…" at bounding box center [402, 583] width 511 height 510
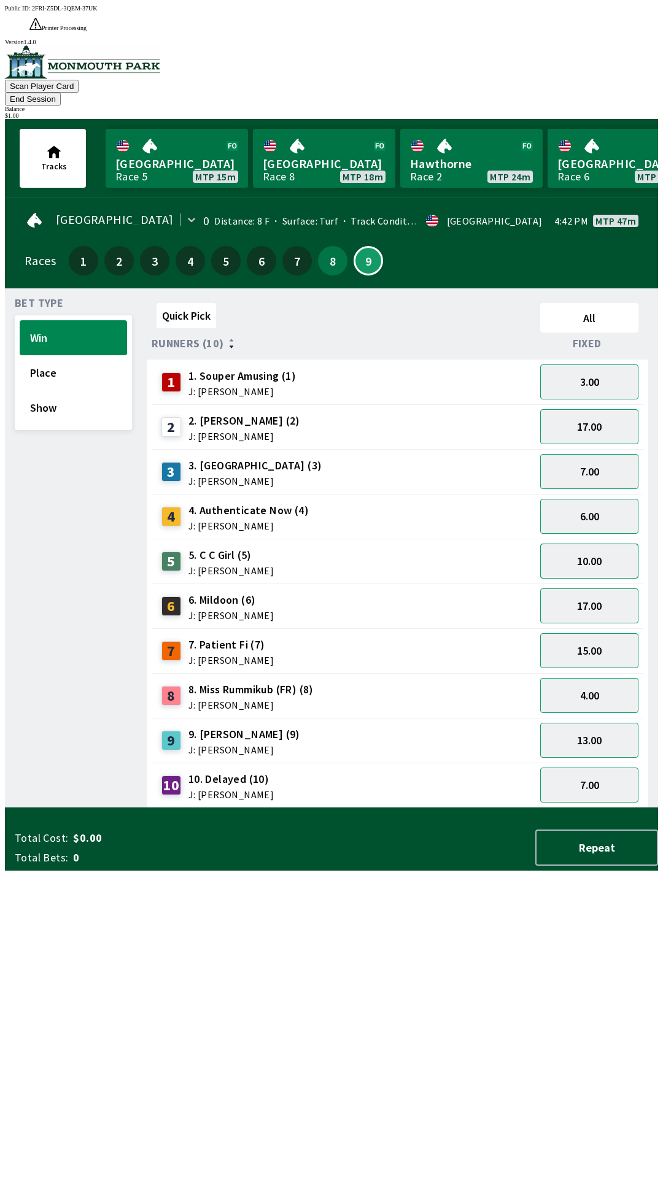
click at [591, 544] on button "10.00" at bounding box center [589, 561] width 98 height 35
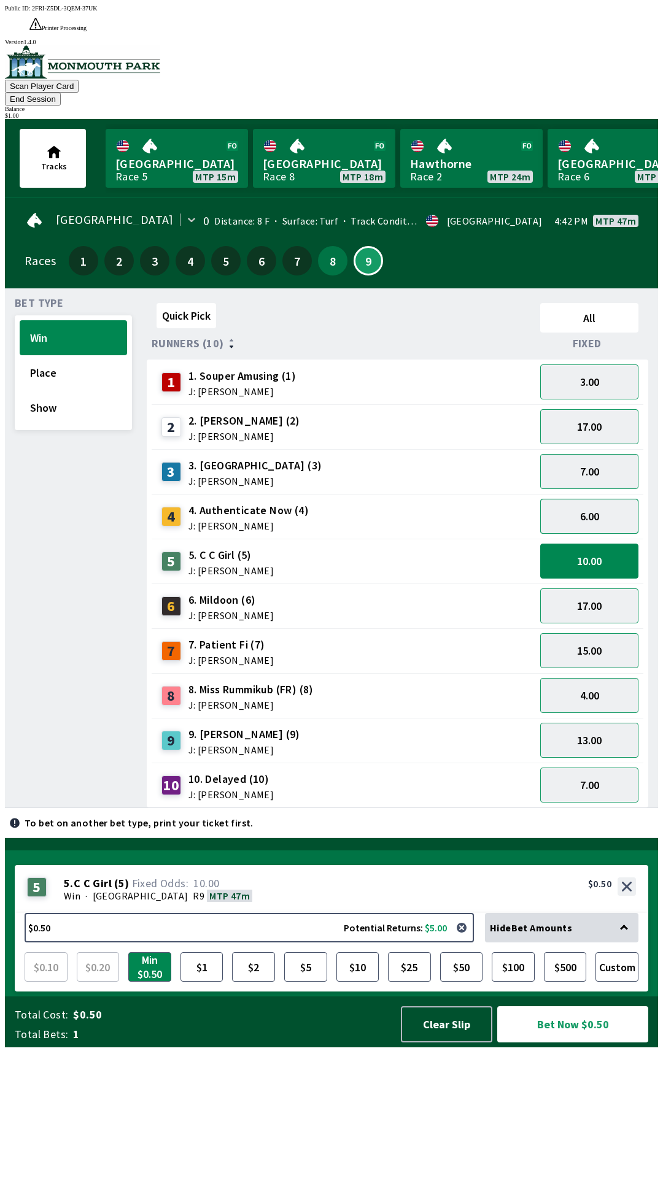
click at [585, 499] on button "6.00" at bounding box center [589, 516] width 98 height 35
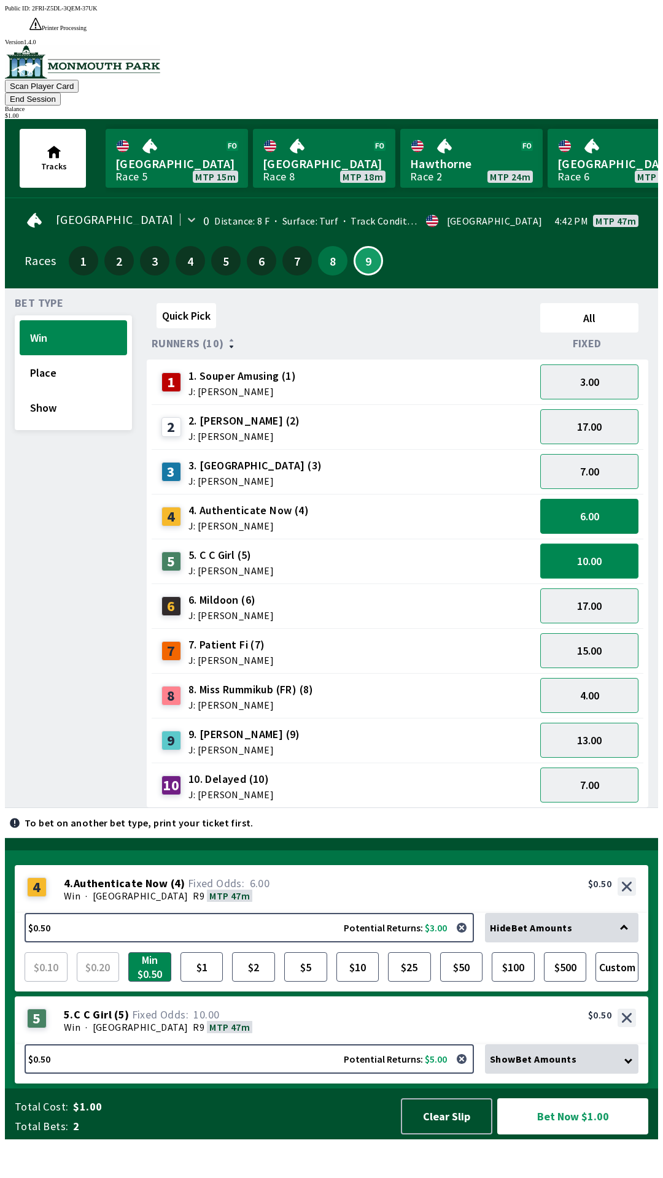
click at [564, 544] on button "10.00" at bounding box center [589, 561] width 98 height 35
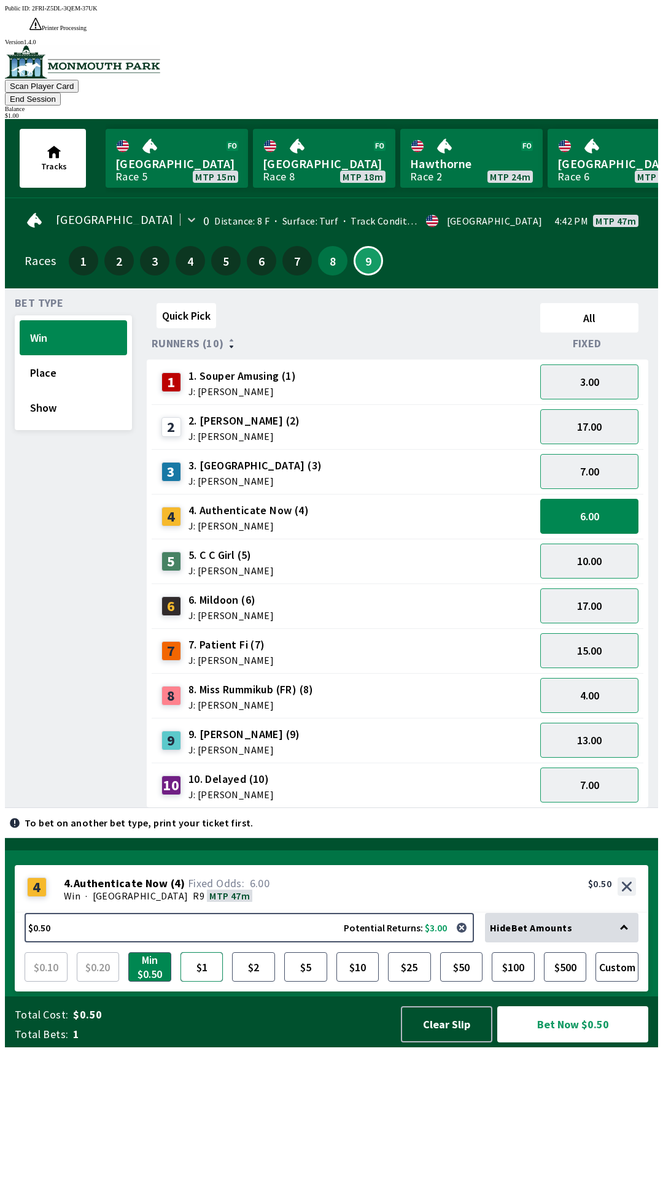
click at [201, 982] on button "$1" at bounding box center [201, 966] width 43 height 29
click at [528, 1042] on button "Bet Now $1.00" at bounding box center [572, 1024] width 151 height 36
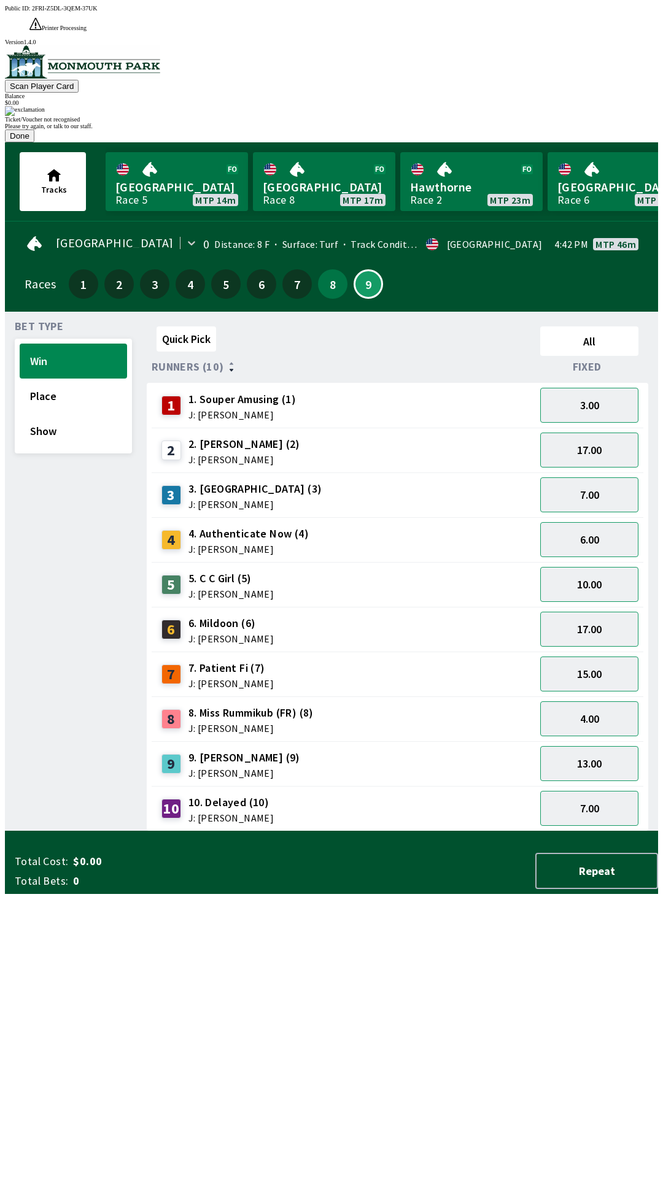
click at [201, 142] on div "Ticket/Voucher not recognised Please try again, or talk to our staff. Done" at bounding box center [331, 124] width 653 height 36
click at [275, 391] on span "1. Souper Amusing (1)" at bounding box center [241, 399] width 107 height 16
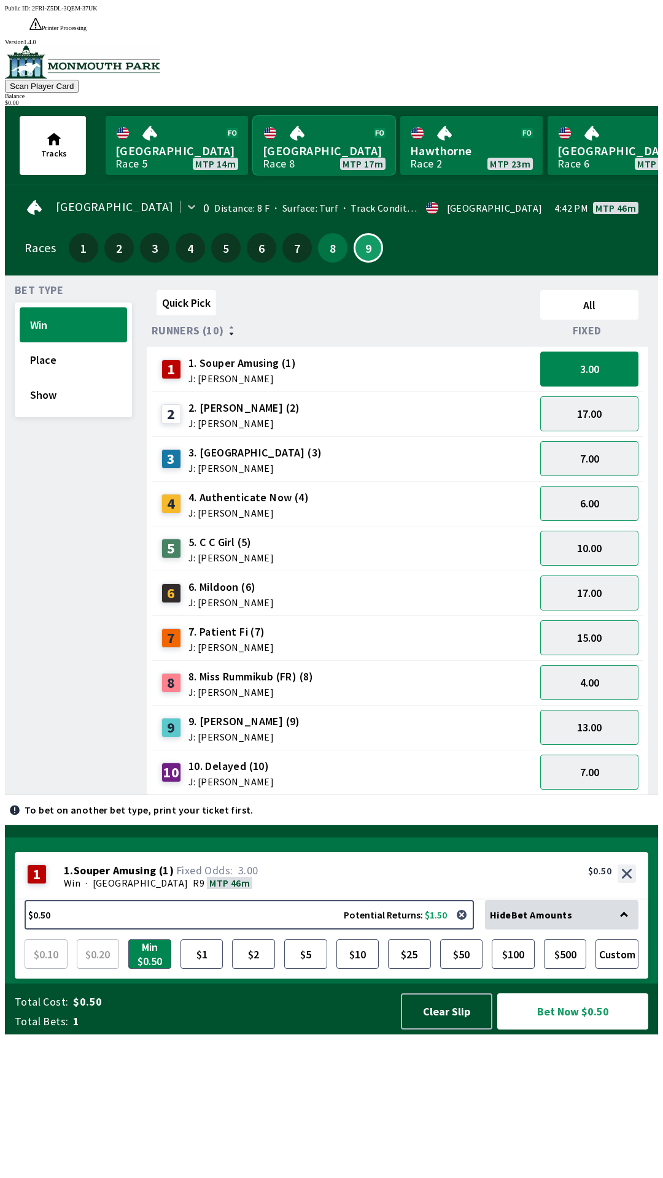
click at [306, 118] on link "[GEOGRAPHIC_DATA] Race 8 MTP 17m" at bounding box center [324, 145] width 142 height 59
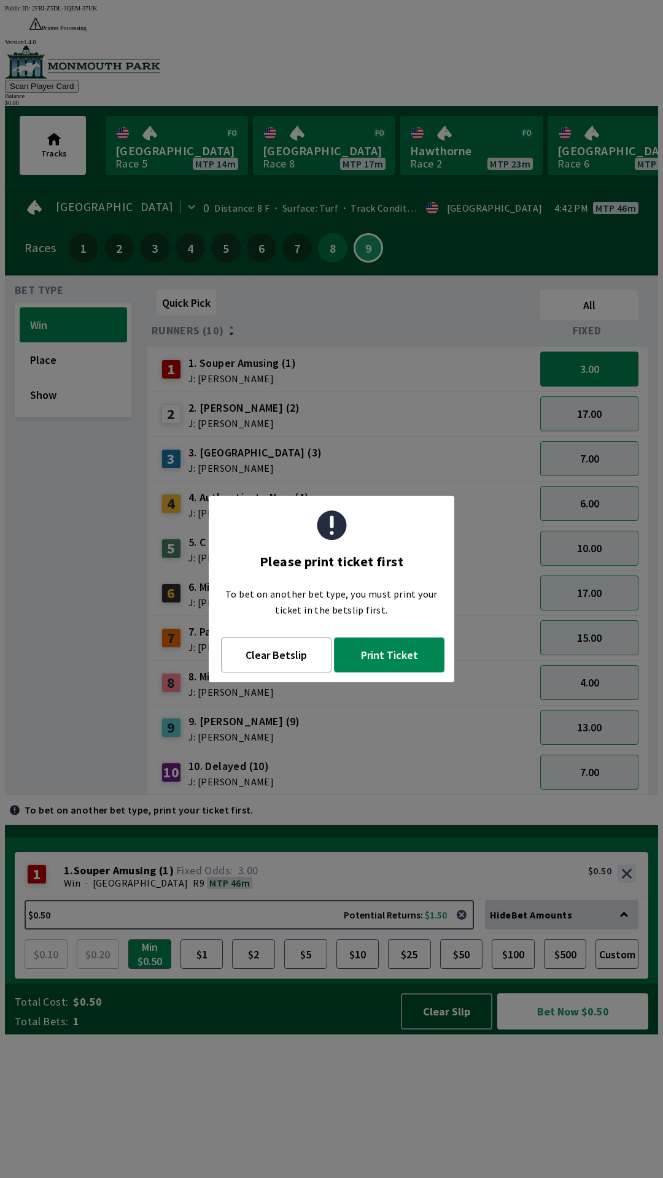
click at [372, 658] on button "Print Ticket" at bounding box center [389, 654] width 110 height 35
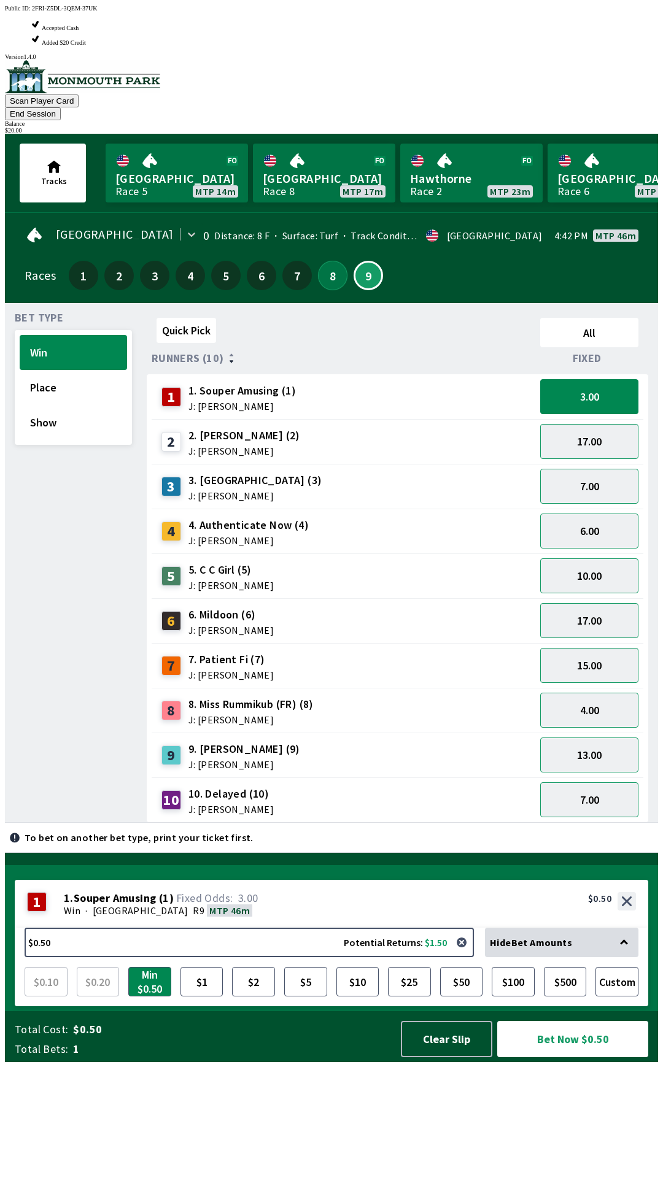
click at [332, 261] on button "8" at bounding box center [332, 275] width 29 height 29
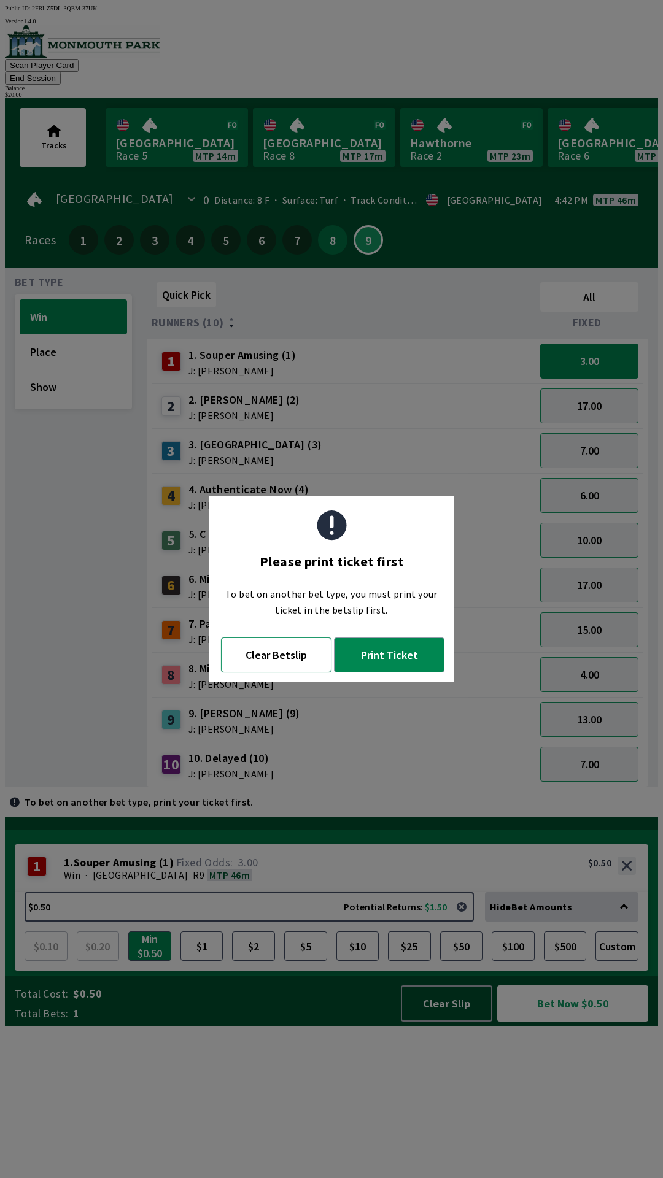
click at [286, 658] on button "Clear Betslip" at bounding box center [276, 654] width 110 height 35
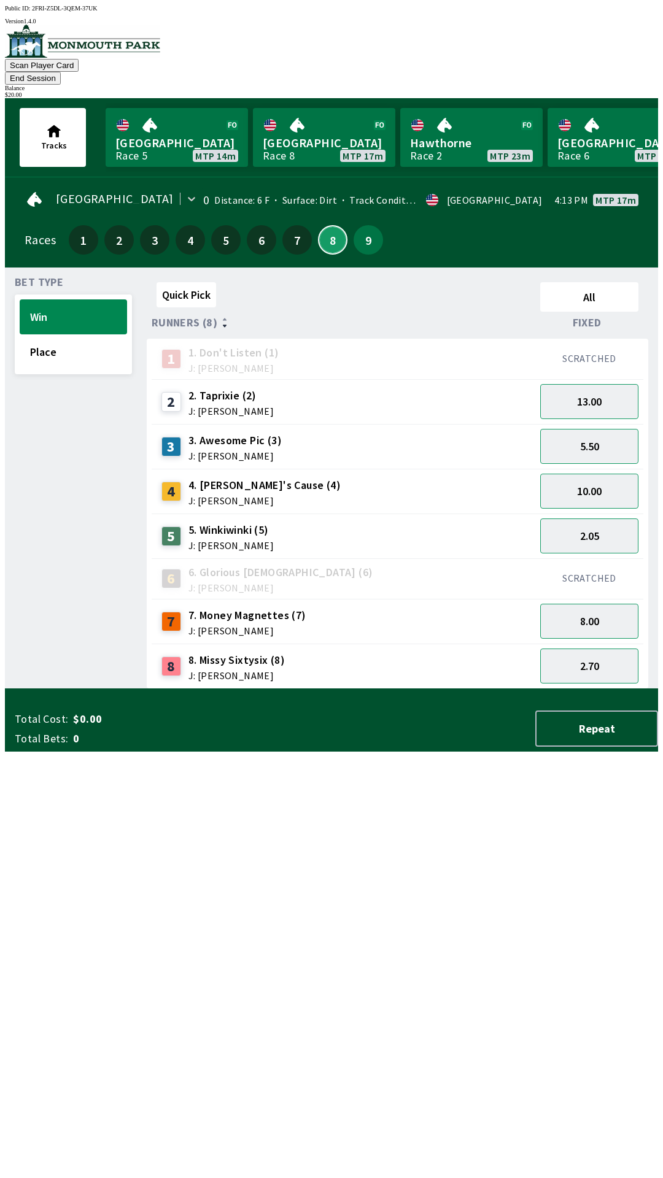
click at [328, 225] on button "8" at bounding box center [332, 239] width 29 height 29
click at [578, 649] on button "2.70" at bounding box center [589, 666] width 98 height 35
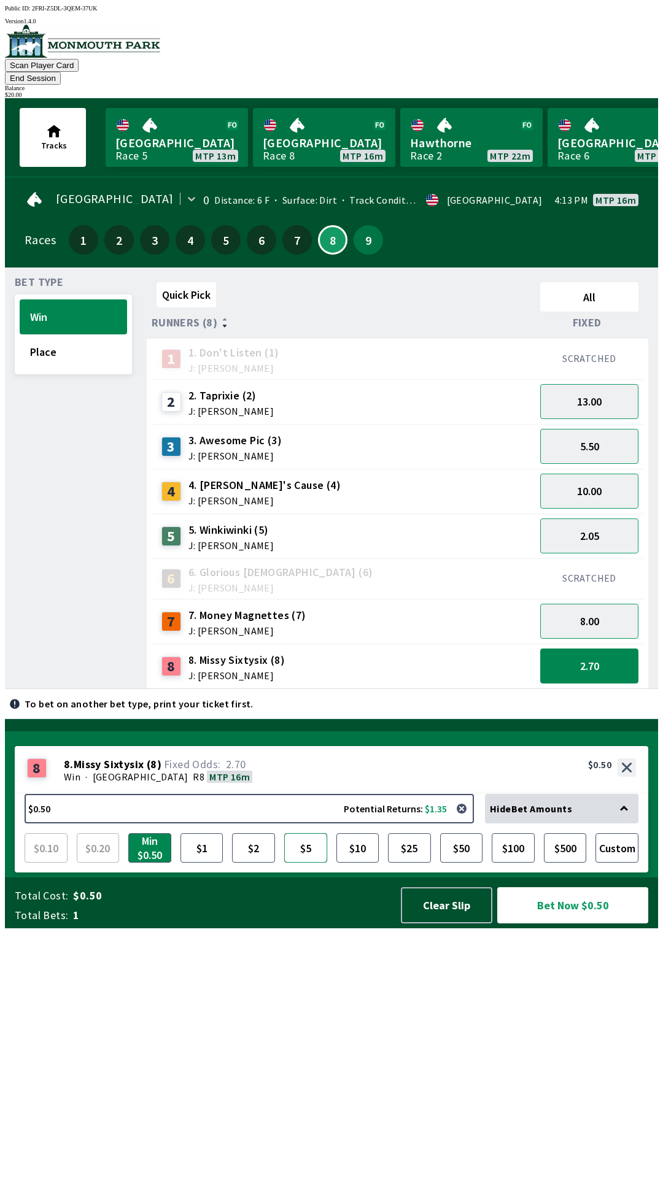
click at [313, 863] on button "$5" at bounding box center [305, 847] width 43 height 29
click at [412, 863] on button "$25" at bounding box center [409, 847] width 43 height 29
click at [369, 863] on button "$10" at bounding box center [357, 847] width 43 height 29
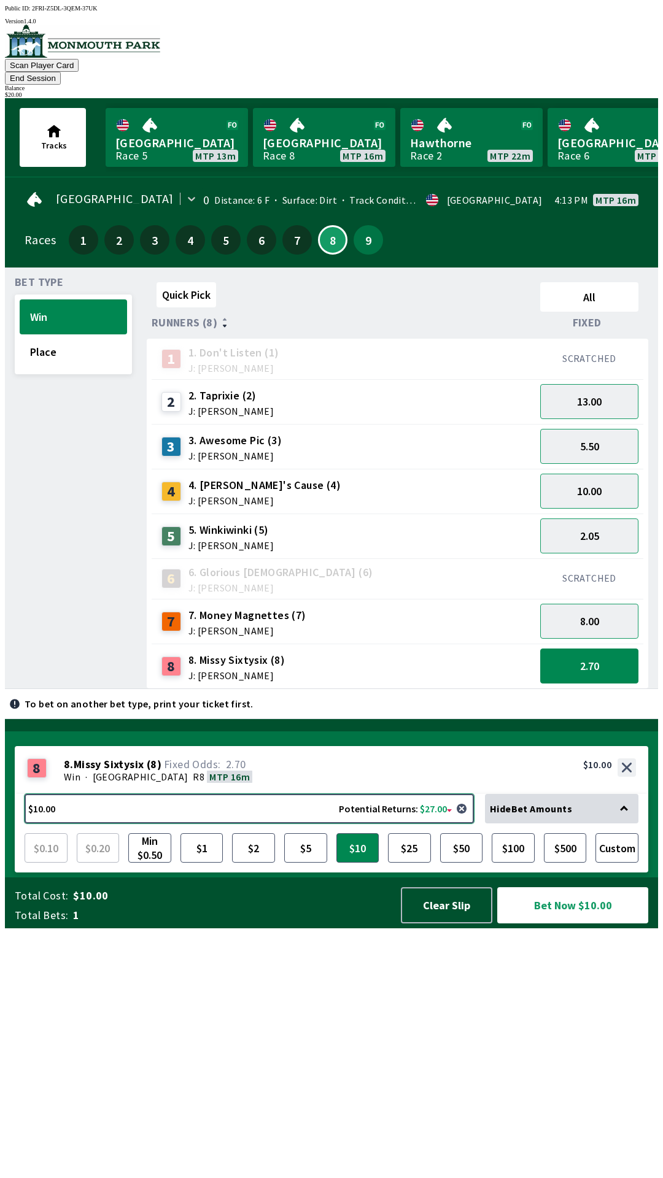
click at [125, 823] on button "$10.00 Potential Returns: $27.00" at bounding box center [249, 808] width 449 height 29
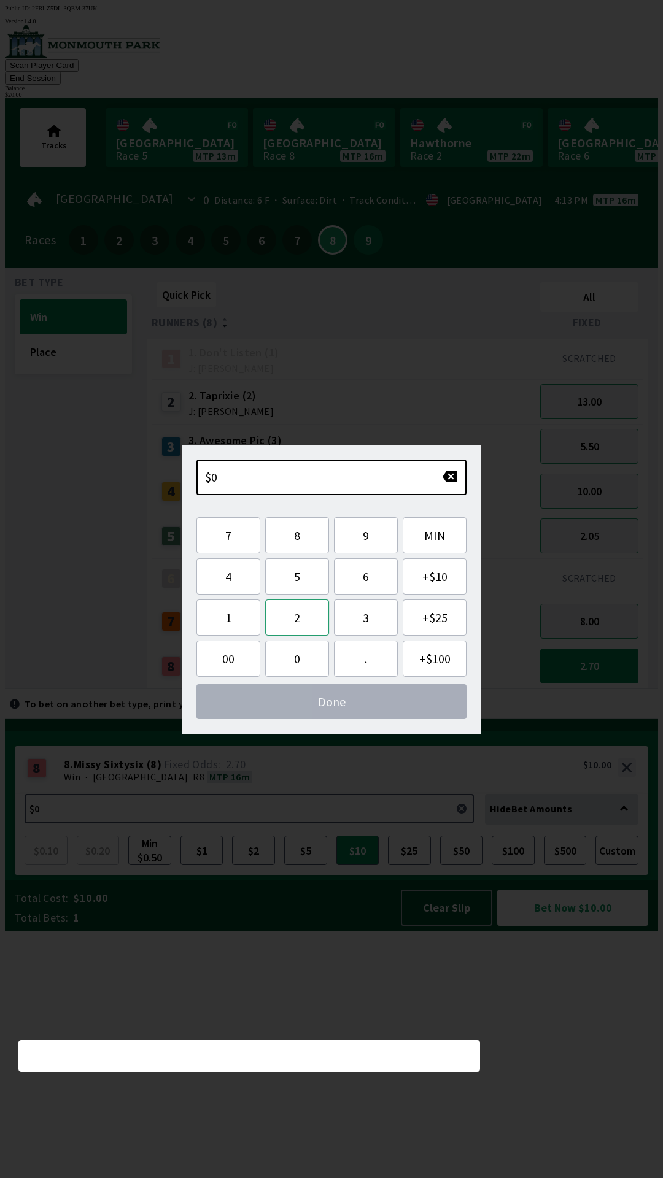
click at [301, 616] on button "2" at bounding box center [297, 617] width 64 height 36
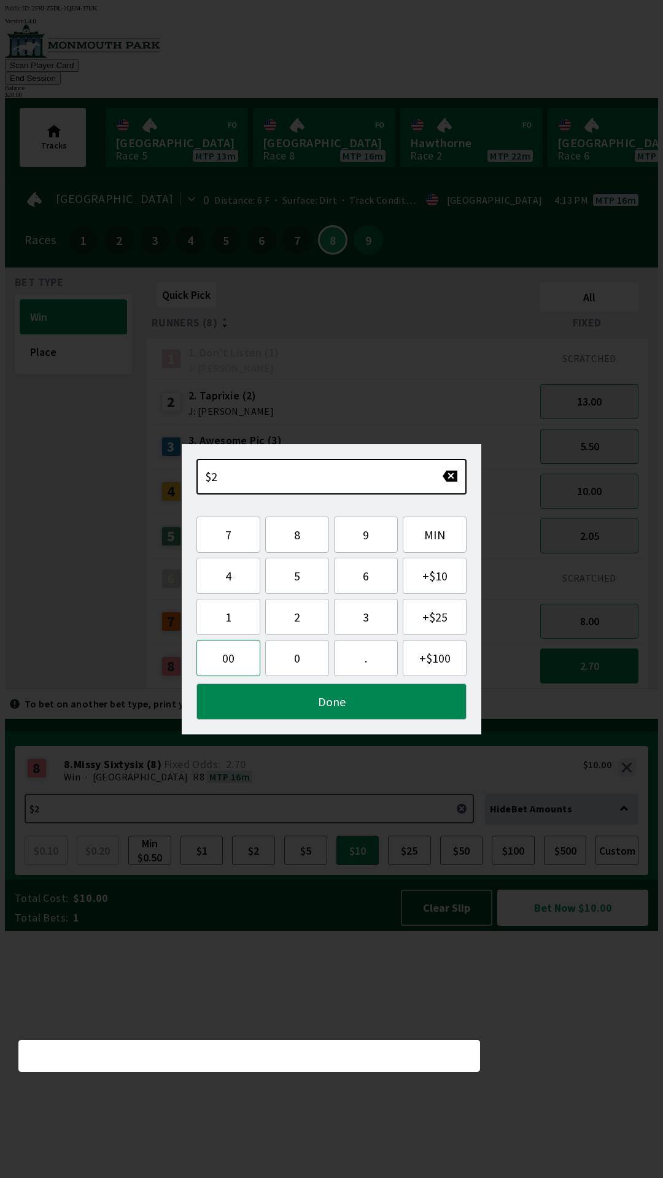
click at [231, 670] on button "00" at bounding box center [228, 658] width 64 height 36
click at [453, 476] on button "button" at bounding box center [450, 476] width 16 height 12
click at [454, 494] on div "$200" at bounding box center [331, 477] width 270 height 36
click at [339, 696] on button "Done" at bounding box center [331, 701] width 270 height 36
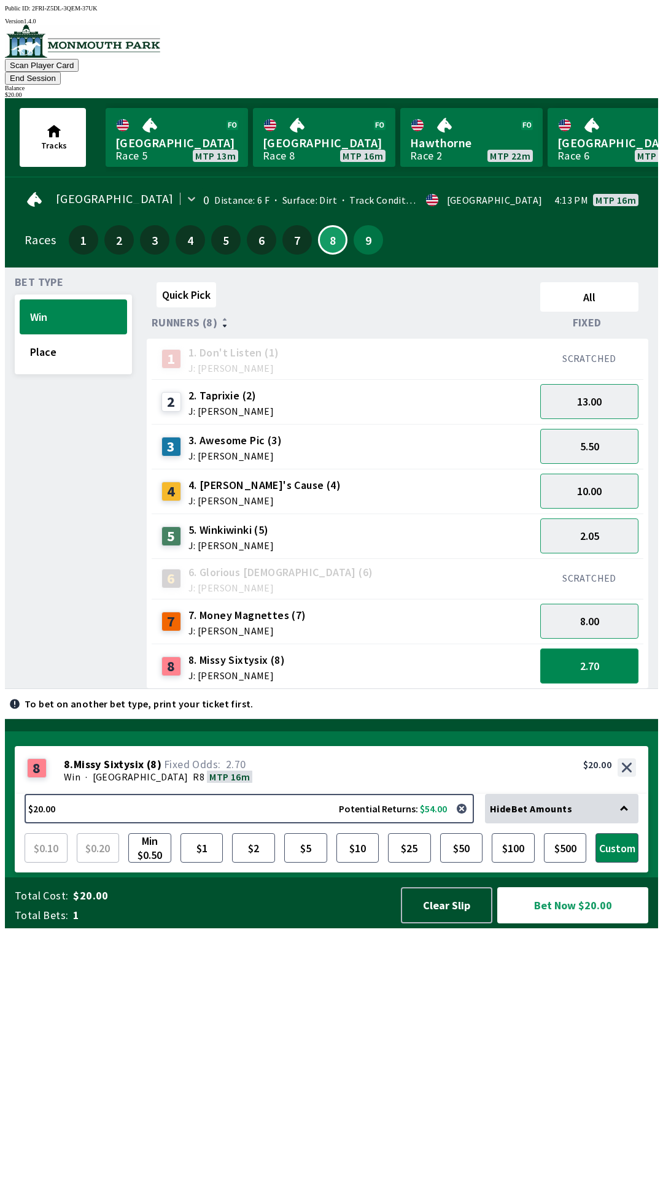
click at [564, 649] on button "2.70" at bounding box center [589, 666] width 98 height 35
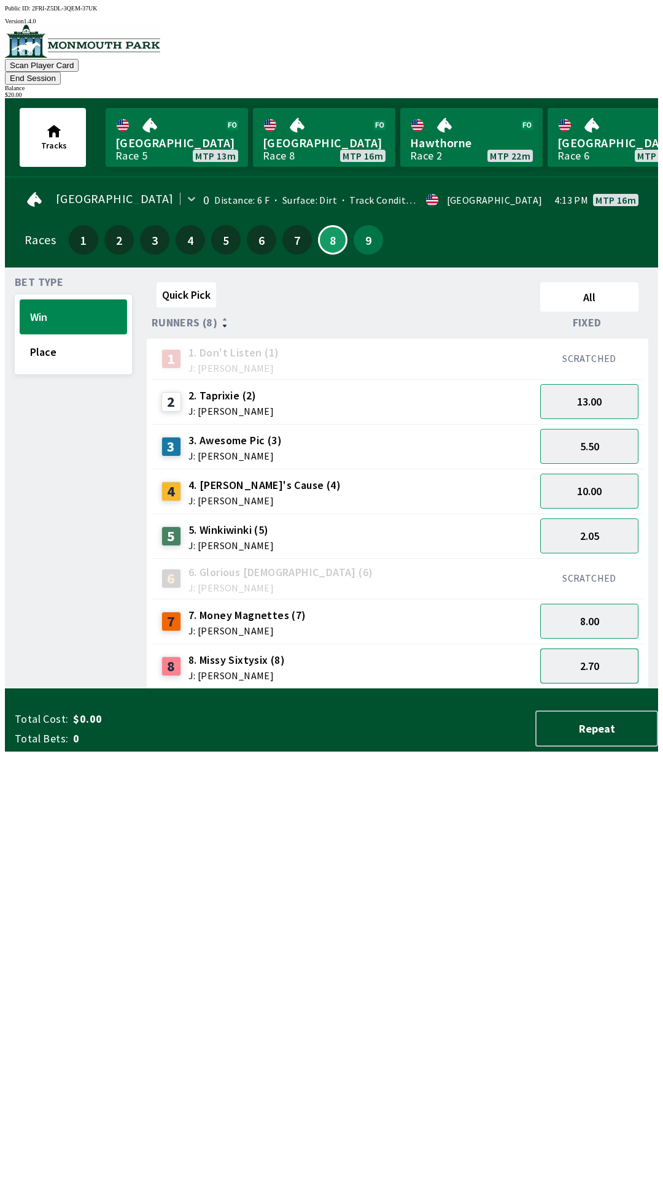
click at [574, 649] on button "2.70" at bounding box center [589, 666] width 98 height 35
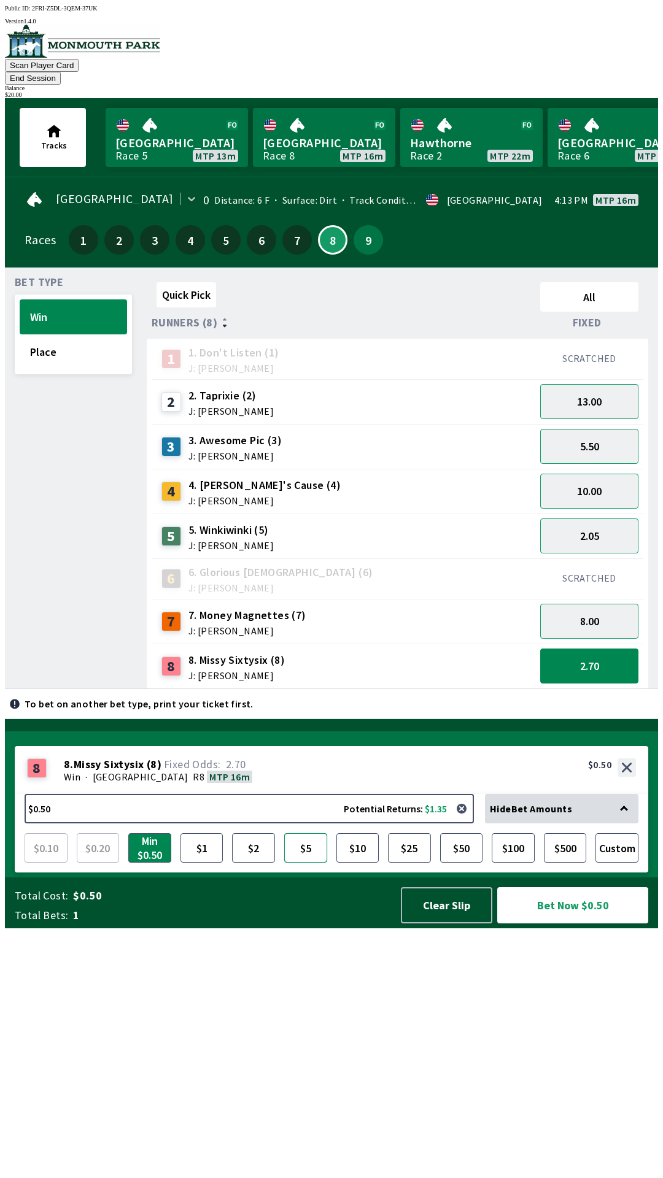
click at [315, 863] on button "$5" at bounding box center [305, 847] width 43 height 29
click at [559, 923] on button "Bet Now $5.00" at bounding box center [572, 905] width 151 height 36
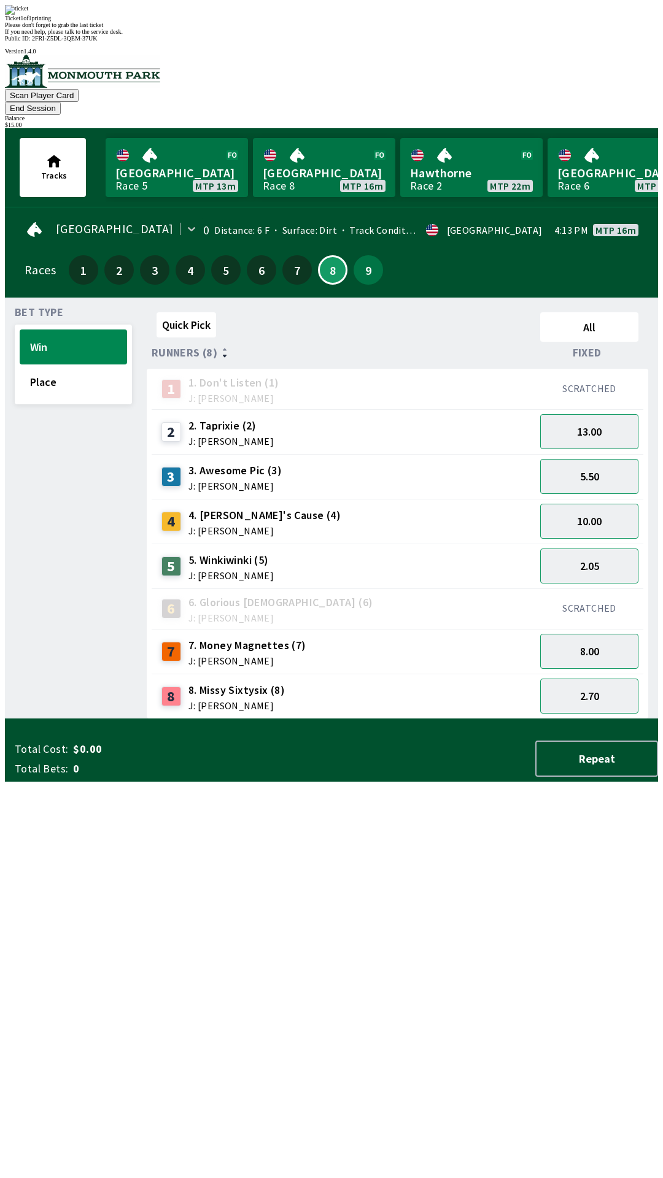
click at [442, 719] on div "Quick Pick All Runners (8) Fixed 1 1. Don't Listen (1) J: [PERSON_NAME] SCRATCH…" at bounding box center [402, 513] width 511 height 412
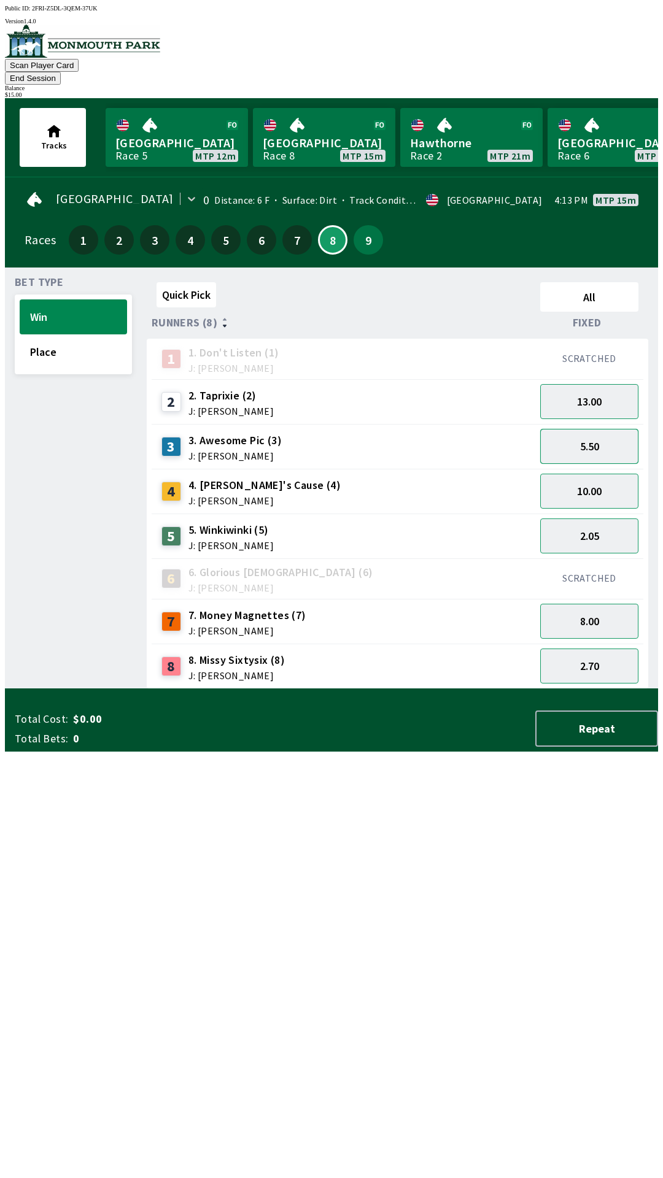
click at [597, 434] on button "5.50" at bounding box center [589, 446] width 98 height 35
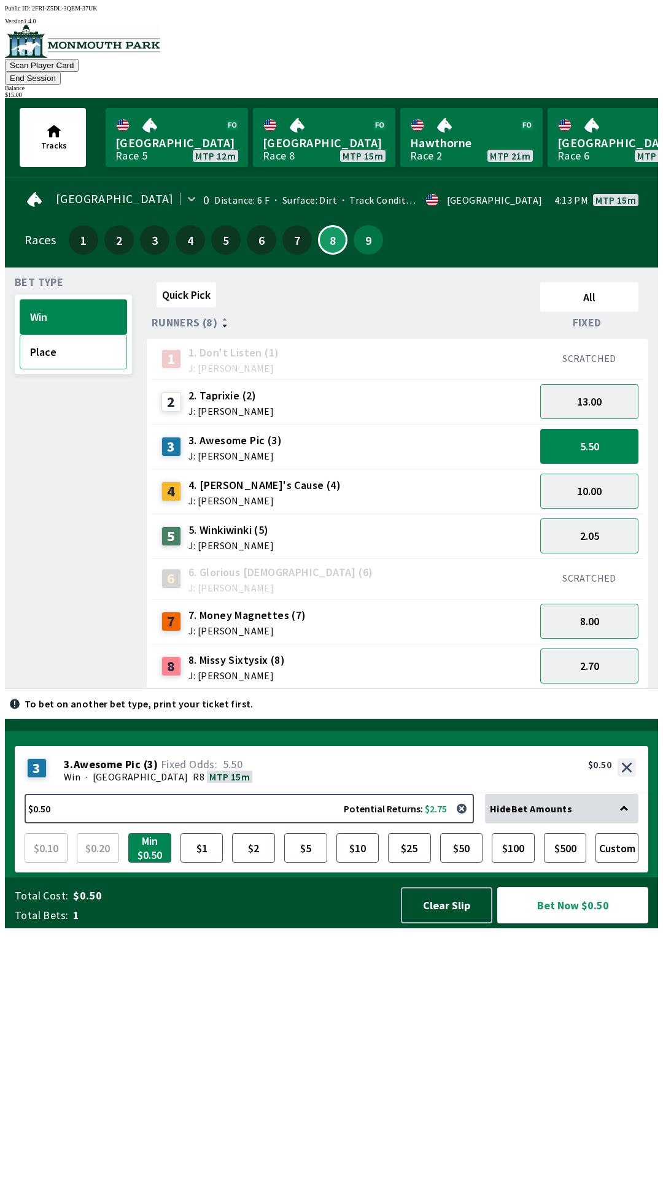
click at [85, 335] on button "Place" at bounding box center [73, 351] width 107 height 35
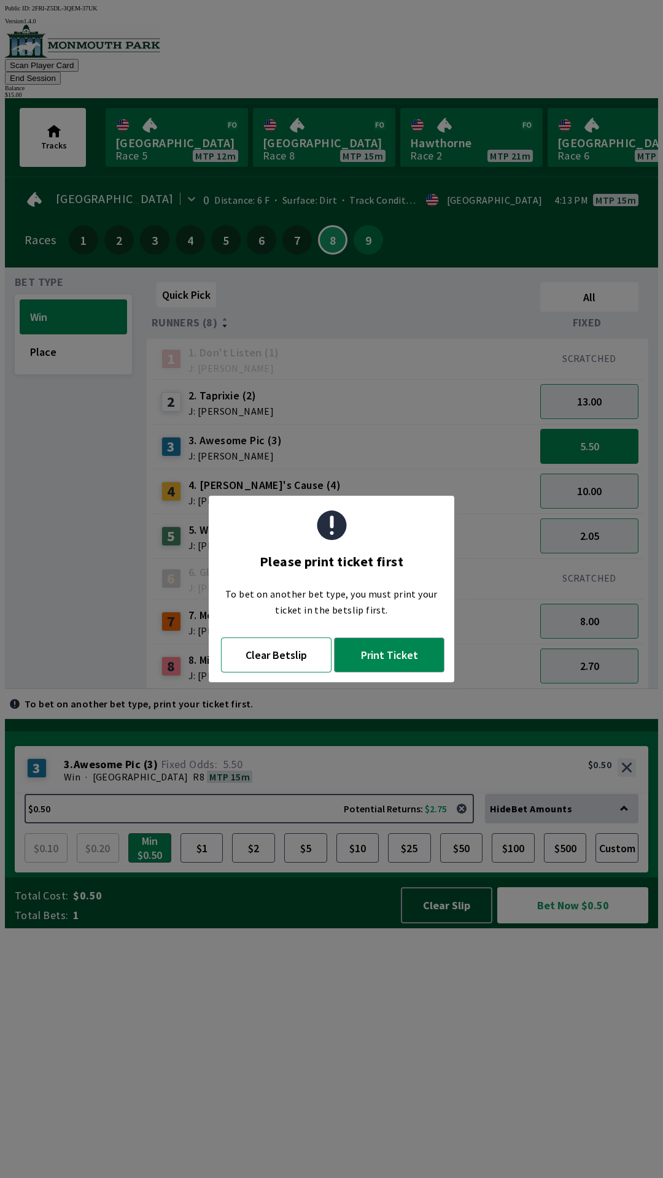
click at [293, 657] on button "Clear Betslip" at bounding box center [276, 654] width 110 height 35
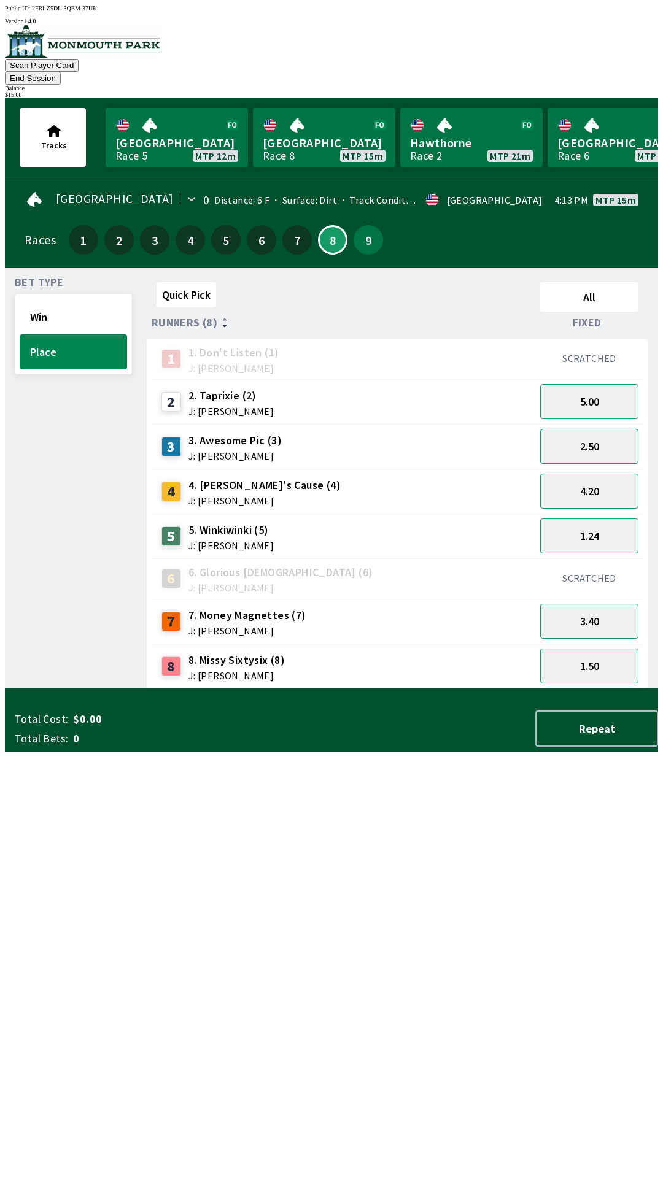
click at [610, 429] on button "2.50" at bounding box center [589, 446] width 98 height 35
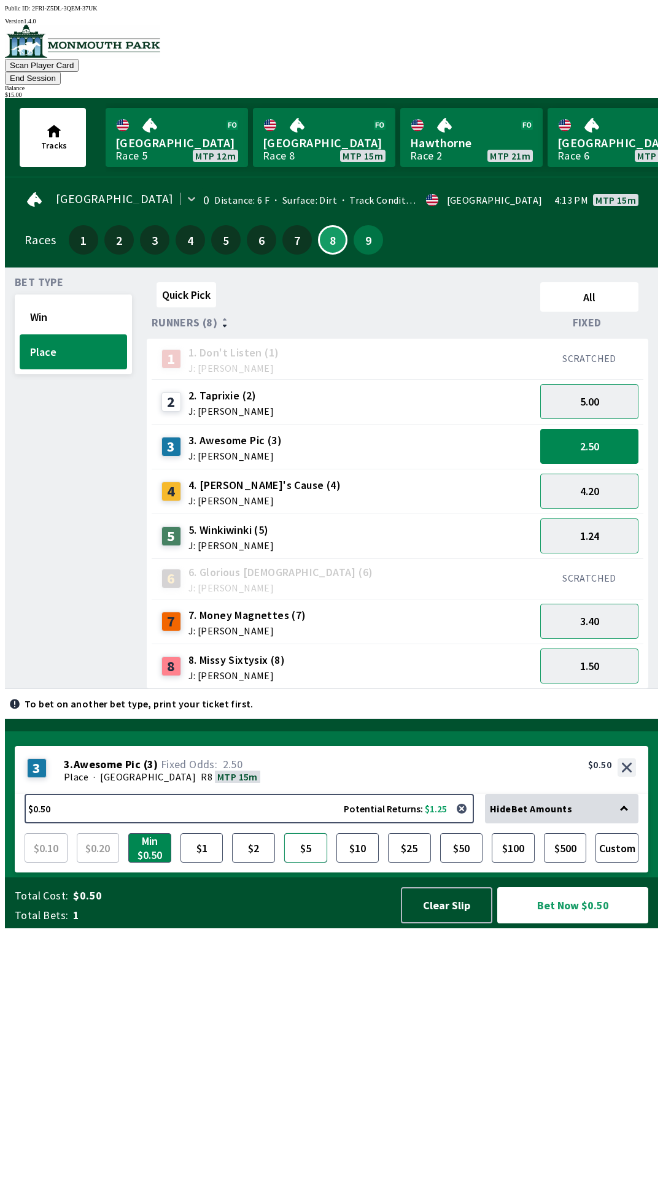
click at [313, 863] on button "$5" at bounding box center [305, 847] width 43 height 29
click at [561, 923] on button "Bet Now $5.00" at bounding box center [572, 905] width 151 height 36
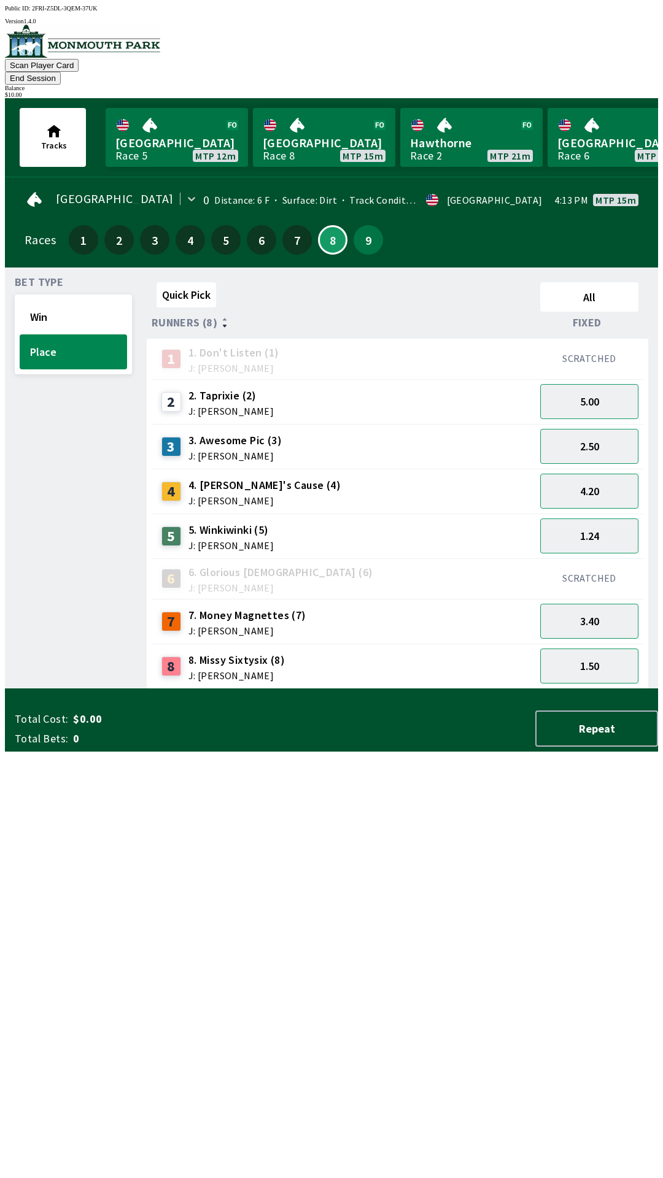
click at [156, 689] on div "Quick Pick All Runners (8) Fixed 1 1. Don't Listen (1) J: [PERSON_NAME] SCRATCH…" at bounding box center [402, 483] width 511 height 412
click at [68, 299] on button "Win" at bounding box center [73, 316] width 107 height 35
click at [590, 429] on button "5.50" at bounding box center [589, 446] width 98 height 35
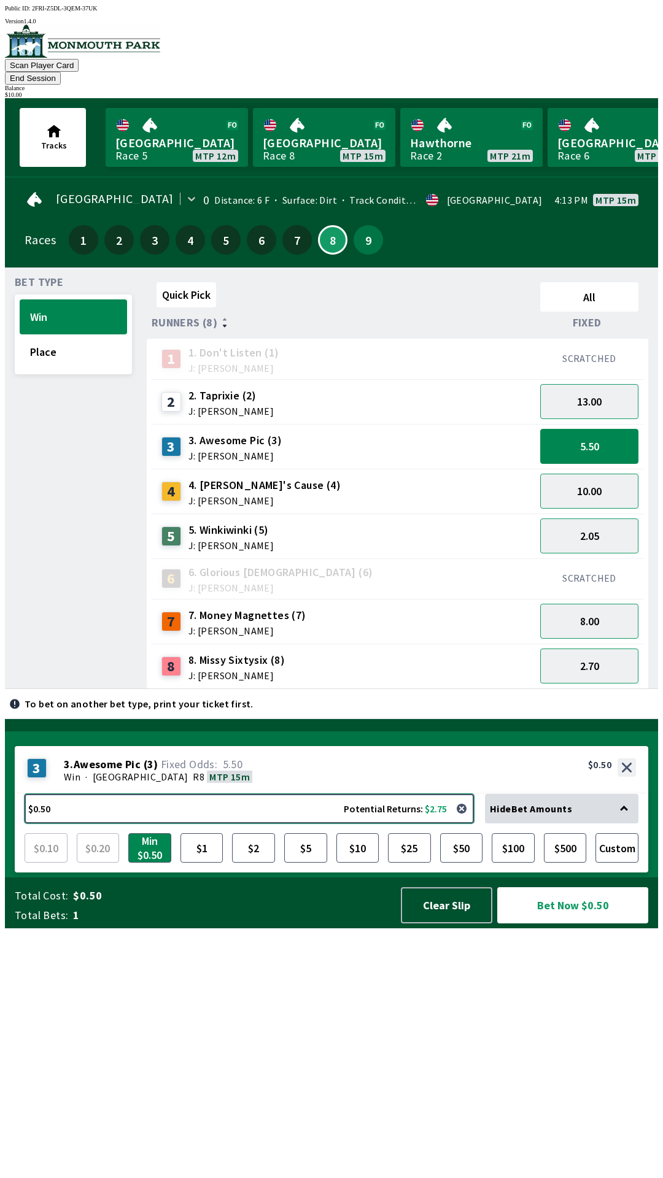
click at [278, 823] on button "$0.50 Potential Returns: $2.75" at bounding box center [249, 808] width 449 height 29
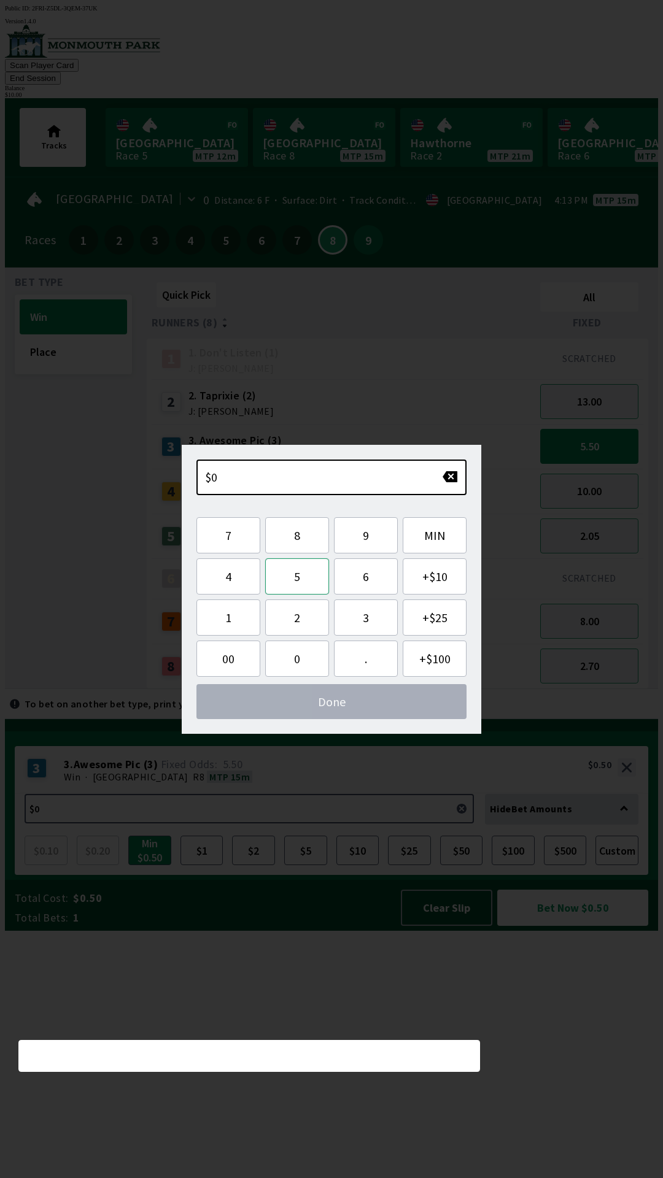
click at [302, 582] on button "5" at bounding box center [297, 576] width 64 height 36
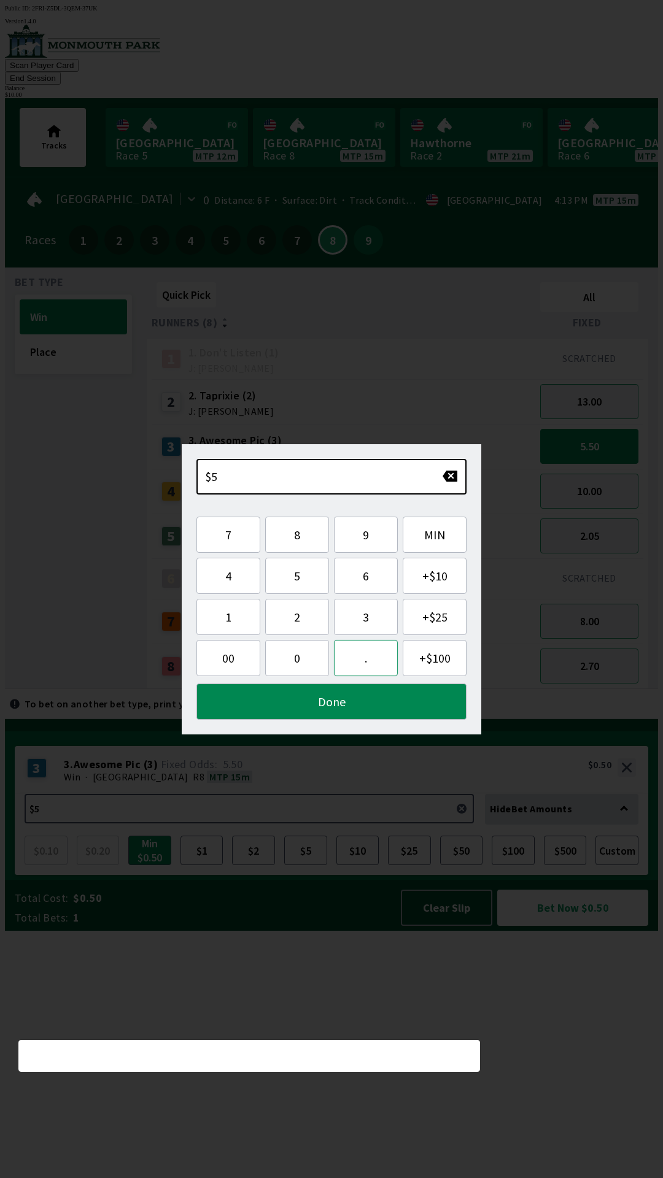
click at [371, 649] on button "." at bounding box center [366, 658] width 64 height 36
click at [244, 663] on span "00" at bounding box center [228, 657] width 44 height 15
click at [242, 658] on span "00" at bounding box center [228, 657] width 44 height 15
click at [309, 656] on button "0" at bounding box center [297, 658] width 64 height 36
click at [298, 648] on button "0" at bounding box center [297, 658] width 64 height 36
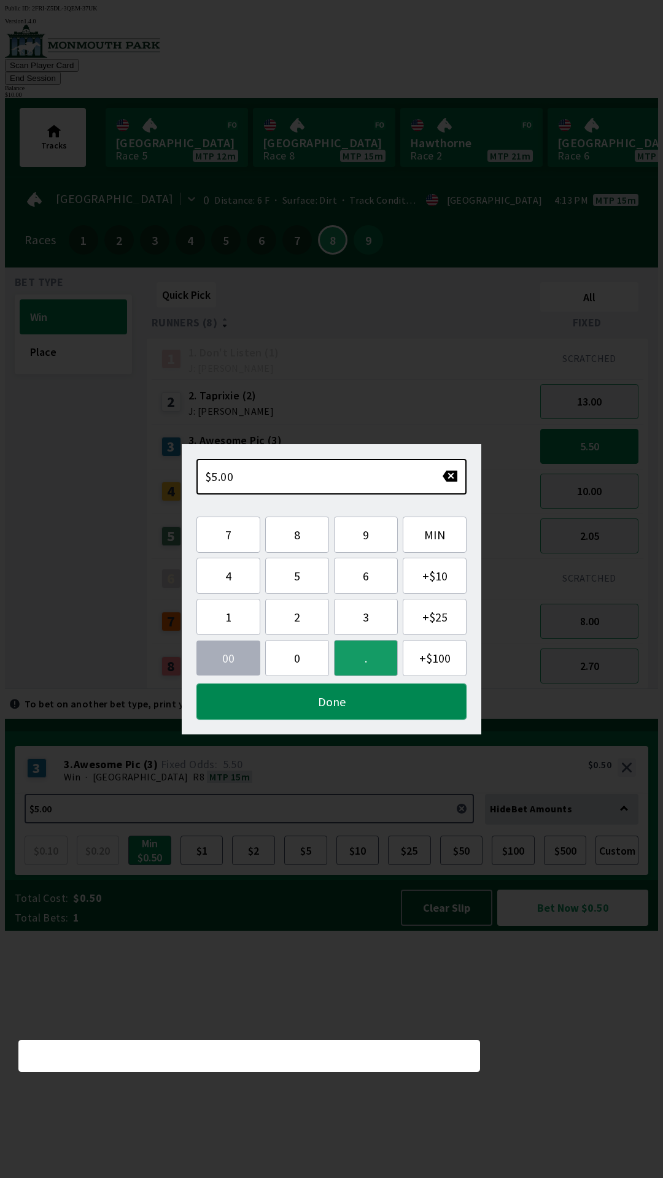
click at [355, 689] on button "Done" at bounding box center [331, 701] width 270 height 36
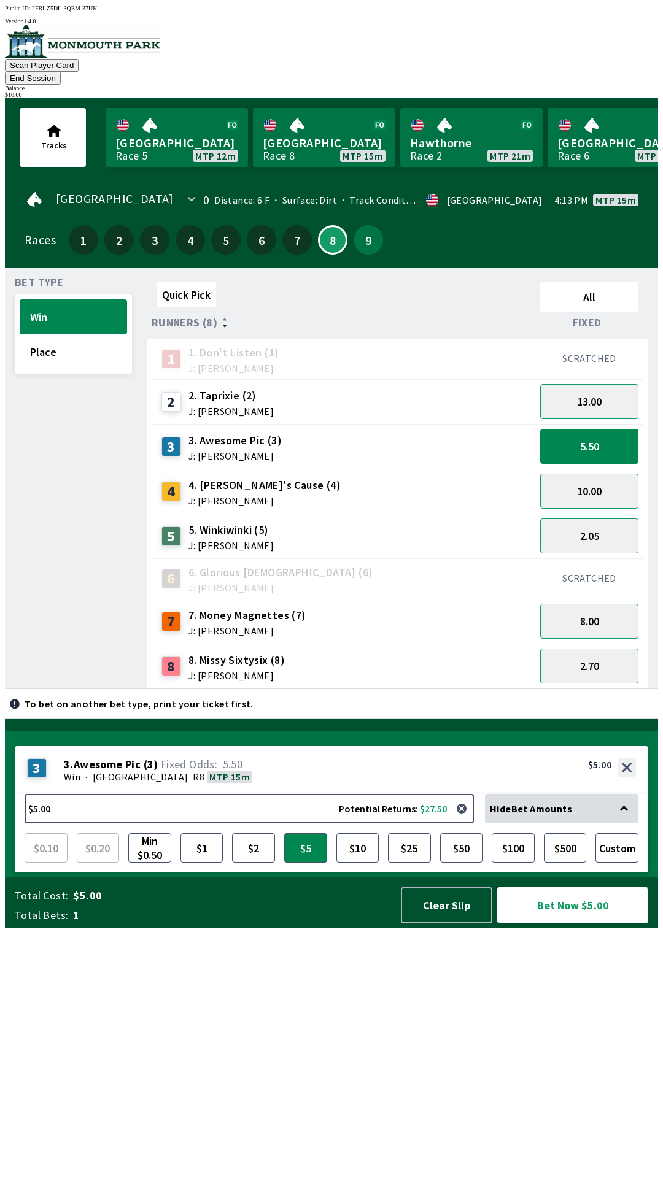
click at [553, 923] on button "Bet Now $5.00" at bounding box center [572, 905] width 151 height 36
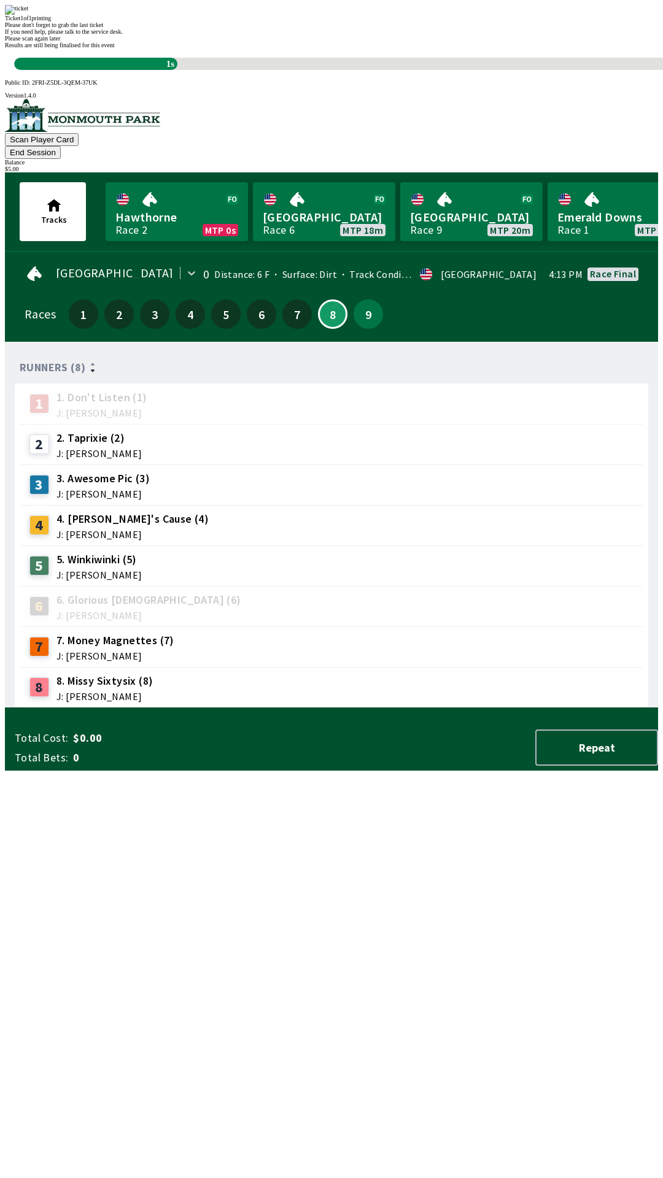
click at [377, 70] on div "Please scan again later Results are still being finalised for this event 1s" at bounding box center [331, 52] width 653 height 35
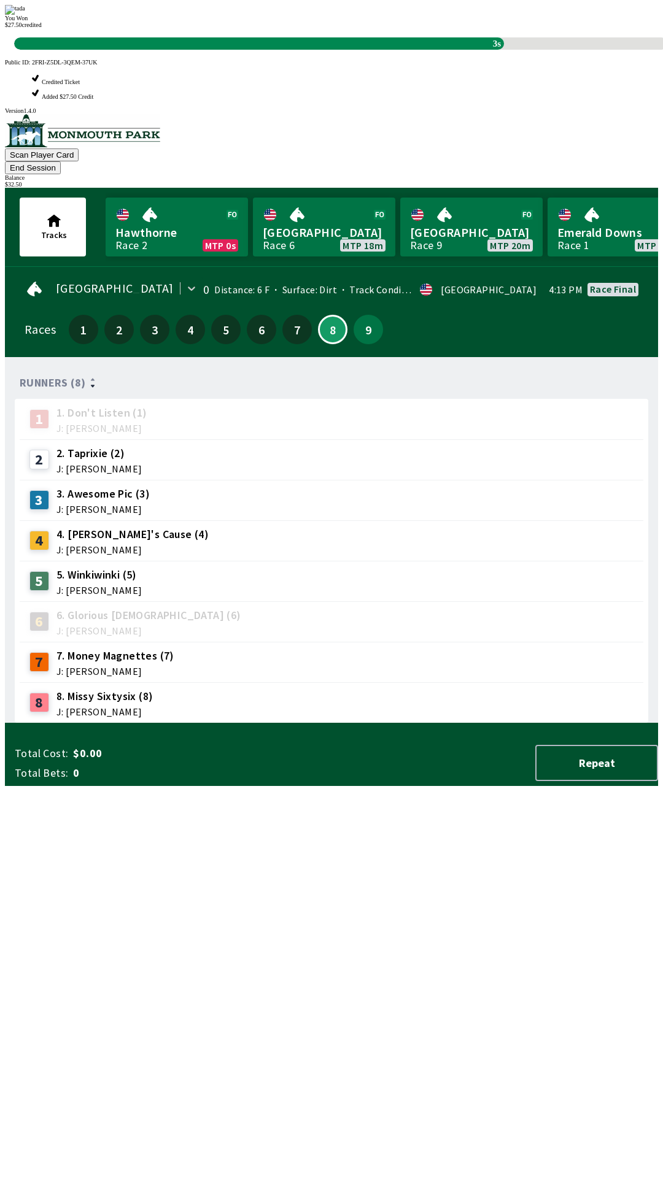
click at [393, 723] on div "Runners (8) 1 1. Don't Listen (1) J: [PERSON_NAME] 2 2. Taprixie (2) J: [PERSON…" at bounding box center [336, 545] width 643 height 356
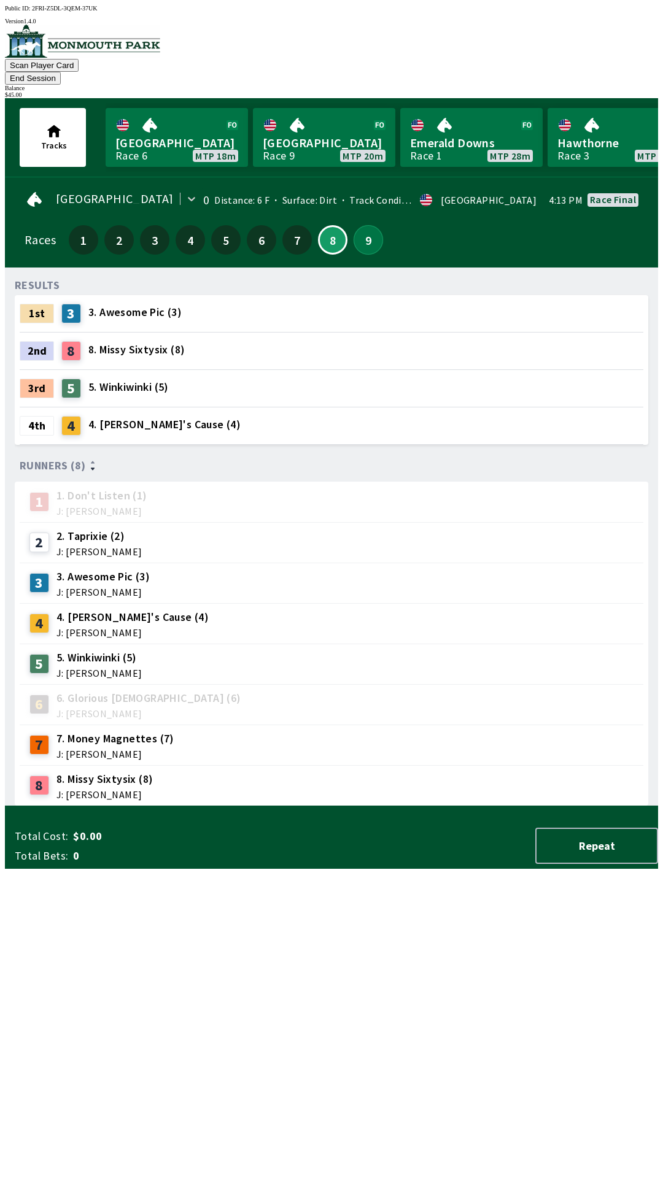
click at [356, 225] on button "9" at bounding box center [367, 239] width 29 height 29
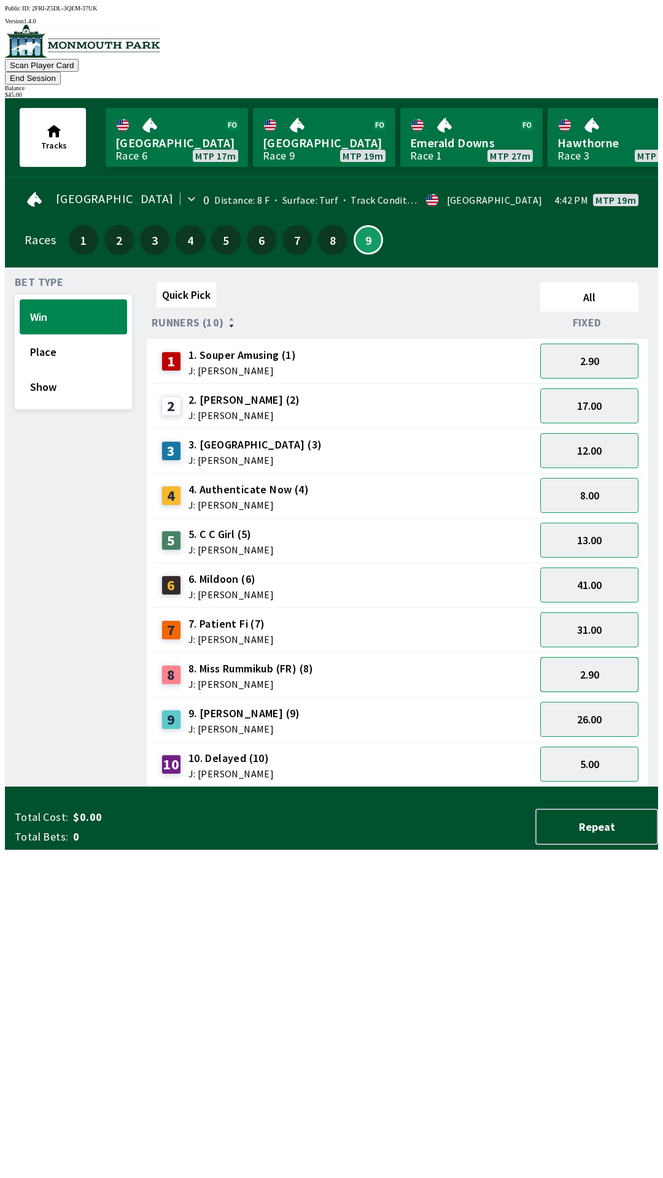
click at [595, 657] on button "2.90" at bounding box center [589, 674] width 98 height 35
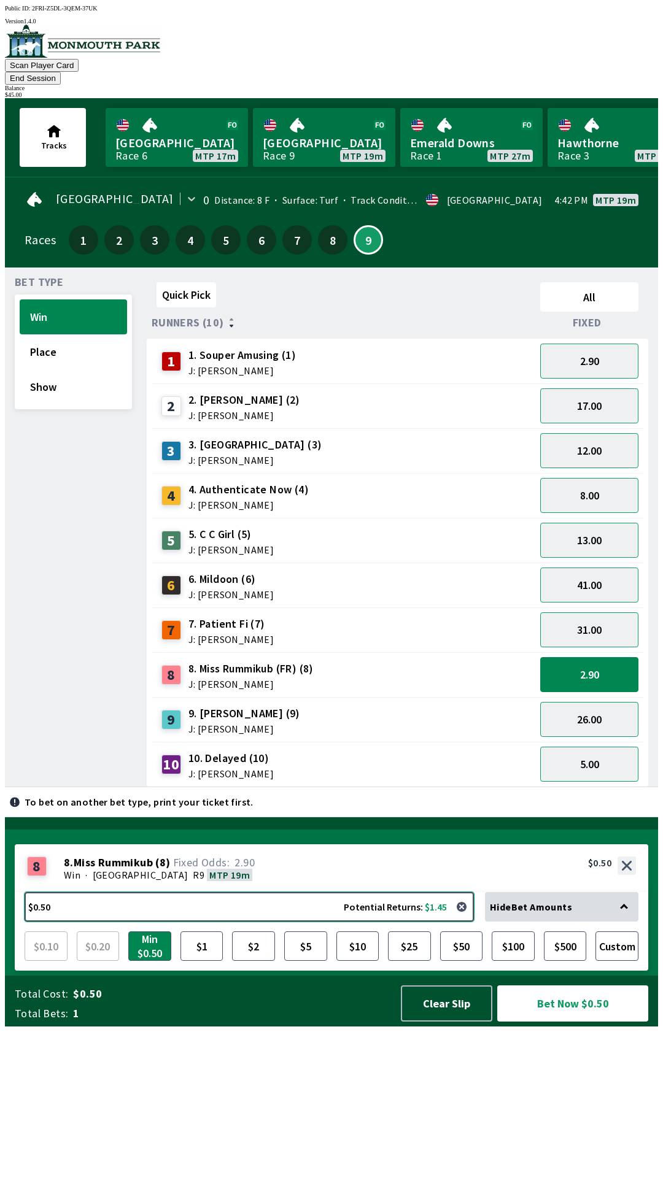
click at [211, 922] on button "$0.50 Potential Returns: $1.45" at bounding box center [249, 906] width 449 height 29
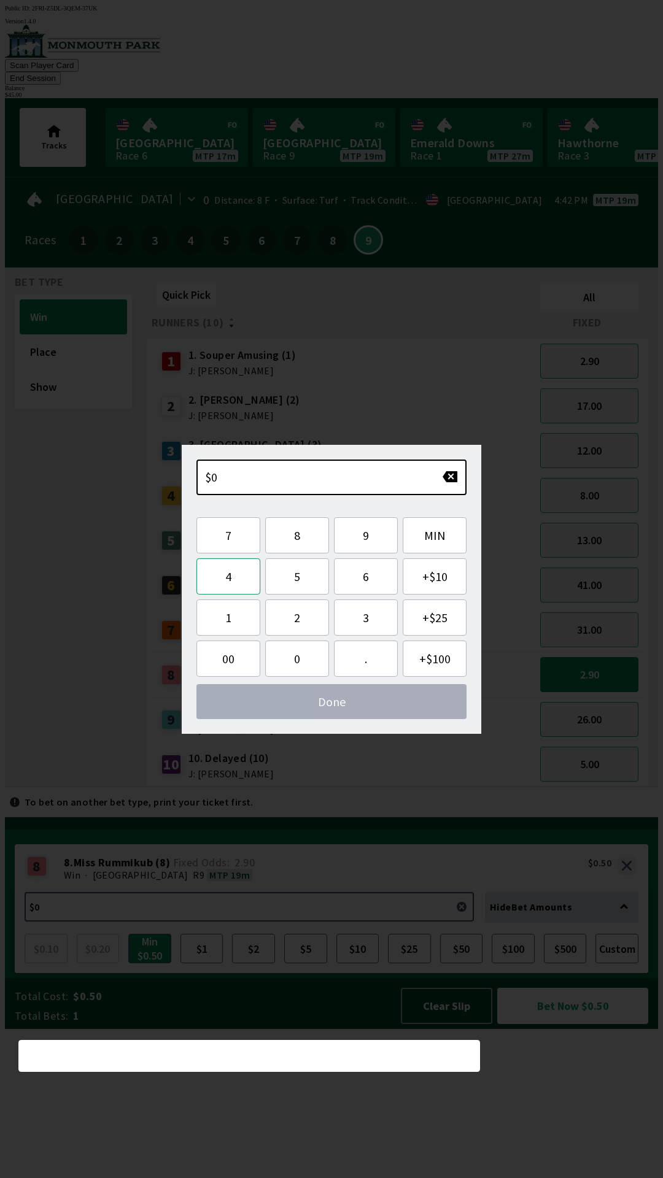
click at [230, 566] on button "4" at bounding box center [228, 576] width 64 height 36
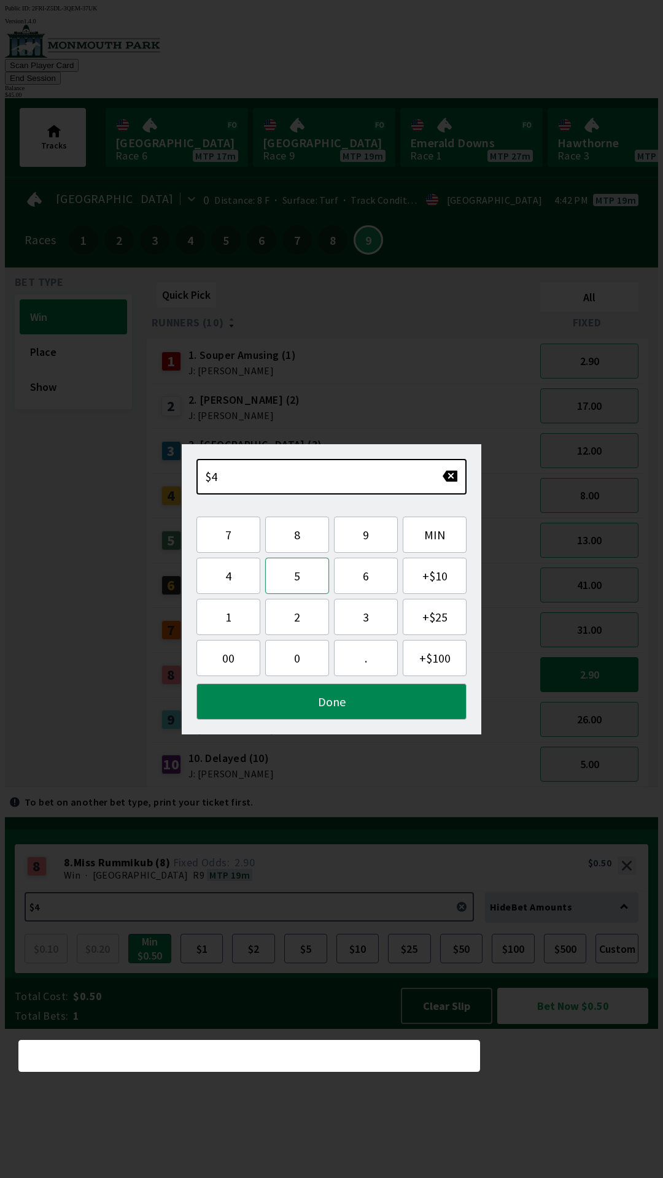
click at [312, 571] on button "5" at bounding box center [297, 576] width 64 height 36
click at [303, 652] on button "0" at bounding box center [297, 658] width 64 height 36
click at [453, 476] on button "button" at bounding box center [450, 476] width 16 height 12
click at [363, 655] on button "." at bounding box center [366, 658] width 64 height 36
click at [291, 648] on button "0" at bounding box center [297, 658] width 64 height 36
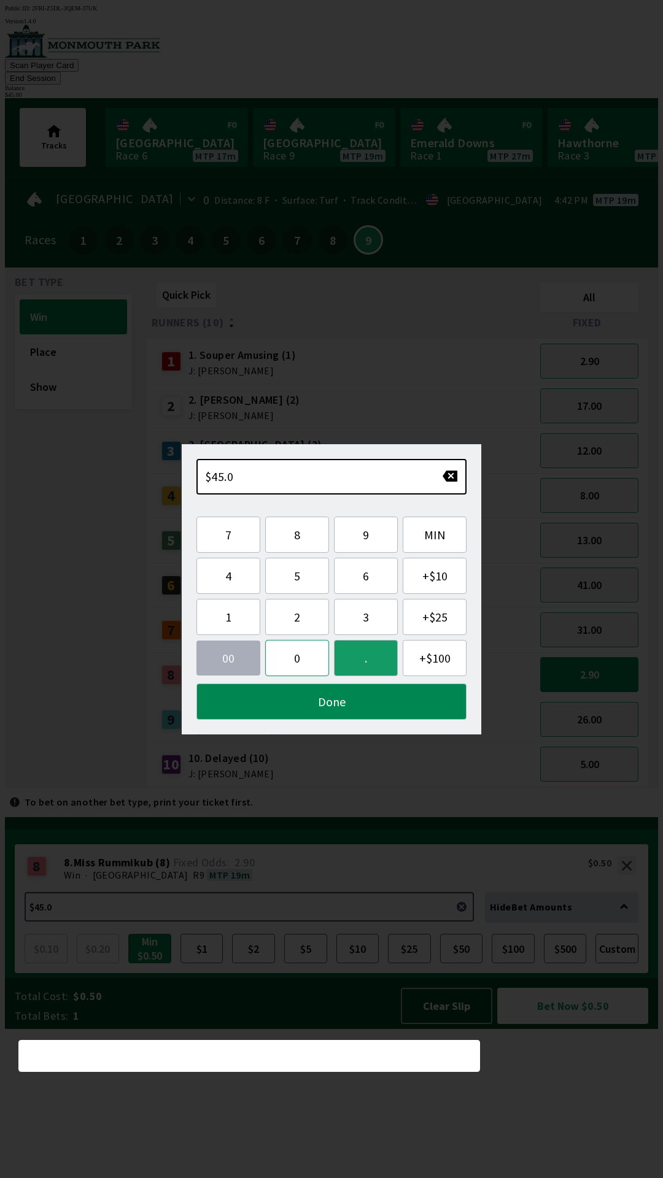
click at [292, 654] on button "0" at bounding box center [297, 658] width 64 height 36
click at [344, 701] on button "Done" at bounding box center [331, 701] width 270 height 36
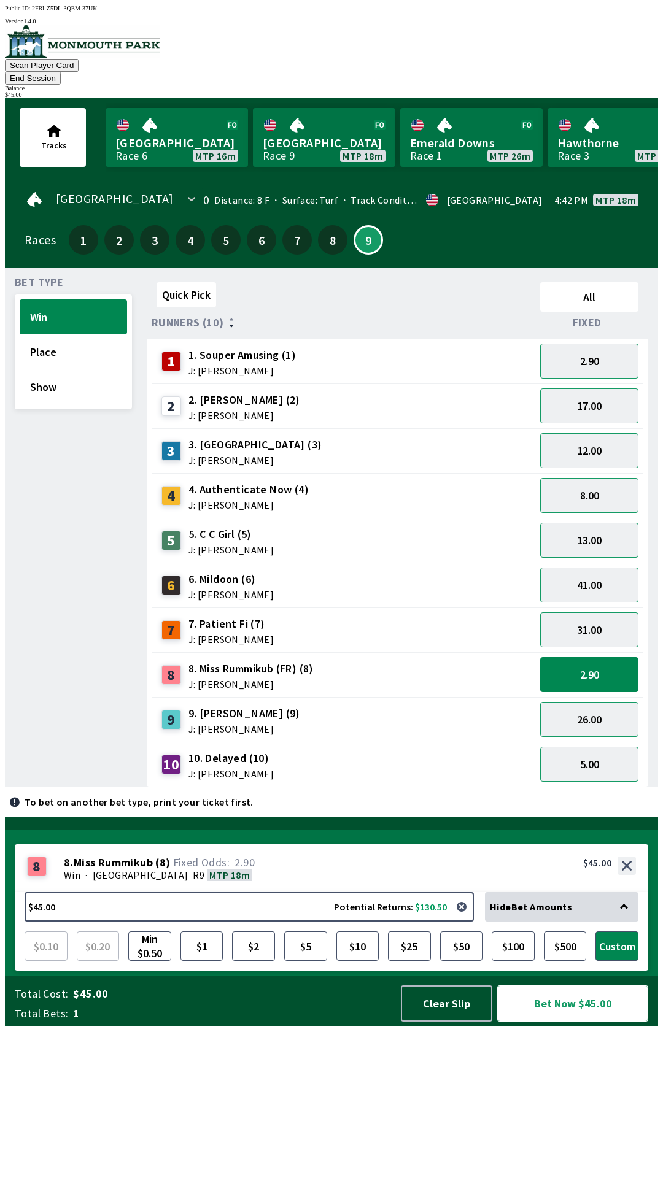
click at [557, 1022] on button "Bet Now $45.00" at bounding box center [572, 1003] width 151 height 36
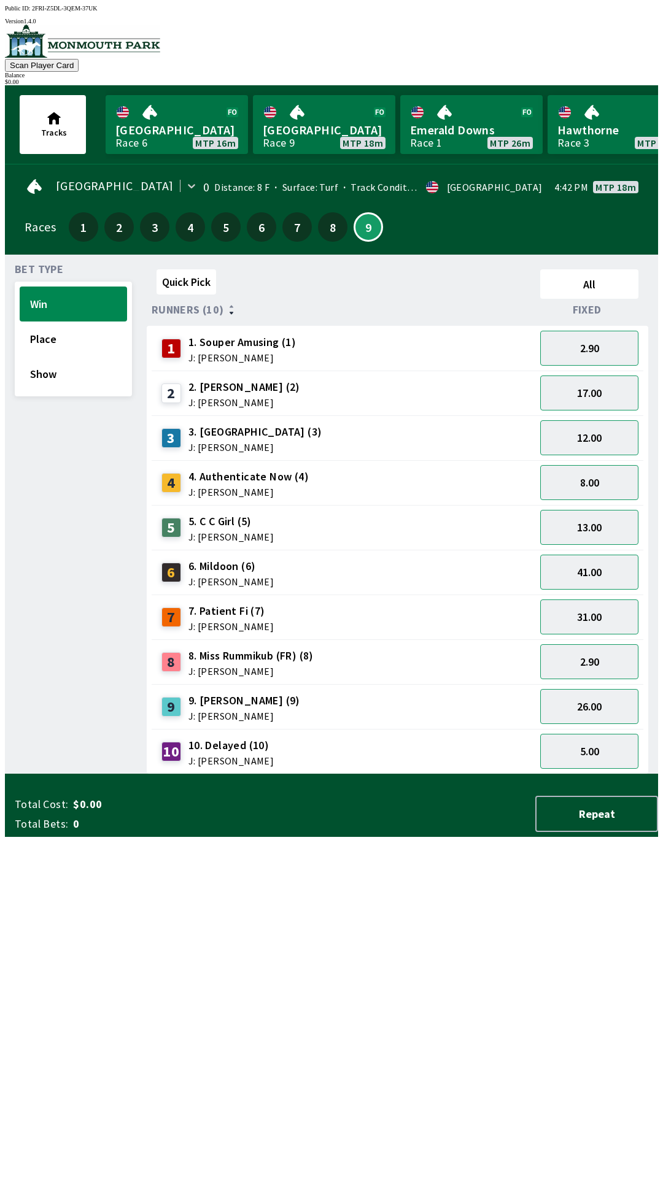
click at [290, 774] on div "Quick Pick All Runners (10) Fixed 1 1. Souper Amusing (1) J: [PERSON_NAME] 2.90…" at bounding box center [402, 519] width 511 height 510
click at [330, 218] on button "8" at bounding box center [332, 226] width 29 height 29
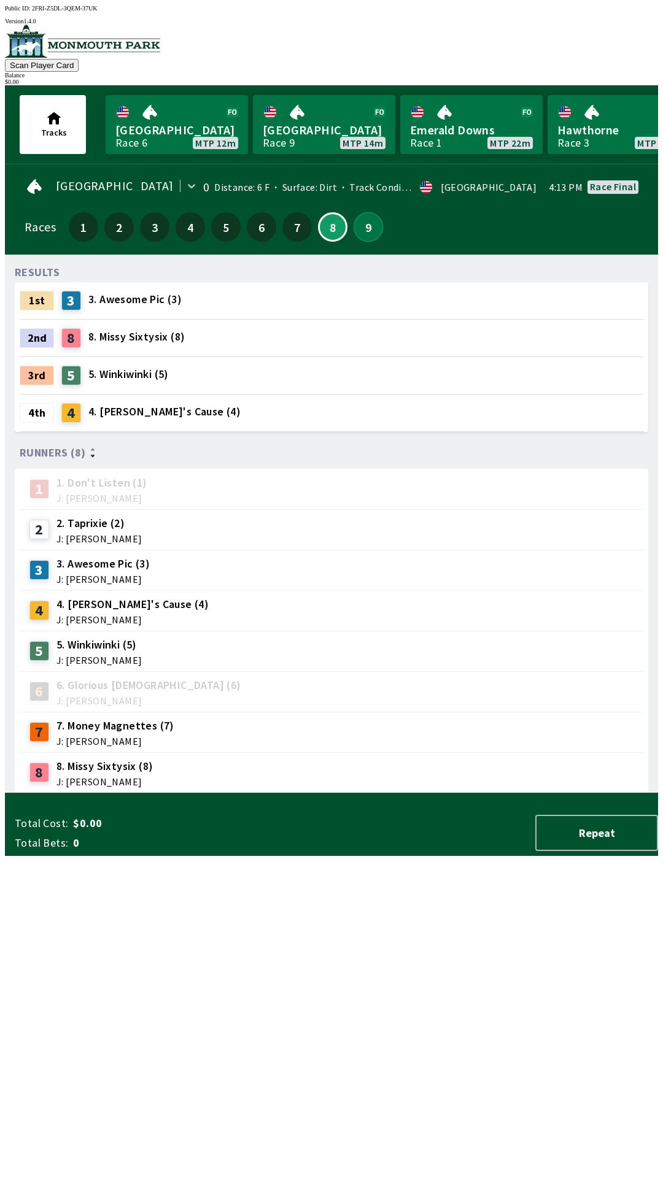
click at [358, 223] on button "9" at bounding box center [367, 226] width 29 height 29
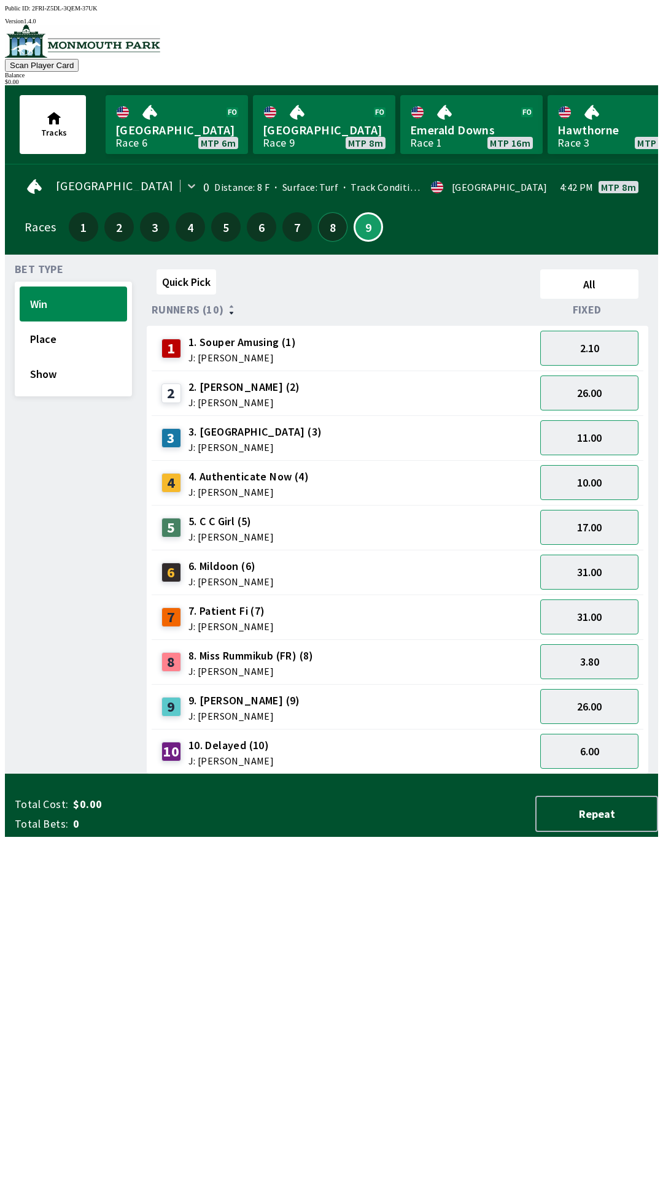
click at [322, 227] on button "8" at bounding box center [332, 226] width 29 height 29
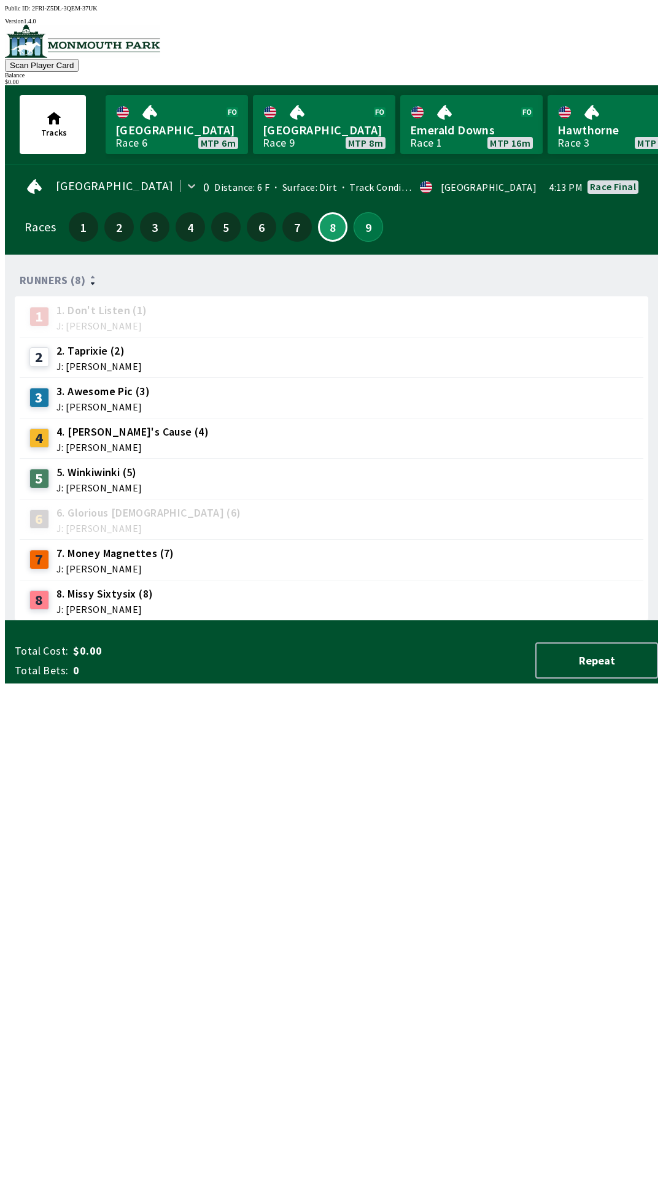
click at [365, 233] on button "9" at bounding box center [367, 226] width 29 height 29
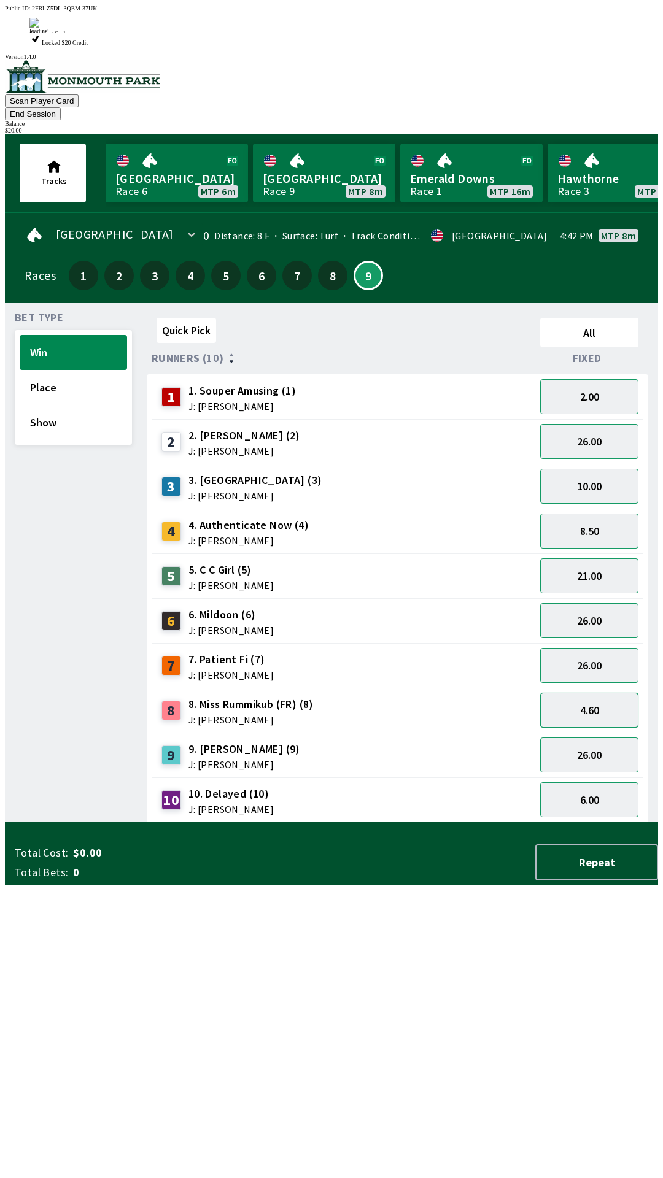
click at [600, 693] on button "4.60" at bounding box center [589, 710] width 98 height 35
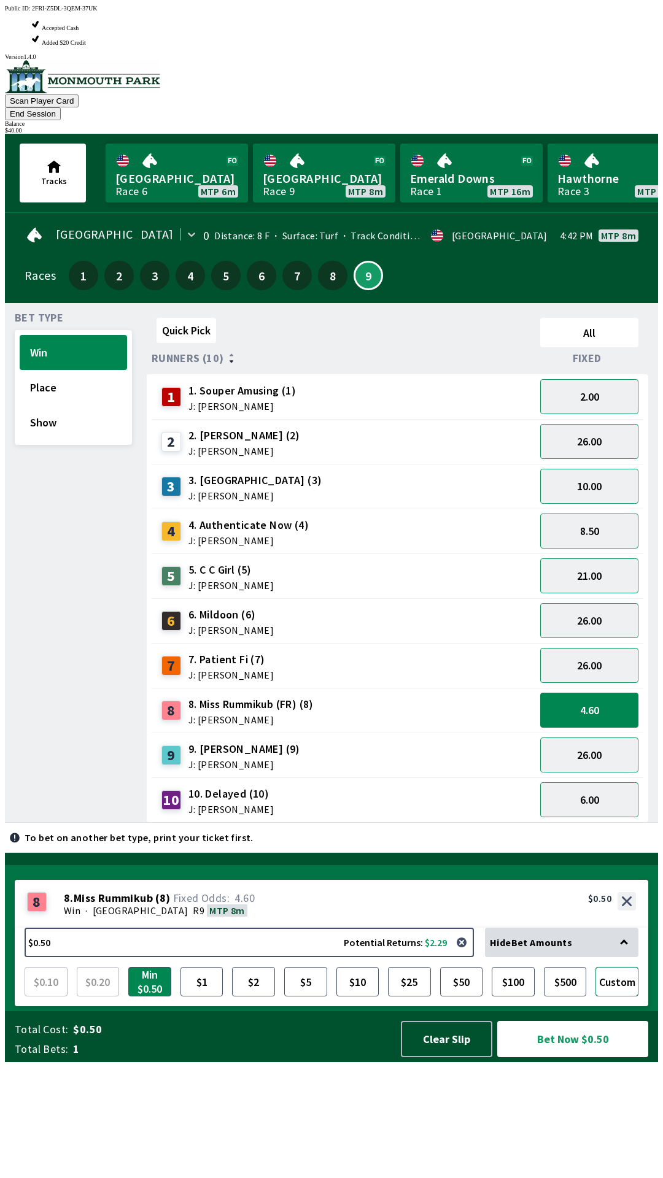
click at [630, 996] on button "Custom" at bounding box center [616, 981] width 43 height 29
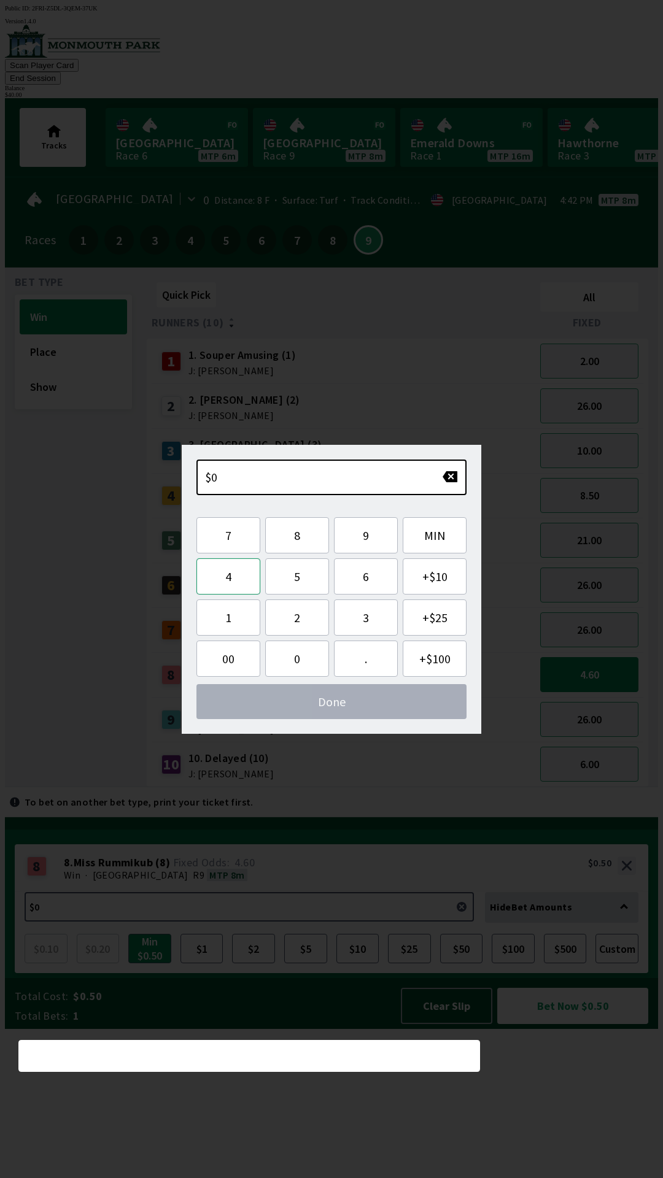
click at [236, 577] on button "4" at bounding box center [228, 576] width 64 height 36
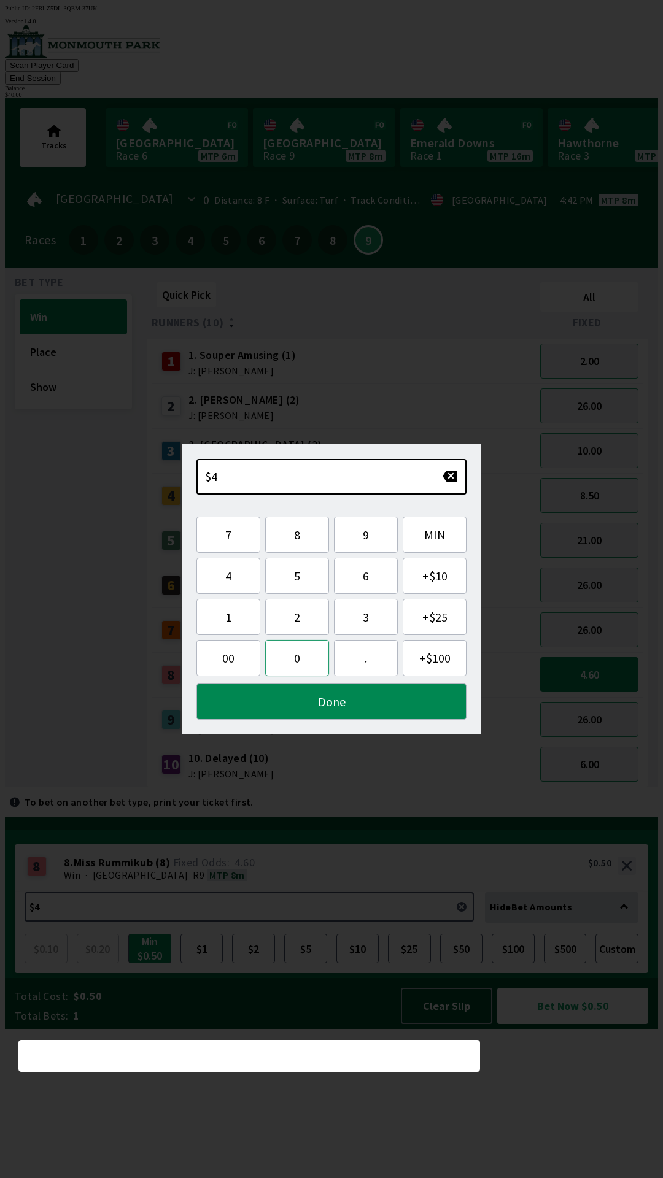
click at [309, 663] on button "0" at bounding box center [297, 658] width 64 height 36
click at [333, 712] on button "Done" at bounding box center [331, 701] width 270 height 36
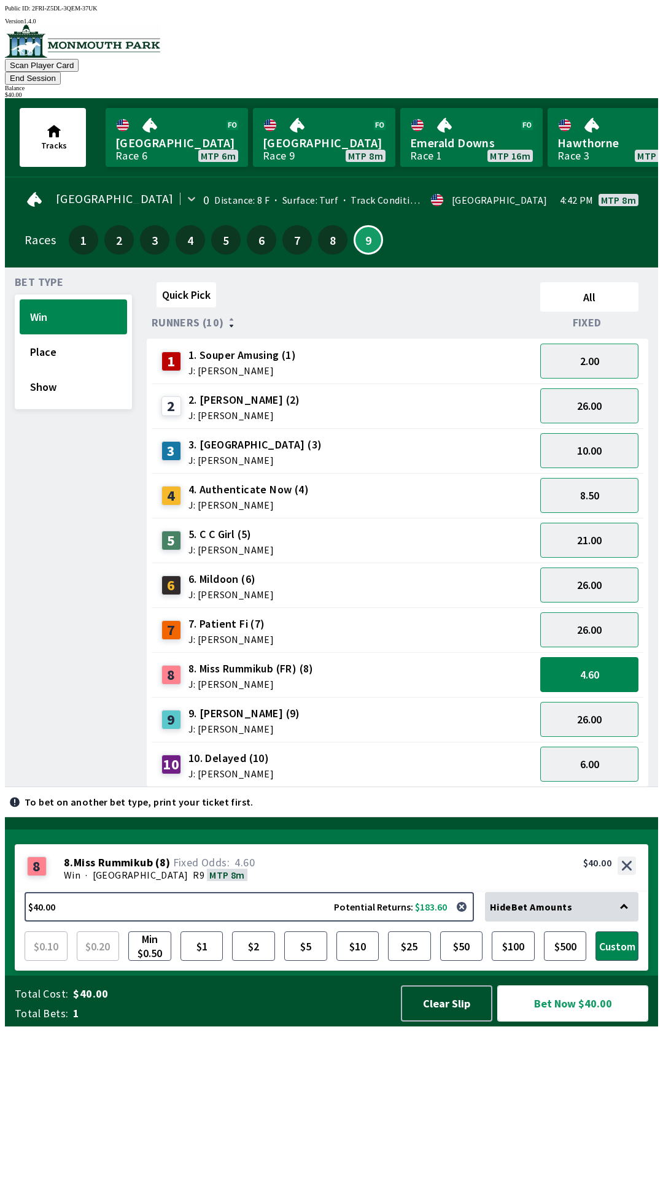
click at [587, 1022] on button "Bet Now $40.00" at bounding box center [572, 1003] width 151 height 36
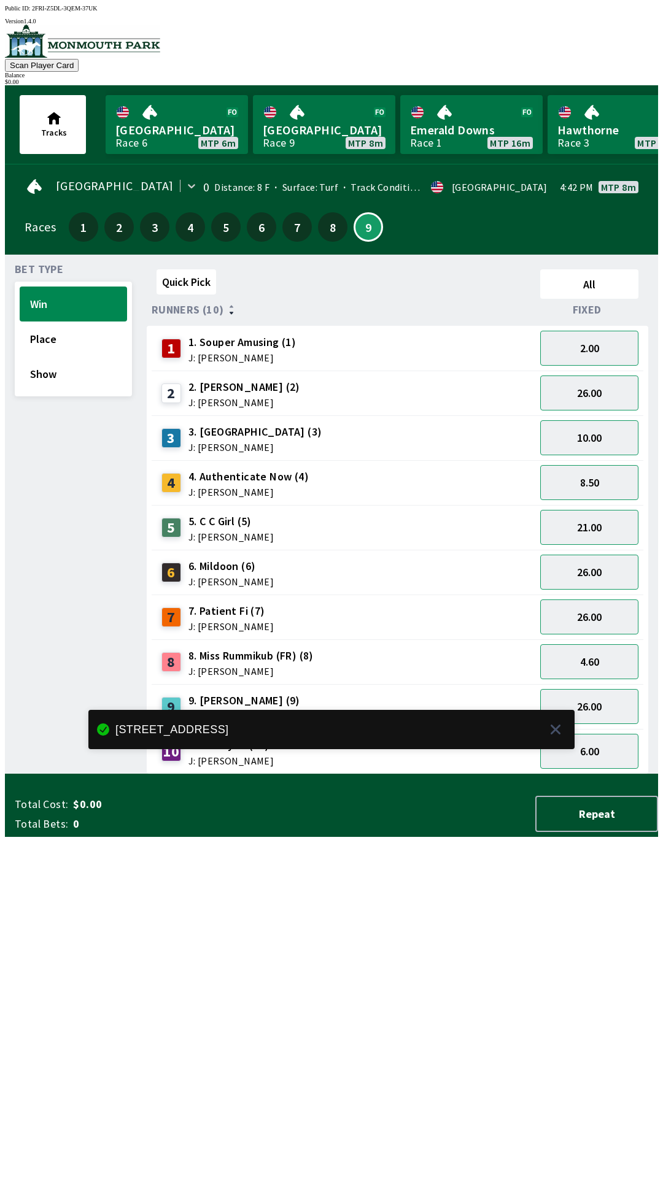
click at [402, 774] on div "Quick Pick All Runners (10) Fixed 1 1. Souper Amusing (1) J: [PERSON_NAME] 2.00…" at bounding box center [402, 519] width 511 height 510
click at [79, 337] on button "Place" at bounding box center [73, 339] width 107 height 35
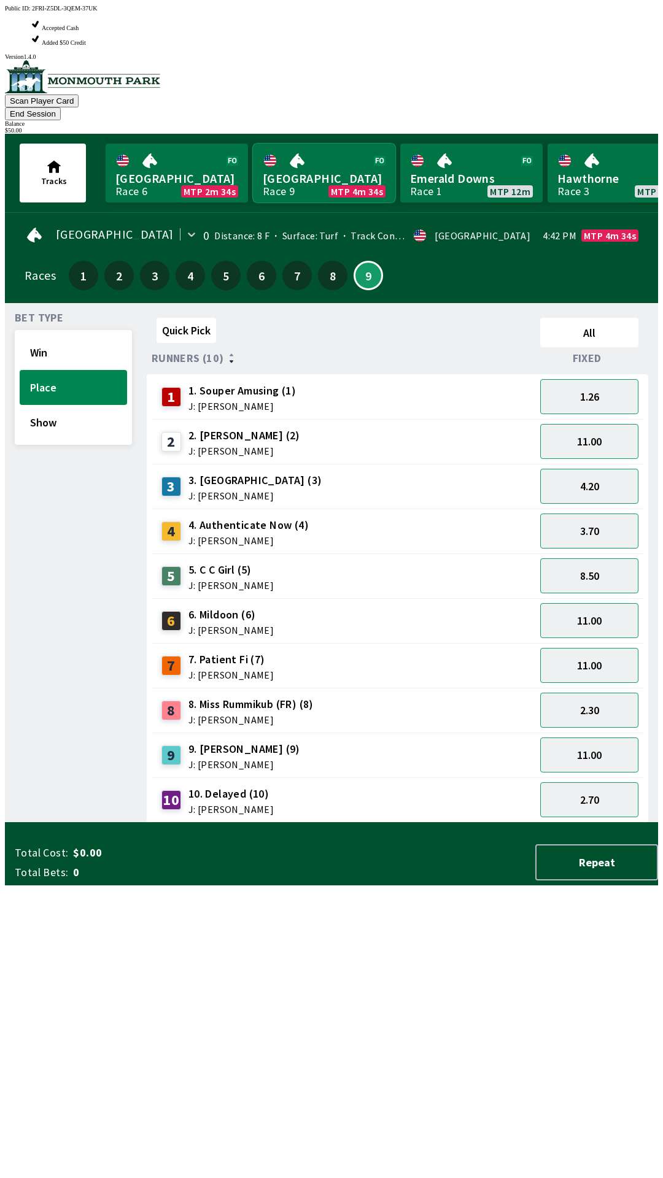
click at [288, 144] on link "[GEOGRAPHIC_DATA] Race 9 MTP 4m 34s" at bounding box center [324, 173] width 142 height 59
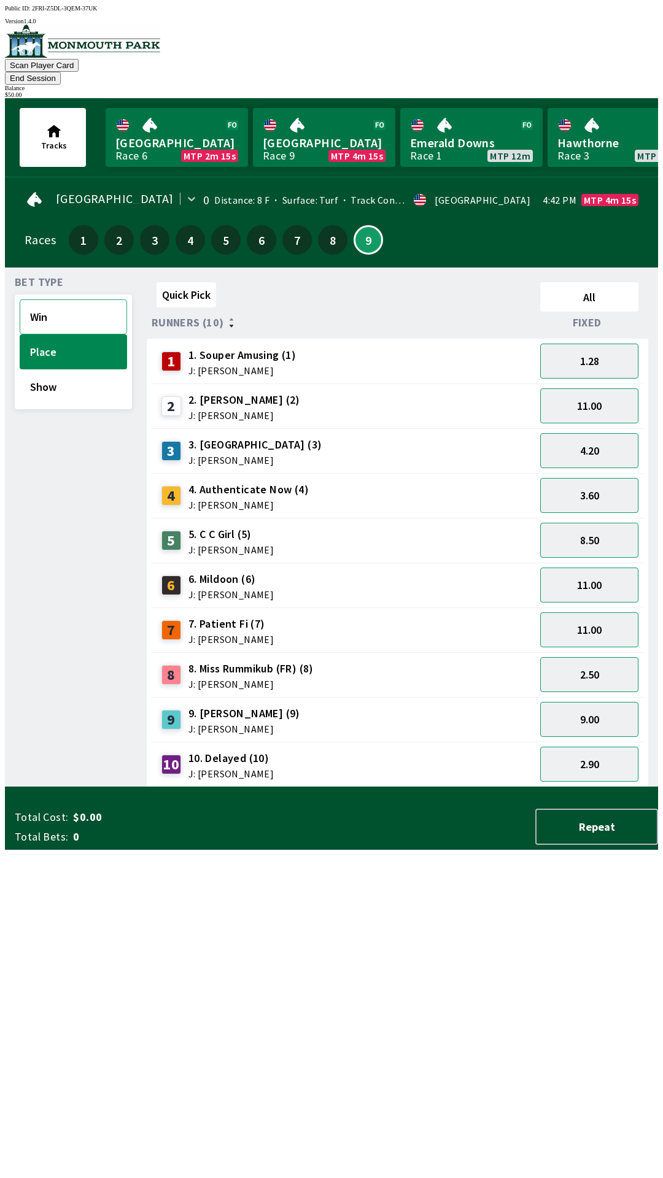
click at [34, 299] on button "Win" at bounding box center [73, 316] width 107 height 35
click at [34, 375] on button "Show" at bounding box center [73, 386] width 107 height 35
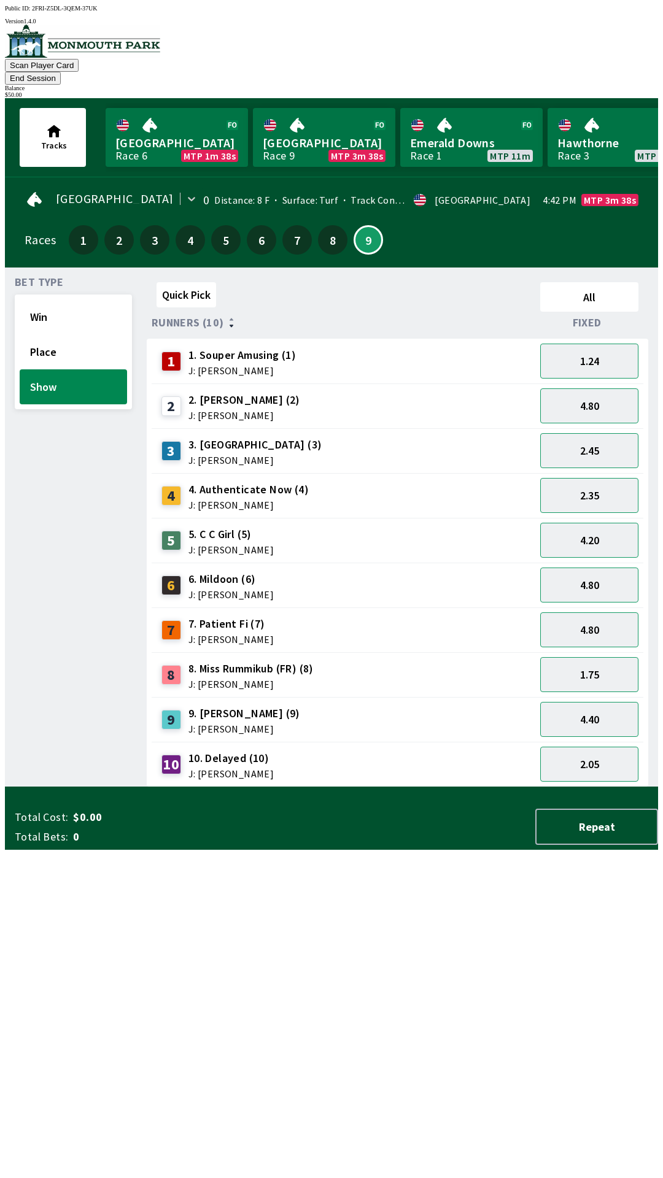
click at [270, 679] on span "J: [PERSON_NAME]" at bounding box center [250, 684] width 125 height 10
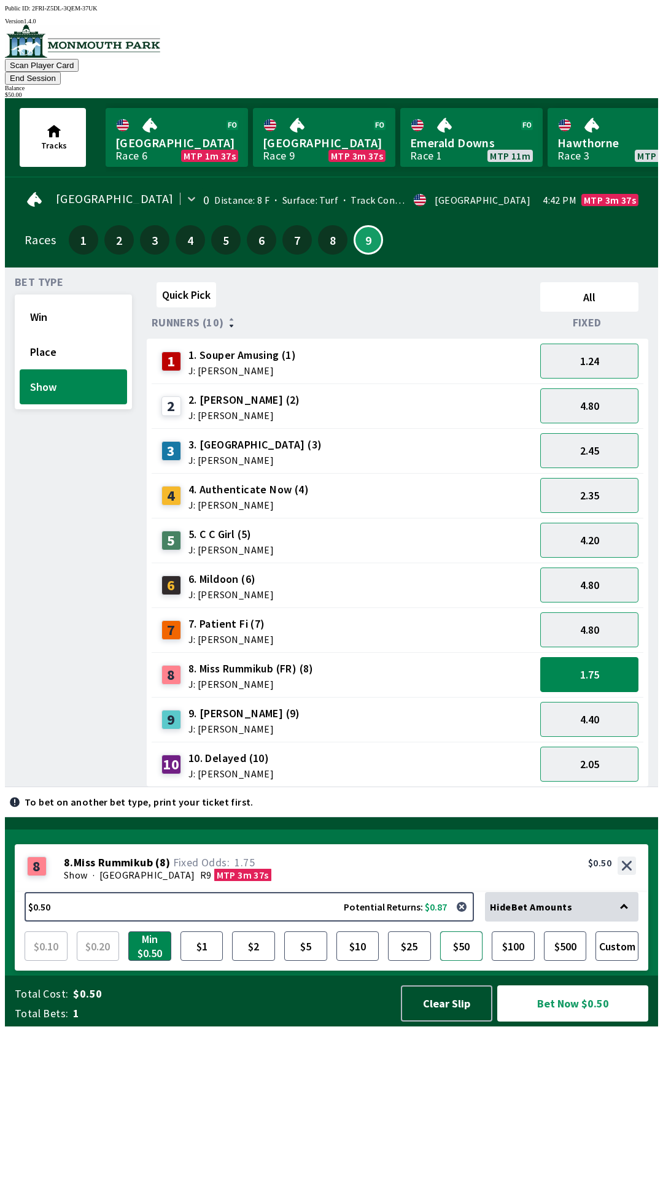
click at [461, 961] on button "$50" at bounding box center [461, 945] width 43 height 29
click at [579, 1022] on button "Bet Now $50.00" at bounding box center [572, 1003] width 151 height 36
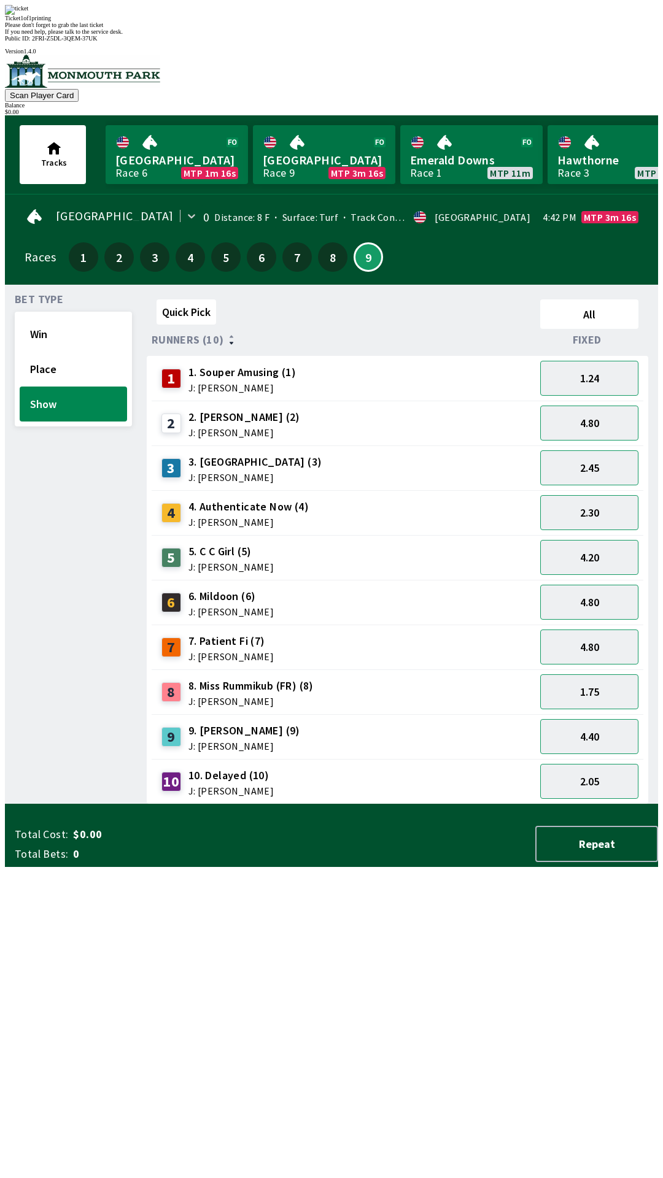
click at [477, 804] on div "Quick Pick All Runners (10) Fixed 1 1. Souper Amusing (1) J: [PERSON_NAME] 1.24…" at bounding box center [402, 550] width 511 height 510
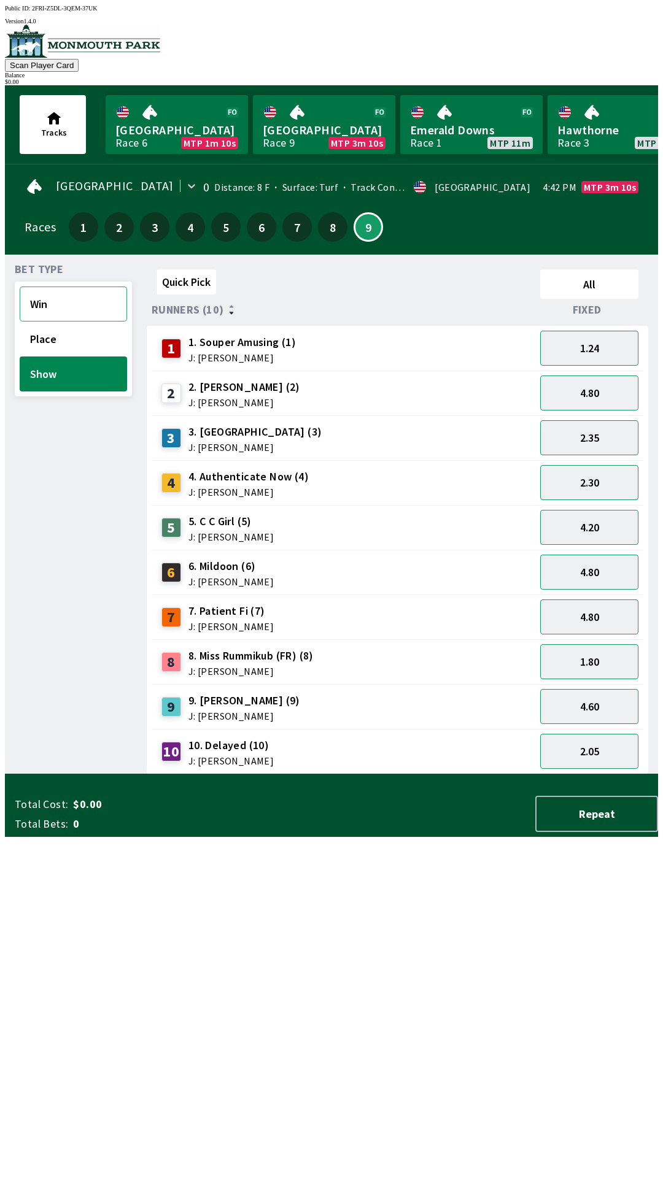
click at [52, 306] on button "Win" at bounding box center [73, 304] width 107 height 35
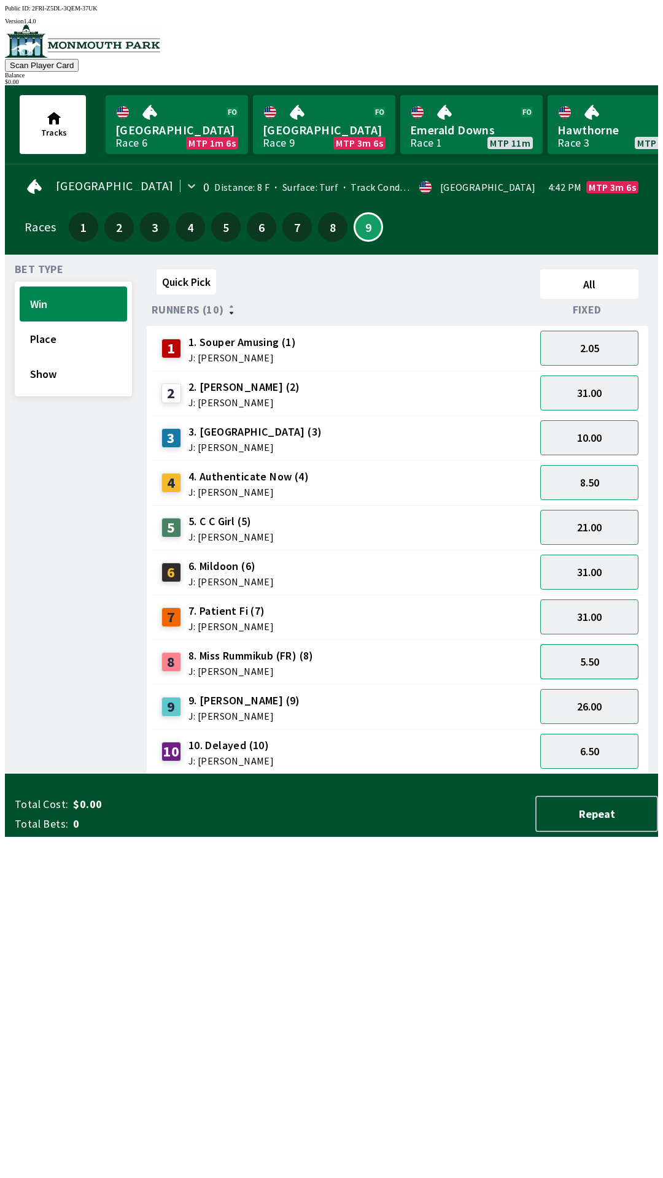
click at [618, 666] on button "5.50" at bounding box center [589, 661] width 98 height 35
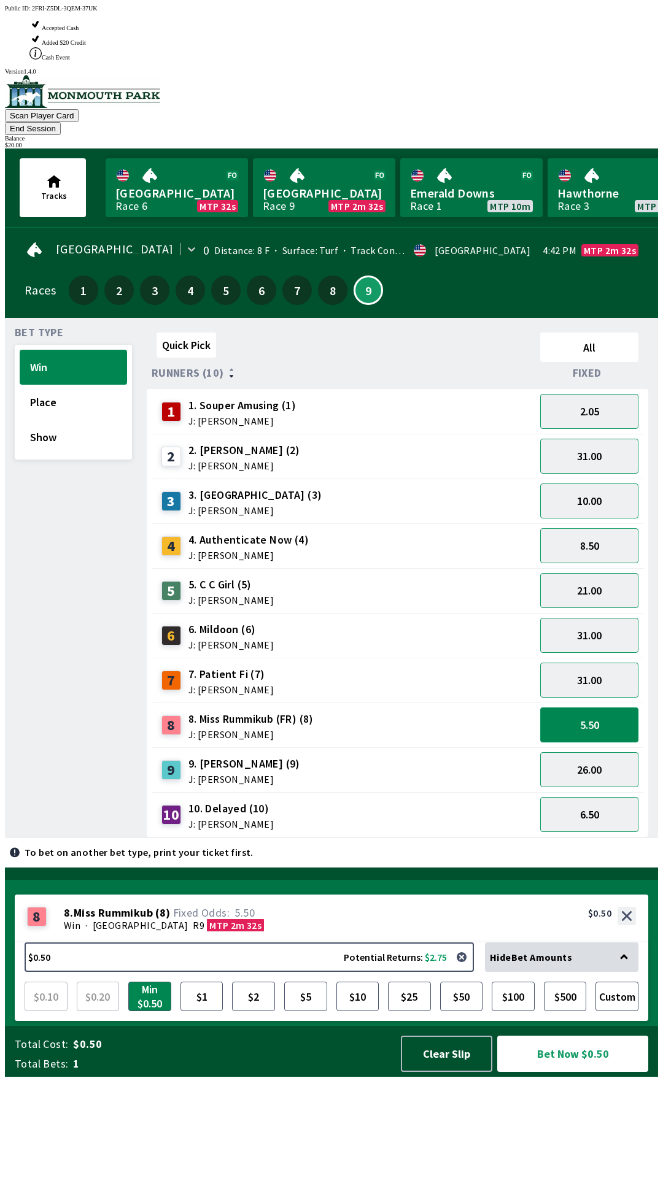
click at [601, 707] on button "5.50" at bounding box center [589, 724] width 98 height 35
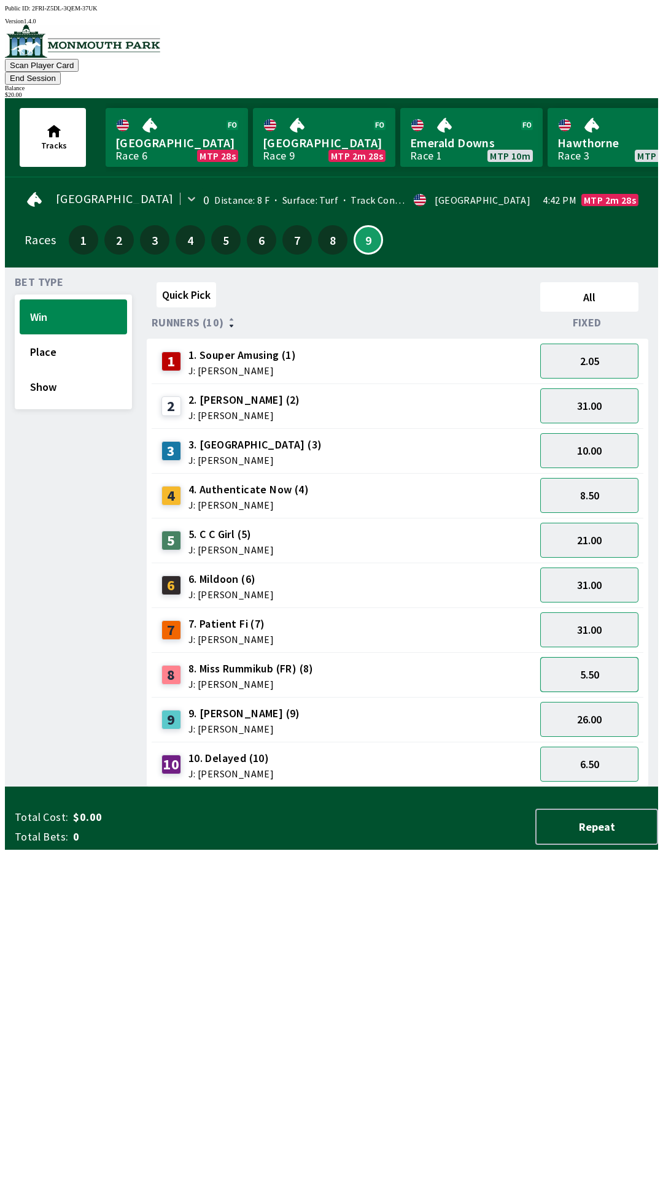
click at [610, 664] on button "5.50" at bounding box center [589, 674] width 98 height 35
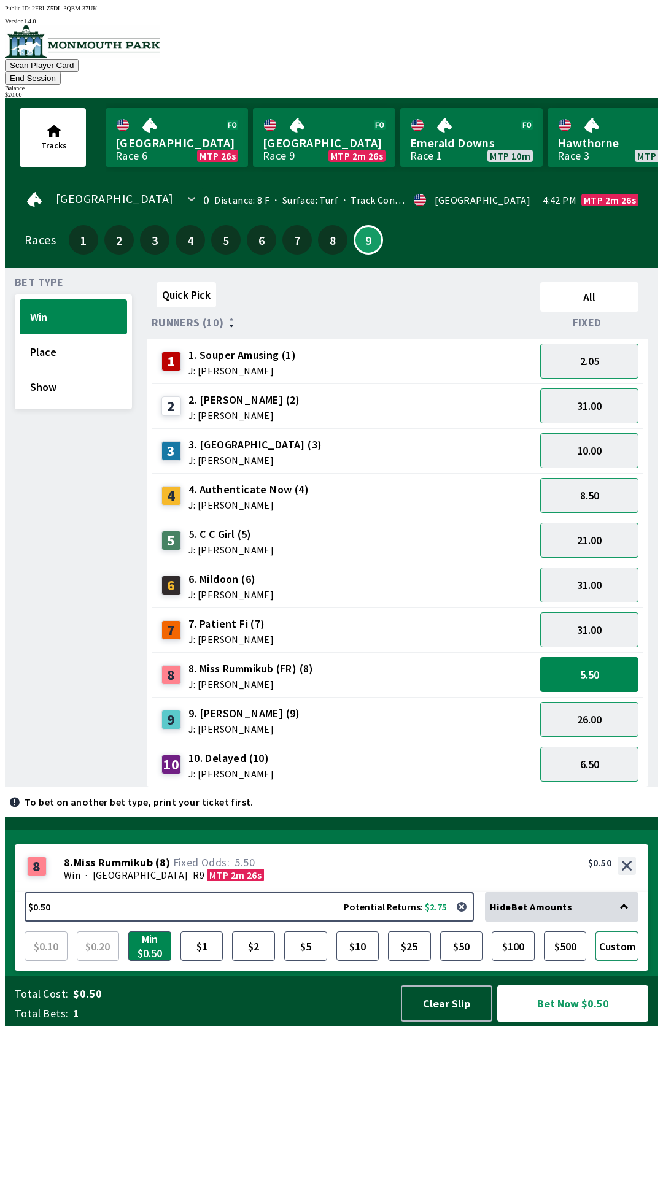
click at [630, 961] on button "Custom" at bounding box center [616, 945] width 43 height 29
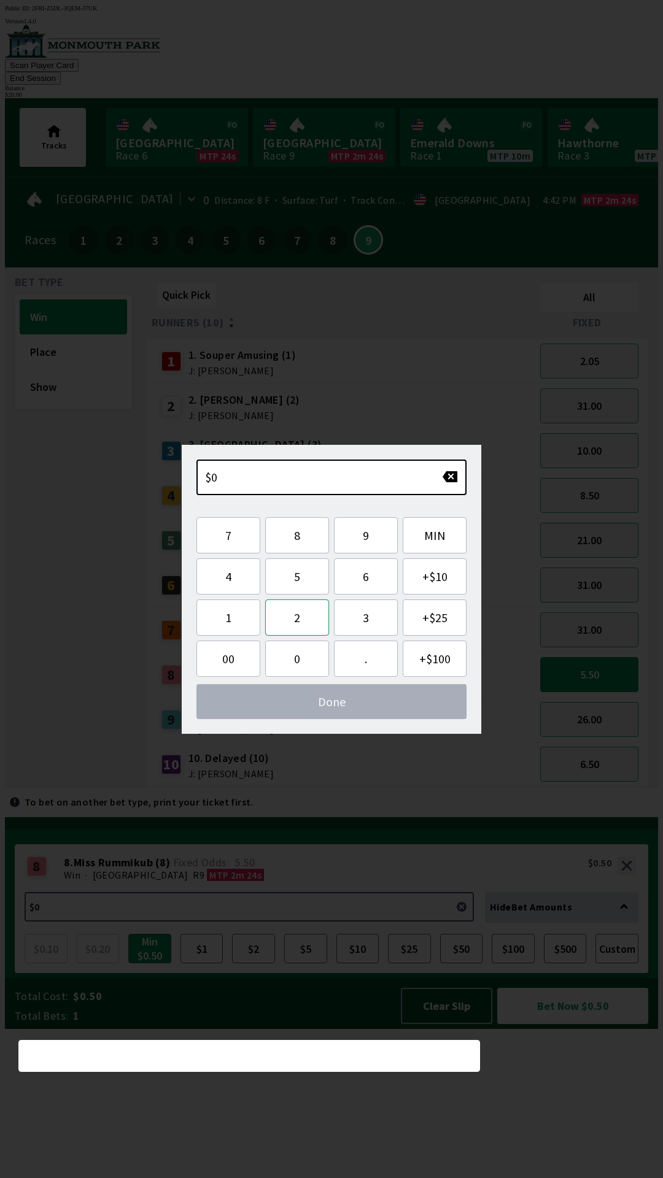
click at [305, 631] on button "2" at bounding box center [297, 617] width 64 height 36
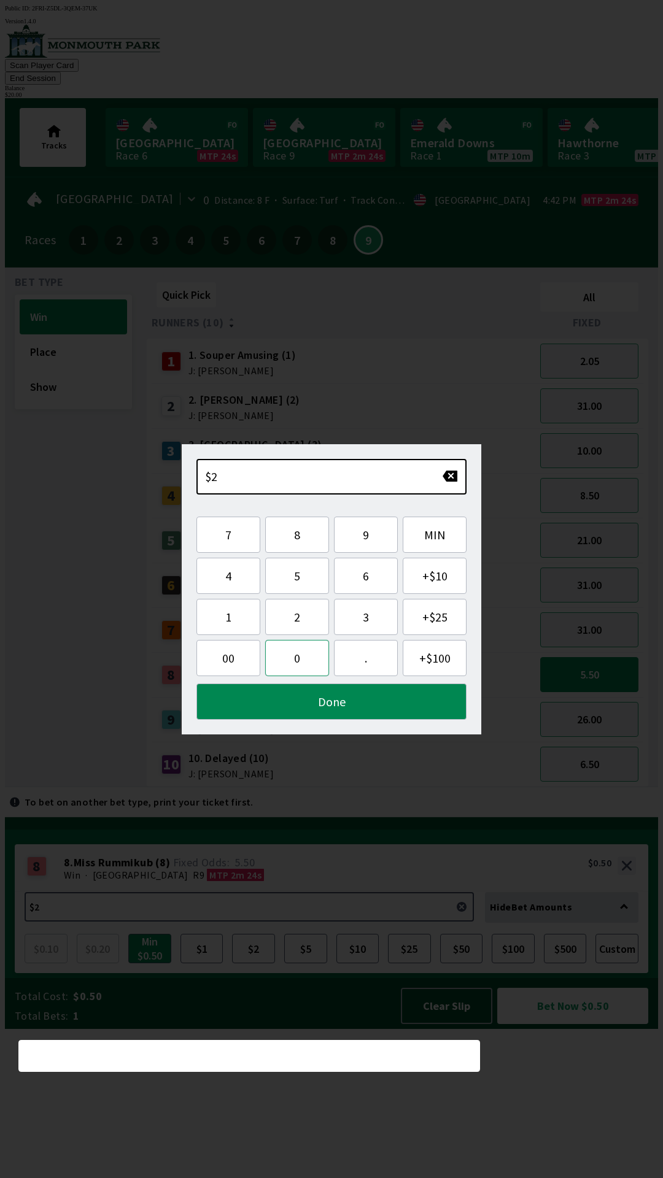
click at [299, 669] on button "0" at bounding box center [297, 658] width 64 height 36
click at [346, 707] on button "Done" at bounding box center [331, 701] width 270 height 36
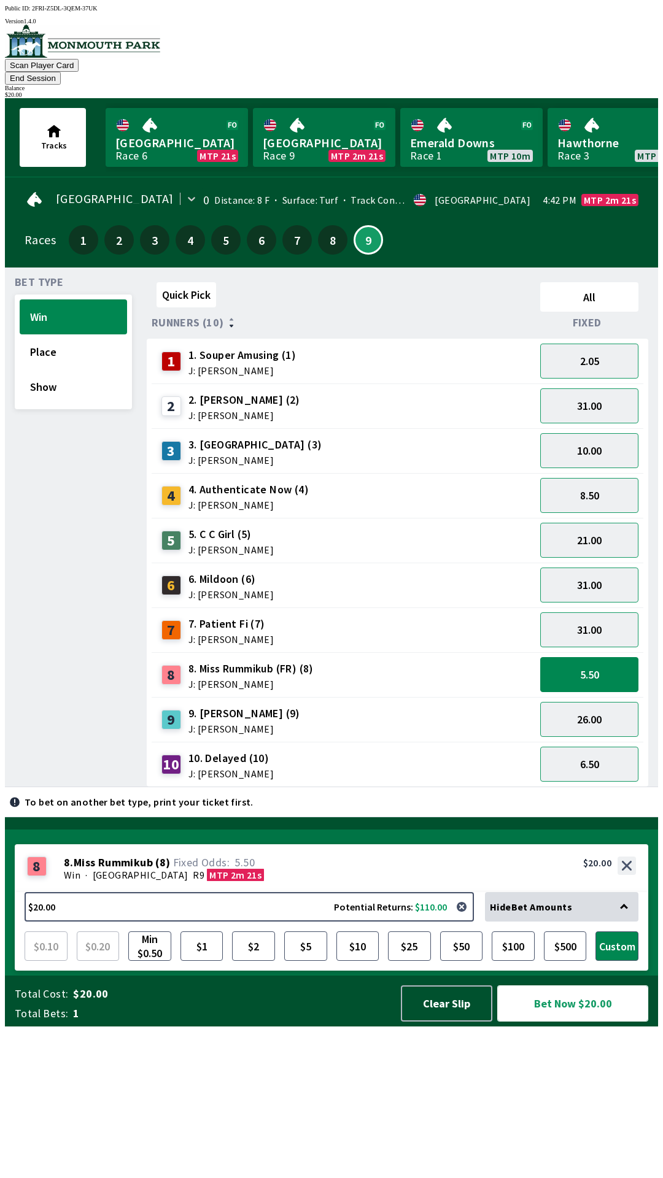
click at [582, 1022] on button "Bet Now $20.00" at bounding box center [572, 1003] width 151 height 36
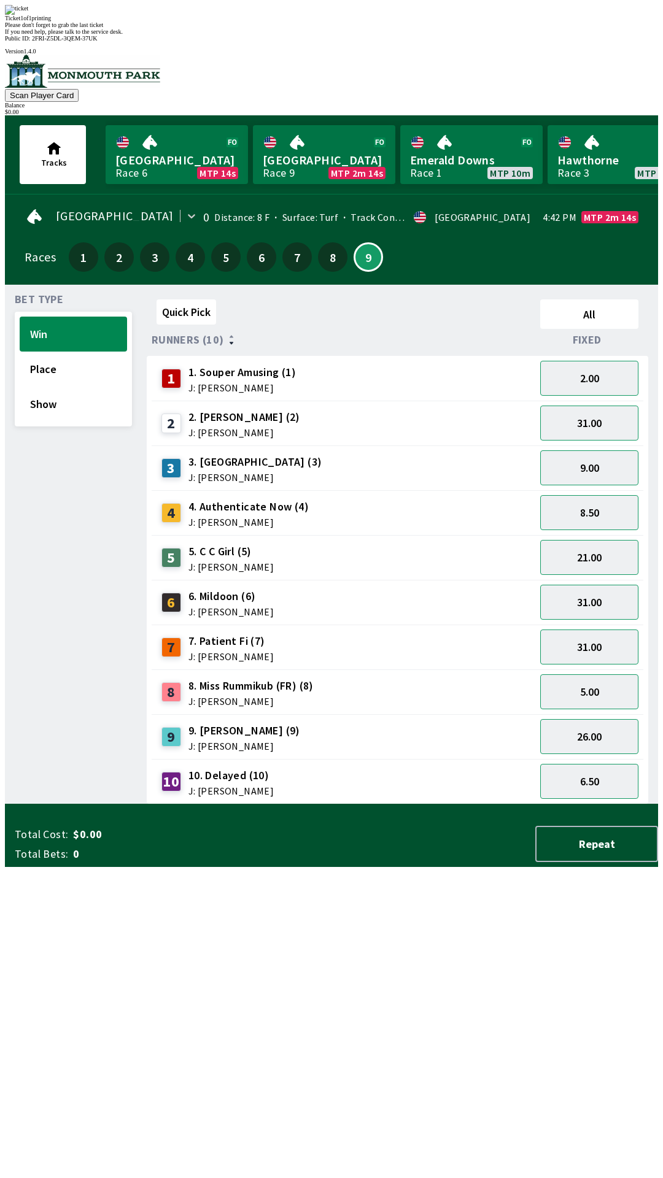
click at [333, 804] on div "Quick Pick All Runners (10) Fixed 1 1. Souper Amusing (1) J: [PERSON_NAME] 2.00…" at bounding box center [402, 550] width 511 height 510
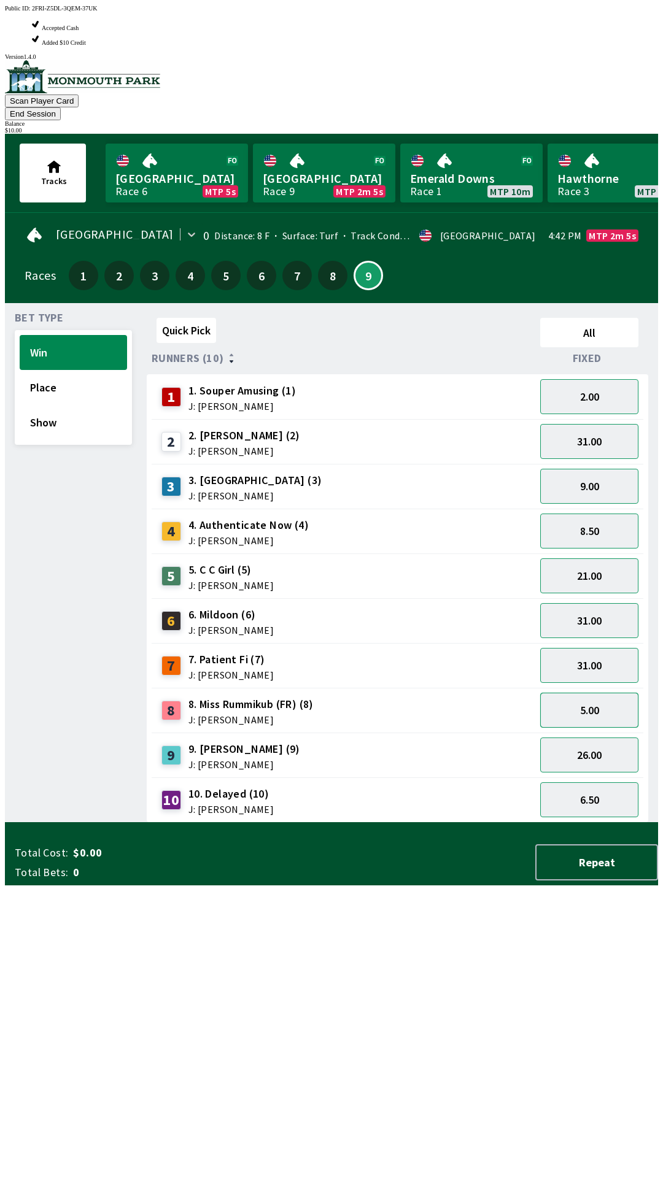
click at [577, 693] on button "5.00" at bounding box center [589, 710] width 98 height 35
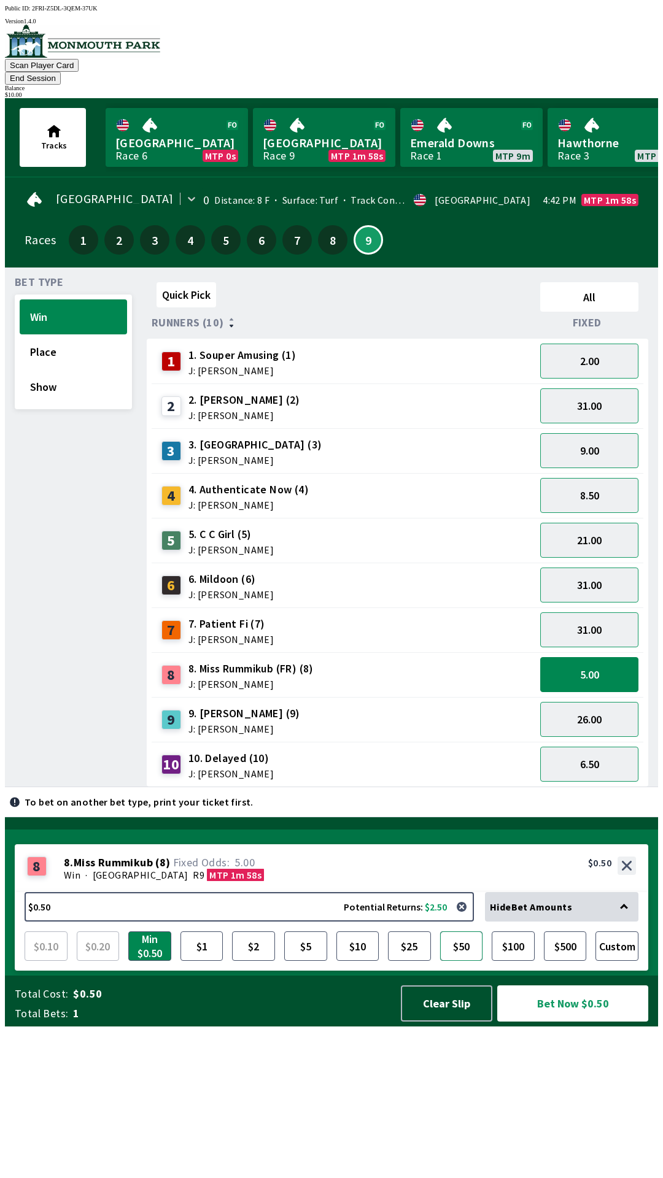
click at [467, 961] on button "$50" at bounding box center [461, 945] width 43 height 29
click at [362, 961] on button "$10" at bounding box center [357, 945] width 43 height 29
click at [570, 1022] on button "Bet Now $10.00" at bounding box center [572, 1003] width 151 height 36
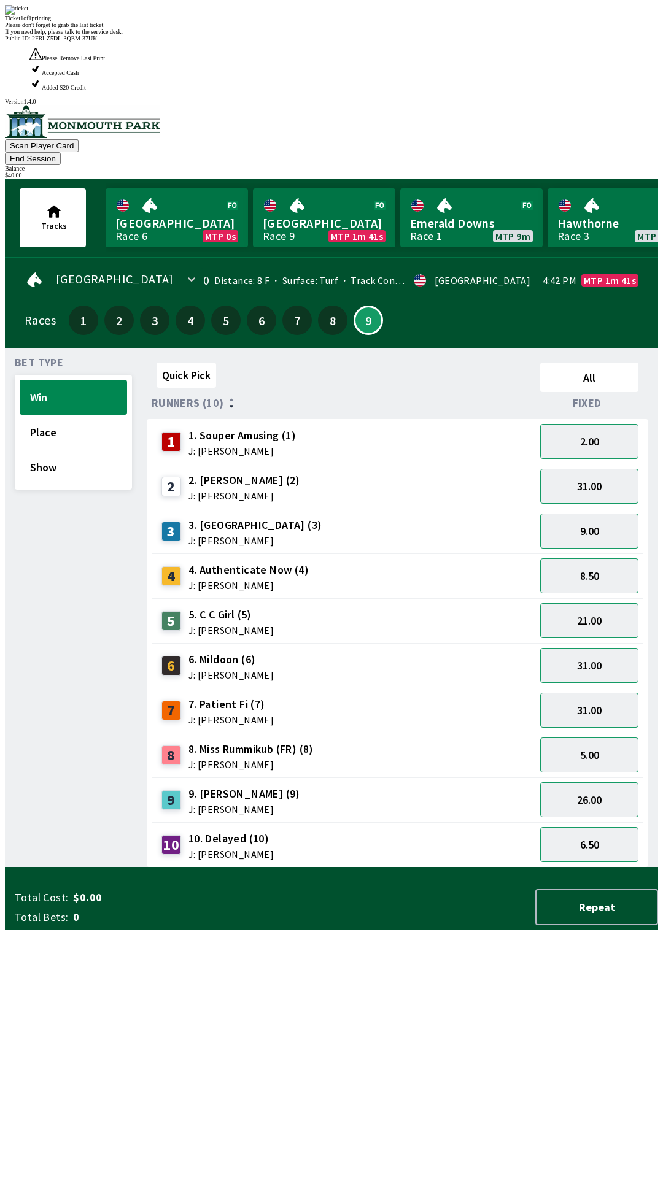
click at [411, 516] on div "3 3. Tower Twenty Two (3) J: [PERSON_NAME]" at bounding box center [343, 531] width 374 height 31
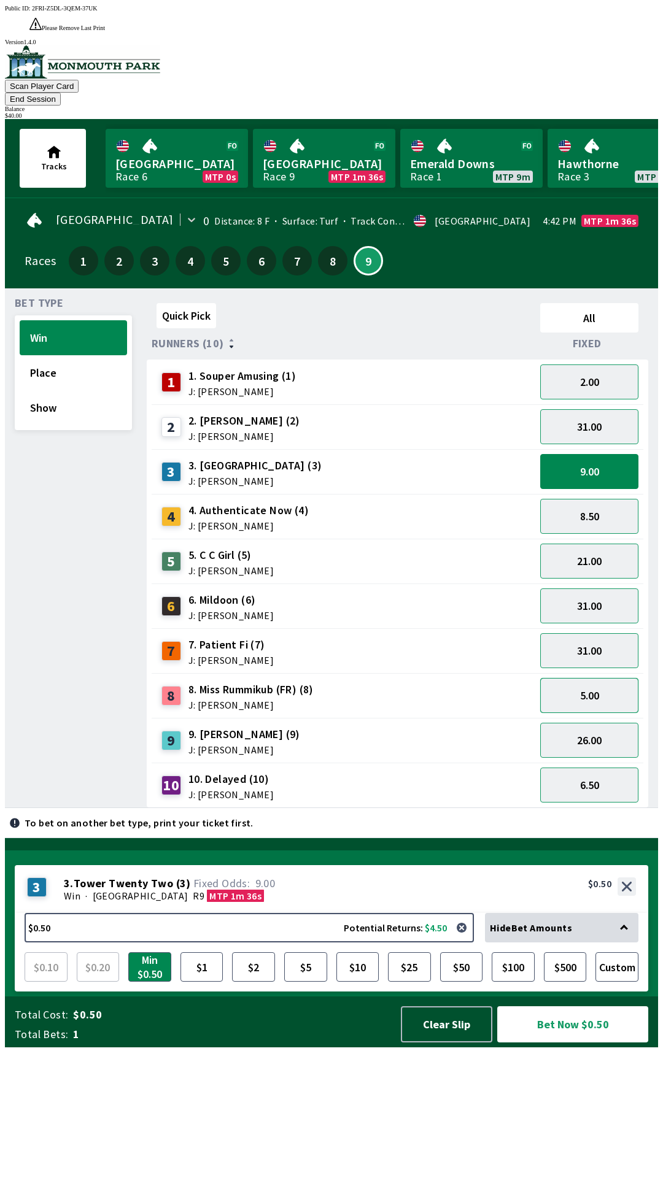
click at [583, 678] on button "5.00" at bounding box center [589, 695] width 98 height 35
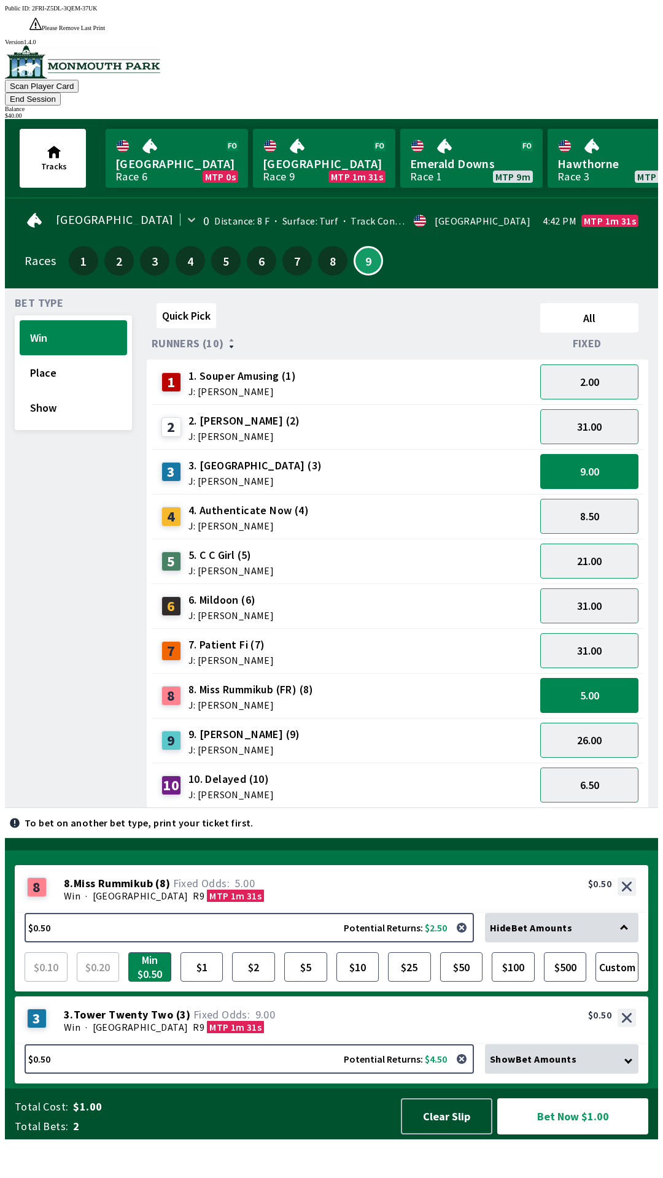
click at [415, 456] on div "3 3. Tower Twenty Two (3) J: [PERSON_NAME]" at bounding box center [343, 471] width 374 height 31
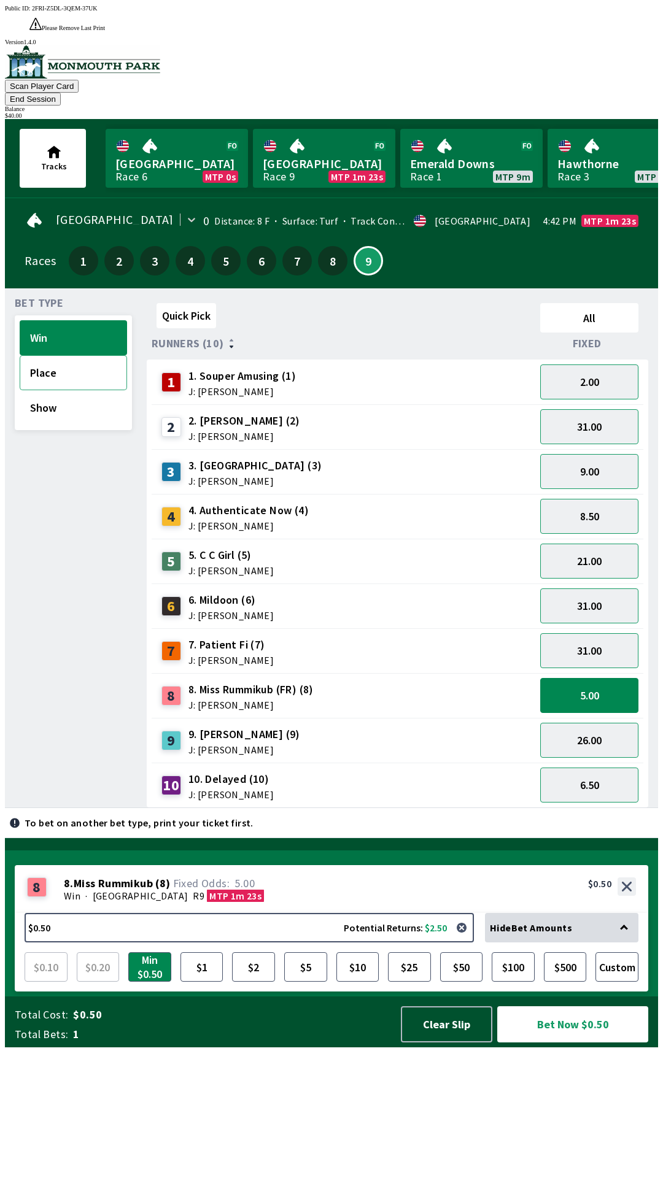
click at [60, 355] on button "Place" at bounding box center [73, 372] width 107 height 35
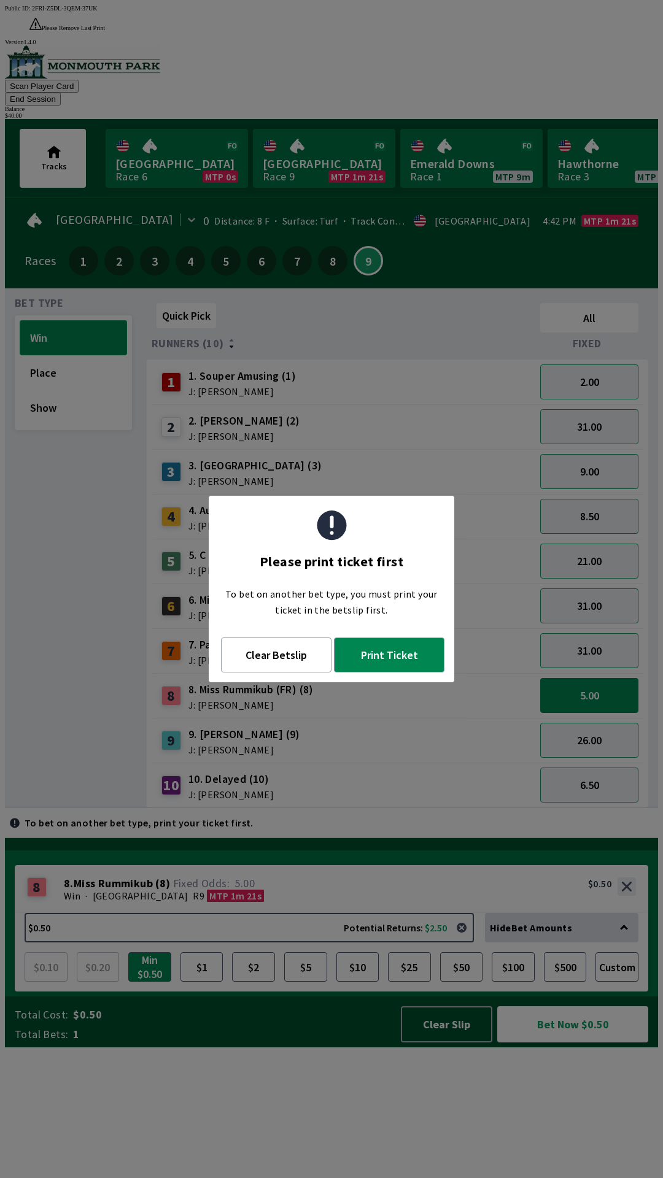
click at [88, 320] on button "Win" at bounding box center [73, 337] width 107 height 35
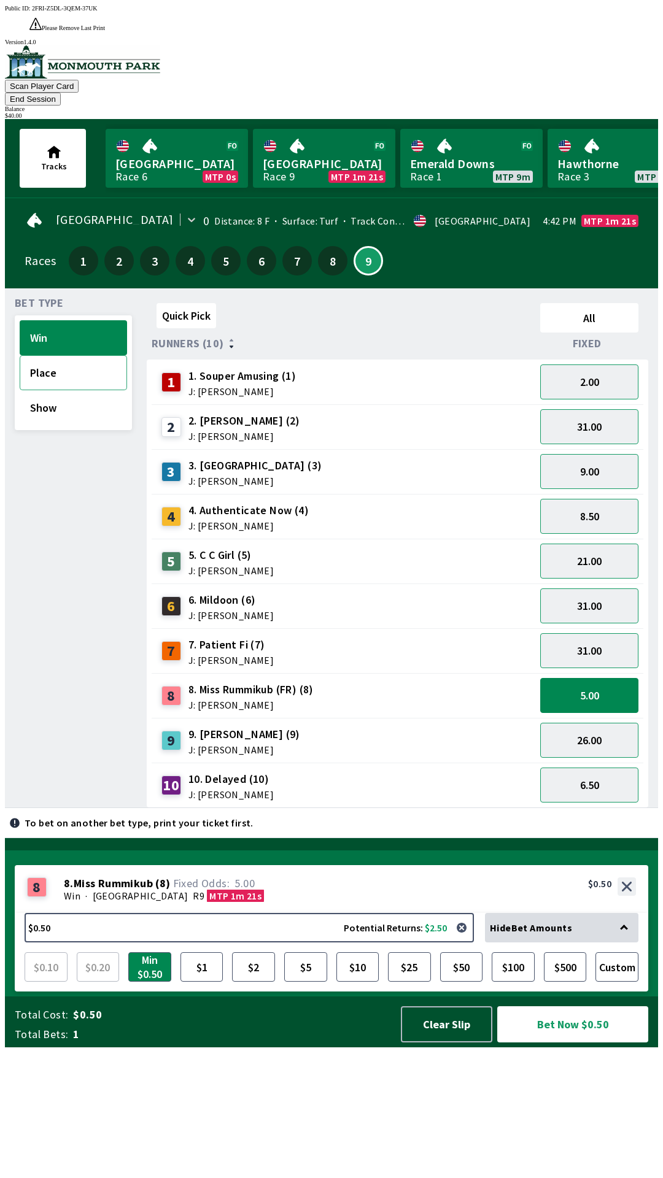
click at [72, 355] on button "Place" at bounding box center [73, 372] width 107 height 35
click at [423, 456] on div "3 3. Tower Twenty Two (3) J: [PERSON_NAME]" at bounding box center [343, 471] width 374 height 31
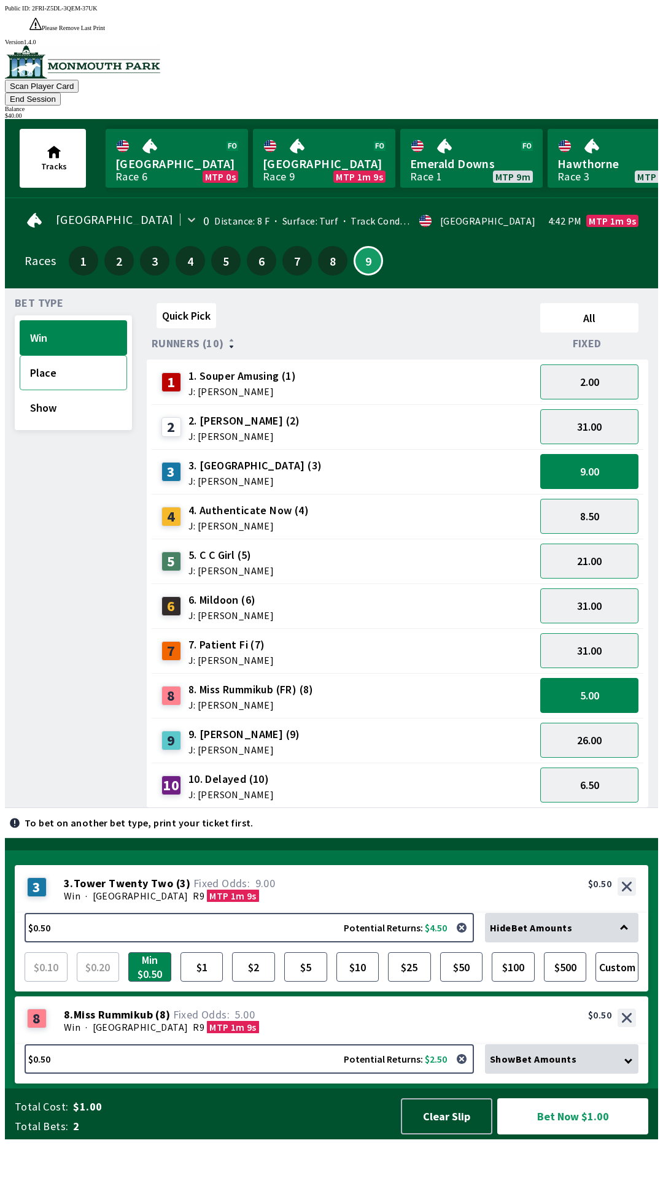
click at [60, 355] on button "Place" at bounding box center [73, 372] width 107 height 35
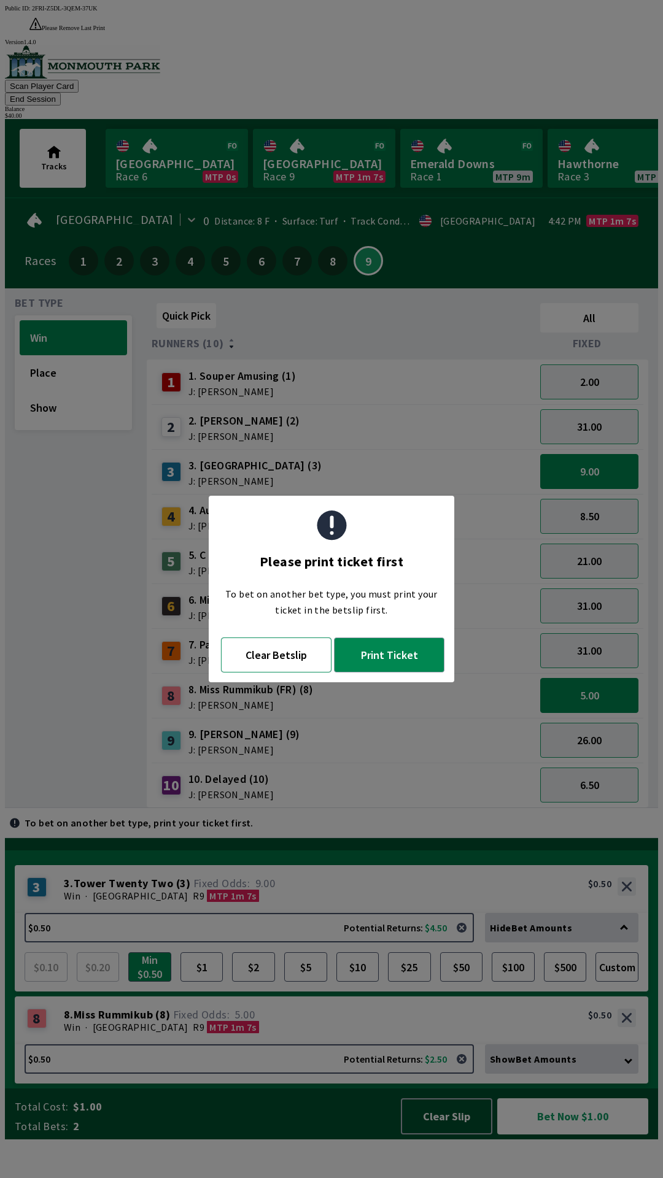
click at [278, 669] on button "Clear Betslip" at bounding box center [276, 654] width 110 height 35
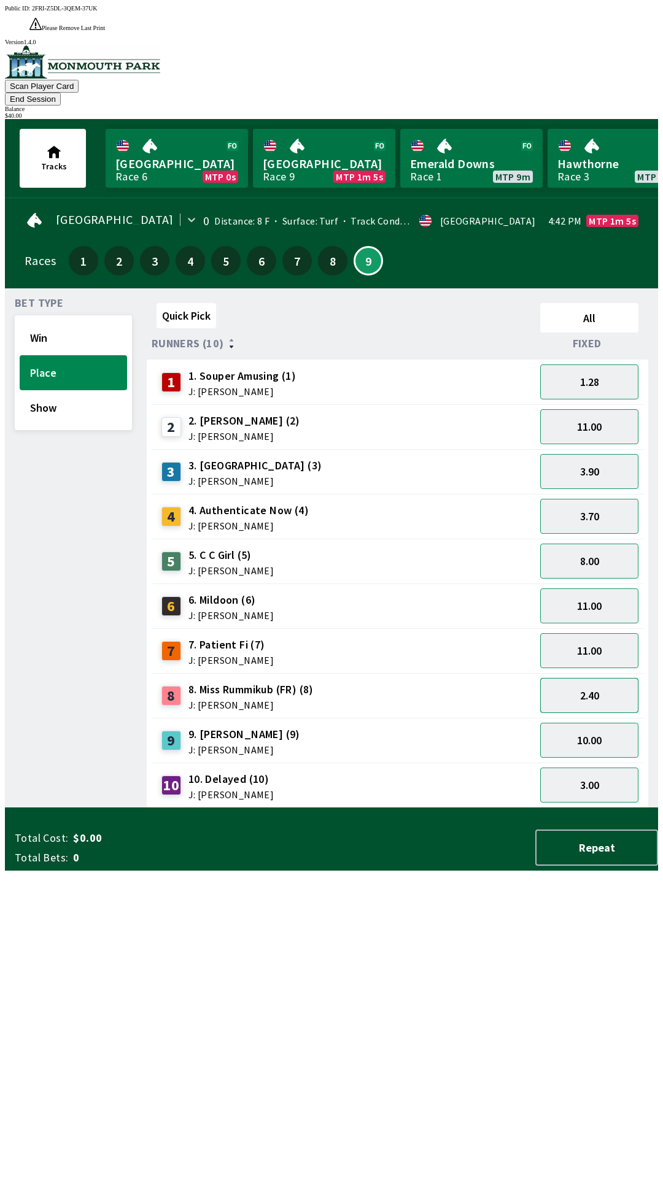
click at [590, 678] on button "2.40" at bounding box center [589, 695] width 98 height 35
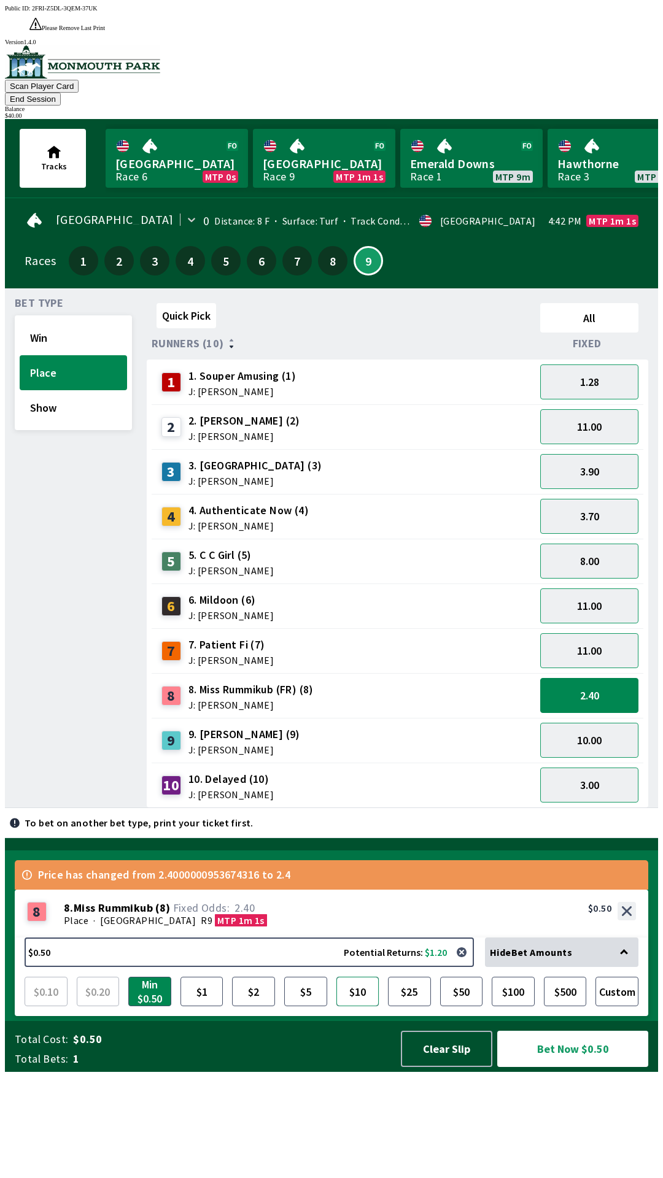
click at [362, 1006] on button "$10" at bounding box center [357, 991] width 43 height 29
click at [572, 1067] on button "Bet Now $10.00" at bounding box center [572, 1049] width 151 height 36
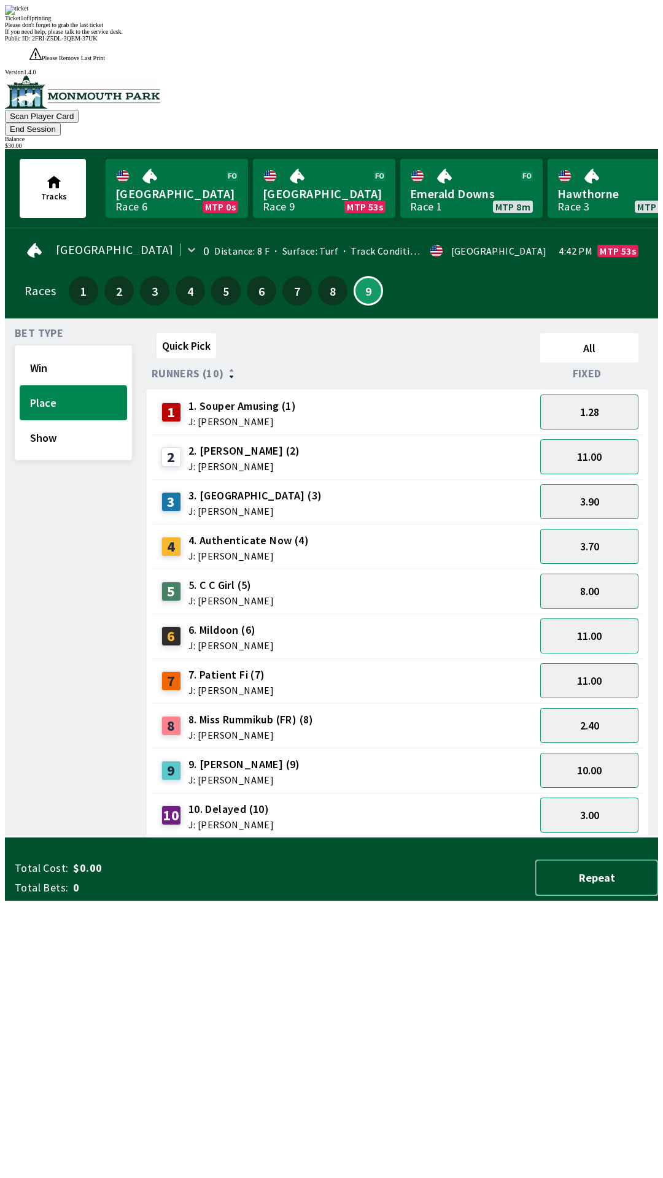
click at [610, 896] on button "Repeat" at bounding box center [596, 878] width 123 height 36
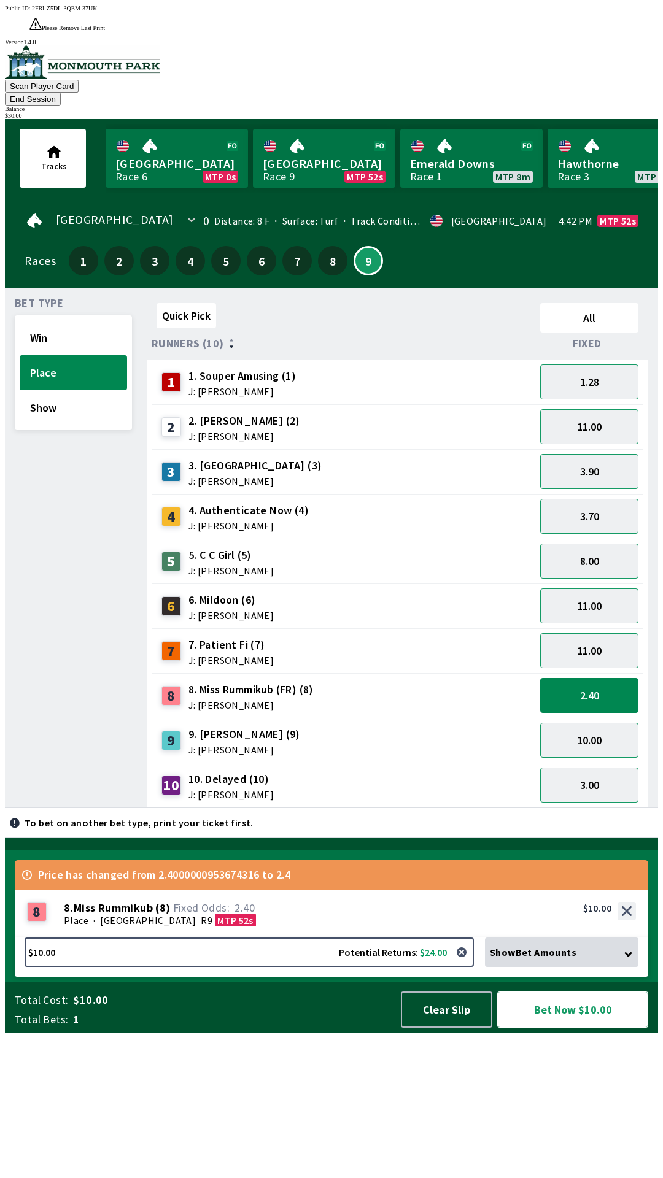
click at [597, 1028] on button "Bet Now $10.00" at bounding box center [572, 1009] width 151 height 36
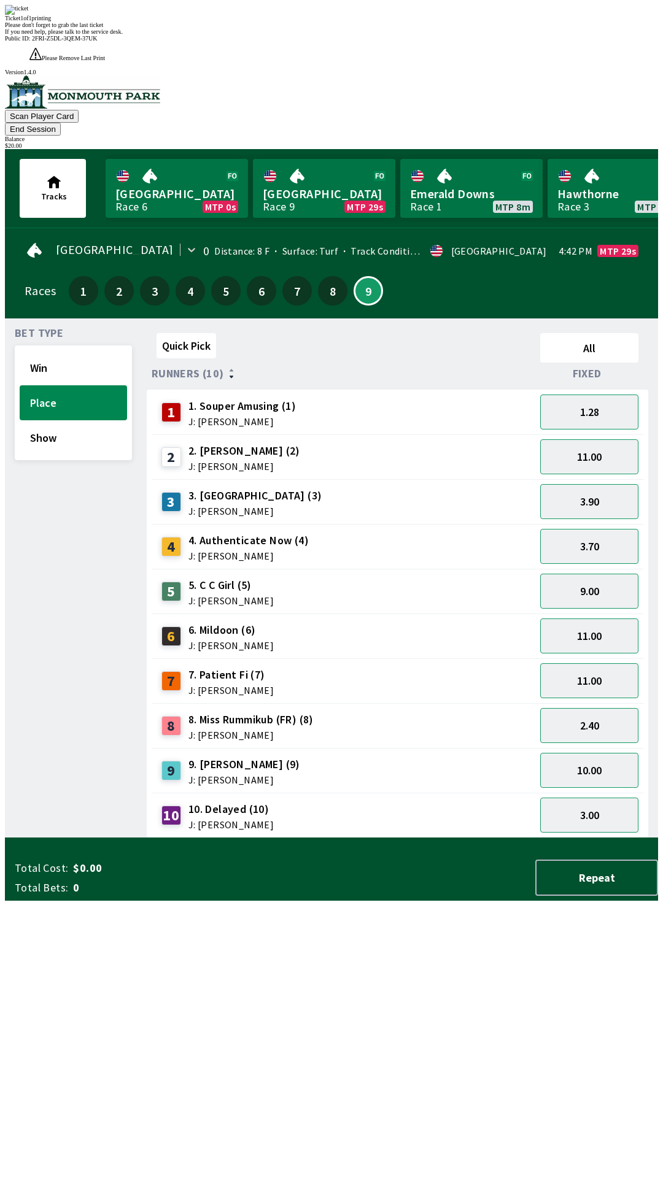
click at [298, 776] on div "Quick Pick All Runners (10) Fixed 1 1. Souper Amusing (1) J: [PERSON_NAME] 1.28…" at bounding box center [402, 583] width 511 height 510
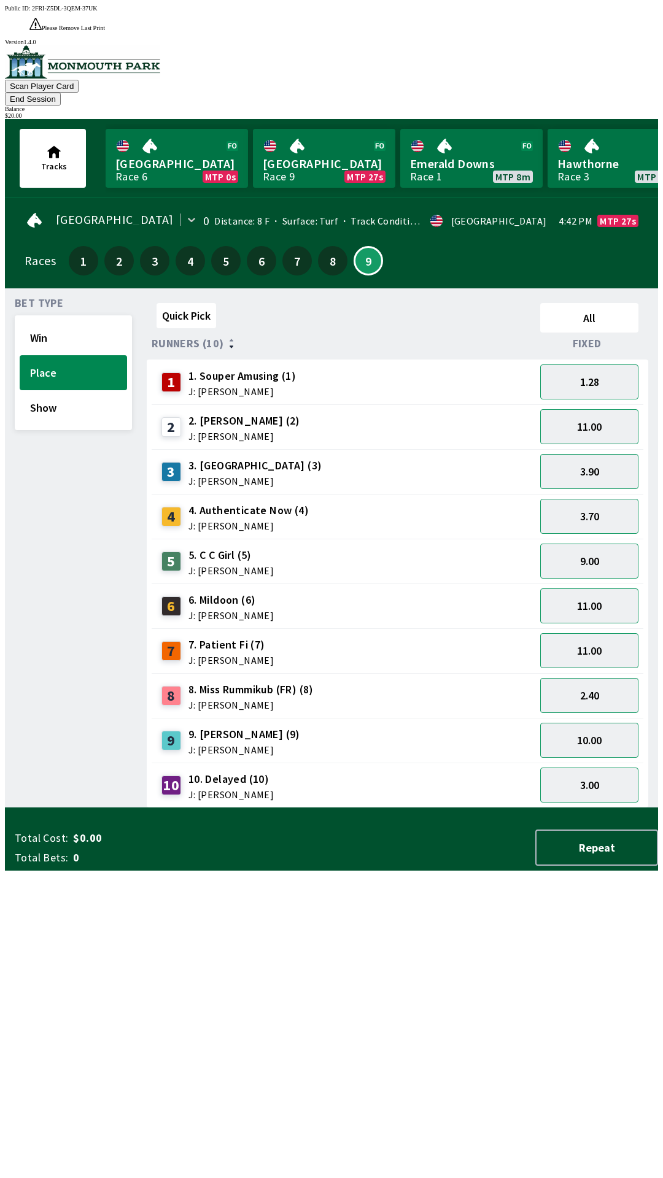
click at [621, 112] on div "$ 20.00" at bounding box center [331, 115] width 653 height 7
click at [607, 112] on div "$ 20.00" at bounding box center [331, 115] width 653 height 7
click at [610, 112] on div "$ 20.00" at bounding box center [331, 115] width 653 height 7
click at [61, 93] on button "End Session" at bounding box center [33, 99] width 56 height 13
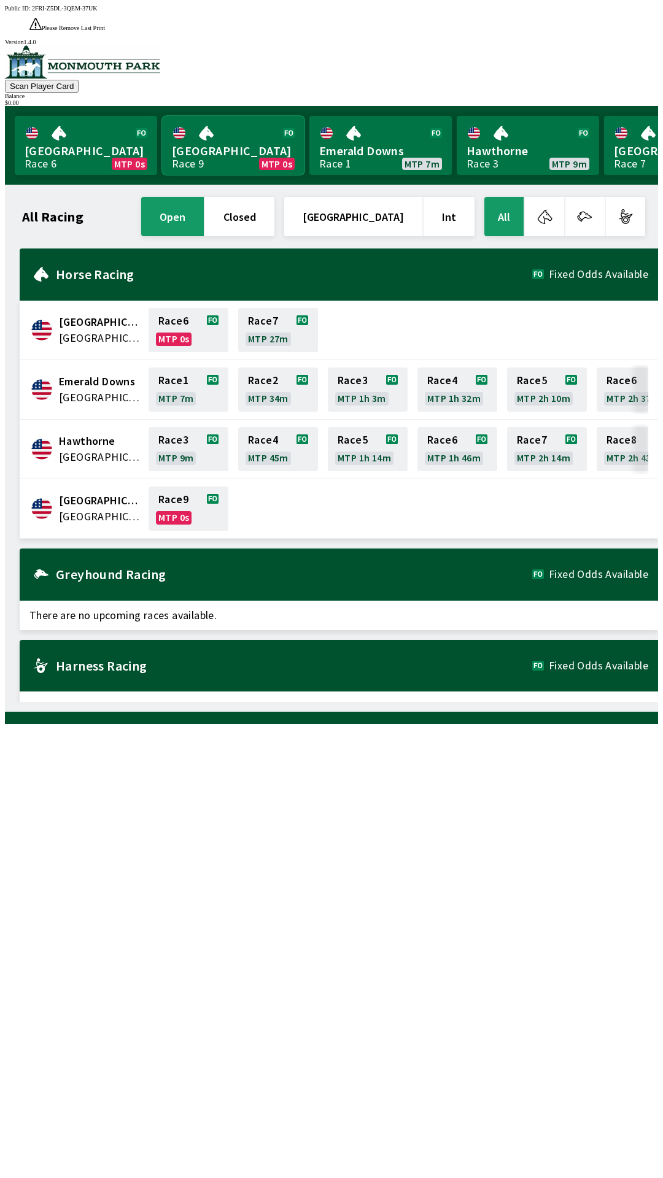
click at [216, 117] on link "[GEOGRAPHIC_DATA] Race 9 MTP 0s" at bounding box center [233, 145] width 142 height 59
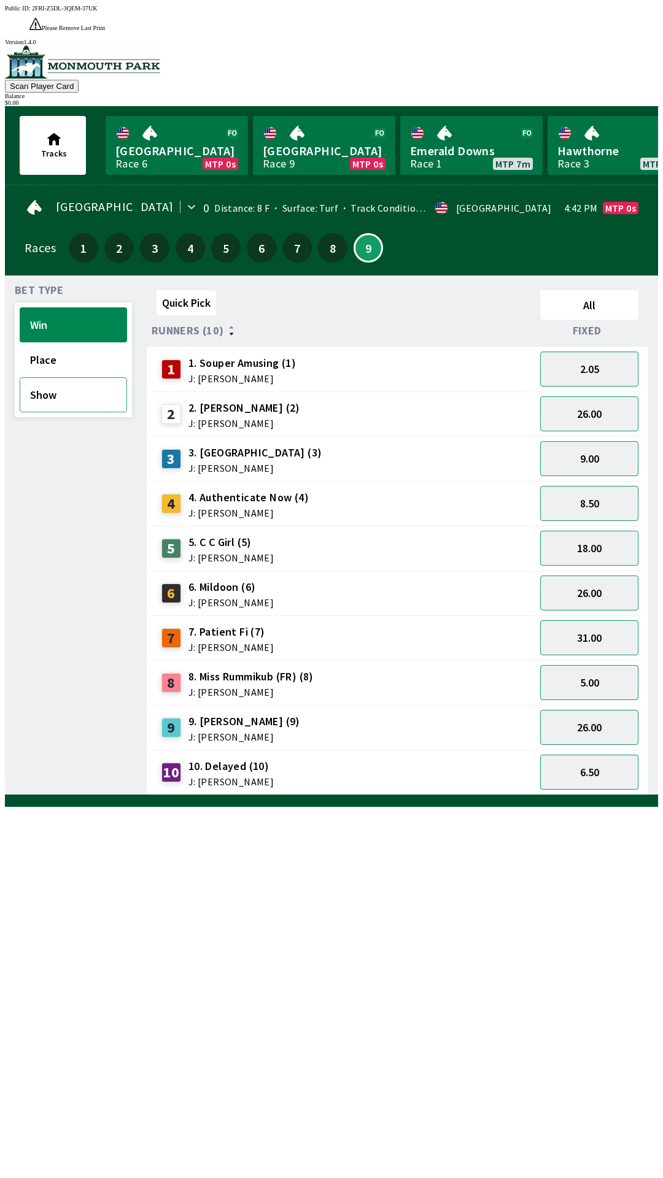
click at [64, 379] on button "Show" at bounding box center [73, 394] width 107 height 35
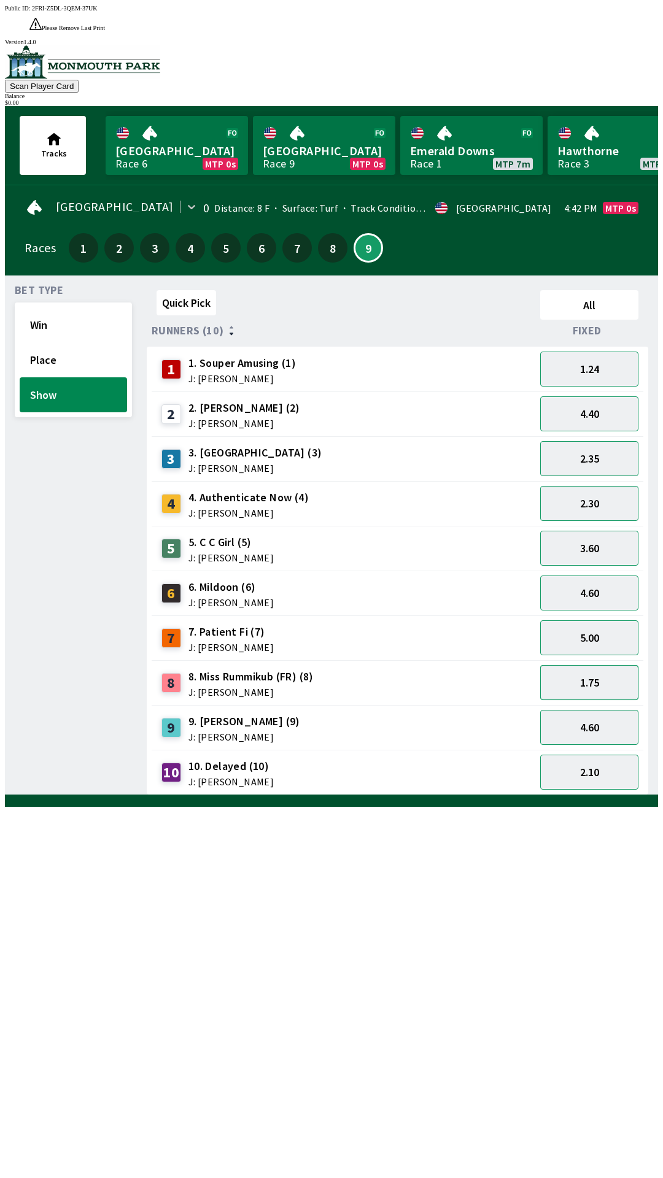
click at [598, 665] on button "1.75" at bounding box center [589, 682] width 98 height 35
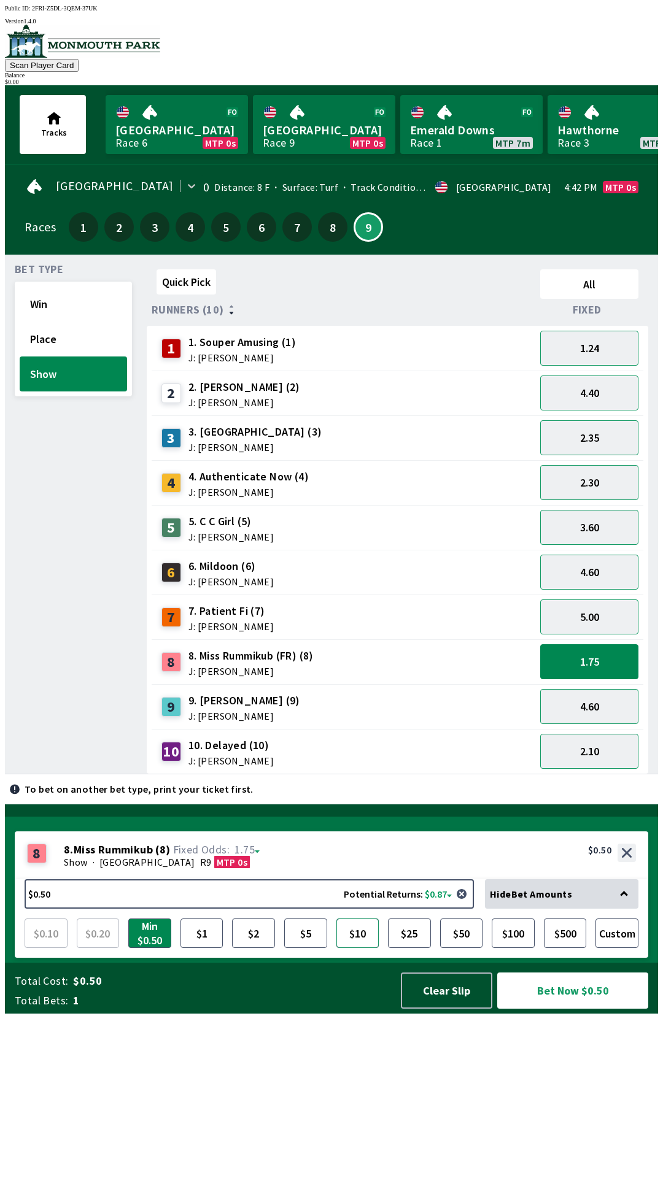
click at [356, 948] on button "$10" at bounding box center [357, 932] width 43 height 29
click at [564, 1009] on button "Bet Now $10.00" at bounding box center [572, 990] width 151 height 36
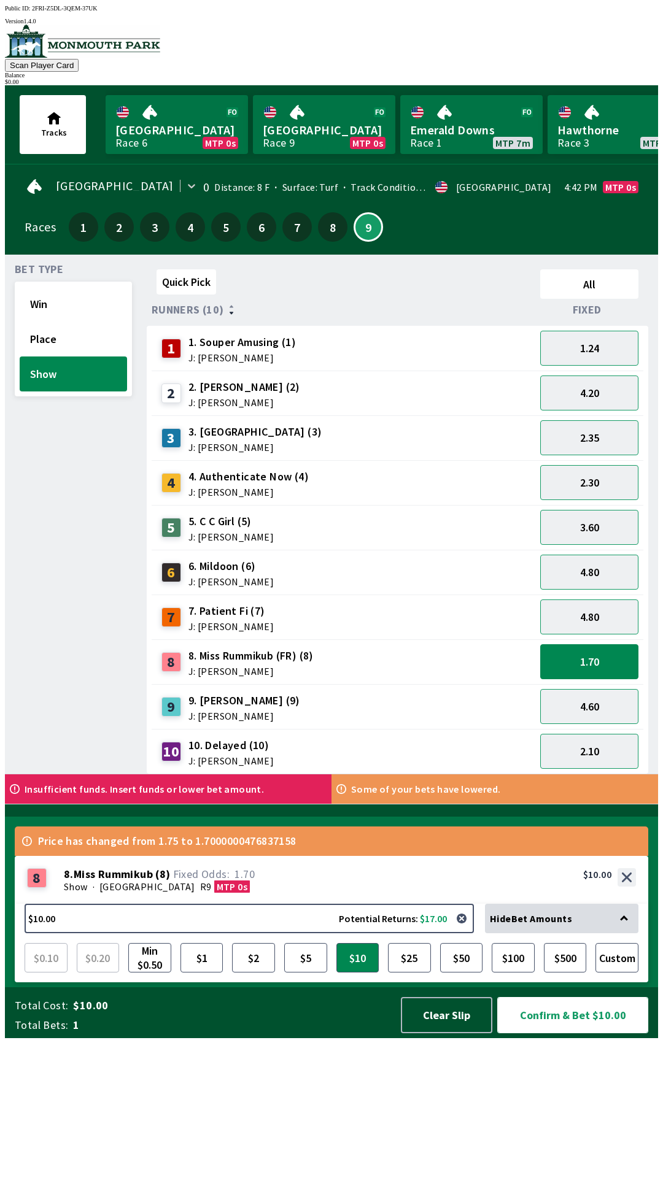
click at [572, 1033] on button "Confirm & Bet $10.00" at bounding box center [572, 1015] width 151 height 36
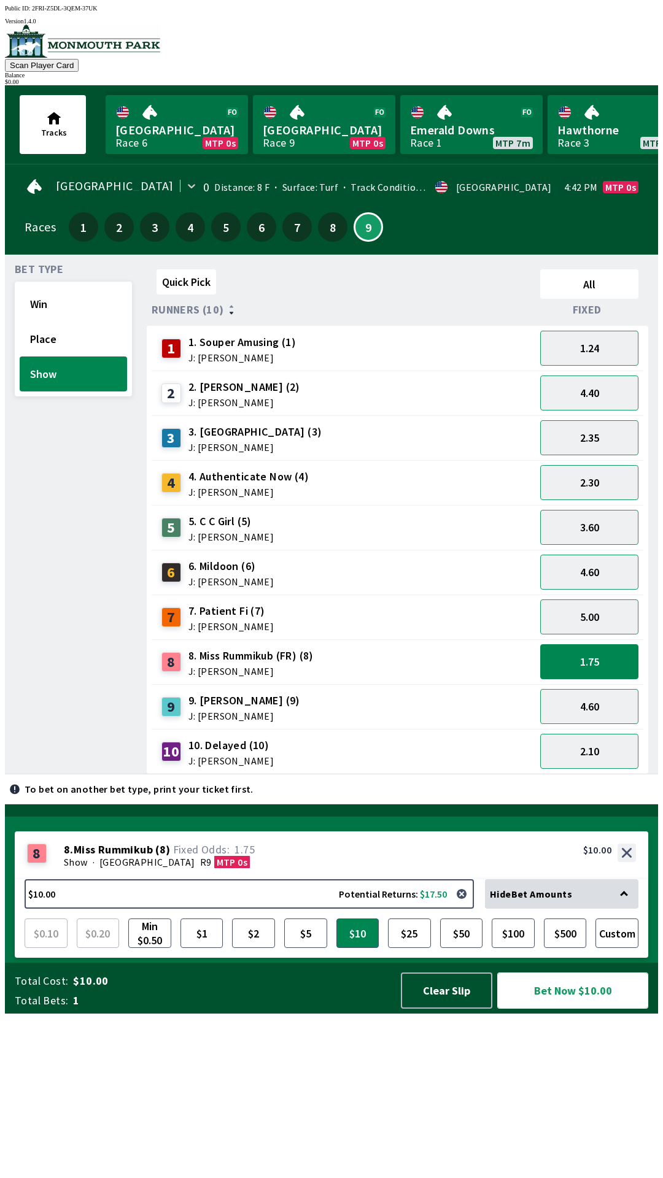
click at [603, 1009] on button "Bet Now $10.00" at bounding box center [572, 990] width 151 height 36
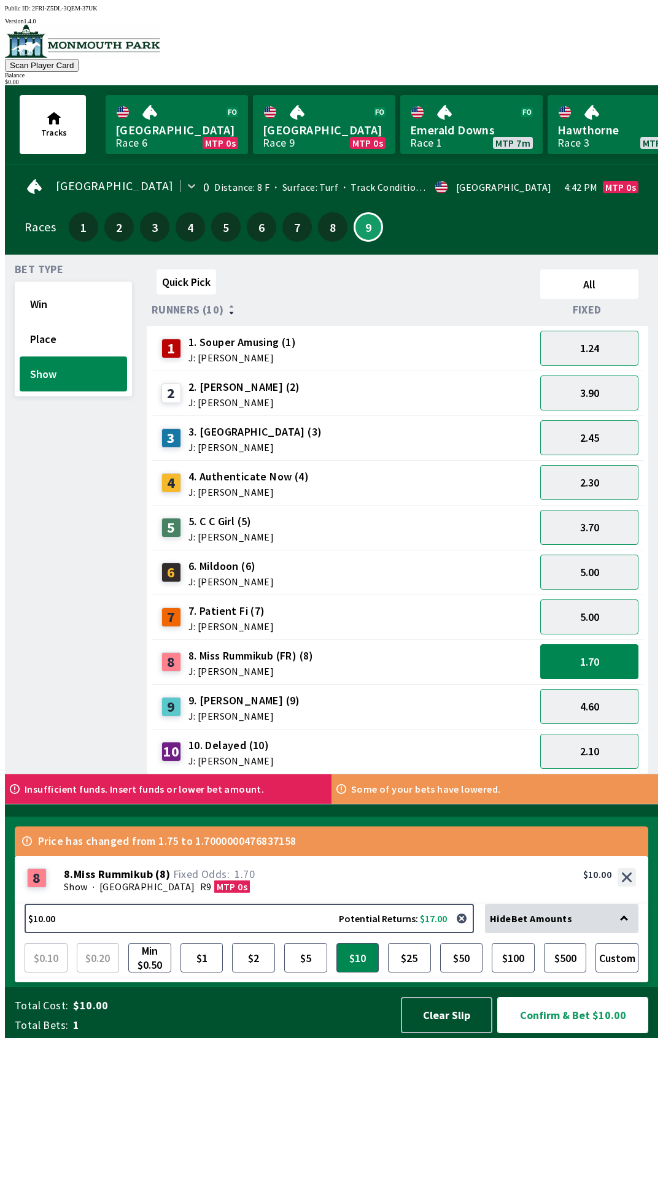
click at [497, 997] on button "Confirm & Bet $10.00" at bounding box center [572, 1015] width 151 height 36
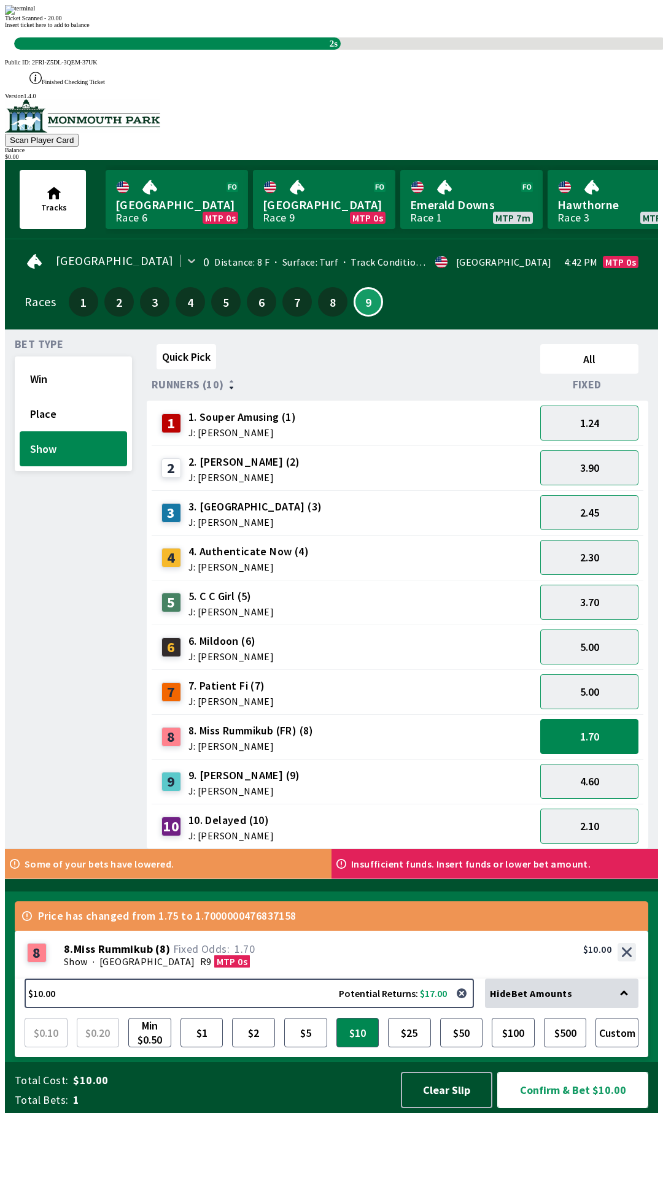
click at [497, 1072] on button "Confirm & Bet $10.00" at bounding box center [572, 1090] width 151 height 36
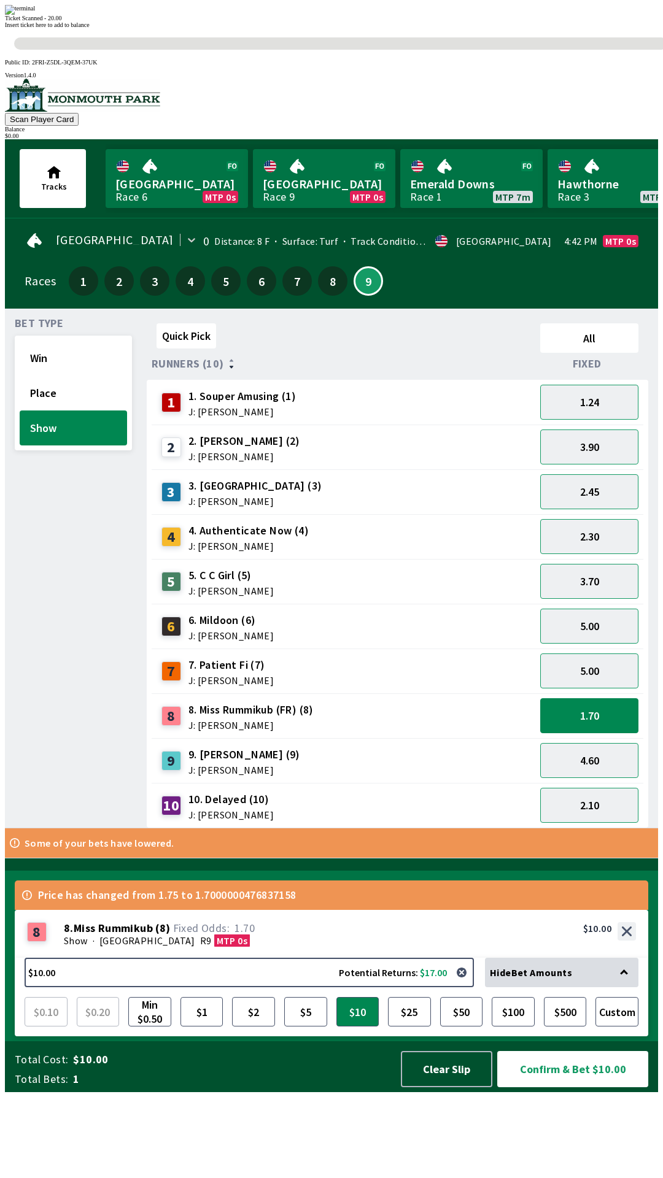
click at [509, 828] on div "Quick Pick All Runners (10) Fixed 1 1. Souper Amusing (1) J: [PERSON_NAME] 1.24…" at bounding box center [402, 573] width 511 height 510
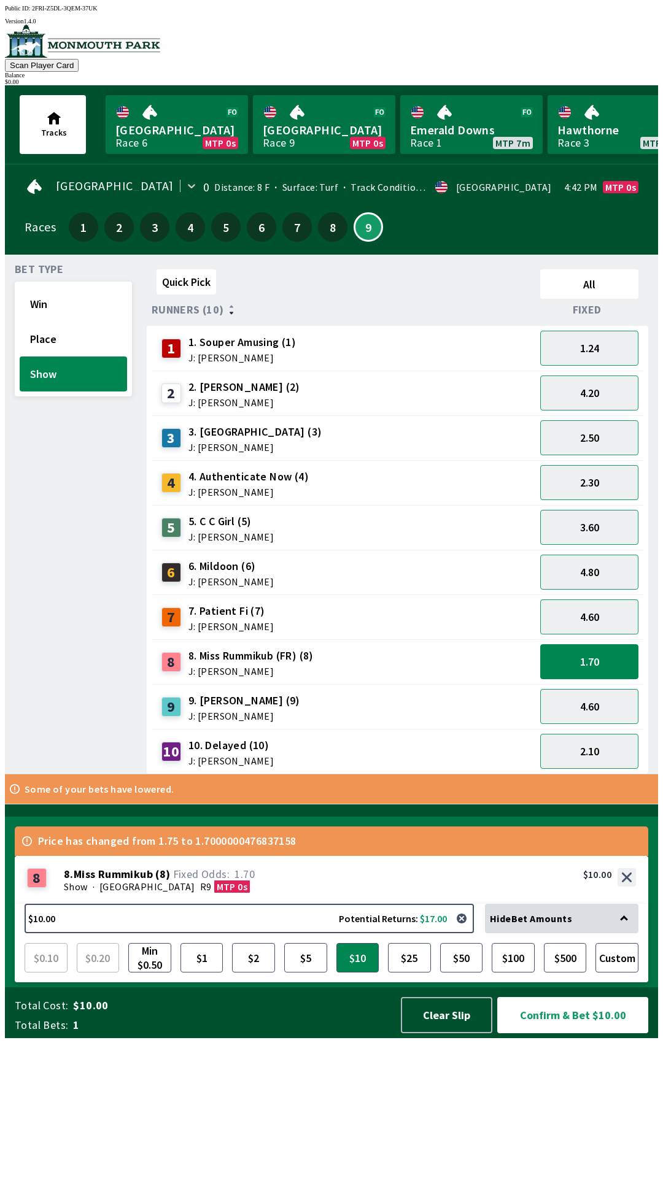
click at [605, 79] on div "$ 0.00" at bounding box center [331, 82] width 653 height 7
click at [573, 1033] on button "Confirm & Bet $10.00" at bounding box center [572, 1015] width 151 height 36
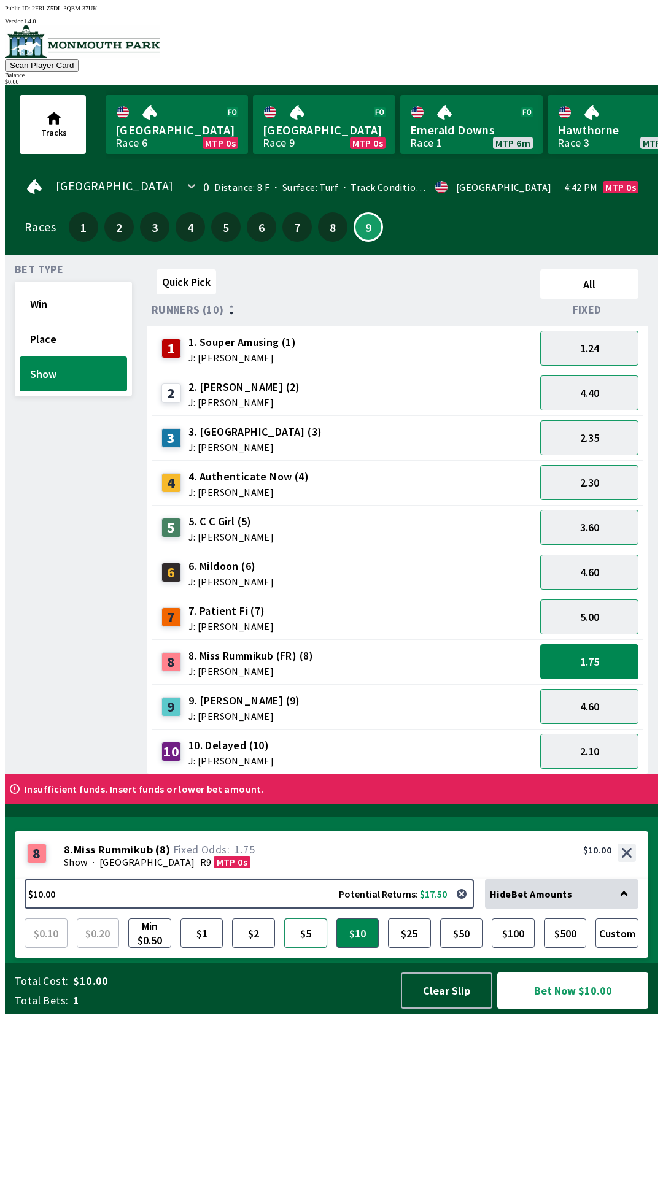
click at [311, 948] on button "$5" at bounding box center [305, 932] width 43 height 29
click at [363, 948] on button "$10" at bounding box center [357, 932] width 43 height 29
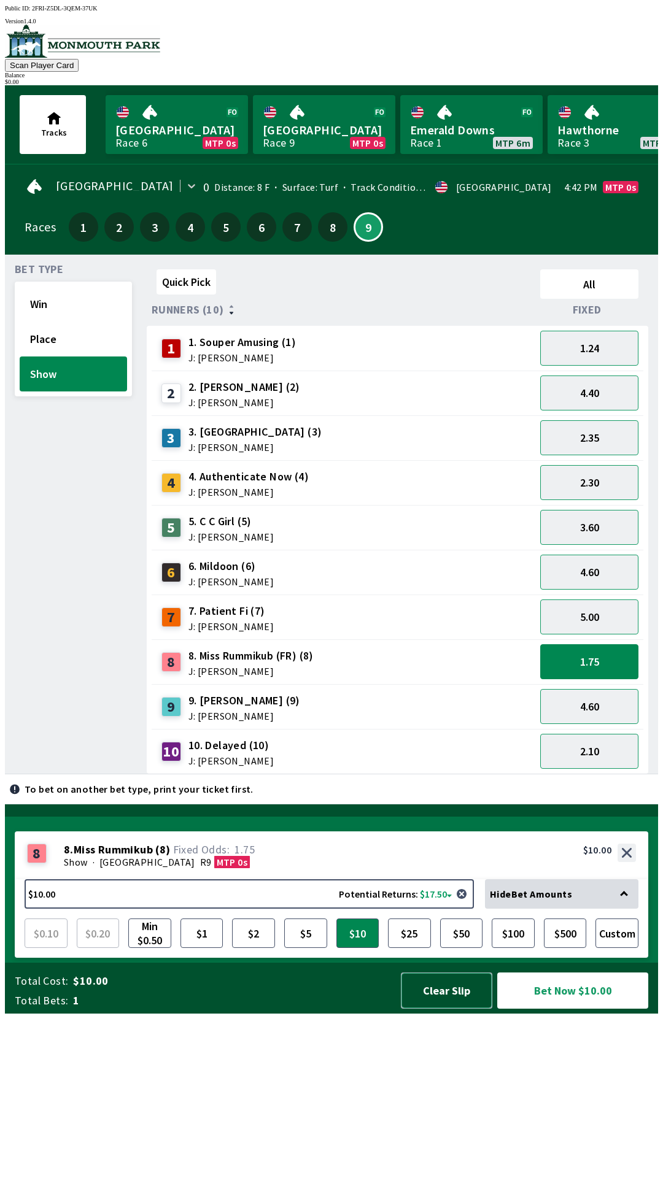
click at [456, 1009] on button "Clear Slip" at bounding box center [446, 990] width 91 height 36
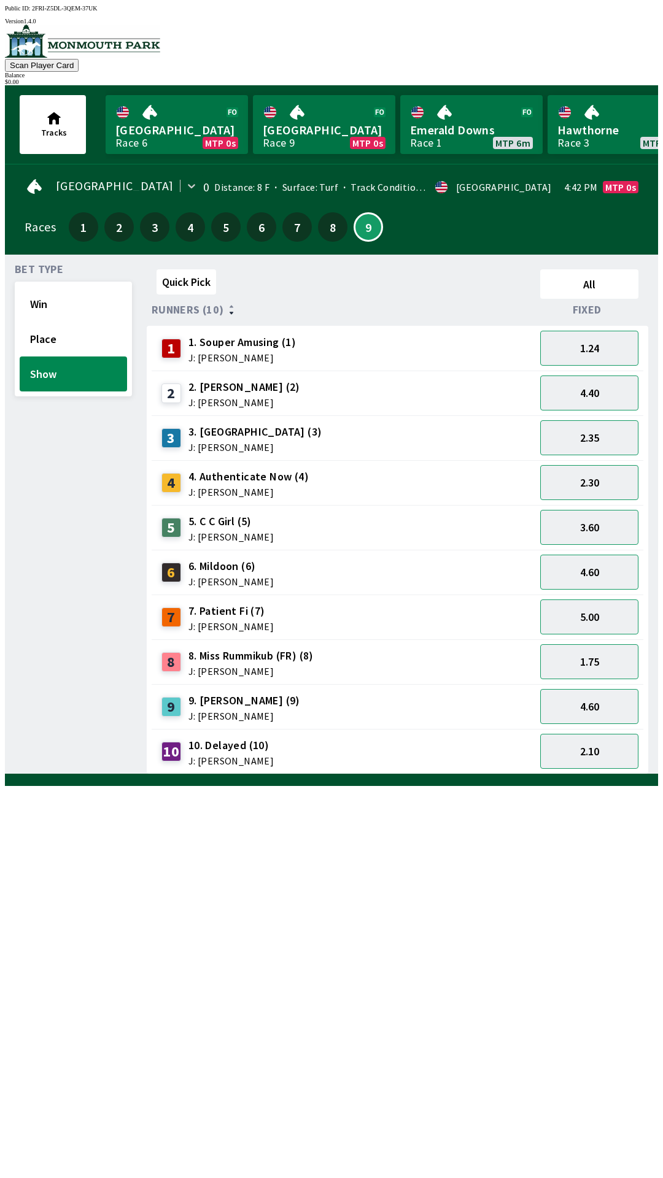
click at [457, 774] on div "Quick Pick All Runners (10) Fixed 1 1. Souper Amusing (1) J: [PERSON_NAME] 1.24…" at bounding box center [402, 519] width 511 height 510
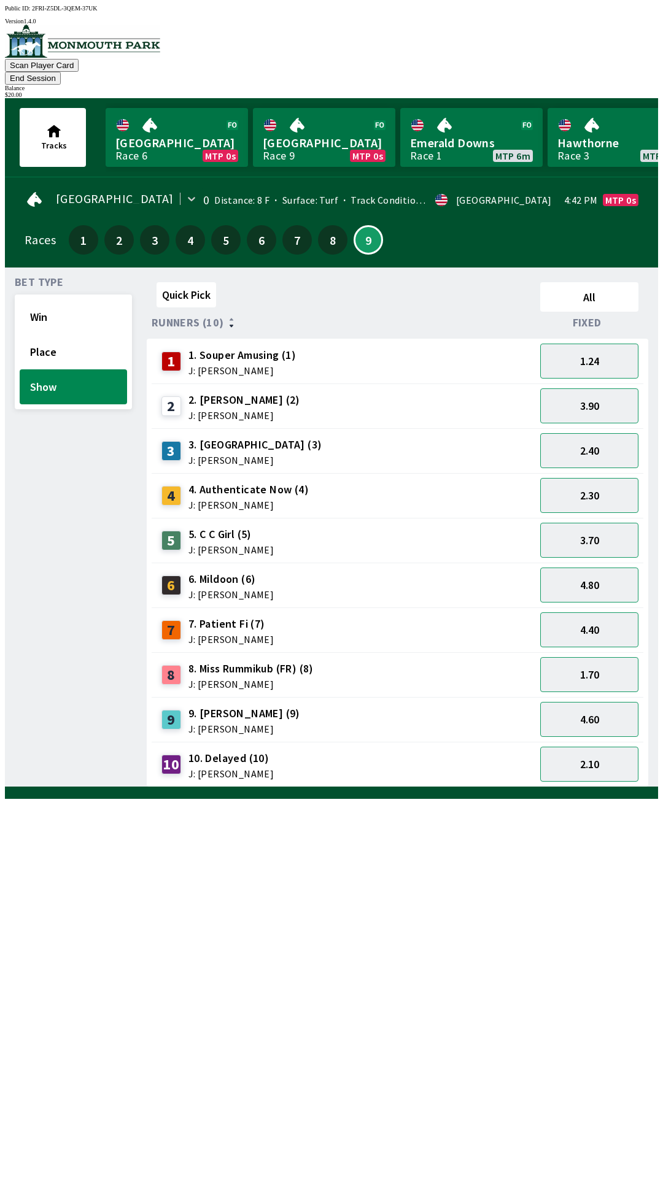
click at [40, 744] on div "Bet Type Win Place Show" at bounding box center [73, 532] width 117 height 510
click at [605, 668] on button "1.75" at bounding box center [589, 674] width 98 height 35
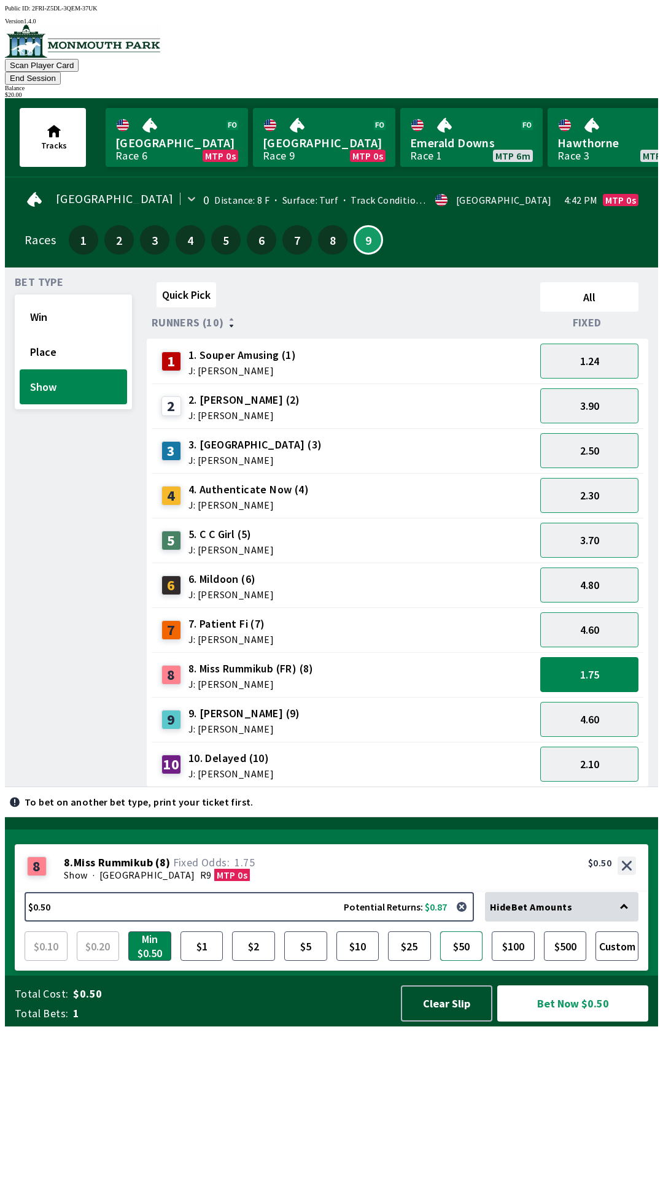
click at [453, 961] on button "$50" at bounding box center [461, 945] width 43 height 29
click at [407, 961] on button "$25" at bounding box center [409, 945] width 43 height 29
click at [364, 961] on button "$10" at bounding box center [357, 945] width 43 height 29
click at [552, 1022] on button "Bet Now $10.00" at bounding box center [572, 1003] width 151 height 36
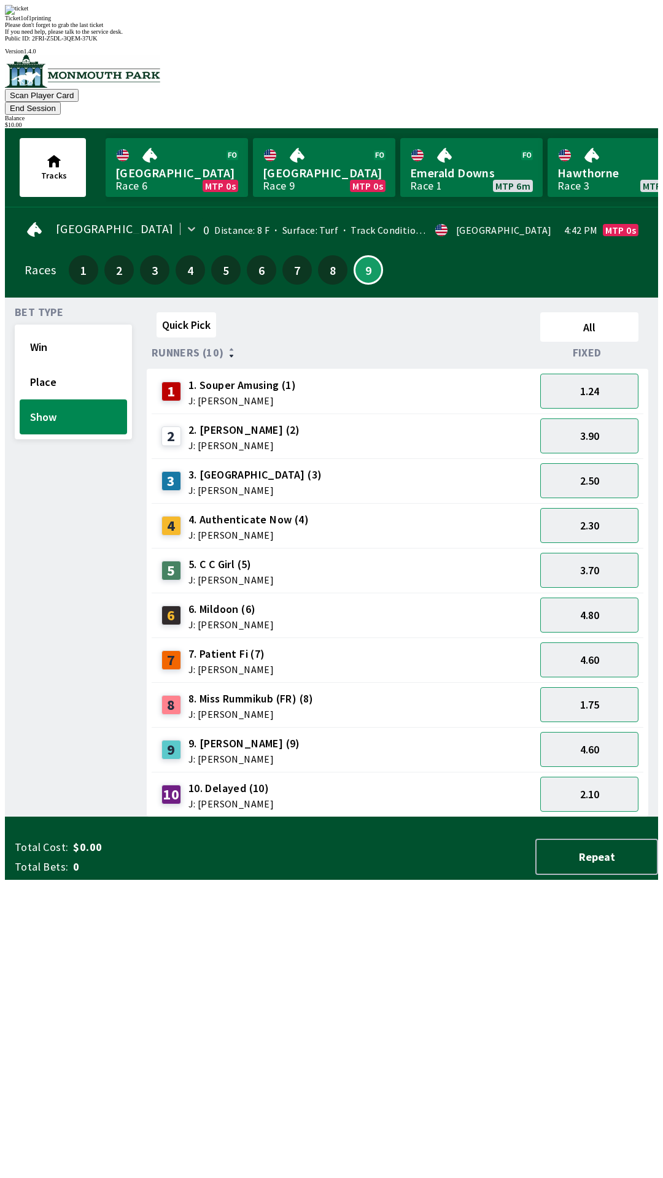
click at [572, 817] on div "Quick Pick All Runners (10) Fixed 1 1. Souper Amusing (1) J: [PERSON_NAME] 1.24…" at bounding box center [402, 562] width 511 height 510
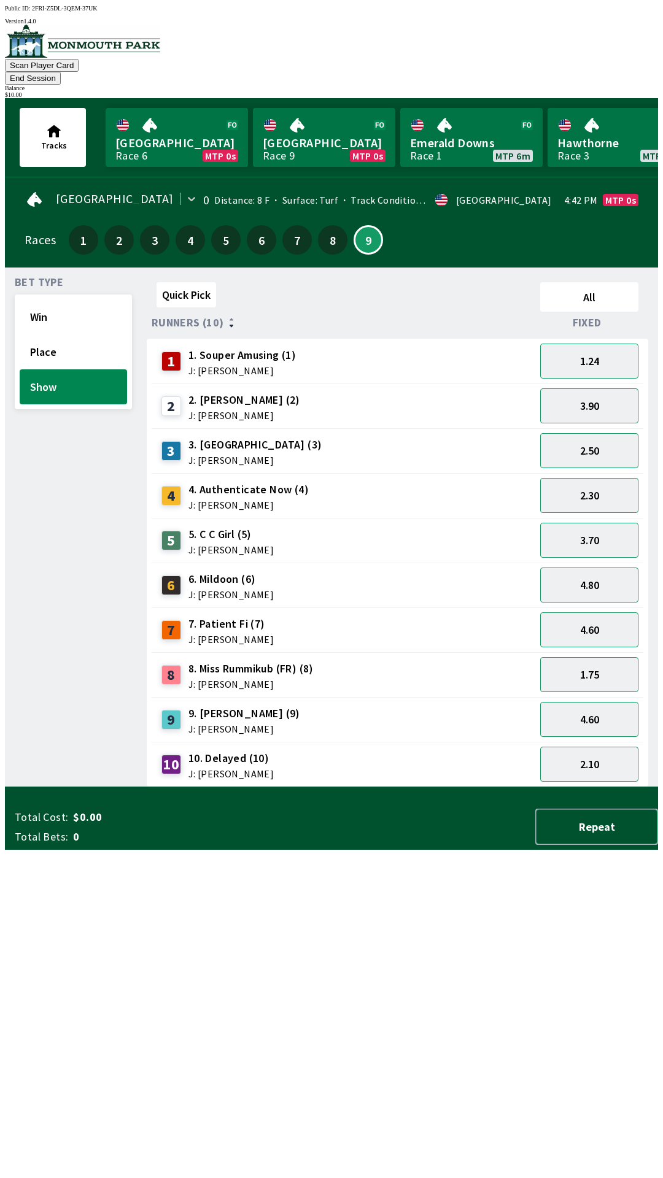
click at [598, 845] on button "Repeat" at bounding box center [596, 827] width 123 height 36
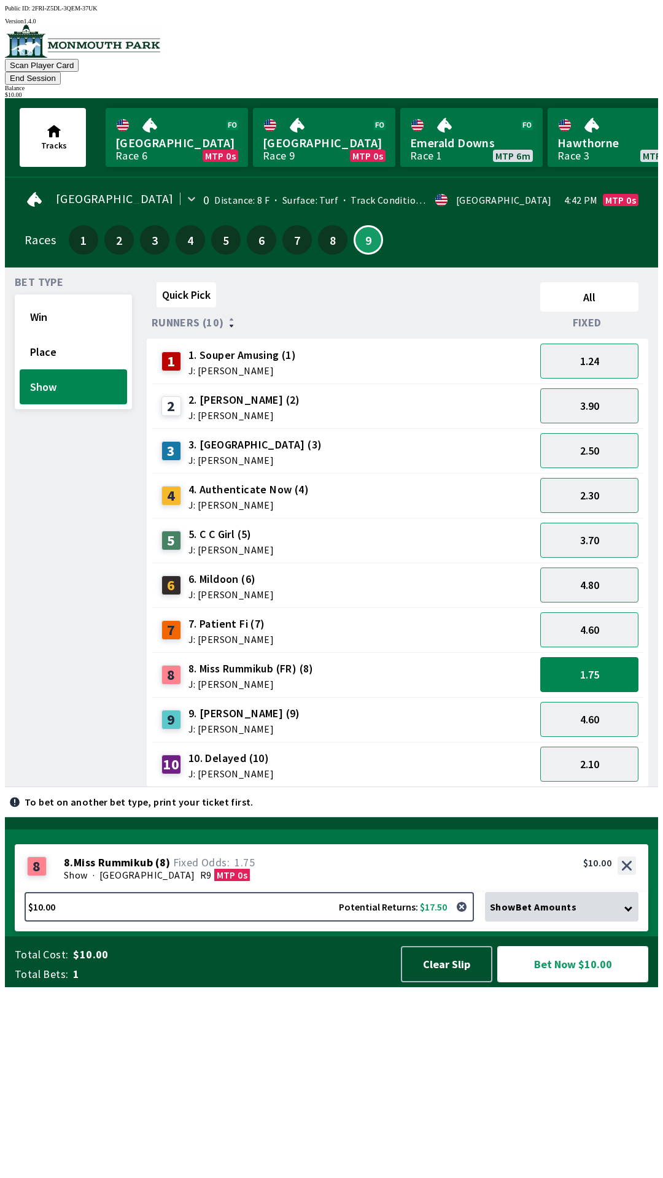
click at [564, 982] on button "Bet Now $10.00" at bounding box center [572, 964] width 151 height 36
